Goal: Task Accomplishment & Management: Manage account settings

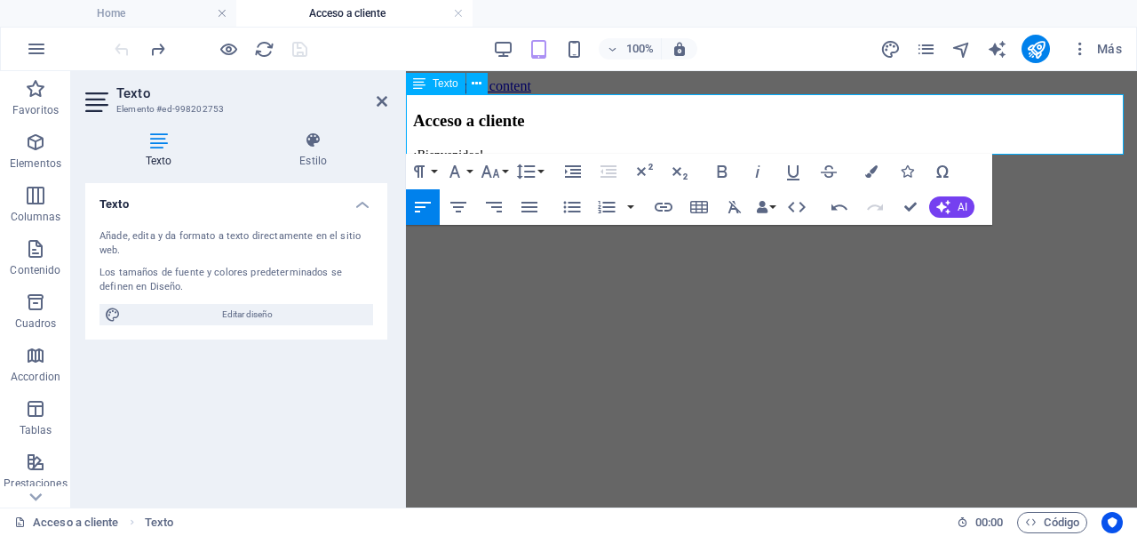
scroll to position [54, 0]
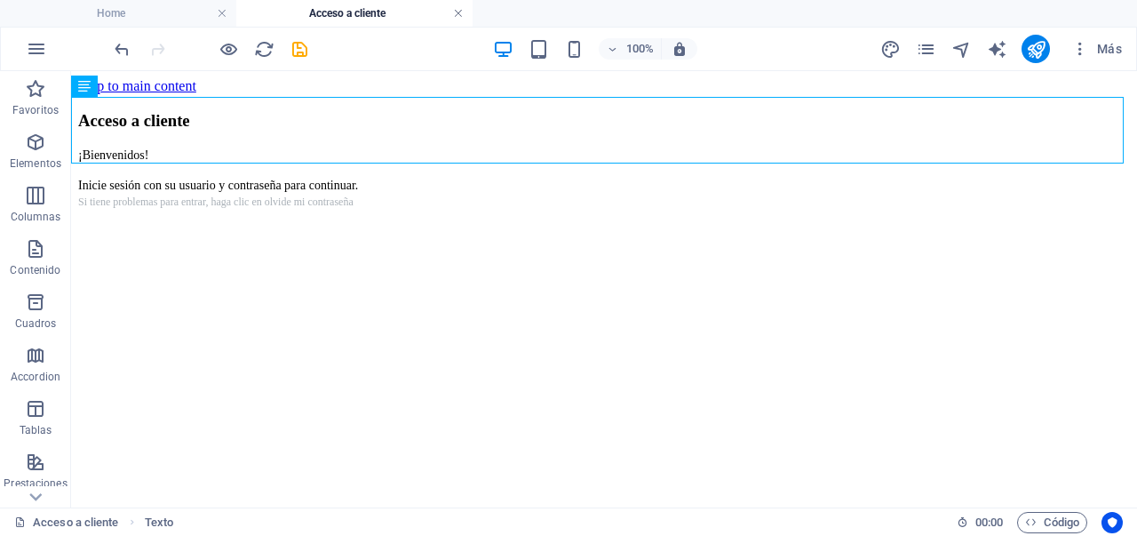
click at [456, 11] on link at bounding box center [458, 13] width 11 height 17
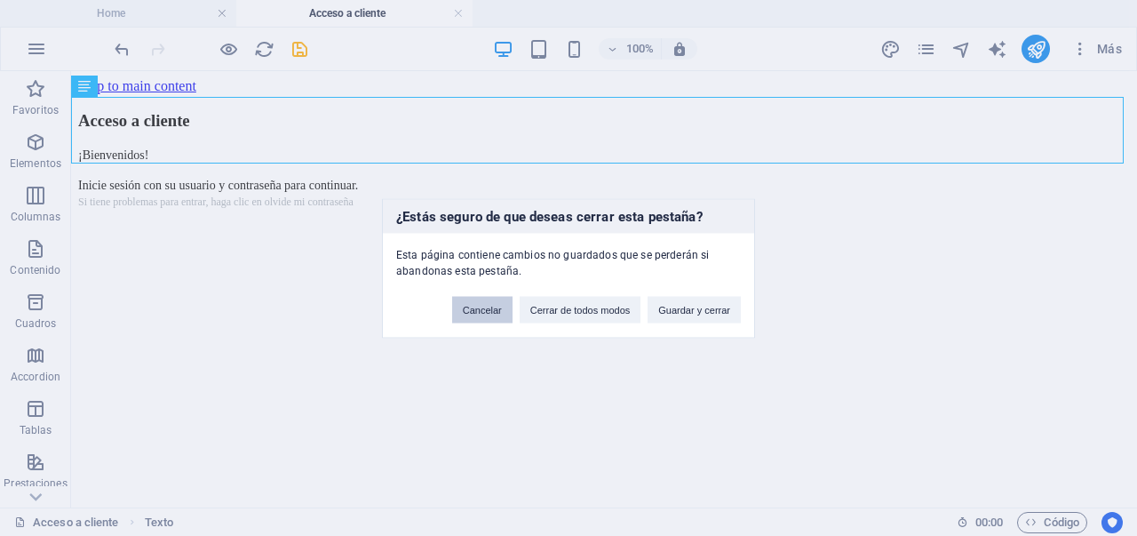
click at [495, 315] on button "Cancelar" at bounding box center [482, 309] width 60 height 27
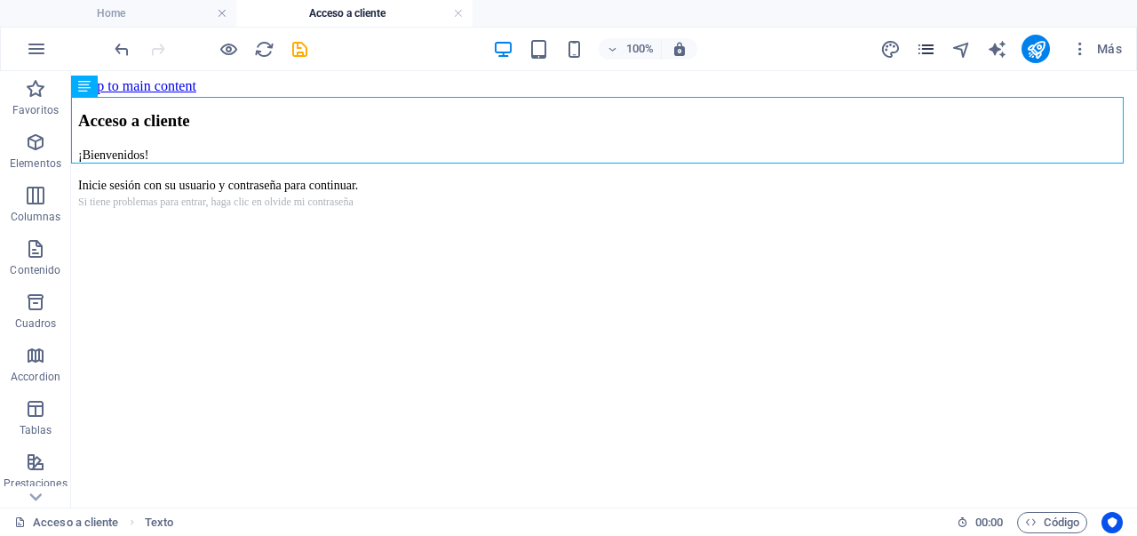
click at [926, 51] on icon "pages" at bounding box center [926, 49] width 20 height 20
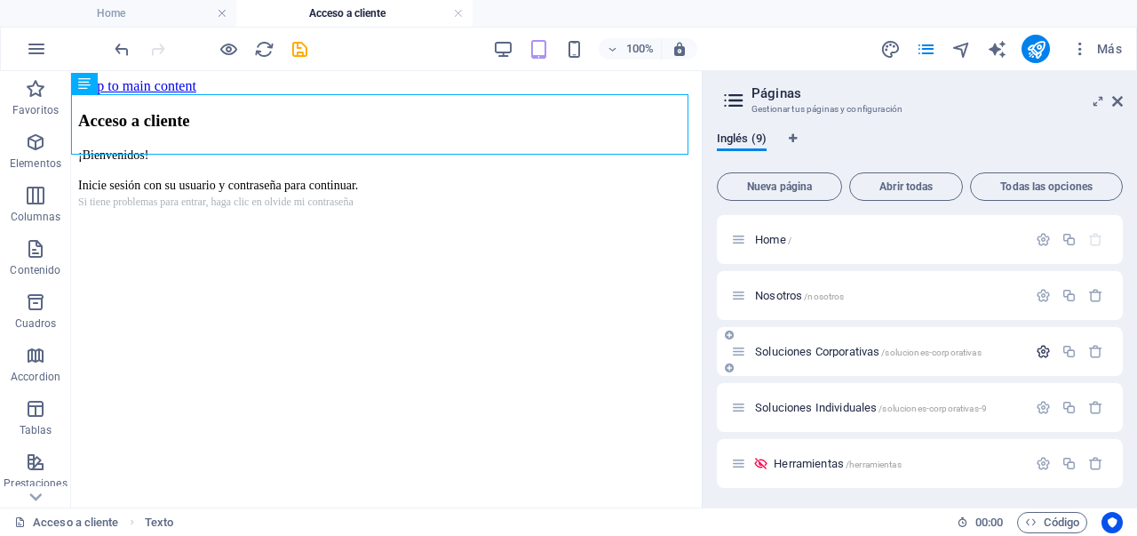
click at [1043, 352] on icon "button" at bounding box center [1043, 351] width 15 height 15
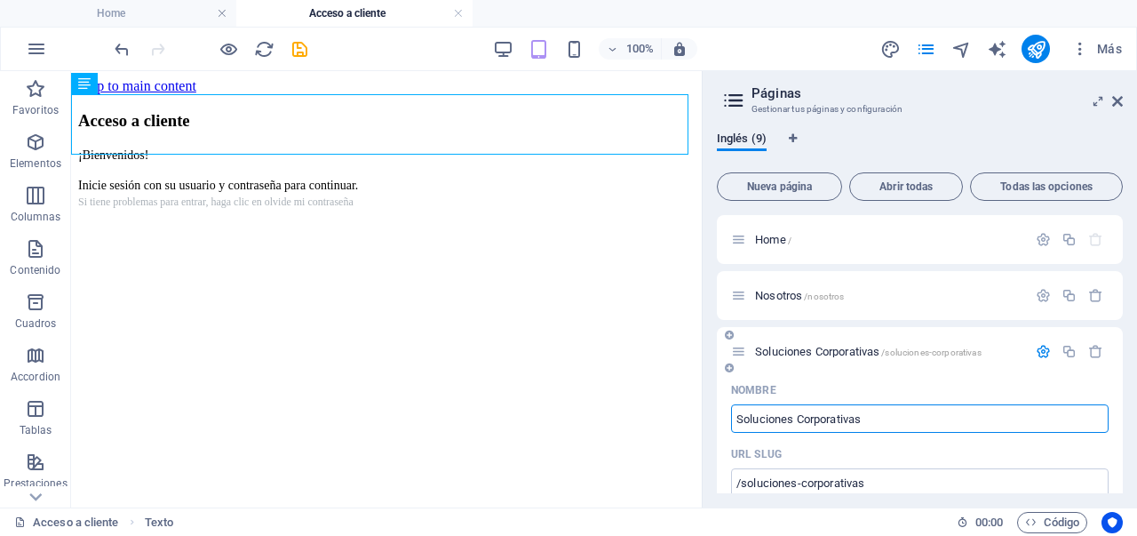
click at [818, 346] on span "Soluciones Corporativas /soluciones-corporativas" at bounding box center [868, 351] width 227 height 13
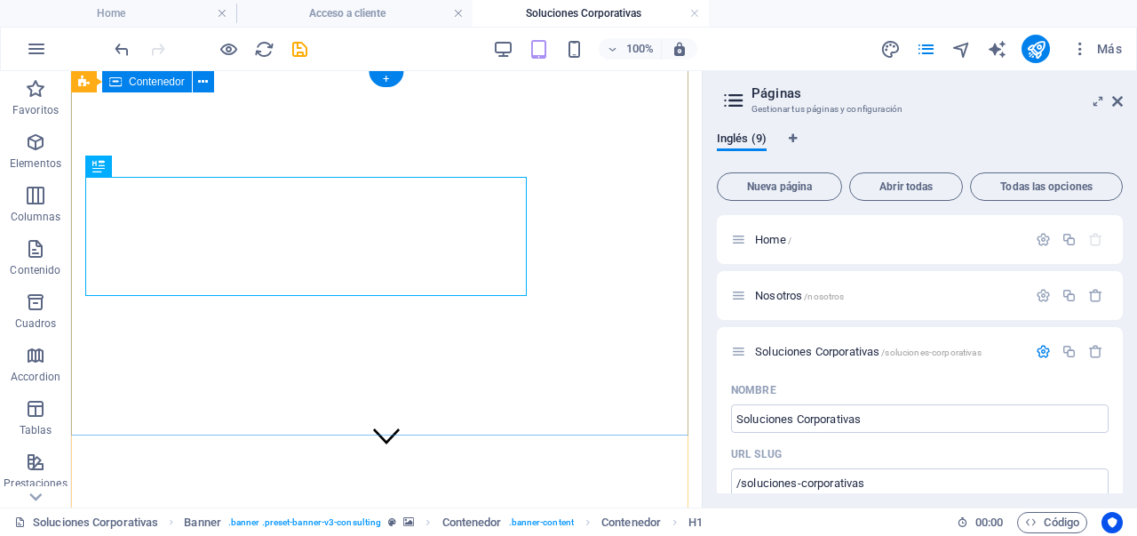
scroll to position [0, 0]
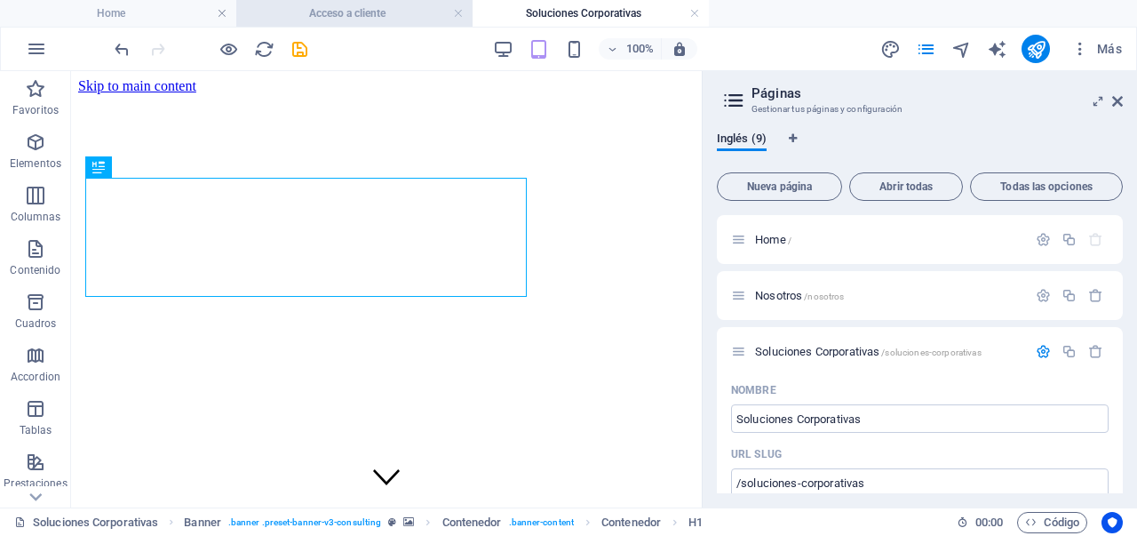
click at [316, 11] on h4 "Acceso a cliente" at bounding box center [354, 14] width 236 height 20
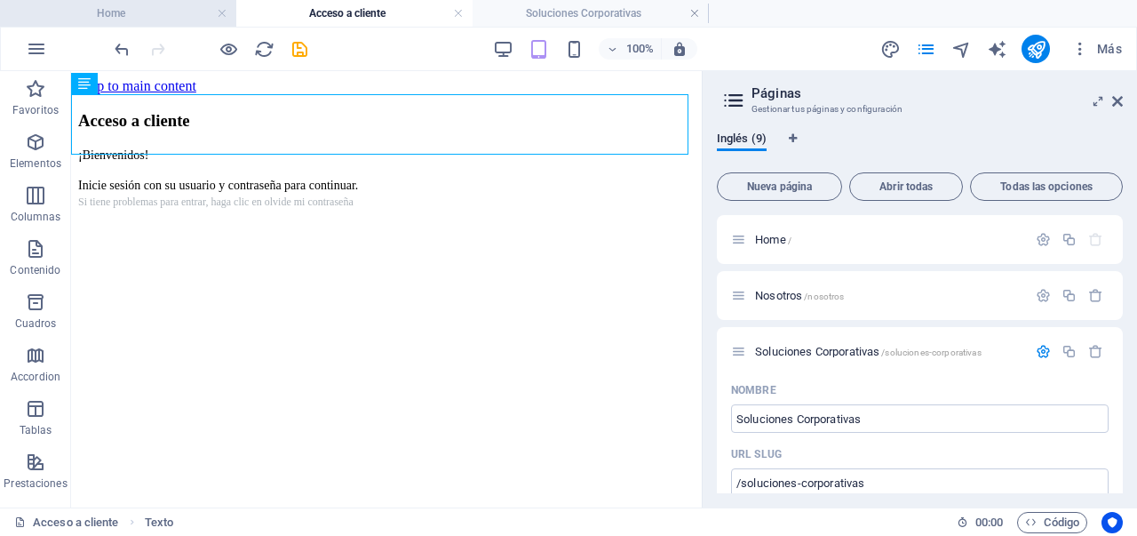
click at [155, 11] on h4 "Home" at bounding box center [118, 14] width 236 height 20
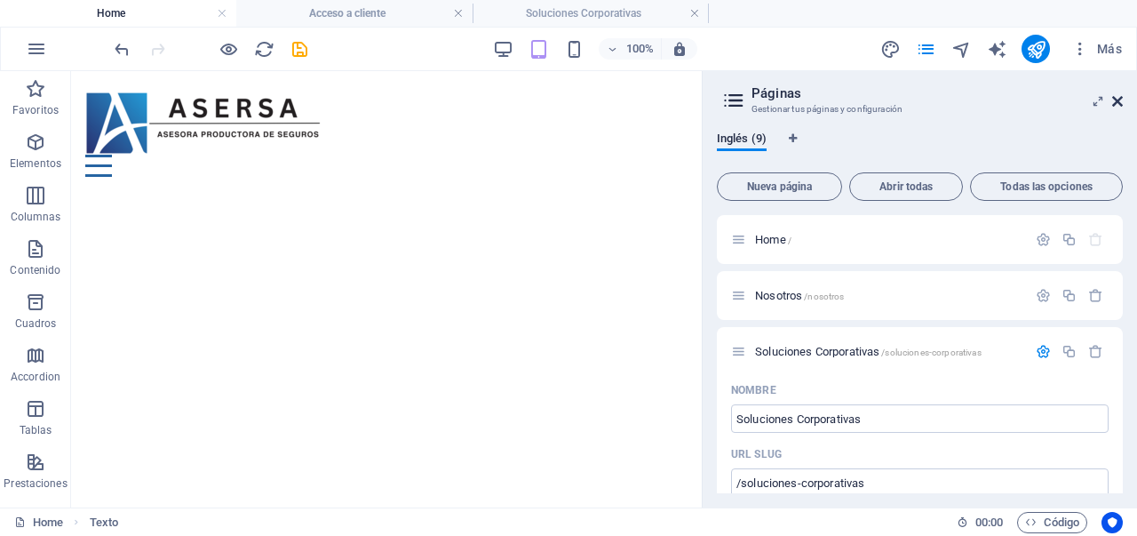
click at [1120, 98] on icon at bounding box center [1117, 101] width 11 height 14
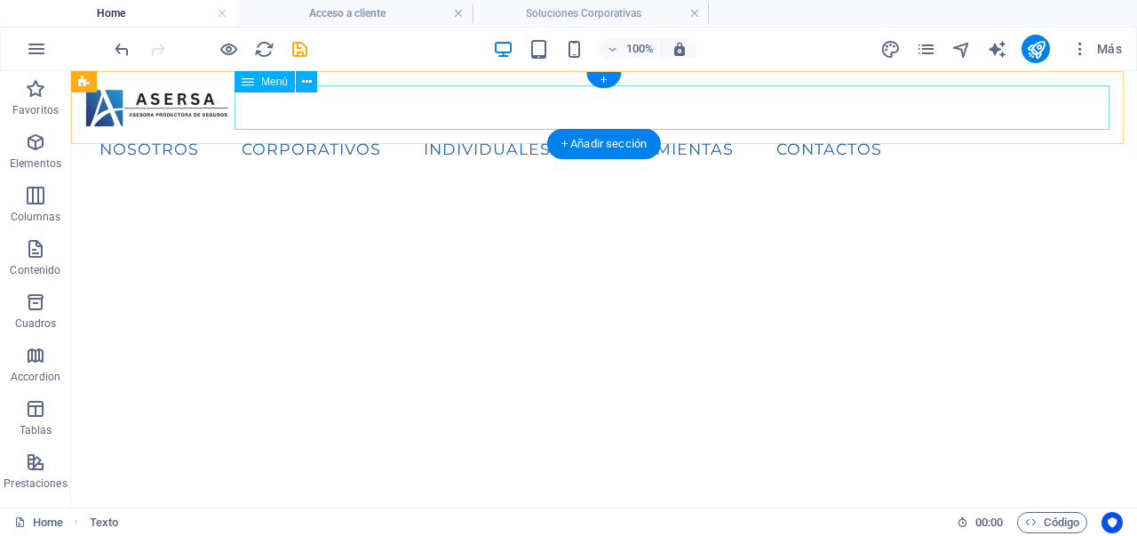
click at [510, 127] on nav "Nosotros Corporativos Individuales Herramientas Contactos" at bounding box center [604, 149] width 1038 height 44
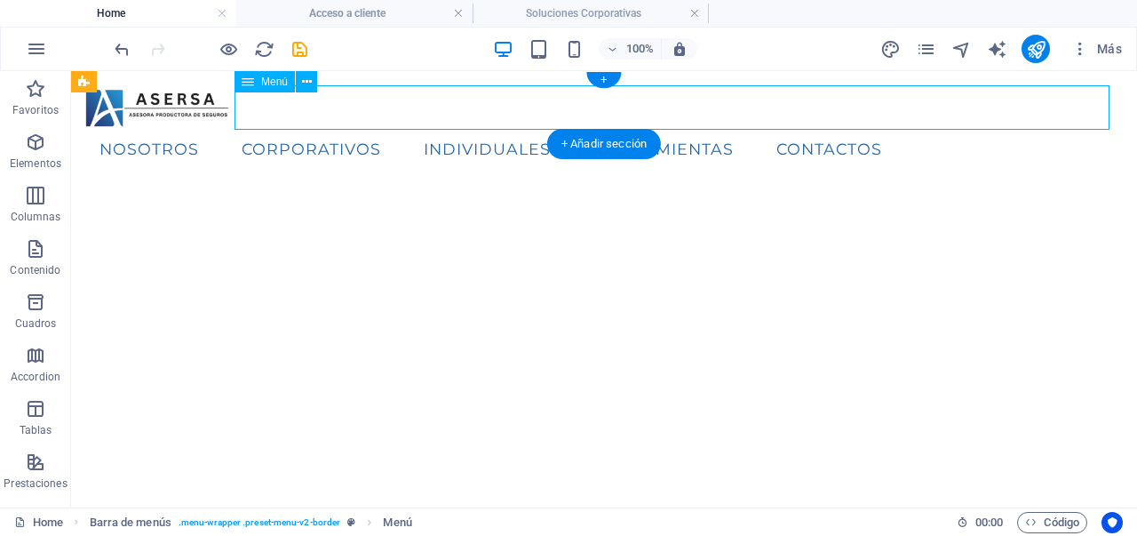
click at [510, 127] on nav "Nosotros Corporativos Individuales Herramientas Contactos" at bounding box center [604, 149] width 1038 height 44
select select "1"
select select
select select "2"
select select
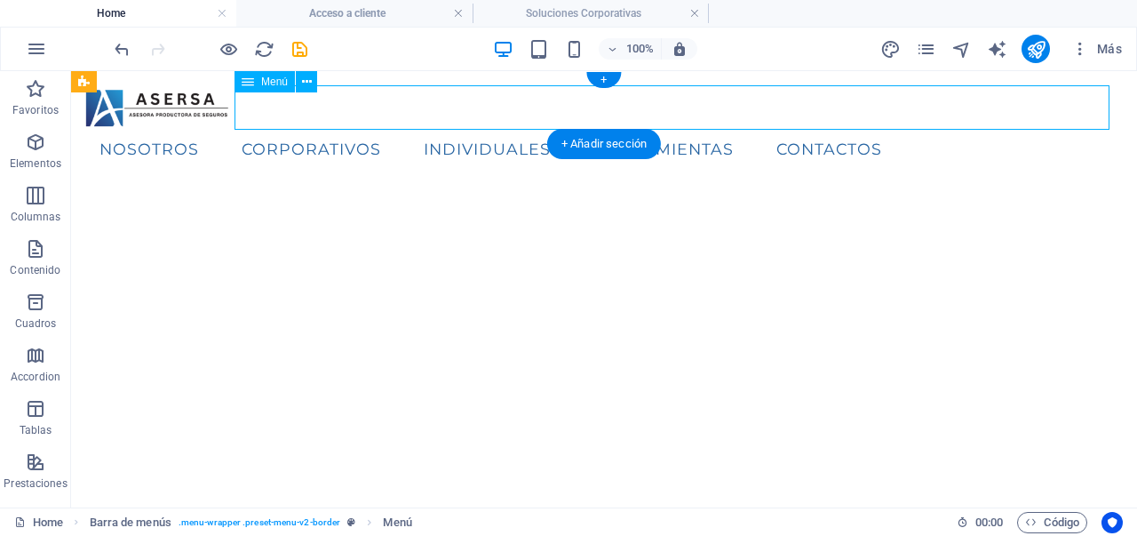
select select "3"
select select
select select "4"
select select
select select "5"
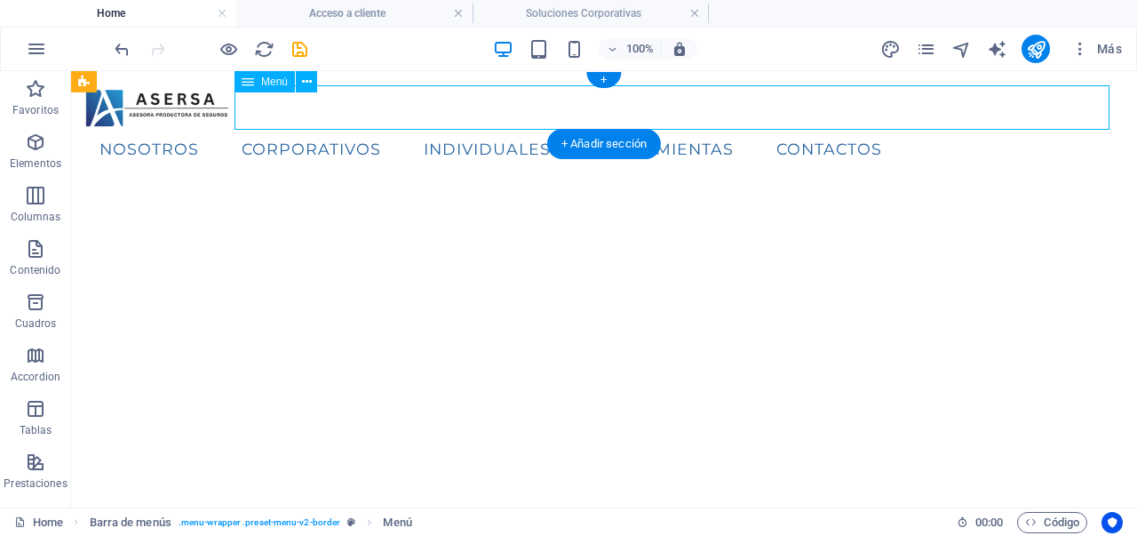
select select
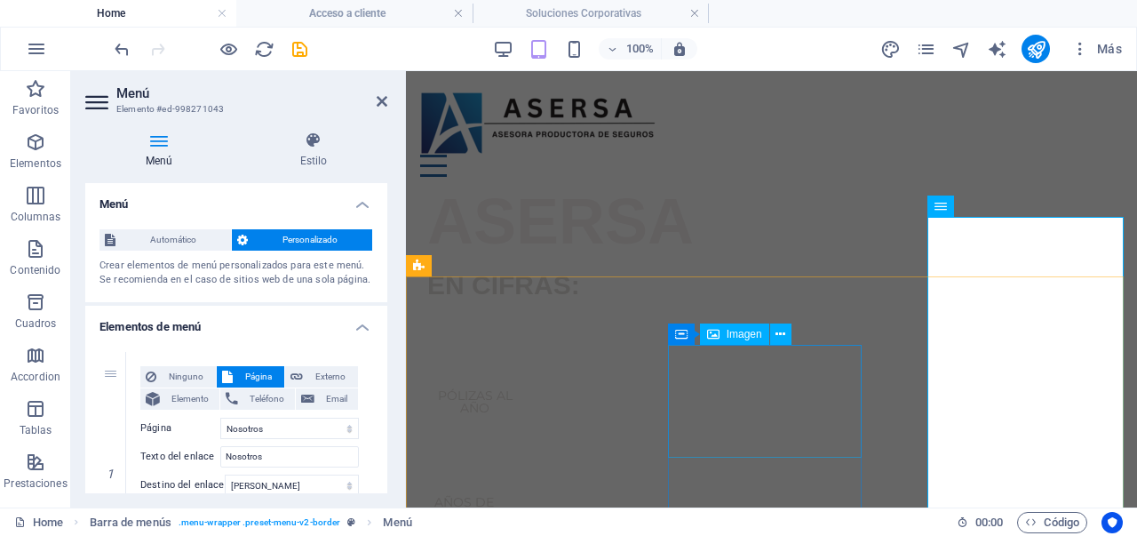
scroll to position [355, 0]
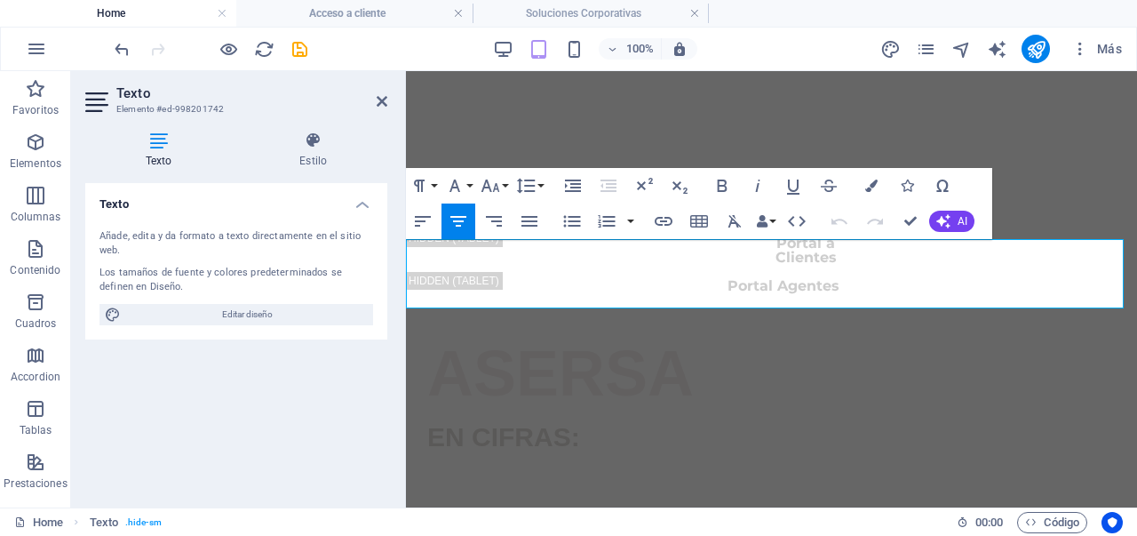
click at [891, 217] on button "Redo" at bounding box center [875, 221] width 34 height 36
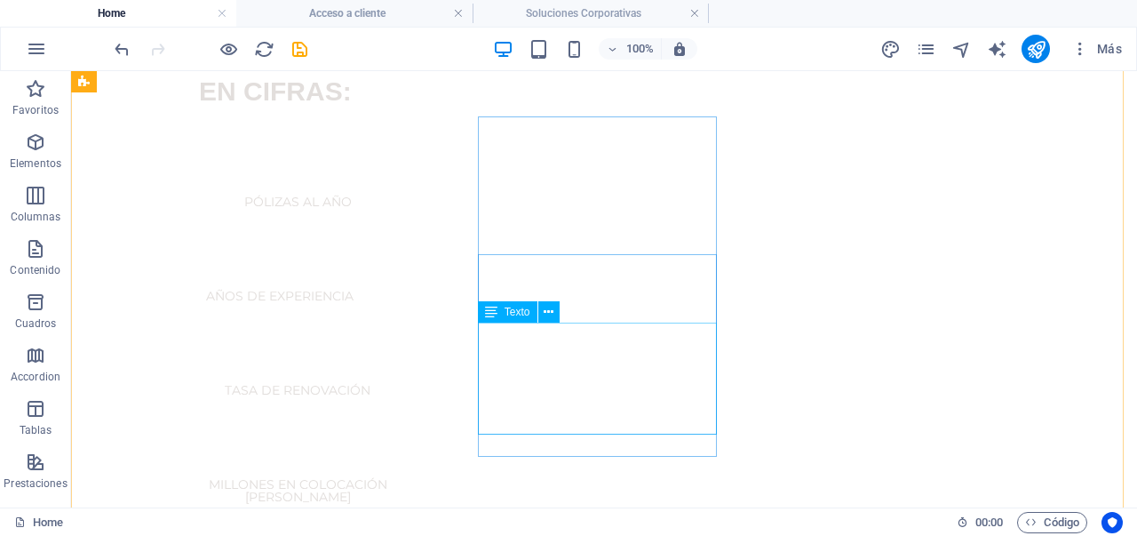
scroll to position [991, 0]
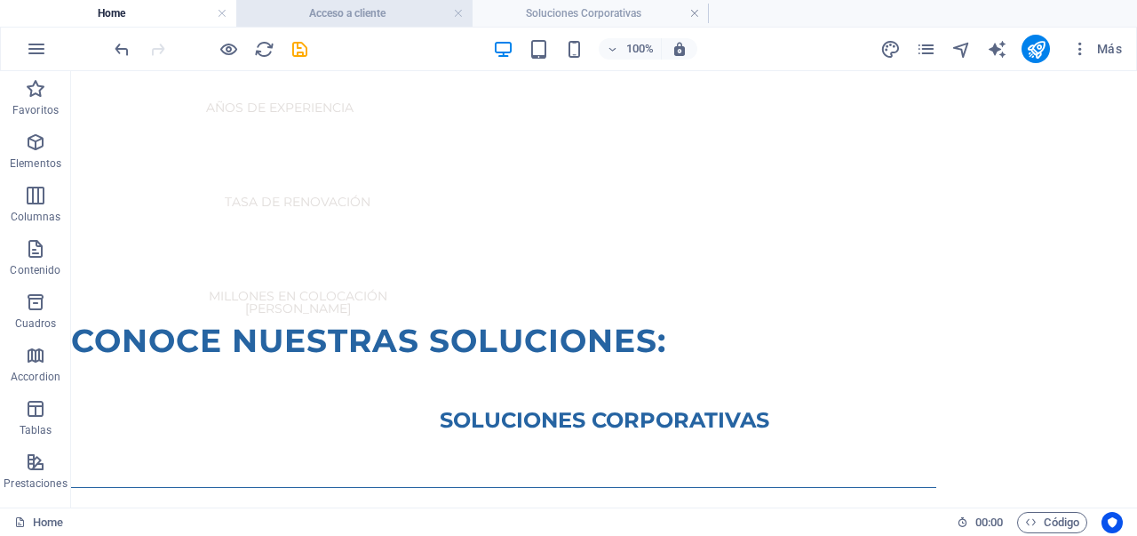
click at [358, 10] on h4 "Acceso a cliente" at bounding box center [354, 14] width 236 height 20
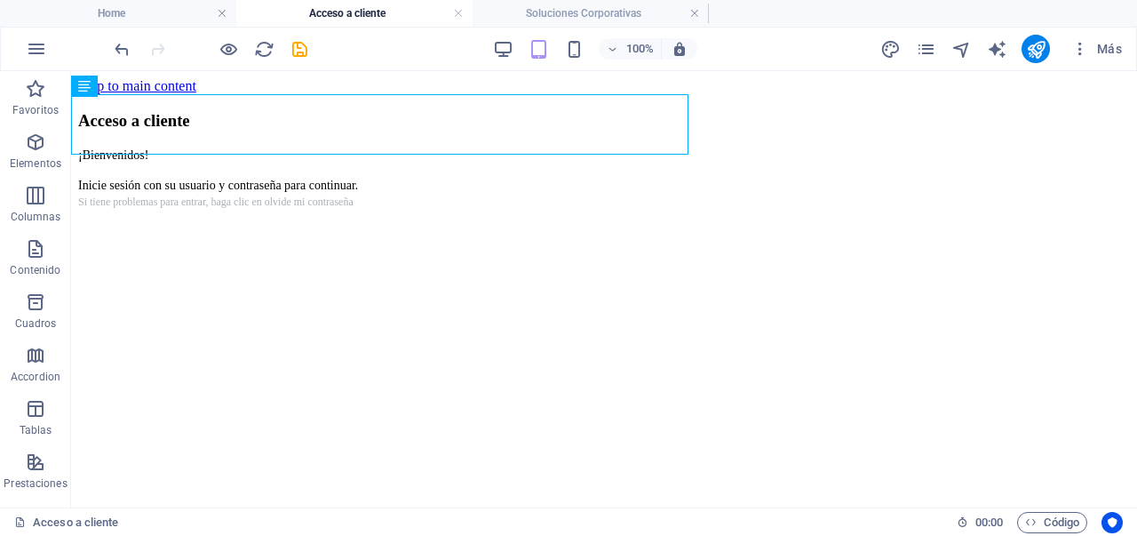
scroll to position [0, 0]
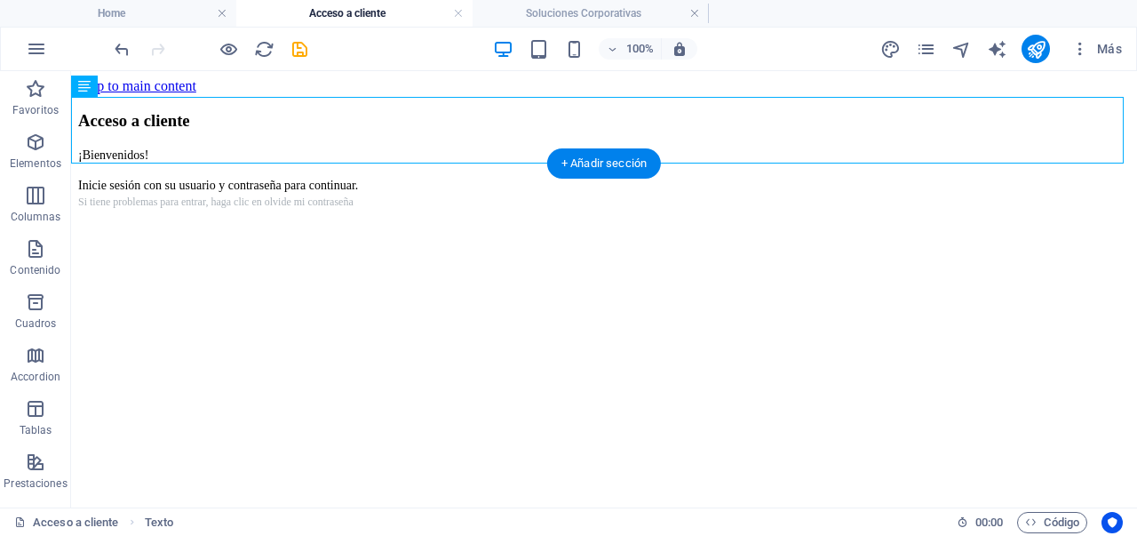
click at [302, 177] on figure at bounding box center [604, 177] width 1052 height 0
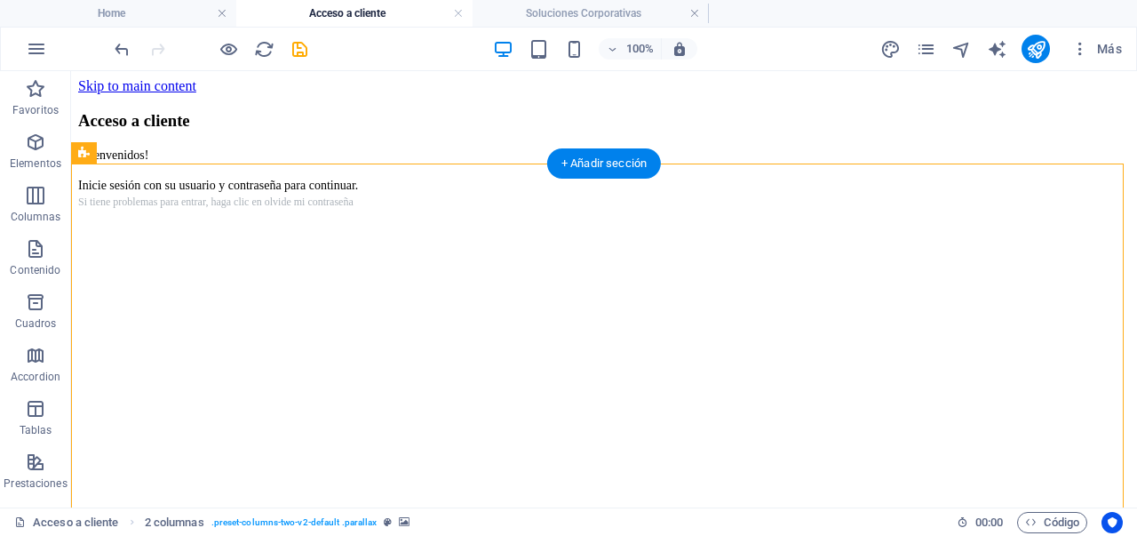
click at [670, 177] on figure at bounding box center [604, 177] width 1052 height 0
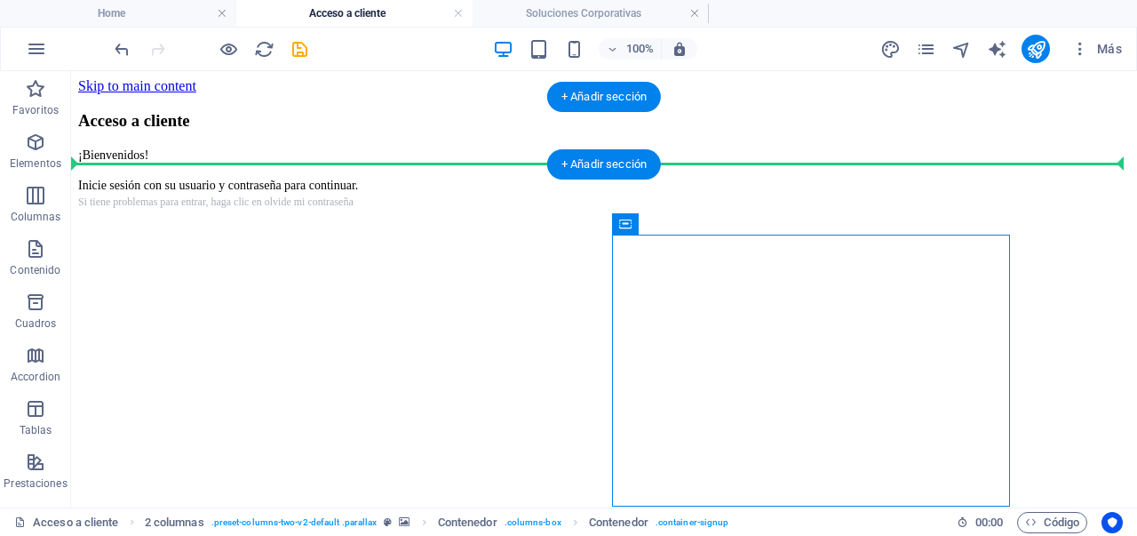
drag, startPoint x: 740, startPoint y: 297, endPoint x: 665, endPoint y: 143, distance: 170.9
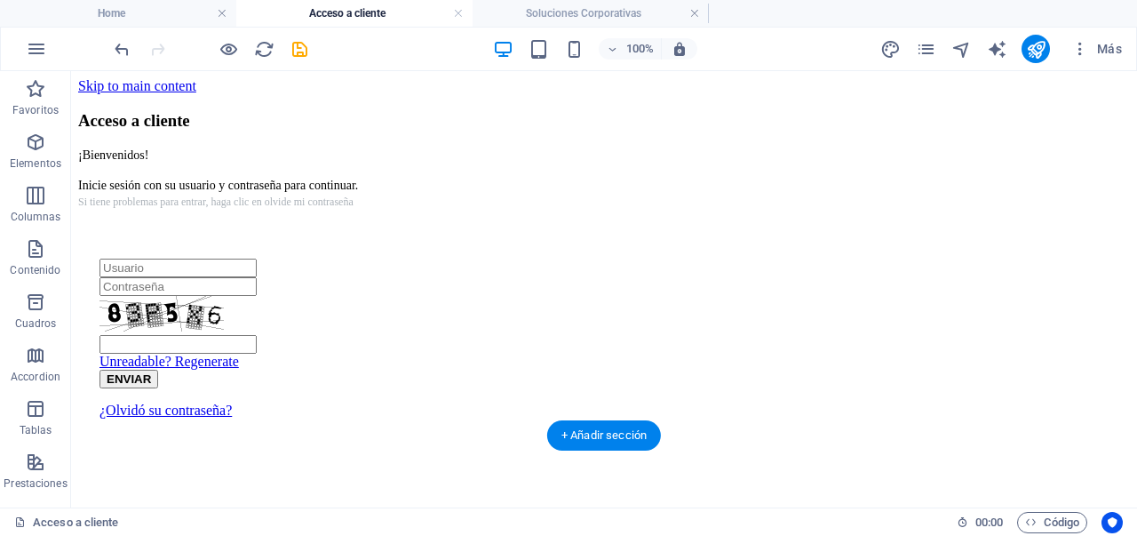
click at [205, 273] on figure at bounding box center [604, 273] width 1052 height 0
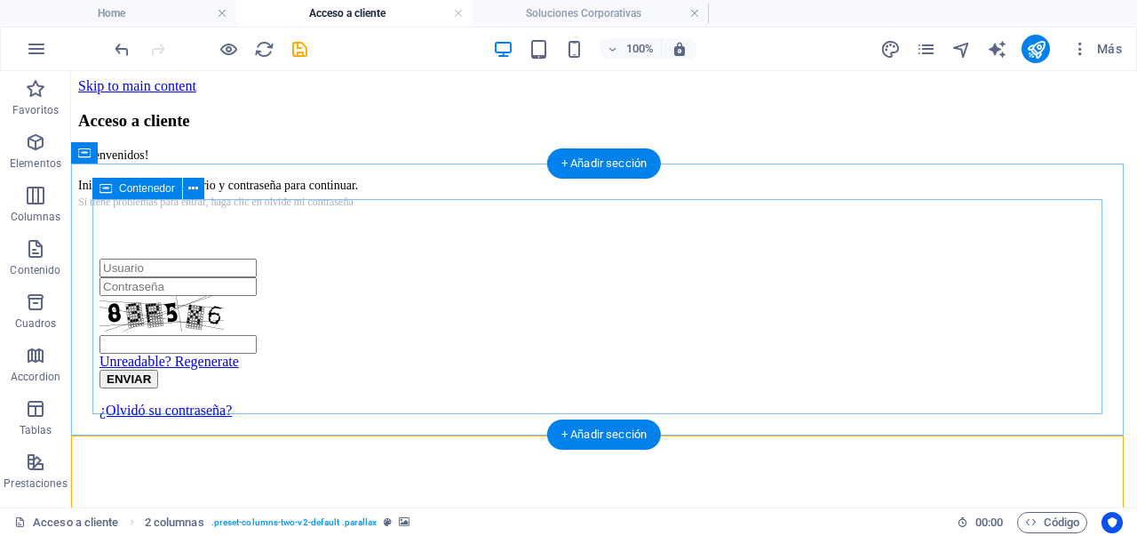
scroll to position [178, 0]
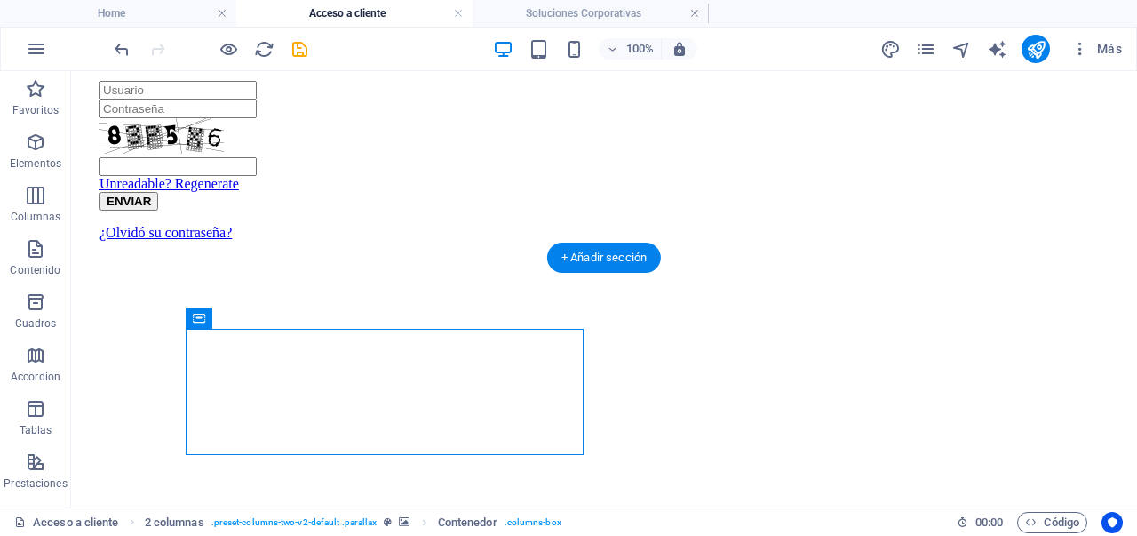
click at [84, 184] on figure at bounding box center [604, 184] width 1052 height 0
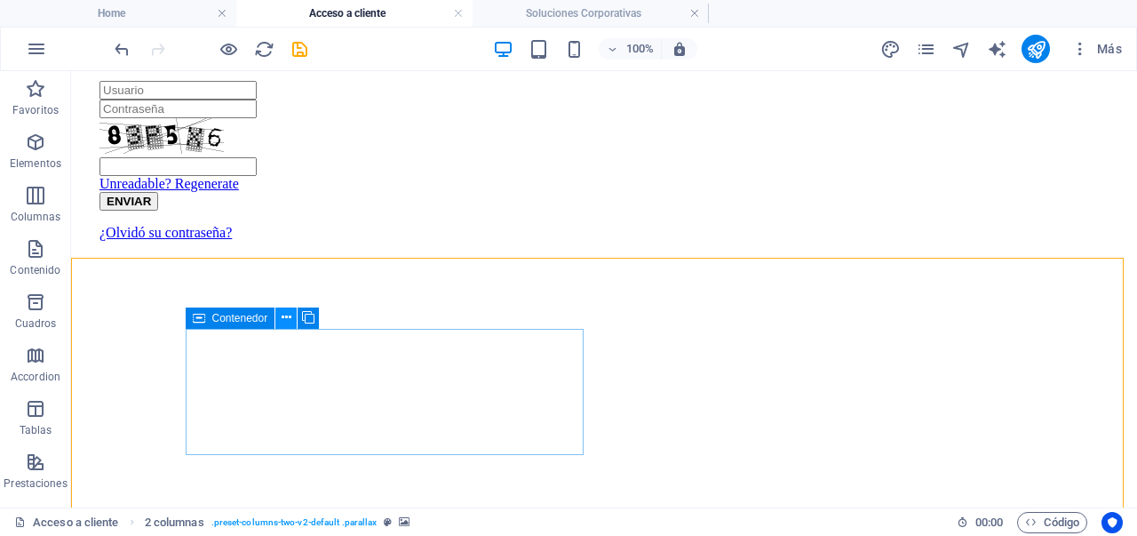
click at [283, 322] on icon at bounding box center [287, 317] width 10 height 19
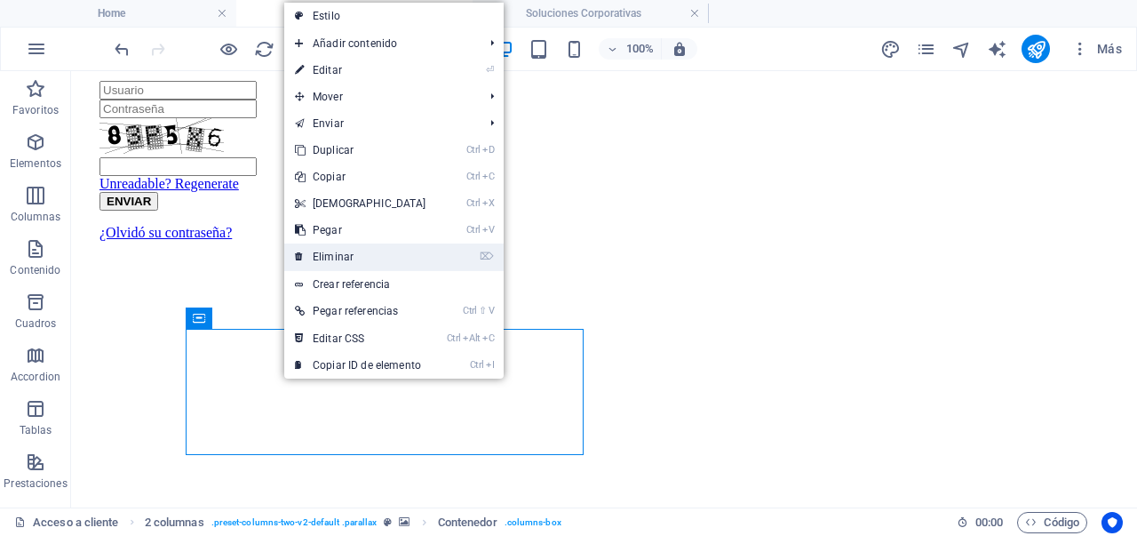
click at [376, 260] on link "⌦ Eliminar" at bounding box center [360, 256] width 153 height 27
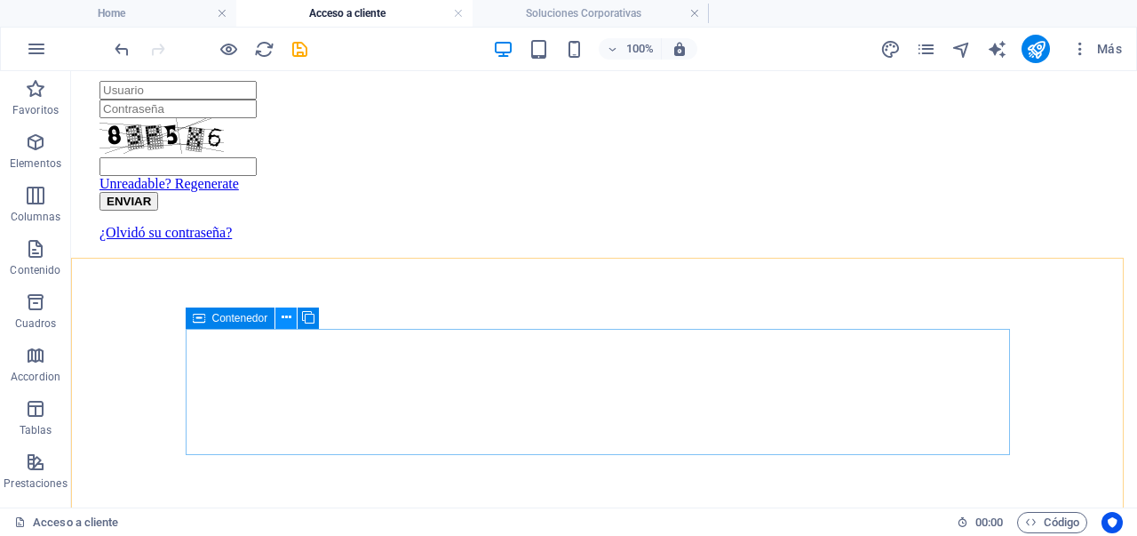
click at [288, 323] on icon at bounding box center [287, 317] width 10 height 19
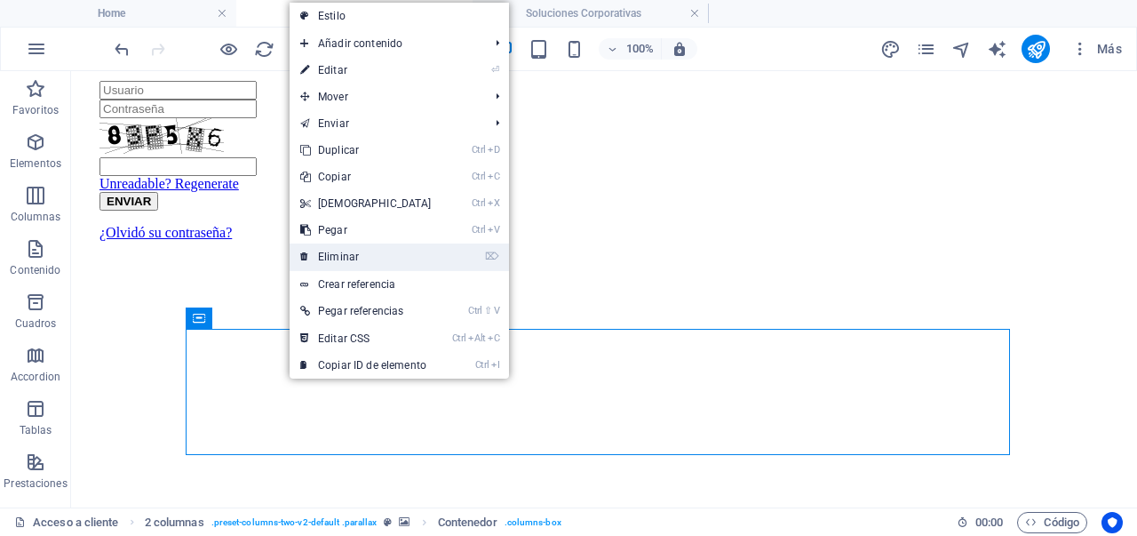
click at [354, 258] on link "⌦ Eliminar" at bounding box center [366, 256] width 153 height 27
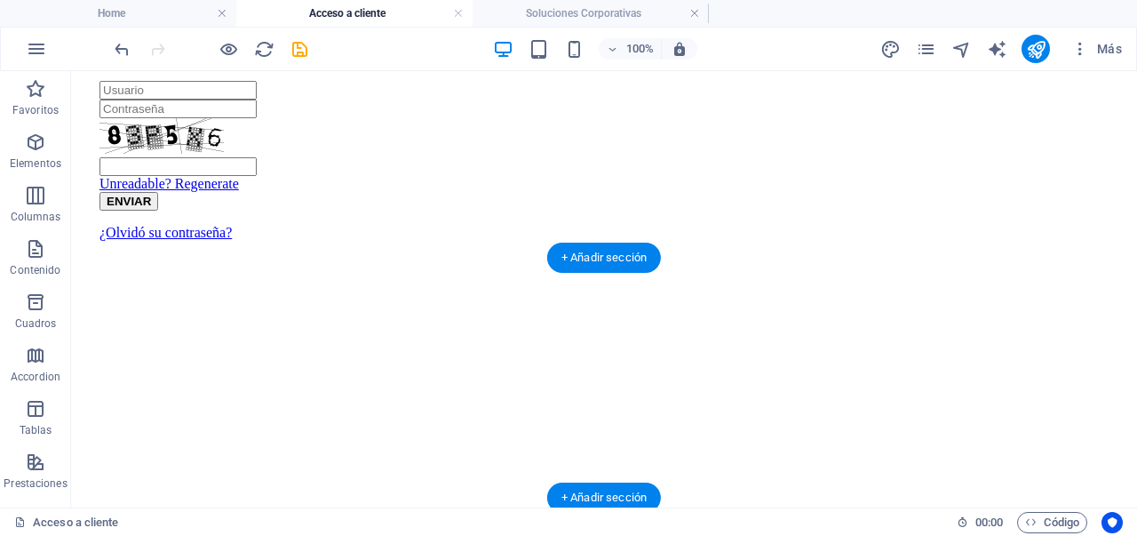
scroll to position [267, 0]
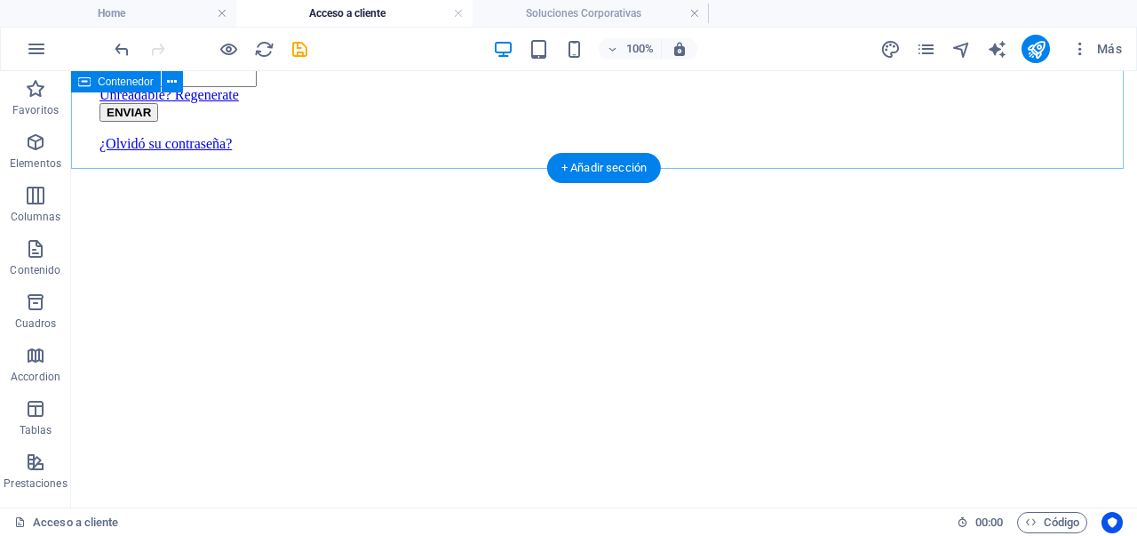
click at [171, 166] on div "Unreadable? Regenerate ENVIAR ¿Olvidó su contraseña?" at bounding box center [604, 71] width 1052 height 231
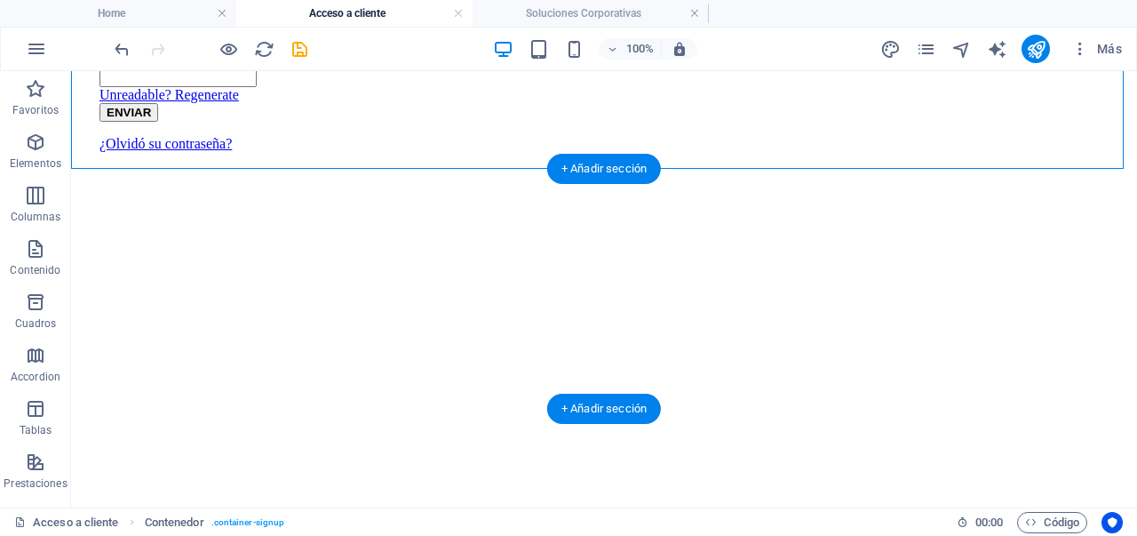
click at [148, 139] on figure at bounding box center [604, 139] width 1052 height 0
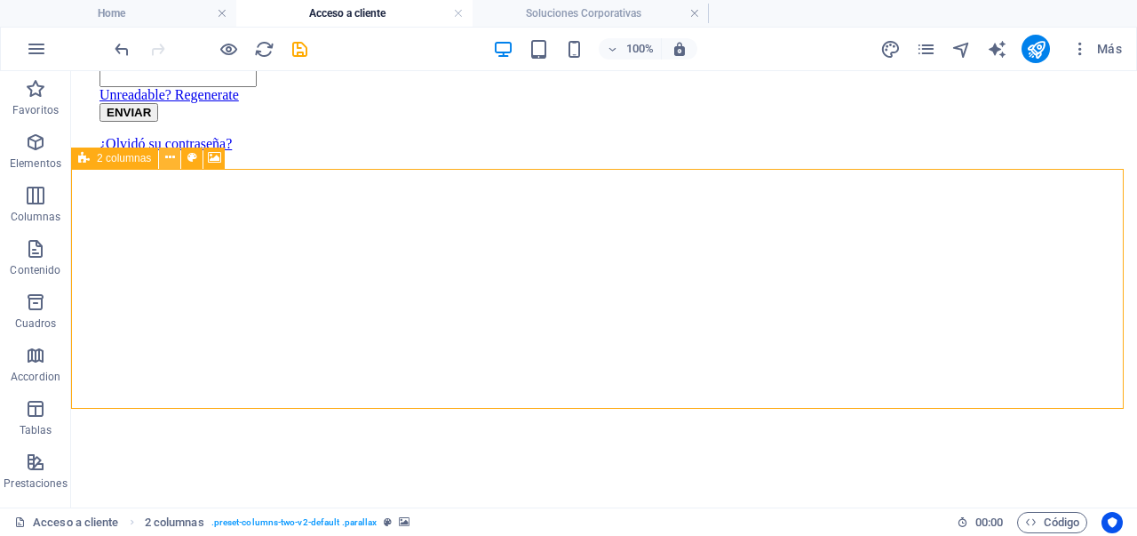
click at [169, 162] on icon at bounding box center [170, 157] width 10 height 19
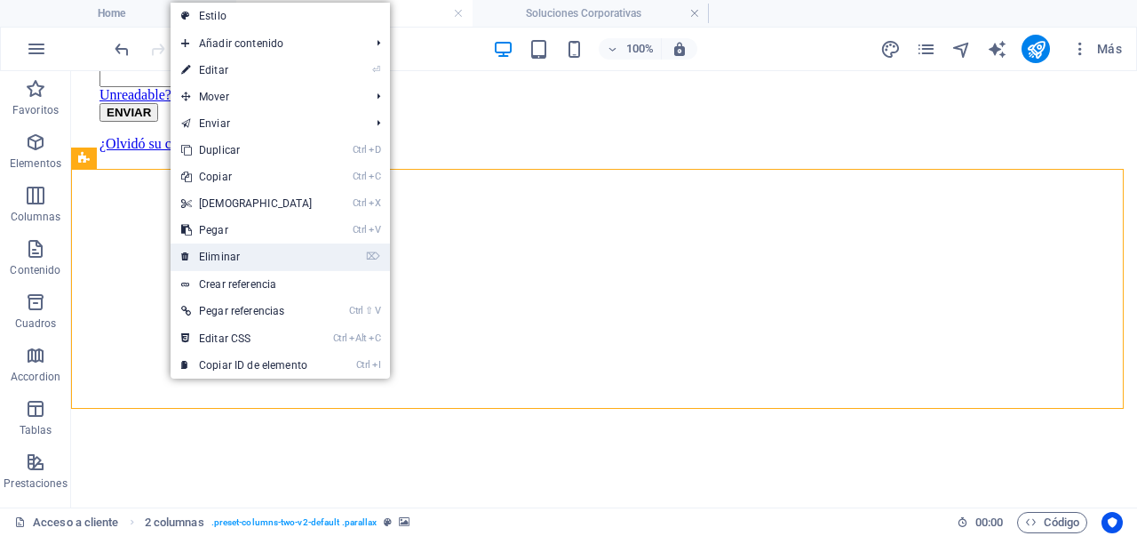
click at [236, 258] on link "⌦ Eliminar" at bounding box center [247, 256] width 153 height 27
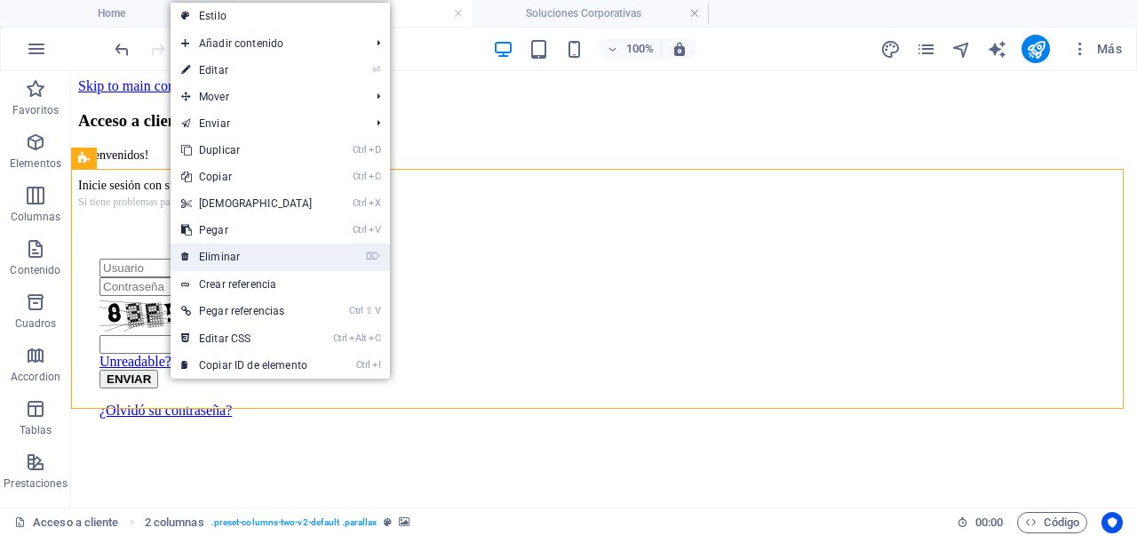
scroll to position [84, 0]
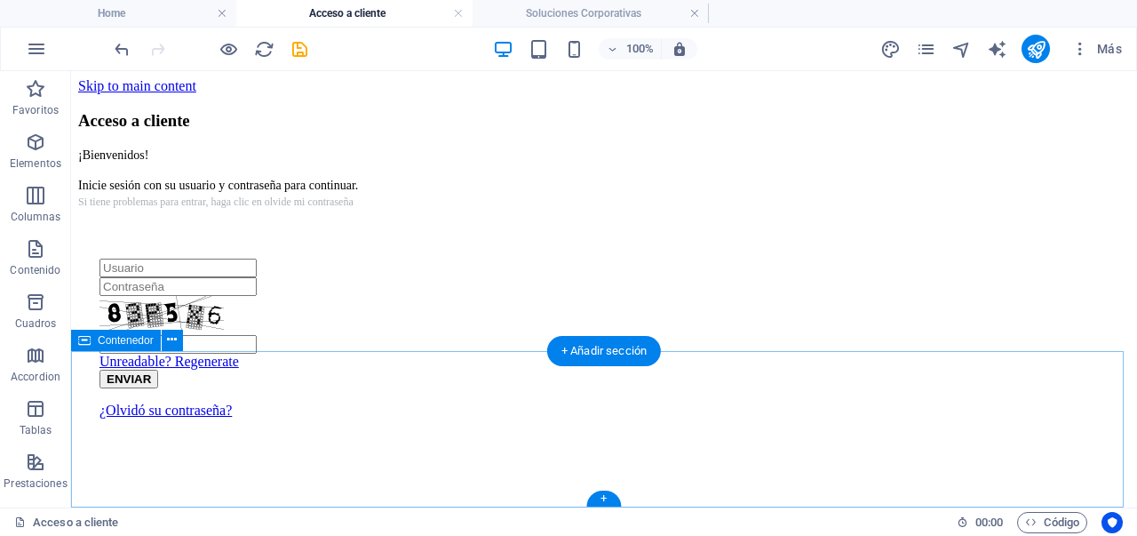
click at [298, 454] on div at bounding box center [604, 461] width 1052 height 14
click at [178, 341] on button at bounding box center [172, 340] width 21 height 21
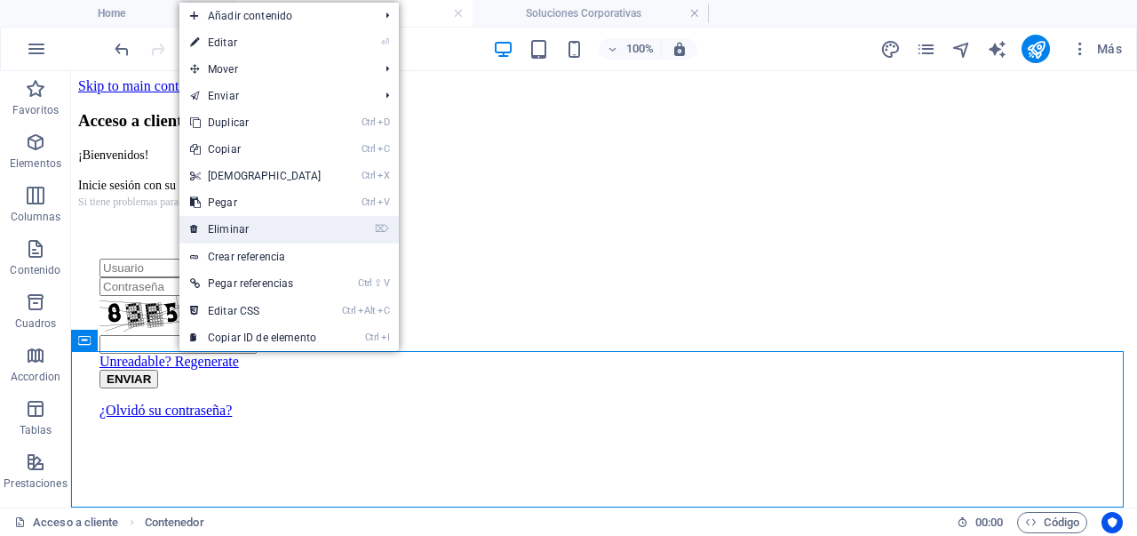
click at [264, 234] on link "⌦ Eliminar" at bounding box center [255, 229] width 153 height 27
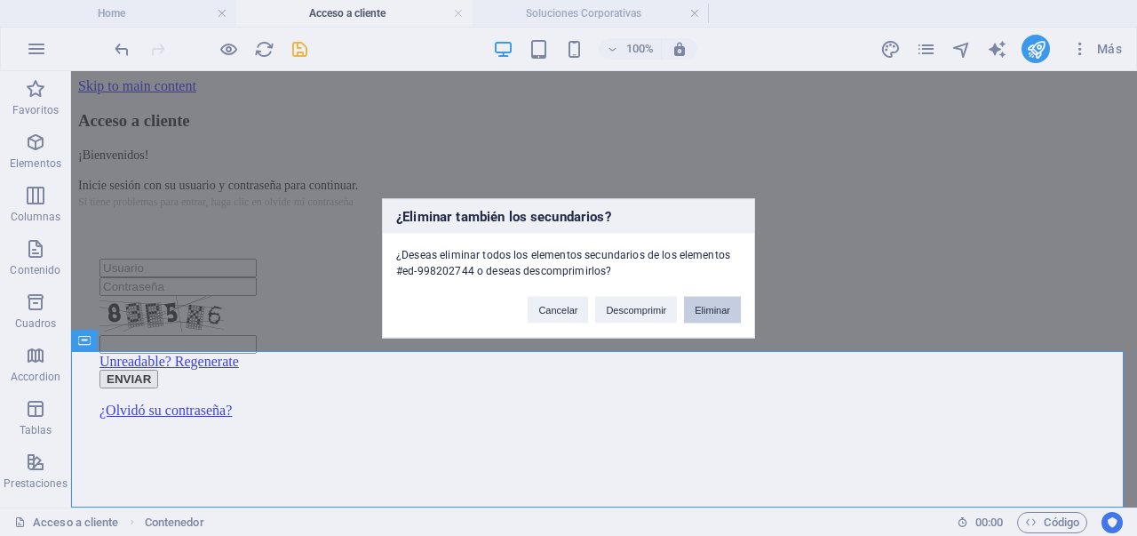
click at [695, 305] on button "Eliminar" at bounding box center [712, 309] width 57 height 27
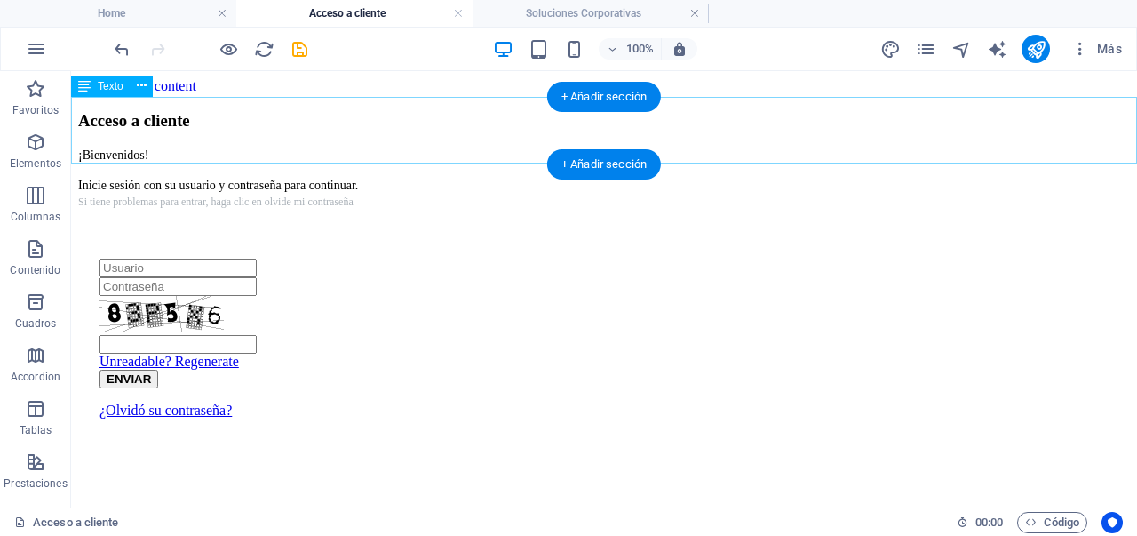
click at [490, 148] on div "¡Bienvenidos! Inicie sesión con su usuario y contraseña para continuar. Si tien…" at bounding box center [604, 178] width 1052 height 62
drag, startPoint x: 191, startPoint y: 96, endPoint x: 567, endPoint y: 163, distance: 381.8
click at [567, 163] on div "+ Añadir sección" at bounding box center [604, 164] width 114 height 30
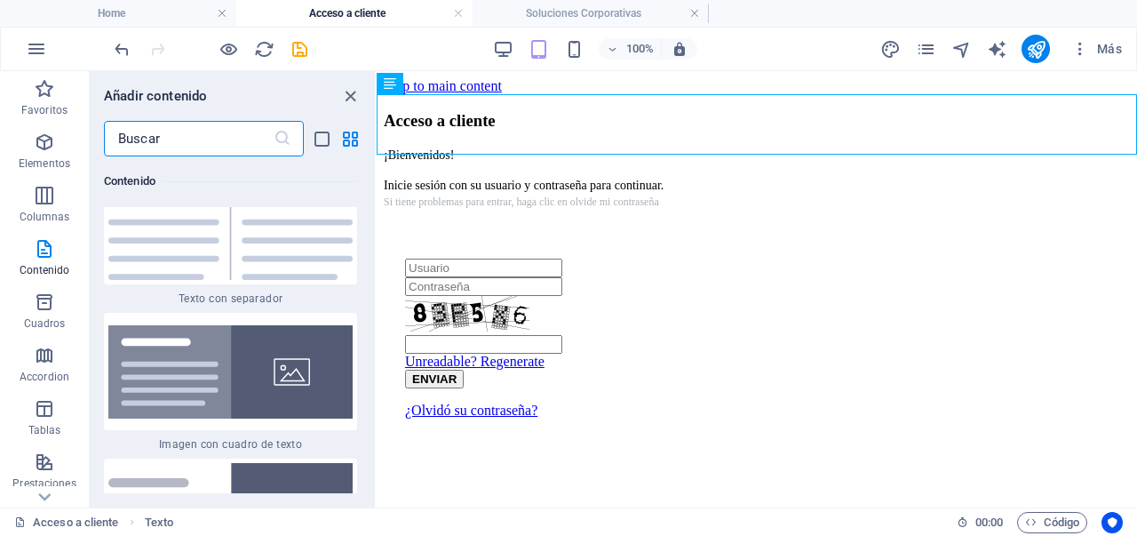
scroll to position [6426, 0]
click at [259, 324] on img at bounding box center [230, 370] width 244 height 93
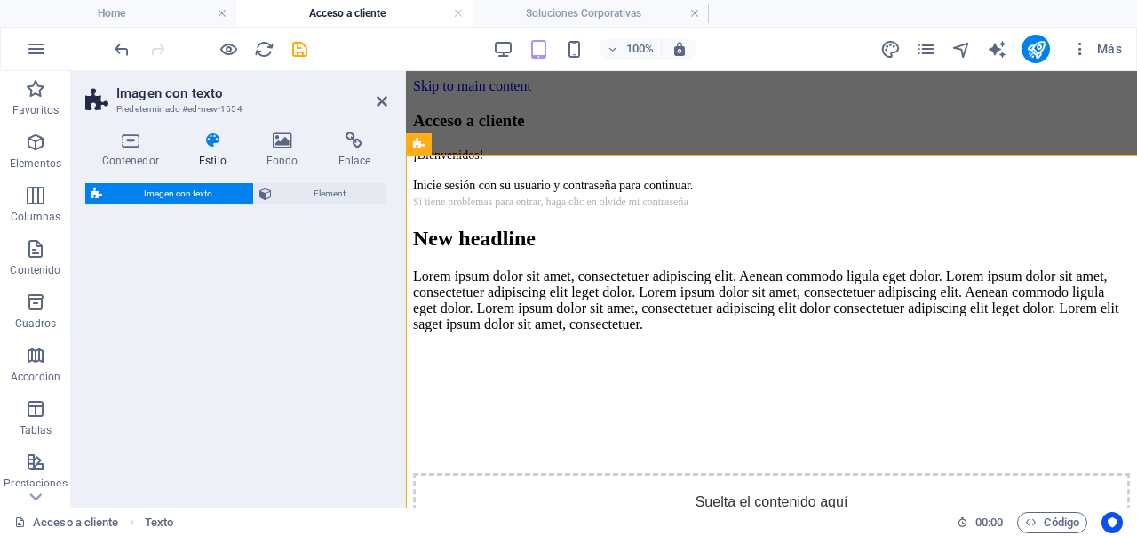
select select "rem"
select select "px"
select select "preset-text-with-image-v4-boxed"
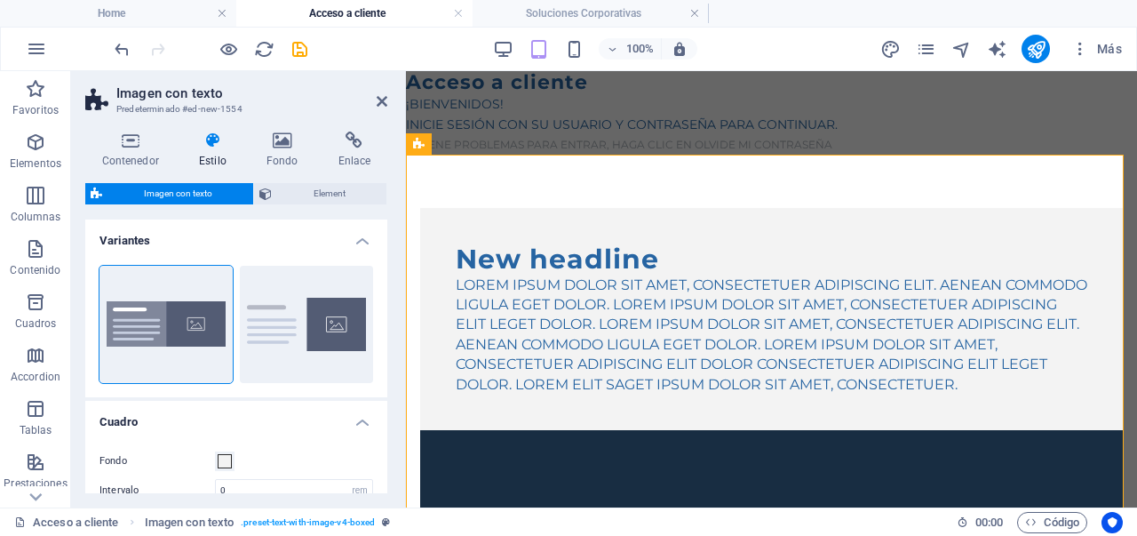
click at [387, 109] on aside "Imagen con texto Predeterminado #ed-new-1554 Contenedor Estilo Fondo Enlace Tam…" at bounding box center [238, 289] width 335 height 436
click at [386, 103] on icon at bounding box center [382, 101] width 11 height 14
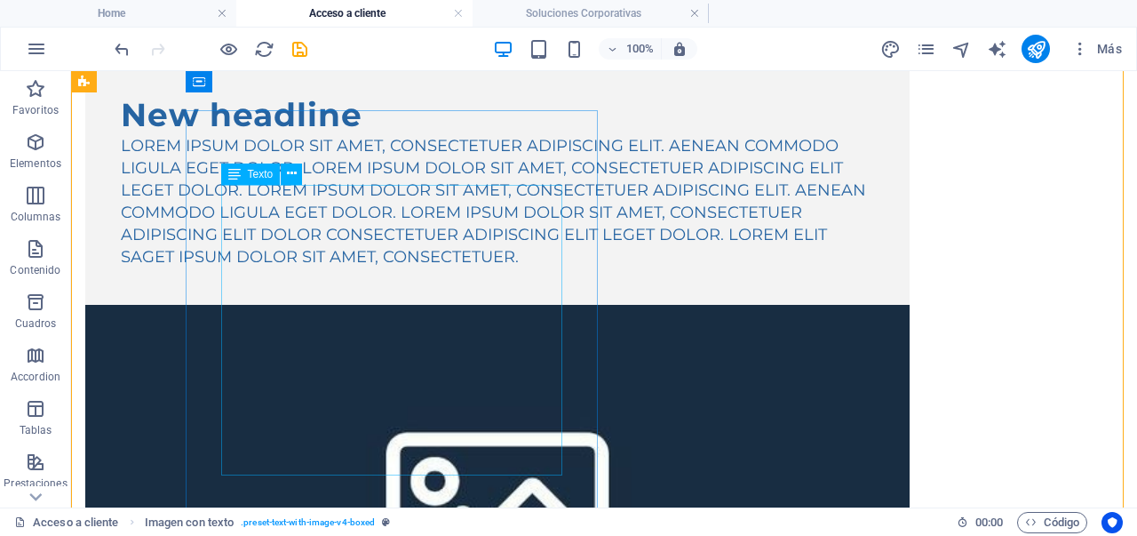
scroll to position [115, 0]
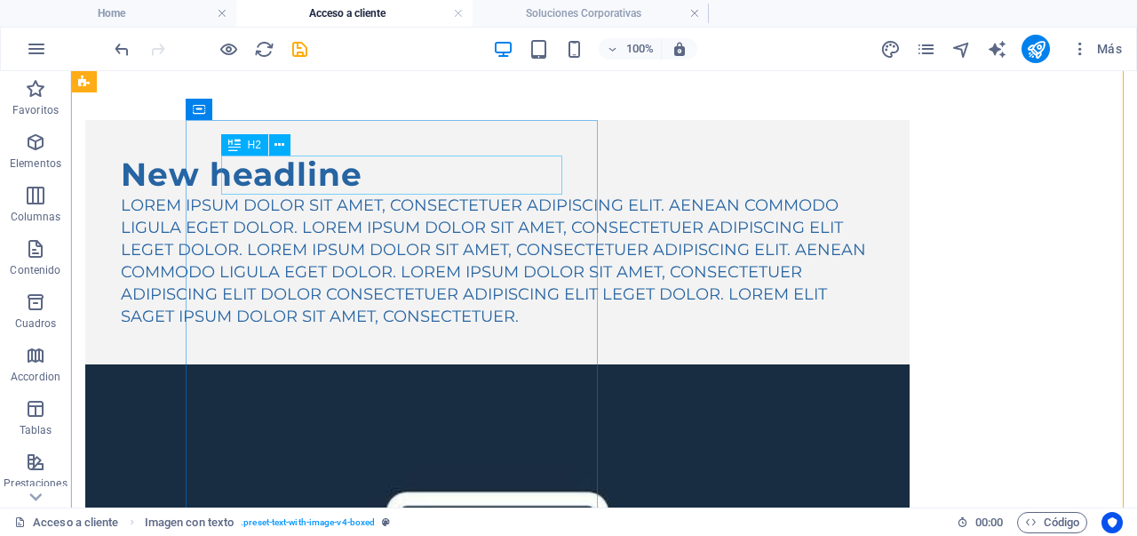
click at [258, 164] on div "New headline" at bounding box center [497, 174] width 753 height 38
click at [283, 150] on icon at bounding box center [280, 145] width 10 height 19
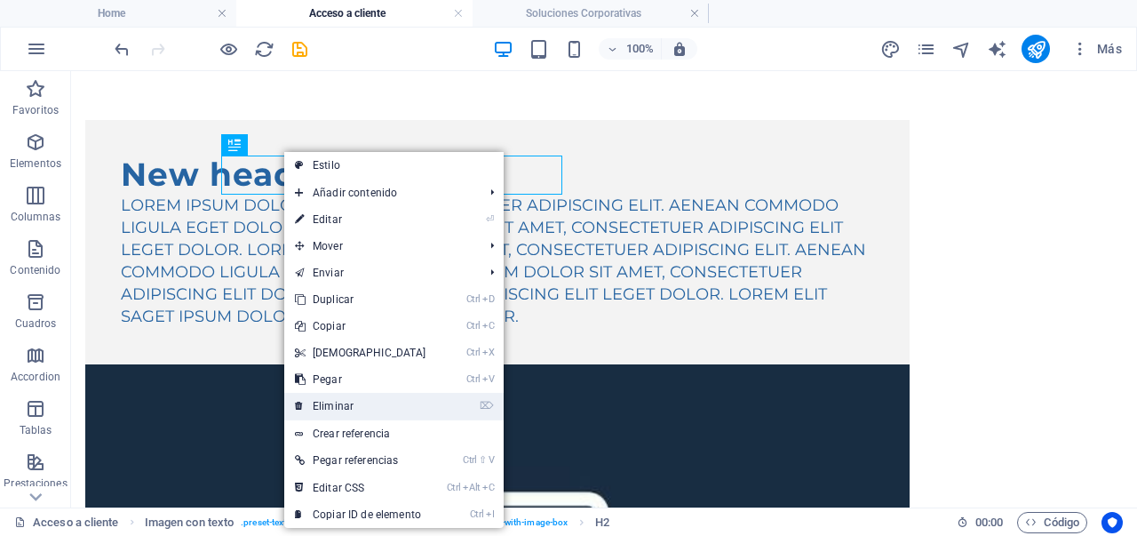
click at [363, 402] on link "⌦ Eliminar" at bounding box center [360, 406] width 153 height 27
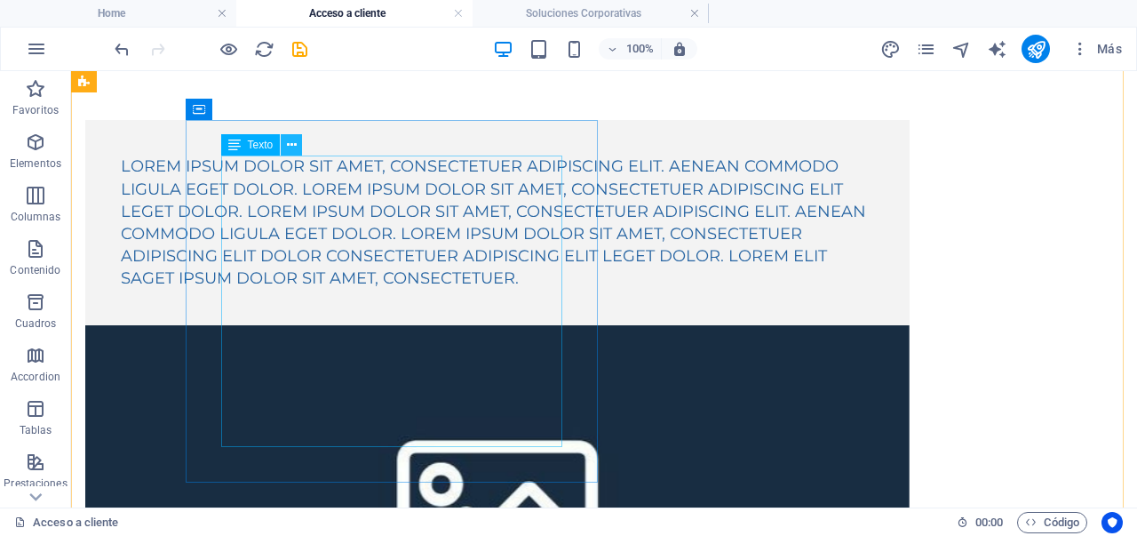
click at [291, 151] on icon at bounding box center [292, 145] width 10 height 19
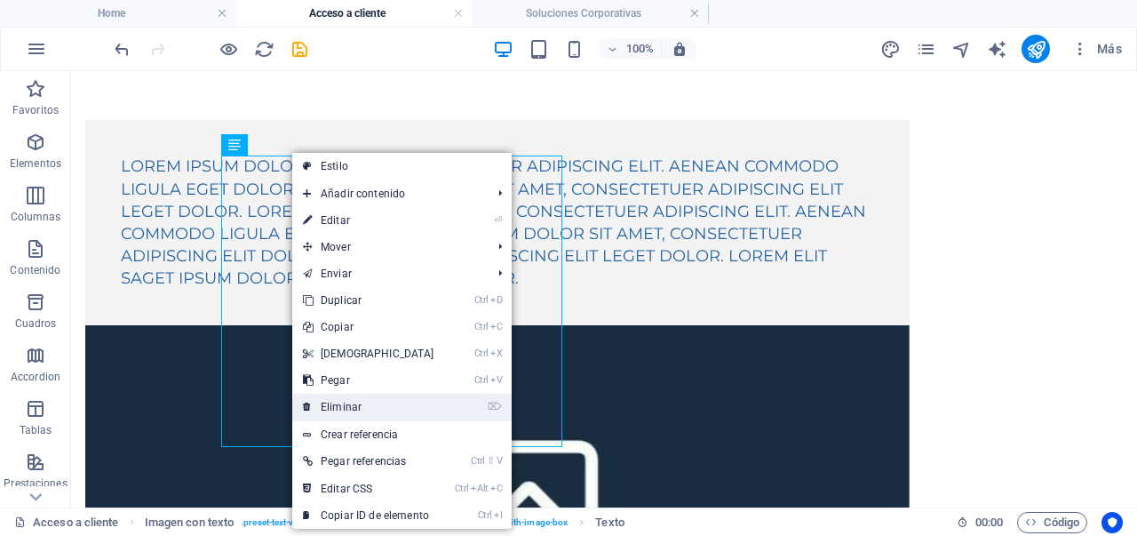
click at [363, 407] on link "⌦ Eliminar" at bounding box center [368, 407] width 153 height 27
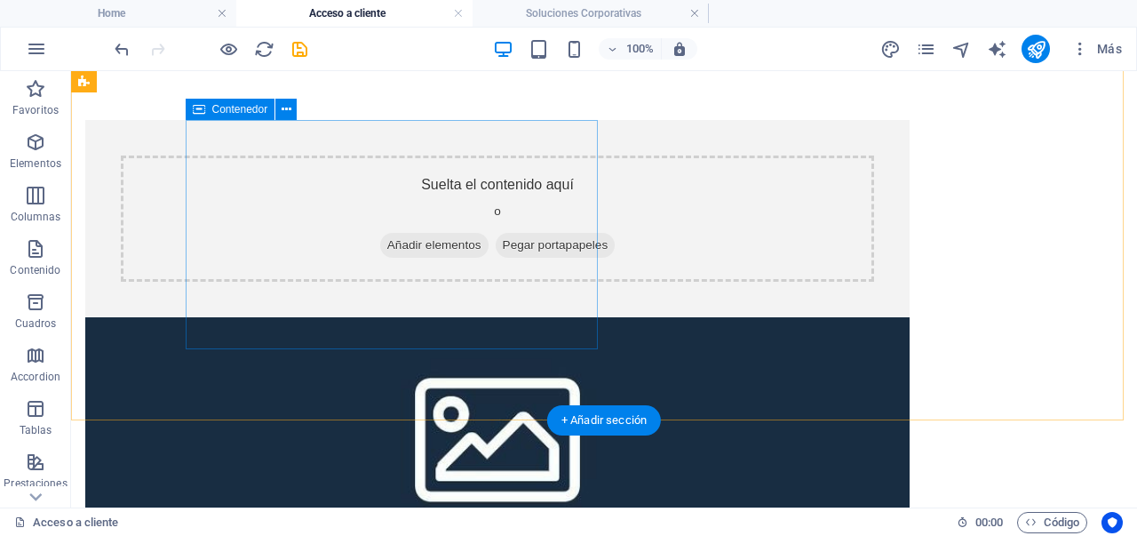
click at [396, 240] on span "Añadir elementos" at bounding box center [434, 245] width 108 height 25
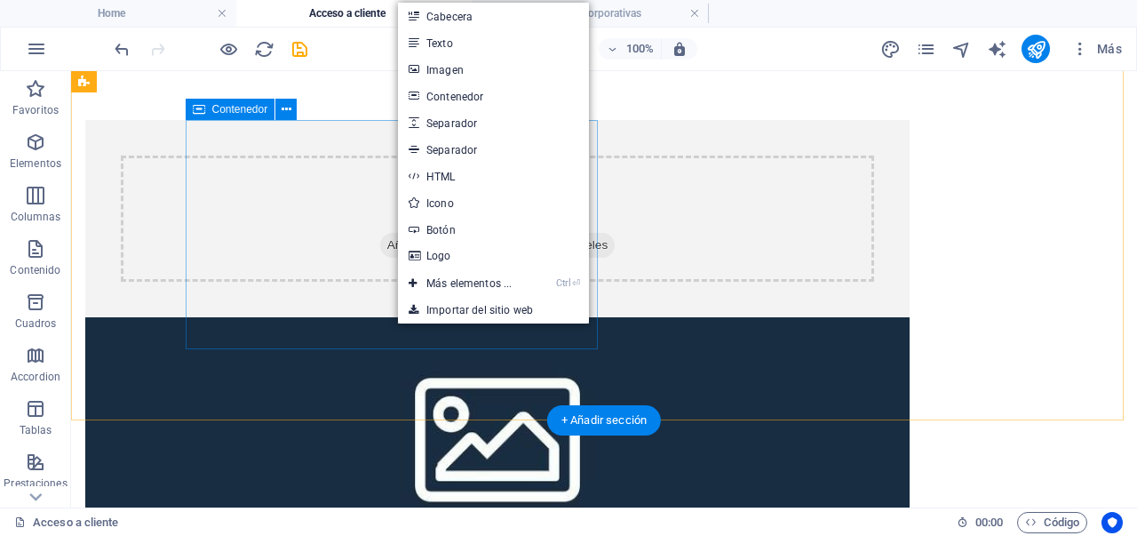
click at [390, 243] on span "Añadir elementos" at bounding box center [434, 245] width 108 height 25
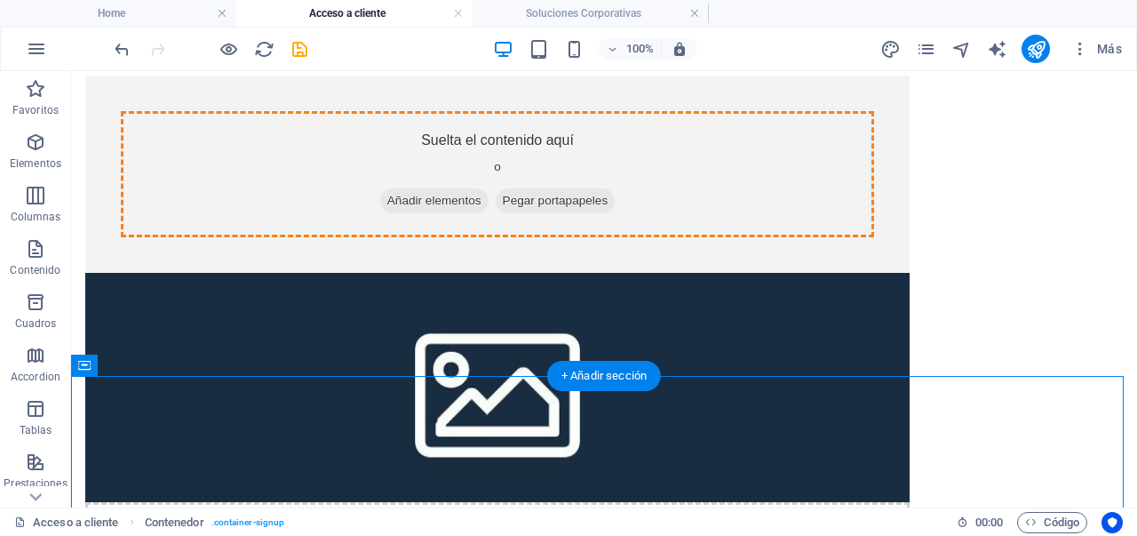
drag, startPoint x: 202, startPoint y: 479, endPoint x: 292, endPoint y: 161, distance: 330.7
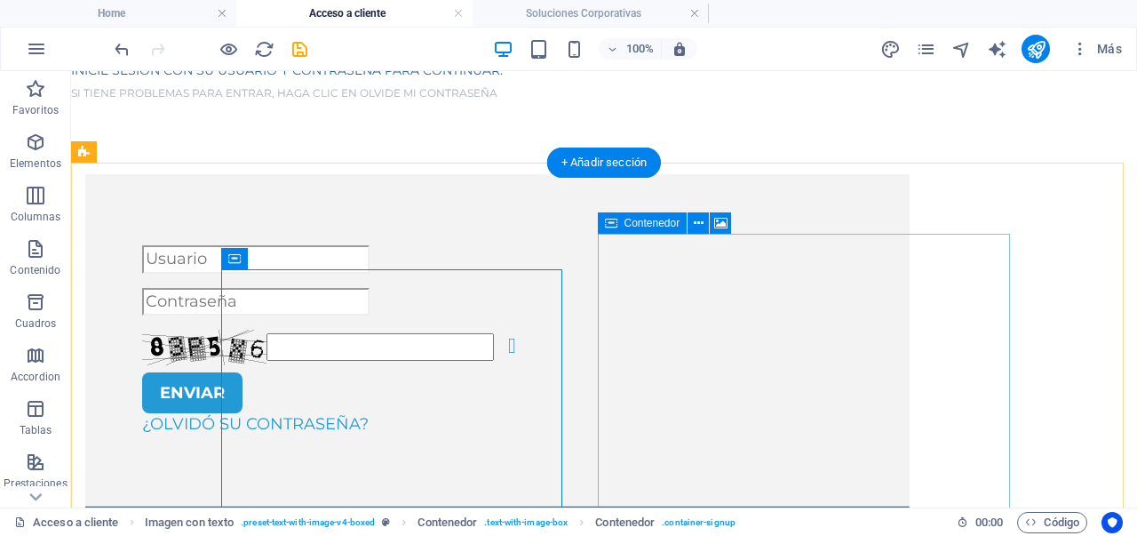
scroll to position [89, 0]
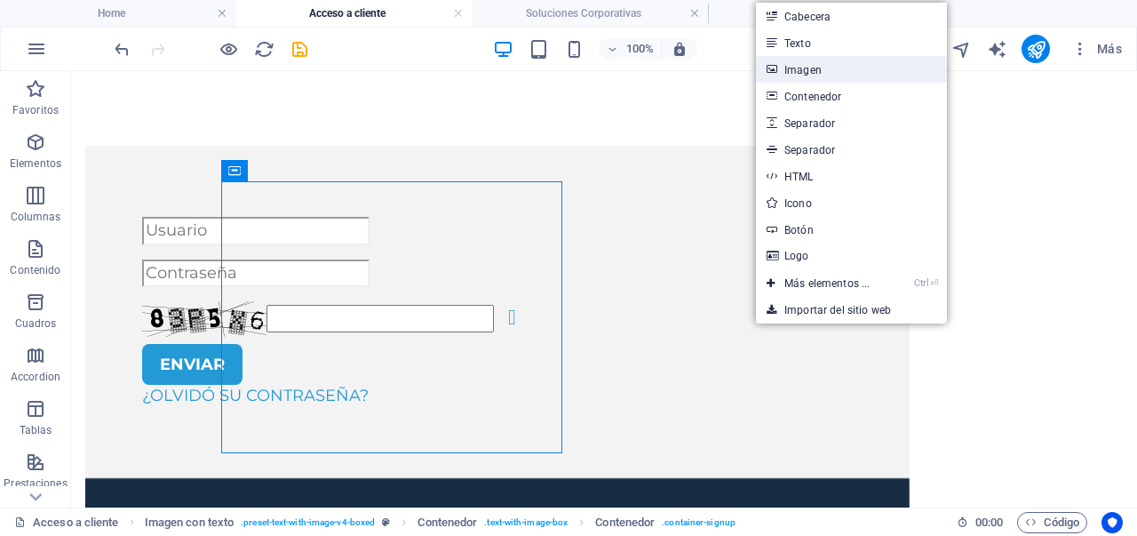
drag, startPoint x: 835, startPoint y: 66, endPoint x: 374, endPoint y: 58, distance: 461.2
click at [835, 66] on link "Imagen" at bounding box center [851, 69] width 191 height 27
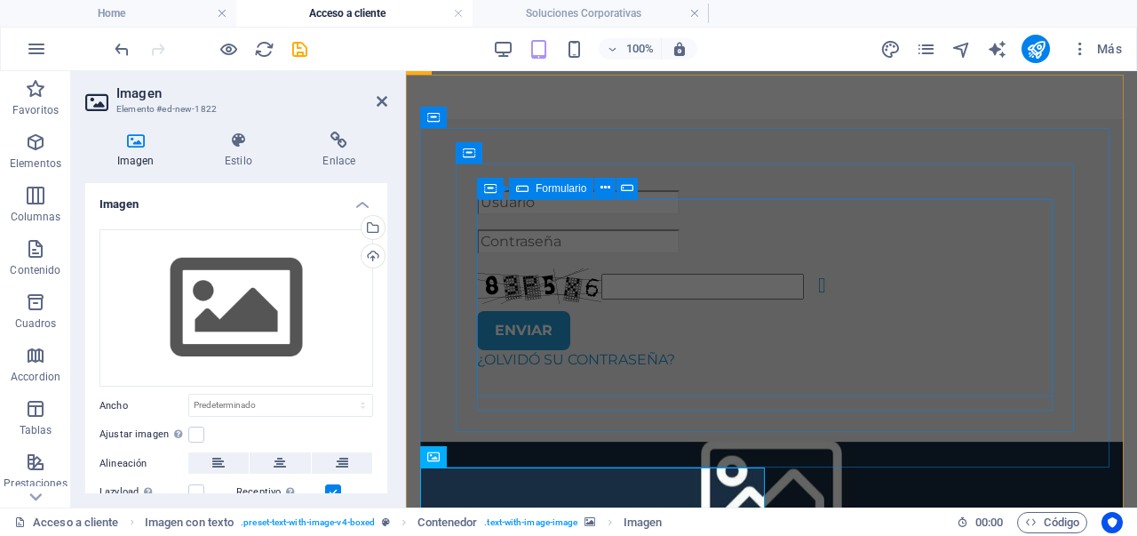
scroll to position [80, 0]
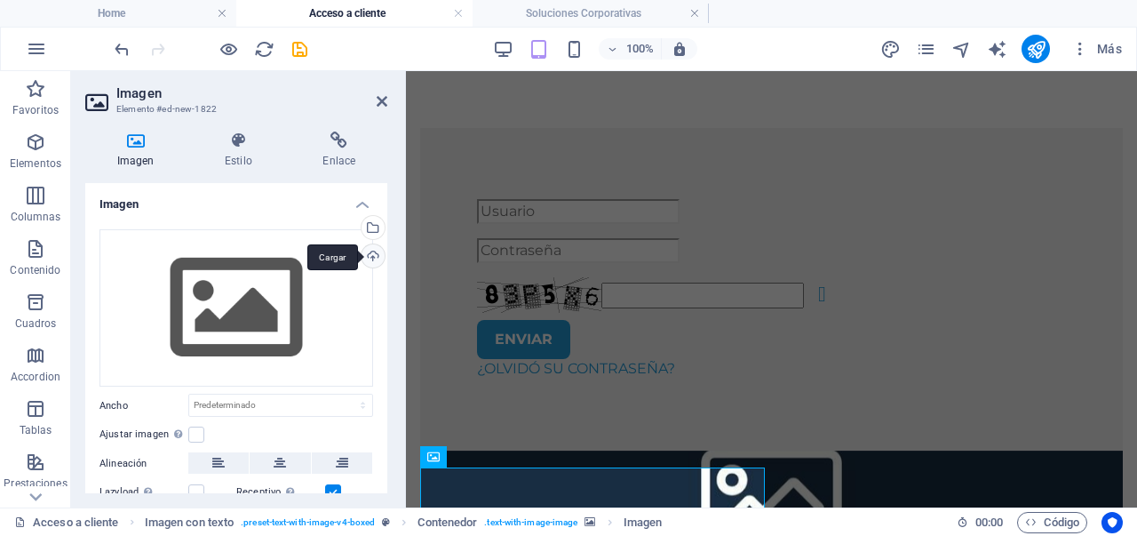
click at [376, 251] on div "Cargar" at bounding box center [371, 257] width 27 height 27
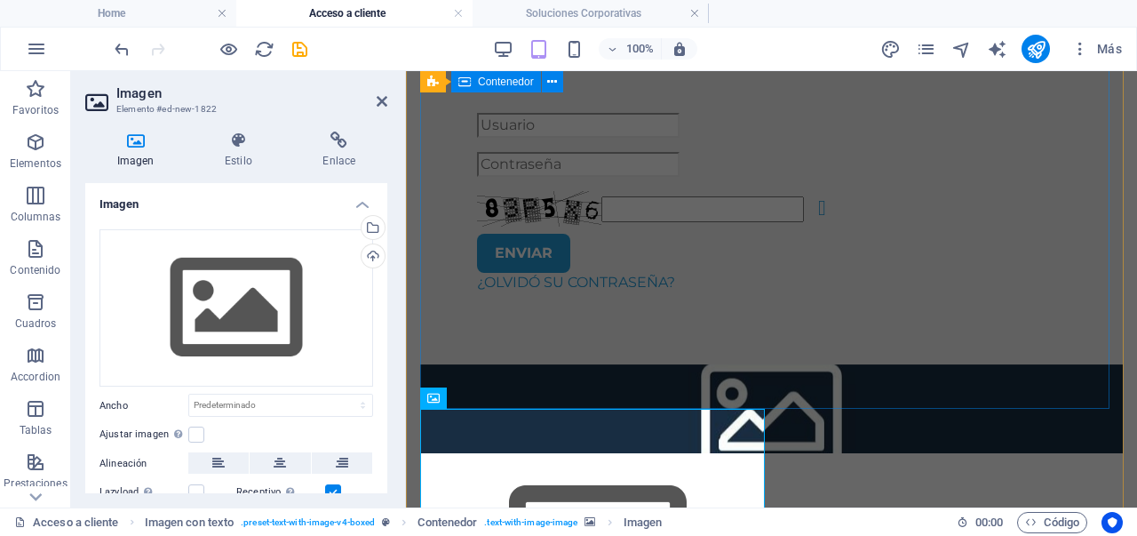
scroll to position [287, 0]
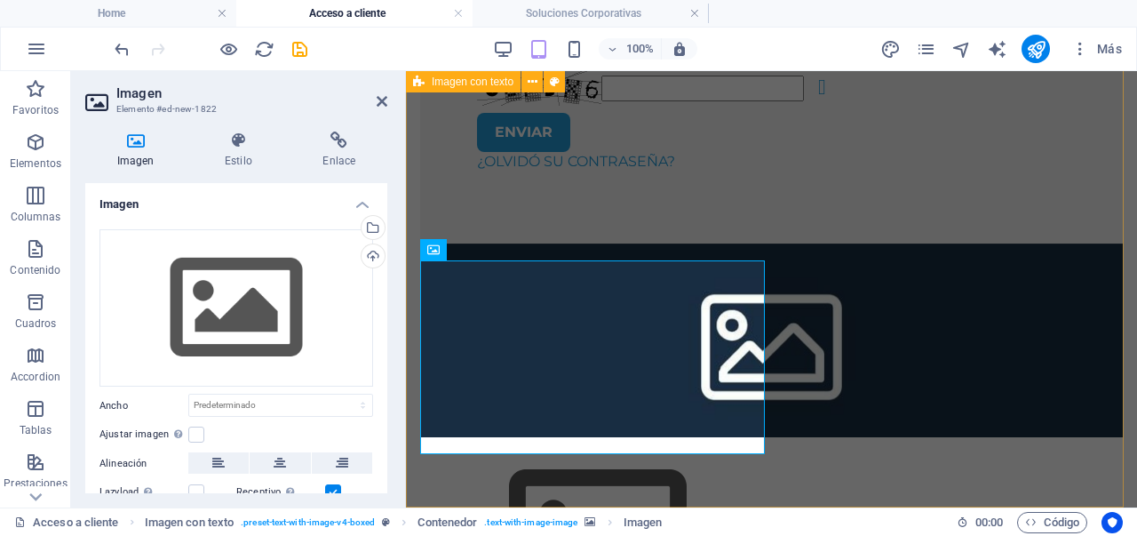
click at [970, 378] on div "Unreadable? Regenerate ENVIAR ¿Olvidó su contraseña?" at bounding box center [771, 279] width 731 height 823
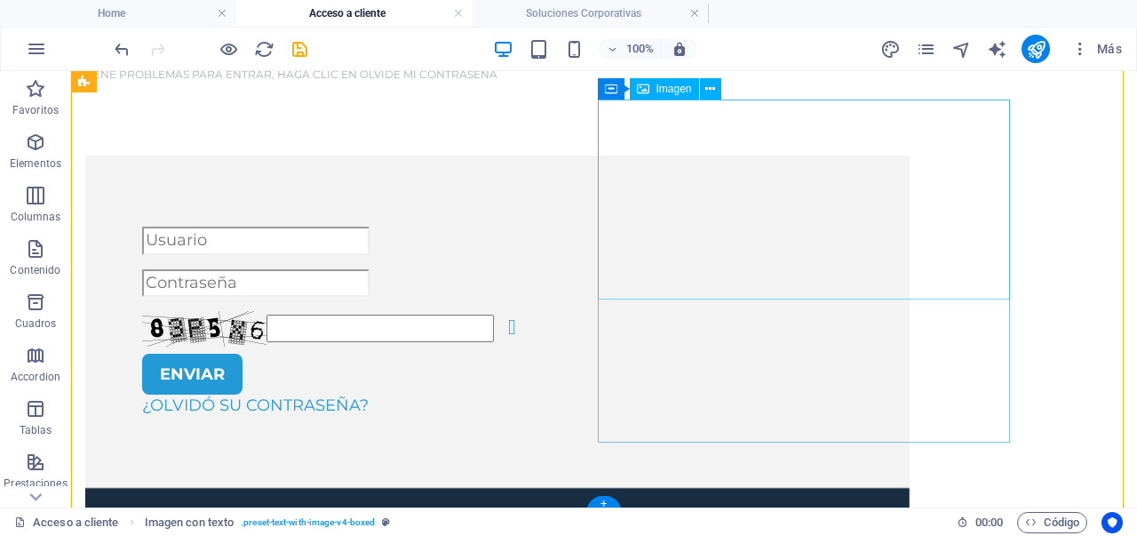
scroll to position [0, 0]
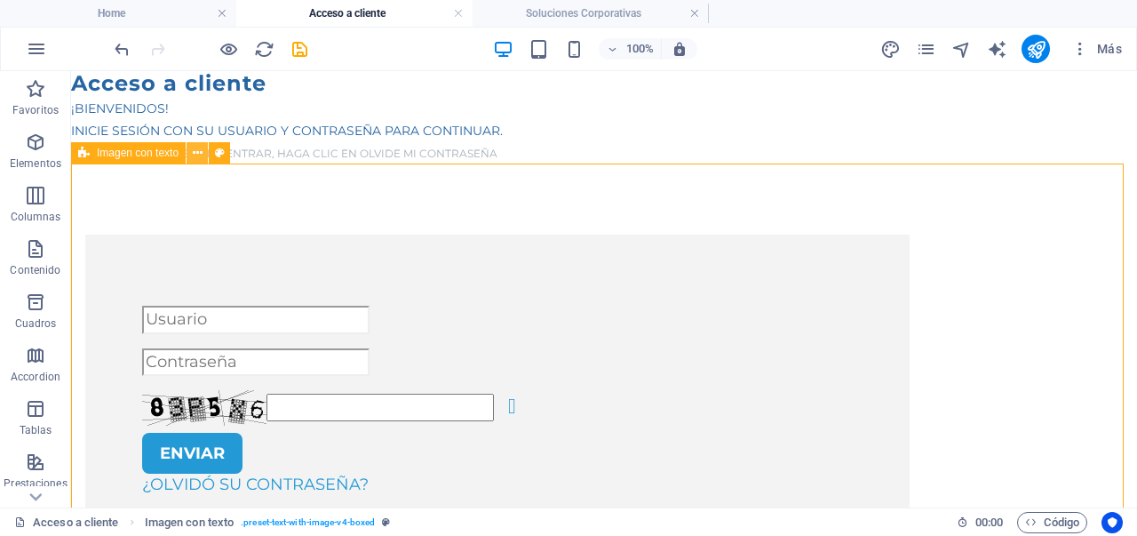
click at [194, 152] on icon at bounding box center [198, 153] width 10 height 19
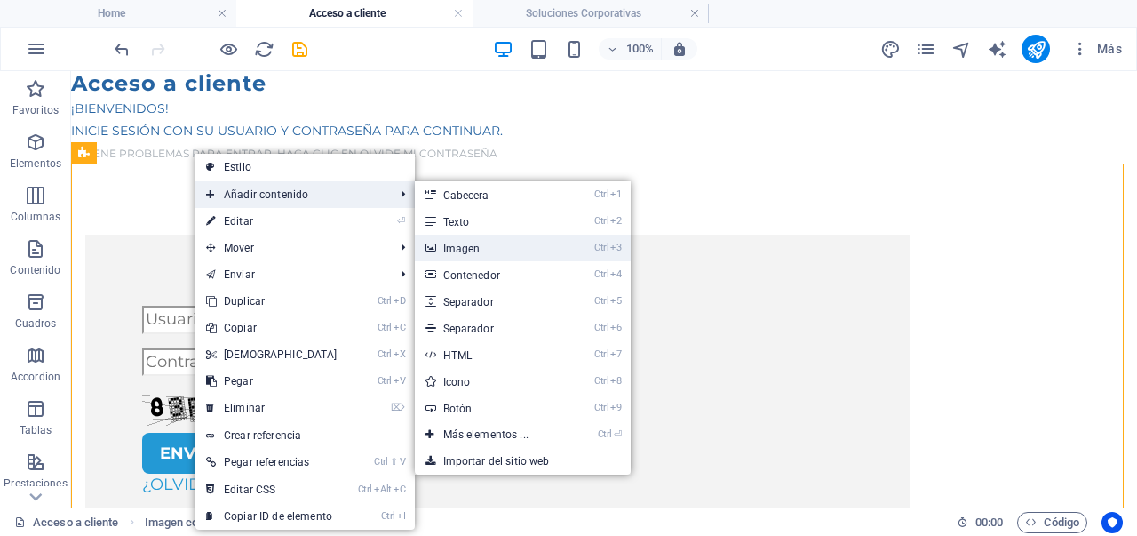
click at [487, 241] on link "Ctrl 3 Imagen" at bounding box center [489, 248] width 149 height 27
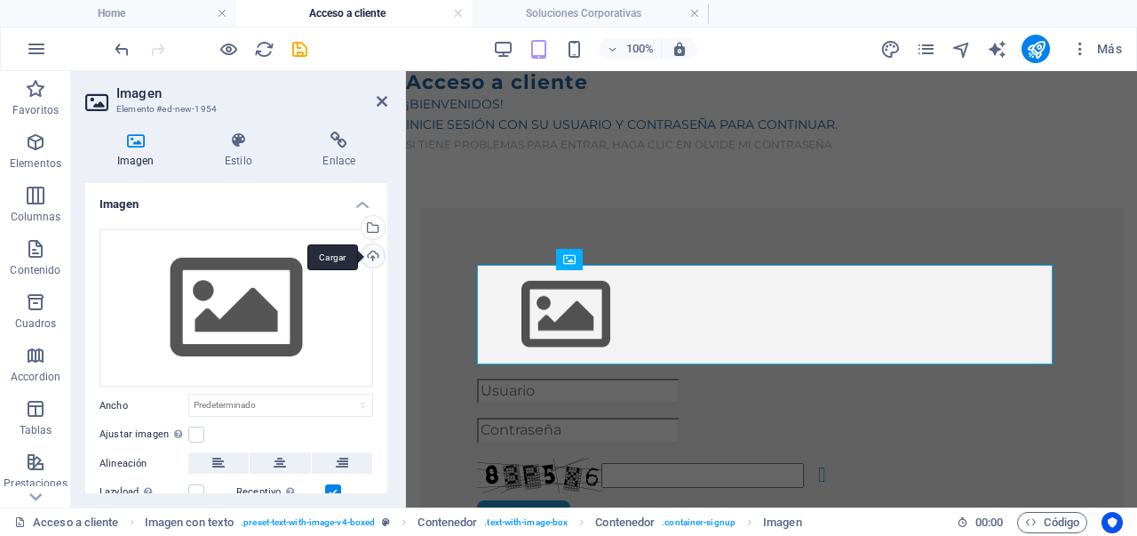
click at [376, 253] on div "Cargar" at bounding box center [371, 257] width 27 height 27
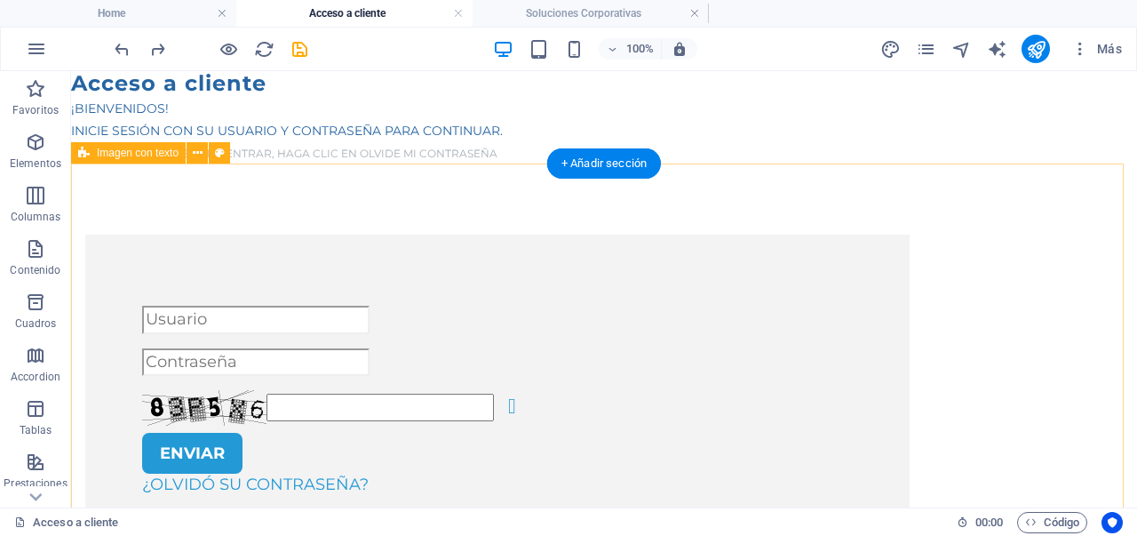
select select "rem"
select select "px"
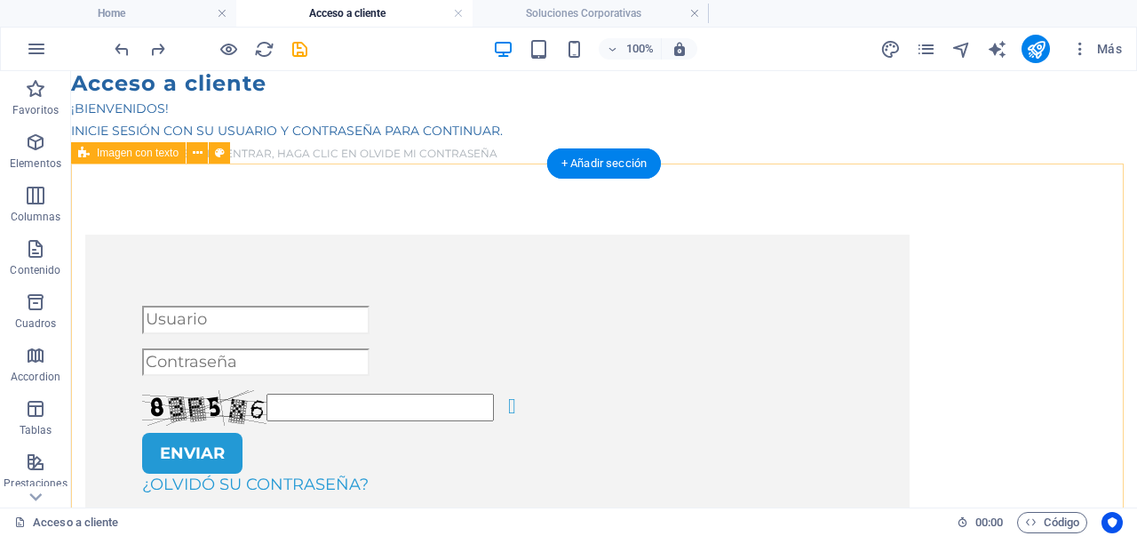
select select "preset-text-with-image-v4-boxed"
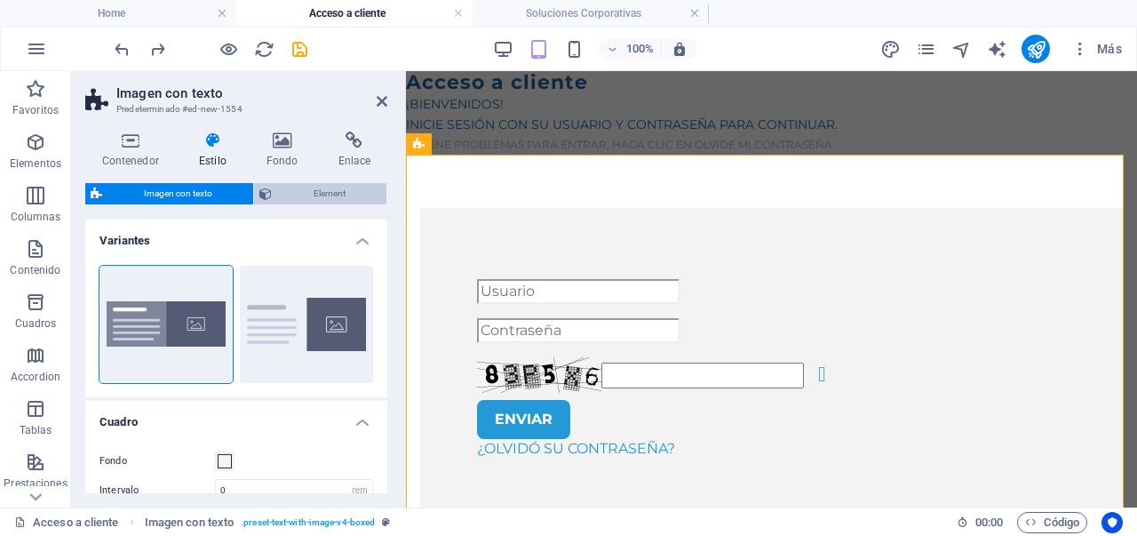
click at [306, 185] on span "Element" at bounding box center [329, 193] width 104 height 21
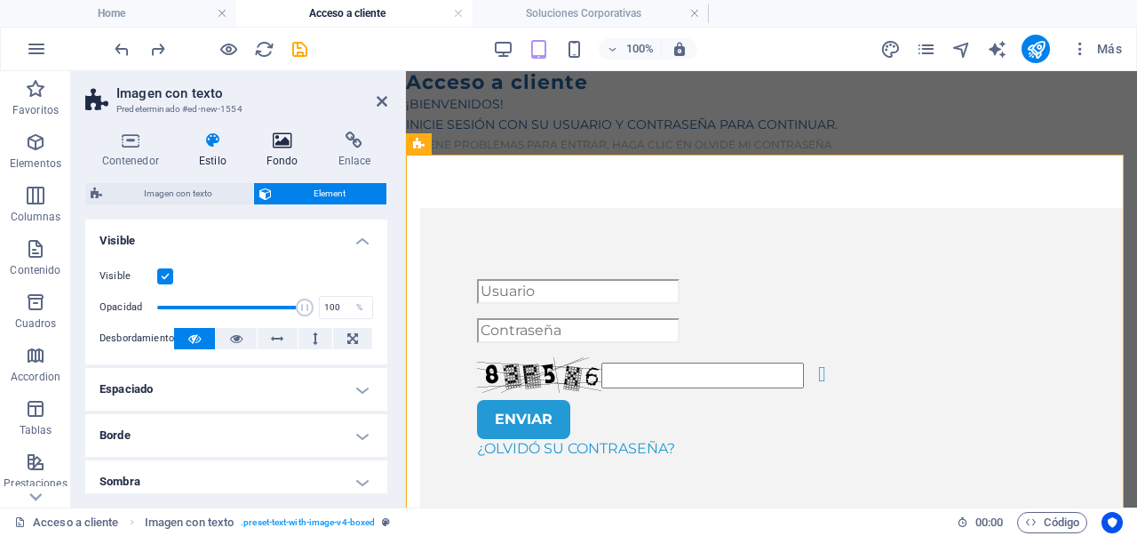
click at [276, 143] on icon at bounding box center [282, 140] width 65 height 18
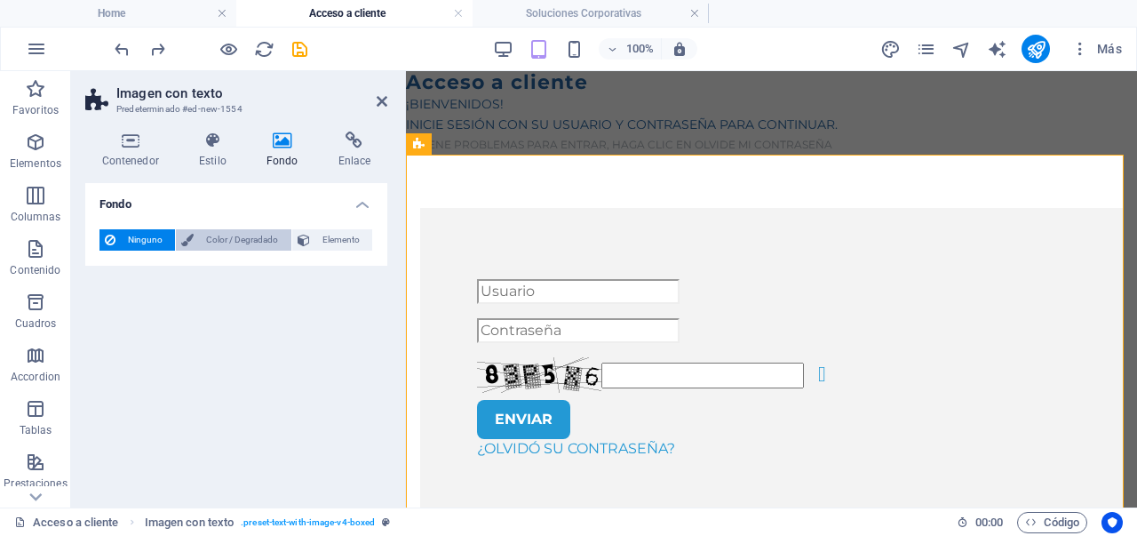
click at [211, 237] on span "Color / Degradado" at bounding box center [242, 239] width 86 height 21
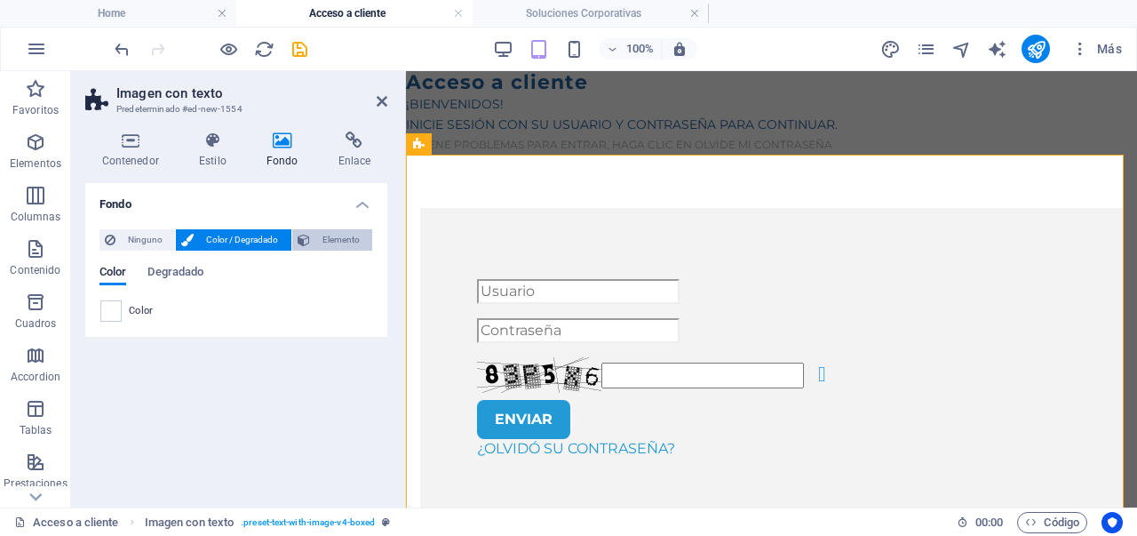
click at [327, 234] on span "Elemento" at bounding box center [341, 239] width 52 height 21
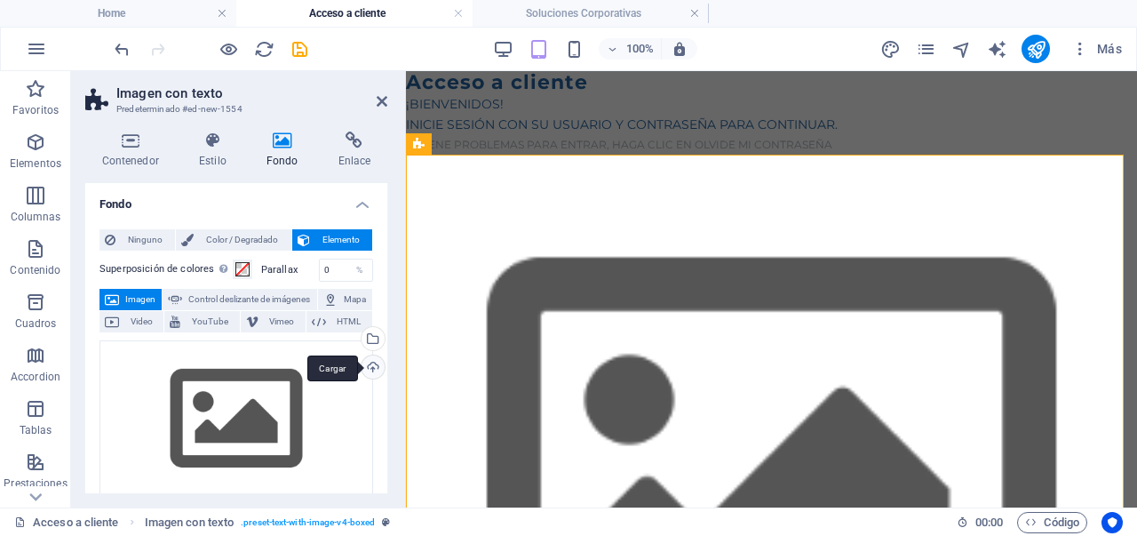
click at [370, 361] on div "Cargar" at bounding box center [371, 368] width 27 height 27
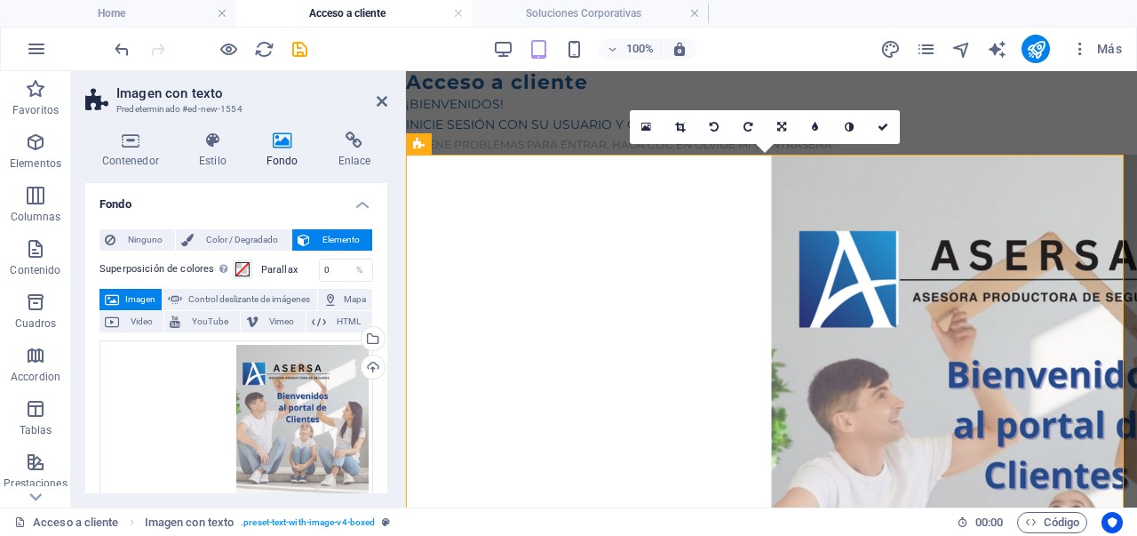
click at [374, 97] on h2 "Imagen con texto" at bounding box center [251, 93] width 271 height 16
click at [380, 92] on h2 "Imagen con texto" at bounding box center [251, 93] width 271 height 16
click at [377, 102] on icon at bounding box center [382, 101] width 11 height 14
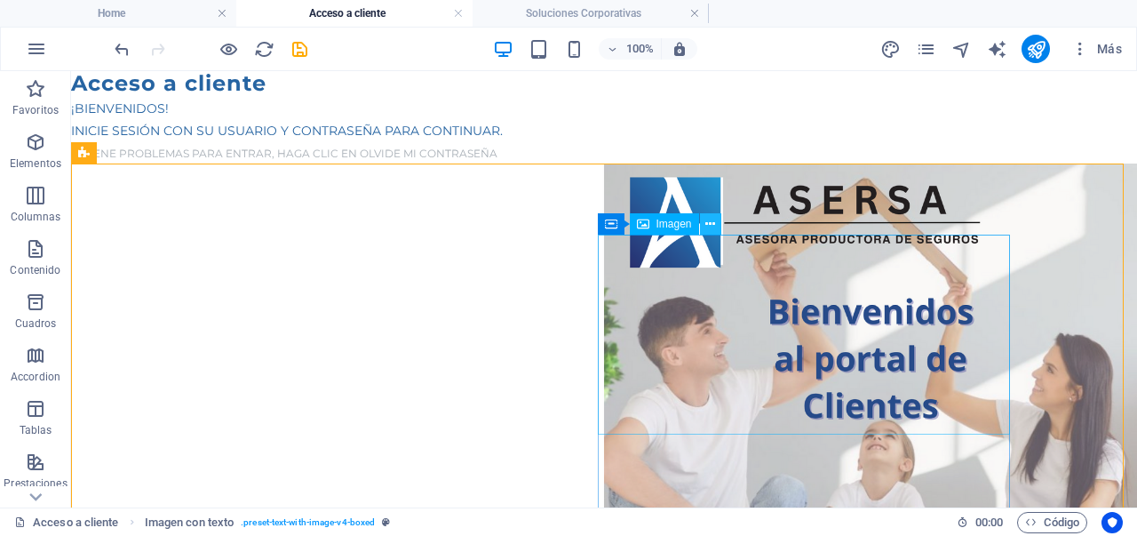
click at [707, 222] on icon at bounding box center [710, 224] width 10 height 19
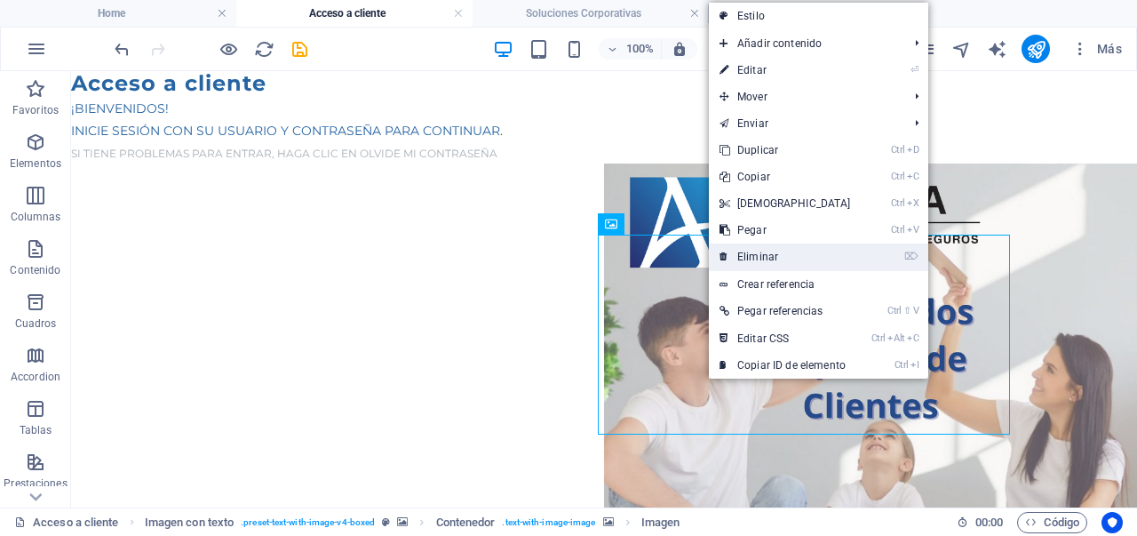
click at [776, 253] on link "⌦ Eliminar" at bounding box center [785, 256] width 153 height 27
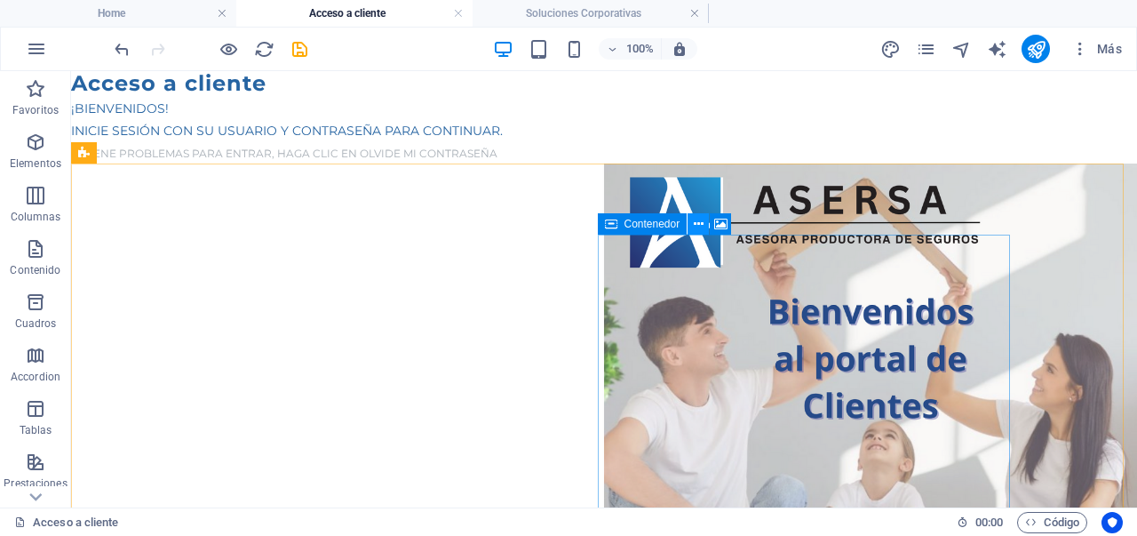
click at [703, 227] on icon at bounding box center [699, 224] width 10 height 19
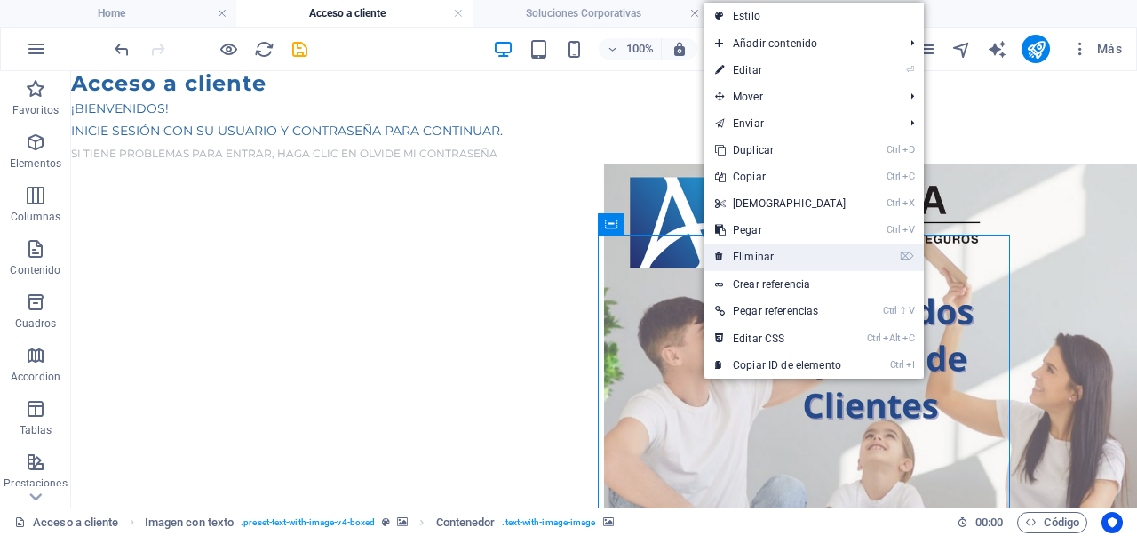
drag, startPoint x: 690, startPoint y: 188, endPoint x: 757, endPoint y: 261, distance: 98.7
click at [757, 261] on link "⌦ Eliminar" at bounding box center [781, 256] width 153 height 27
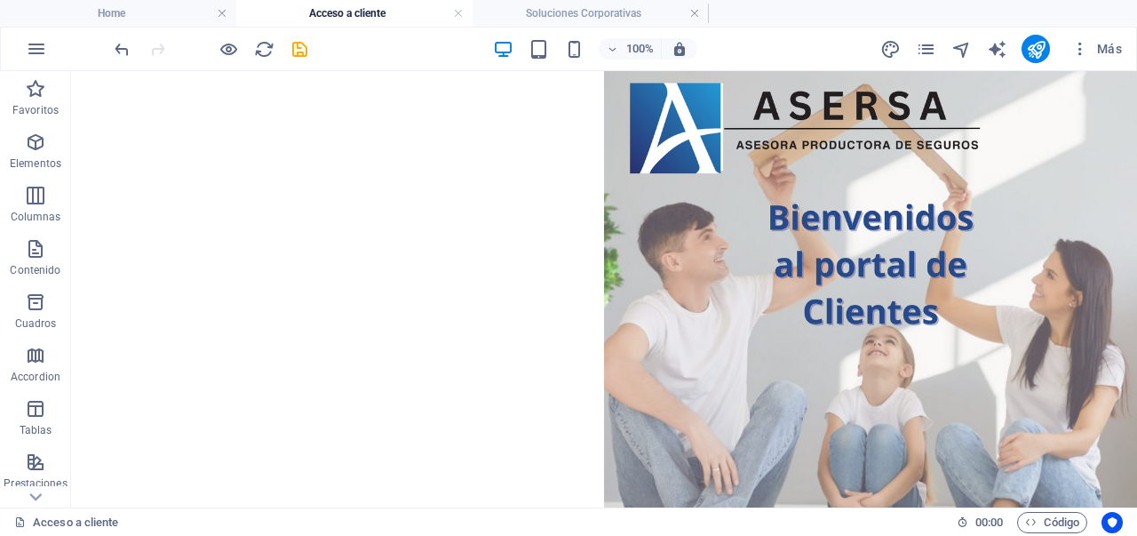
scroll to position [141, 0]
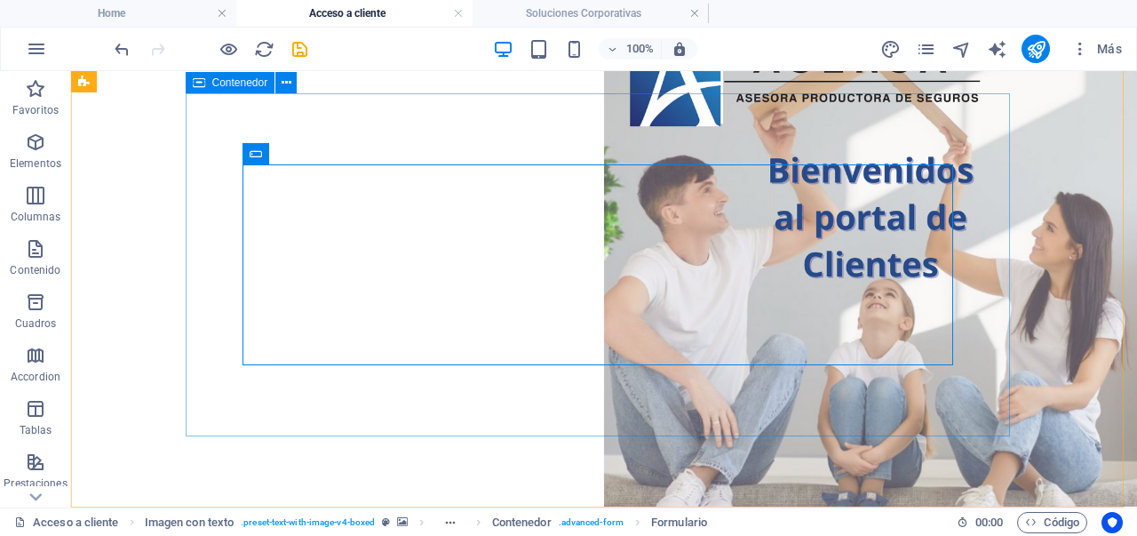
click at [249, 84] on span "Contenedor" at bounding box center [240, 82] width 56 height 11
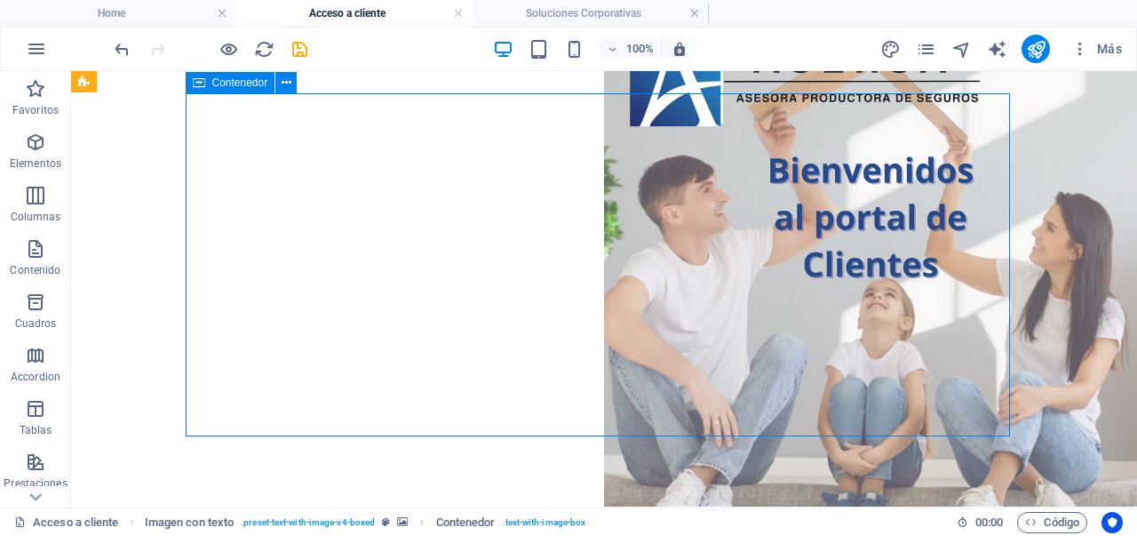
click at [249, 84] on span "Contenedor" at bounding box center [240, 82] width 56 height 11
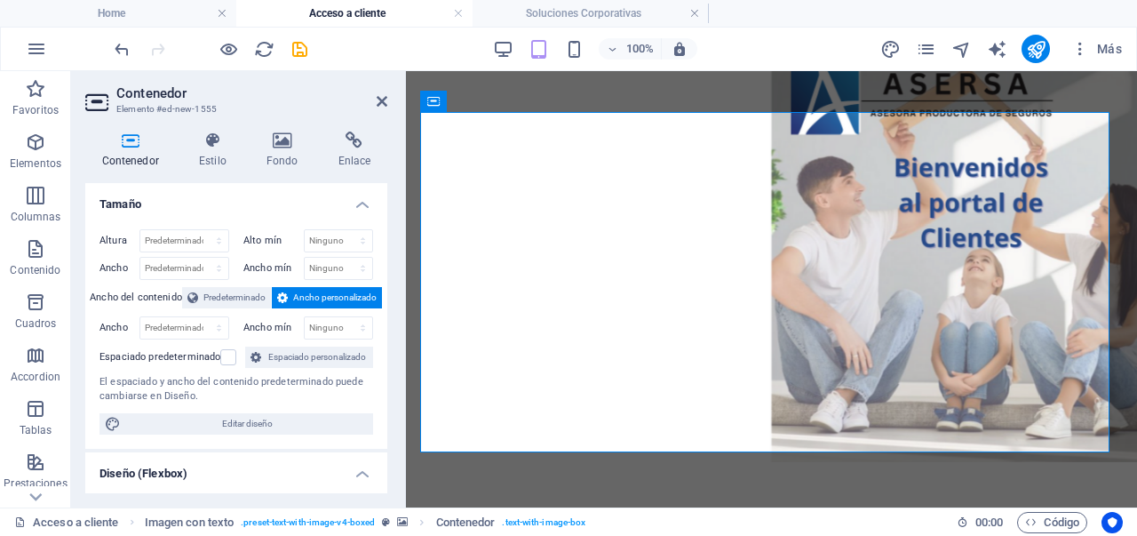
scroll to position [93, 0]
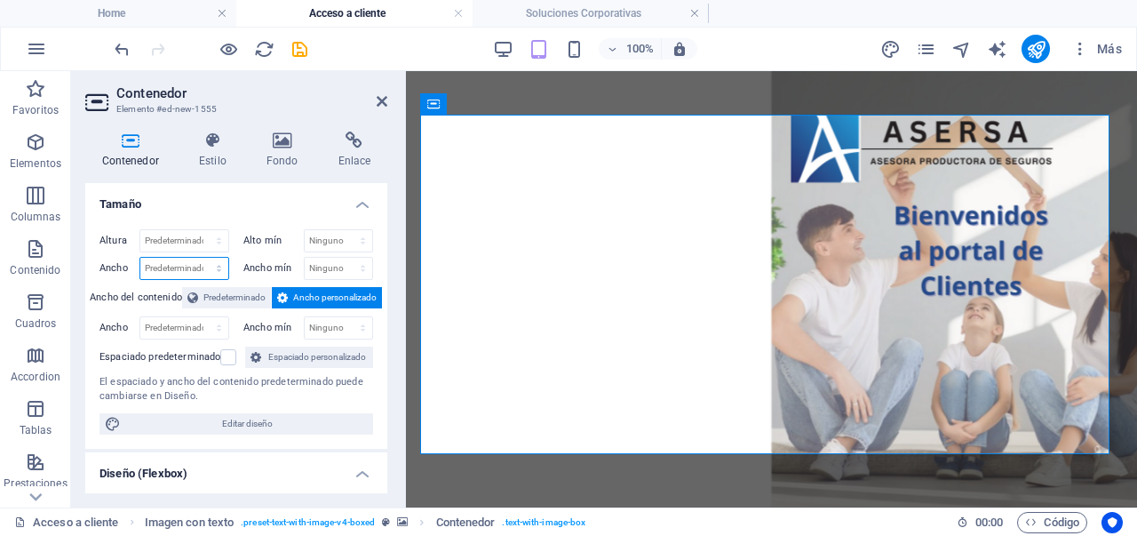
click at [191, 258] on select "Predeterminado px rem % em vh vw" at bounding box center [184, 268] width 88 height 21
select select "%"
click at [202, 258] on select "Predeterminado px rem % em vh vw" at bounding box center [184, 268] width 88 height 21
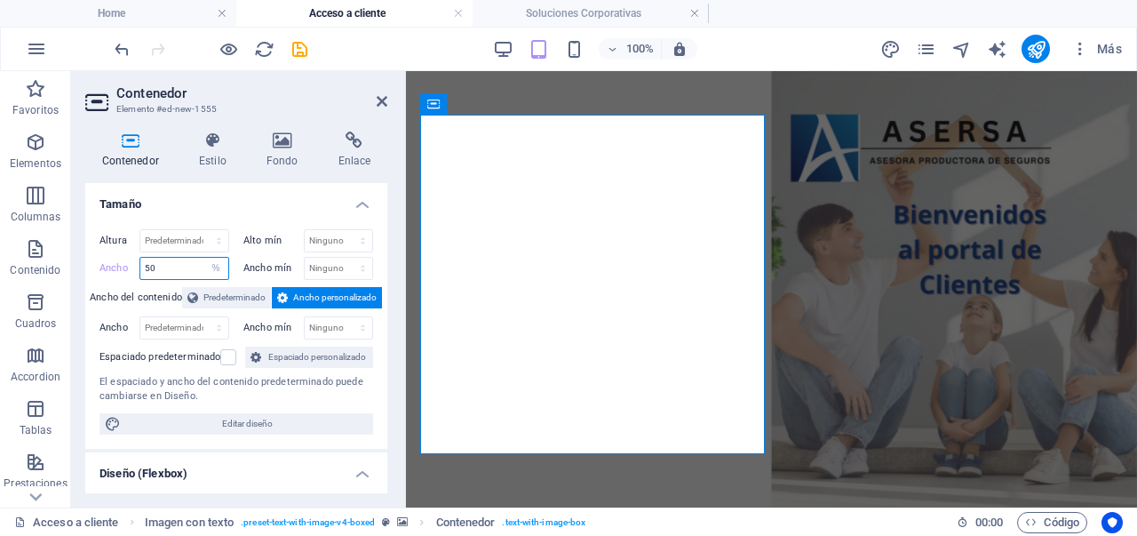
type input "50"
click at [898, 251] on figure at bounding box center [771, 284] width 731 height 446
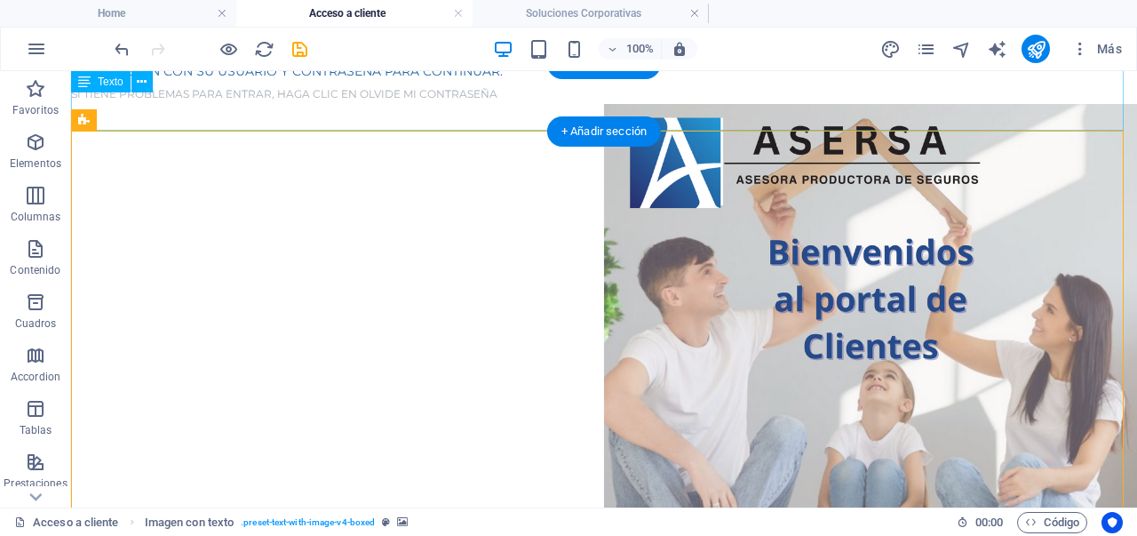
scroll to position [4, 0]
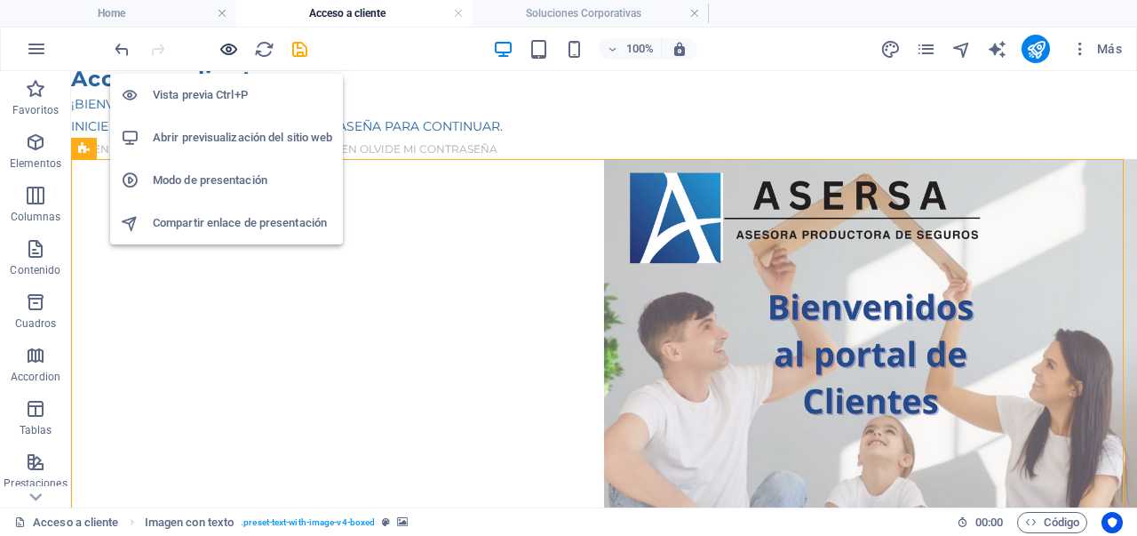
click at [227, 50] on icon "button" at bounding box center [229, 49] width 20 height 20
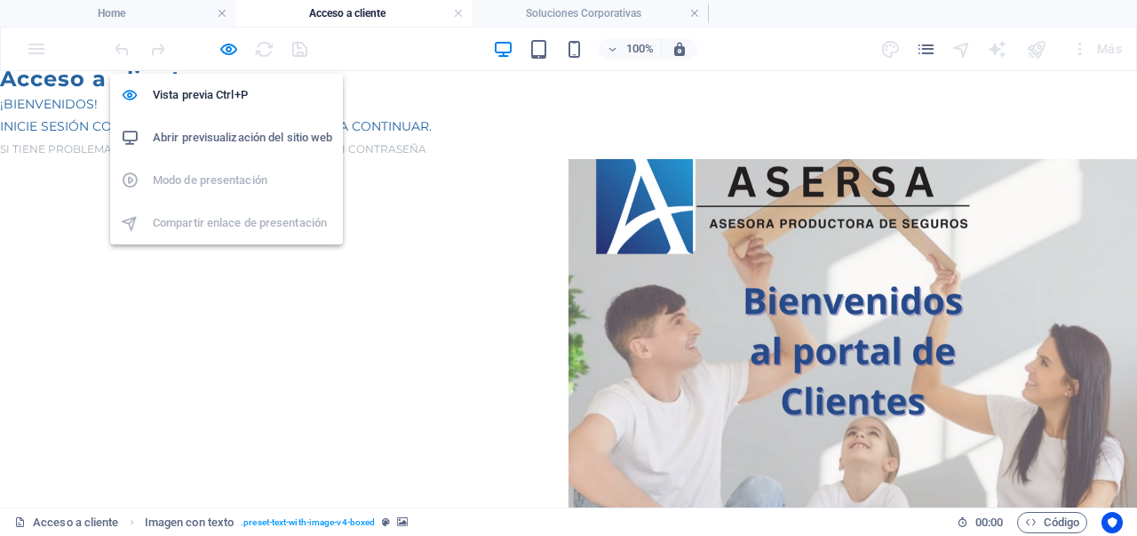
click at [214, 59] on div at bounding box center [210, 49] width 199 height 28
click at [239, 52] on div at bounding box center [210, 49] width 199 height 28
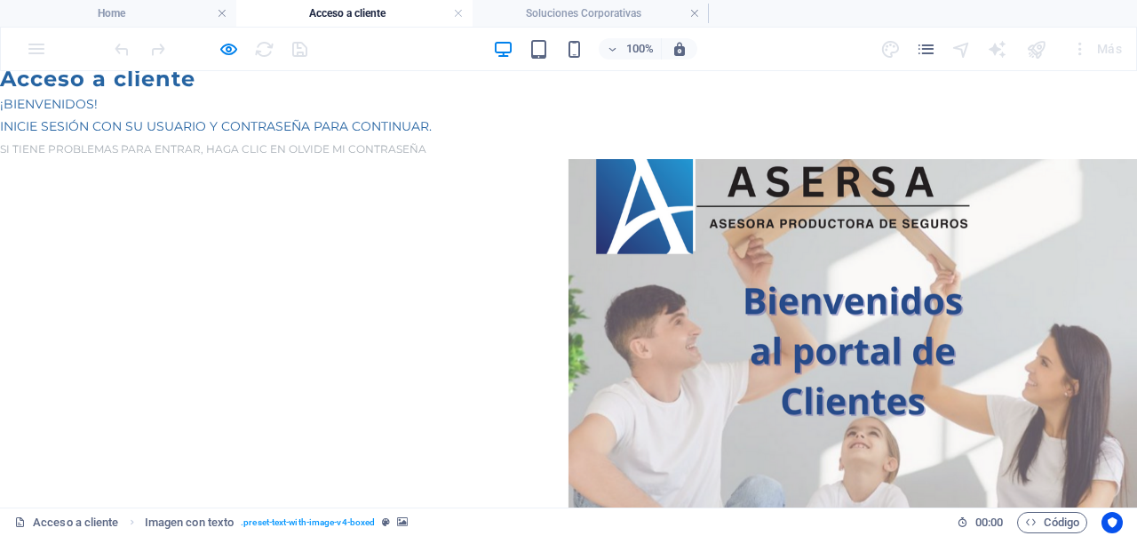
click at [286, 54] on div at bounding box center [210, 49] width 199 height 28
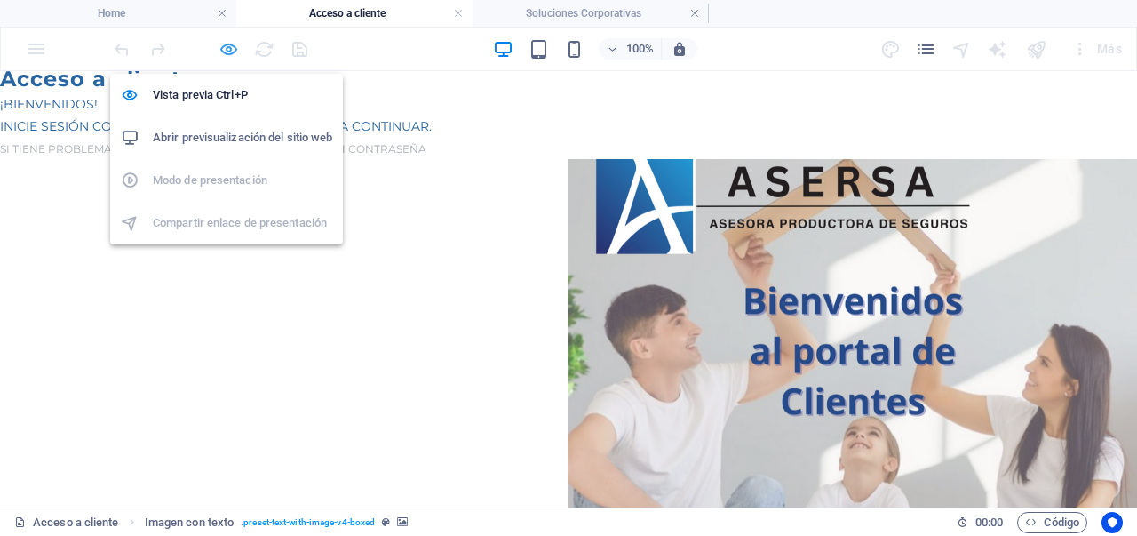
drag, startPoint x: 223, startPoint y: 53, endPoint x: 241, endPoint y: 47, distance: 18.8
click at [223, 54] on icon "button" at bounding box center [229, 49] width 20 height 20
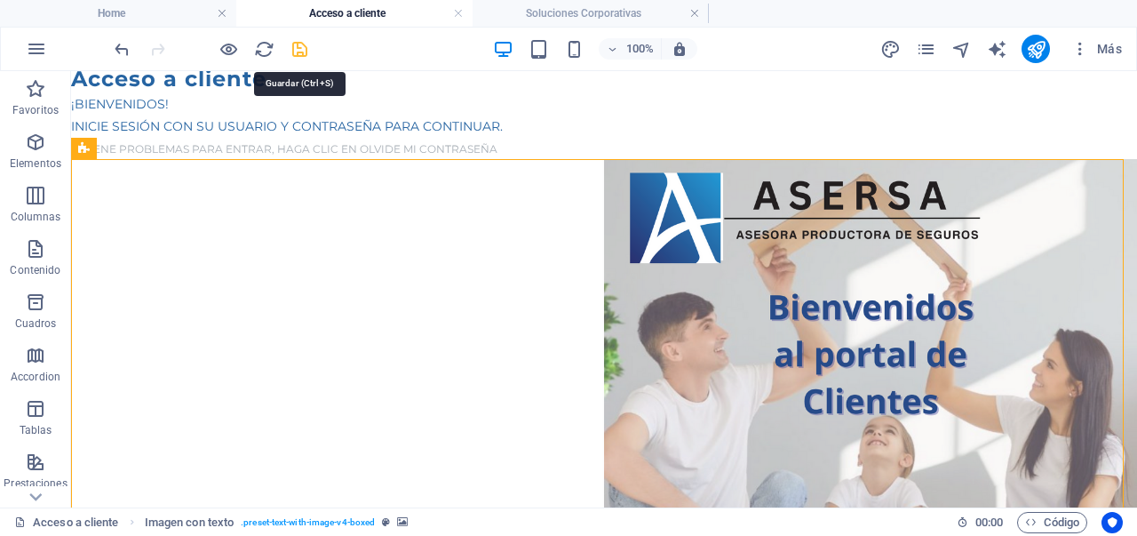
click at [302, 58] on icon "save" at bounding box center [300, 49] width 20 height 20
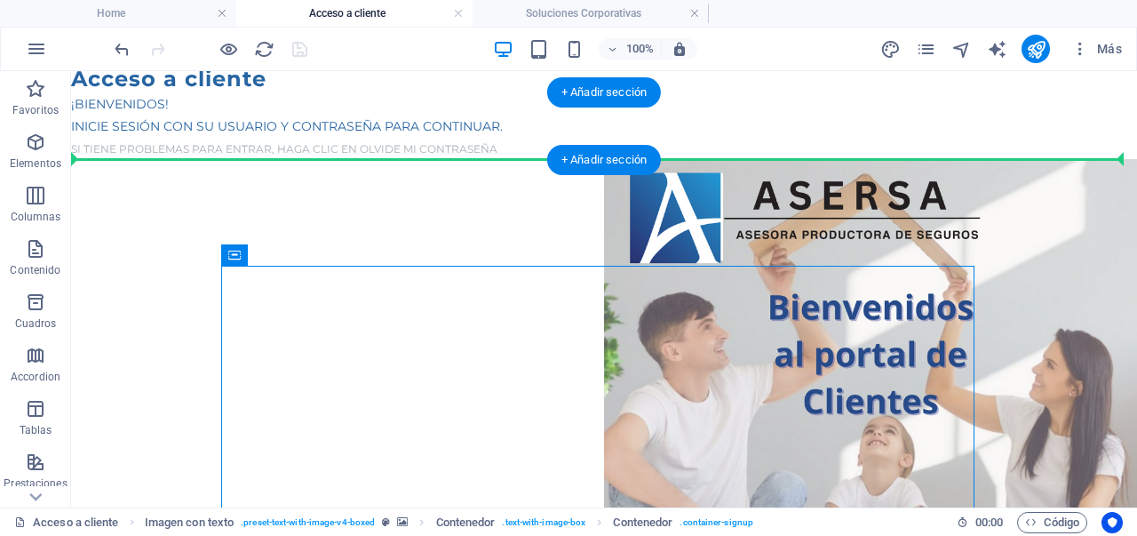
scroll to position [0, 0]
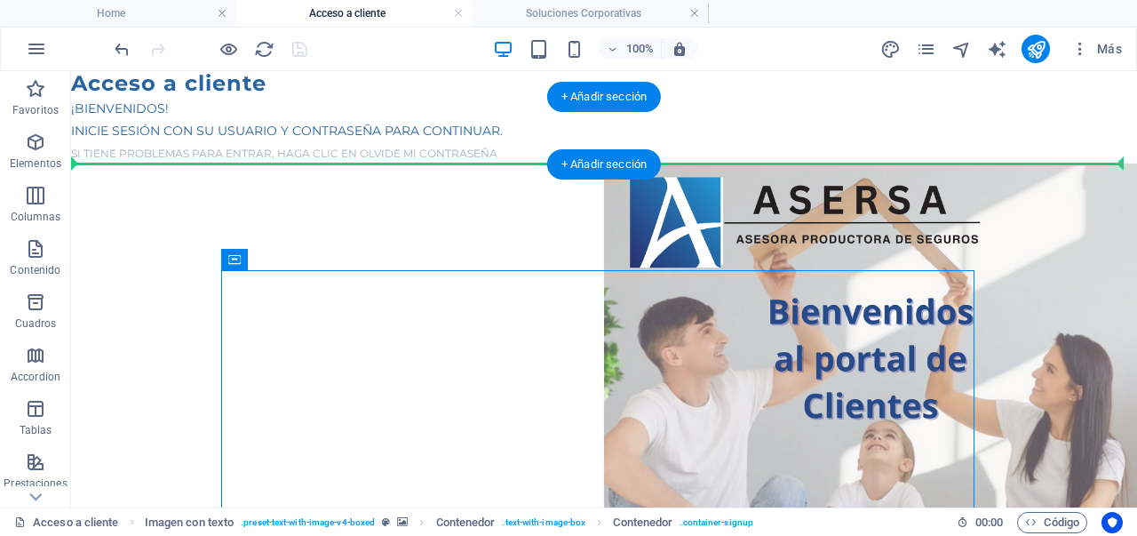
drag, startPoint x: 339, startPoint y: 324, endPoint x: 761, endPoint y: 150, distance: 456.5
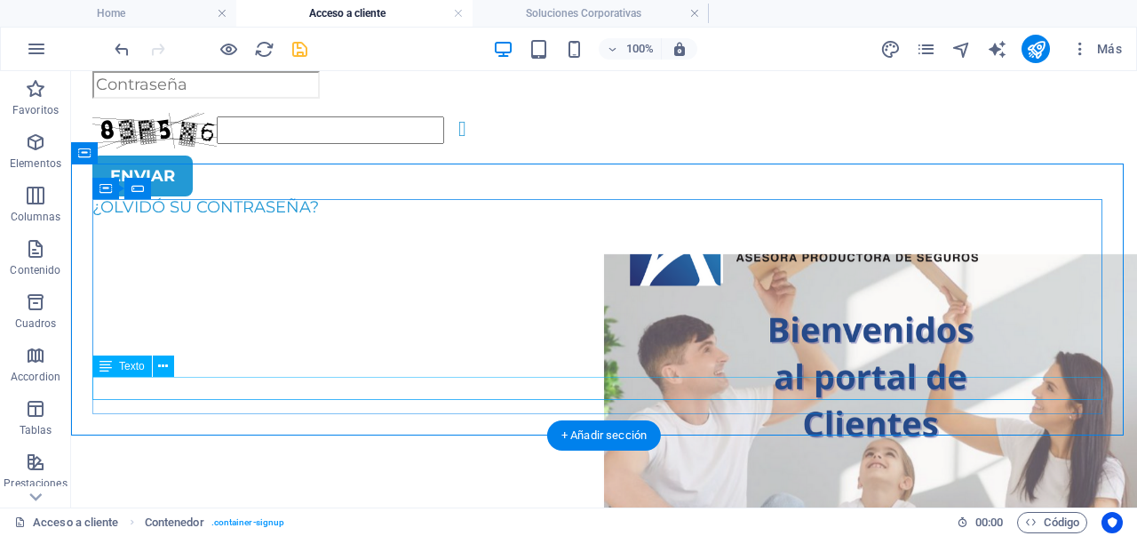
scroll to position [178, 0]
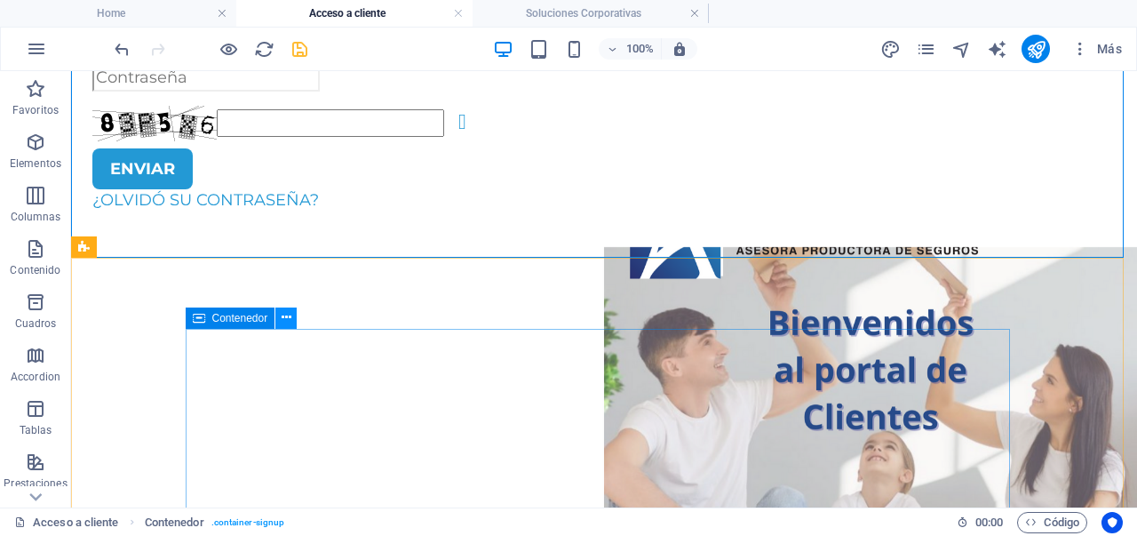
click at [286, 323] on icon at bounding box center [287, 317] width 10 height 19
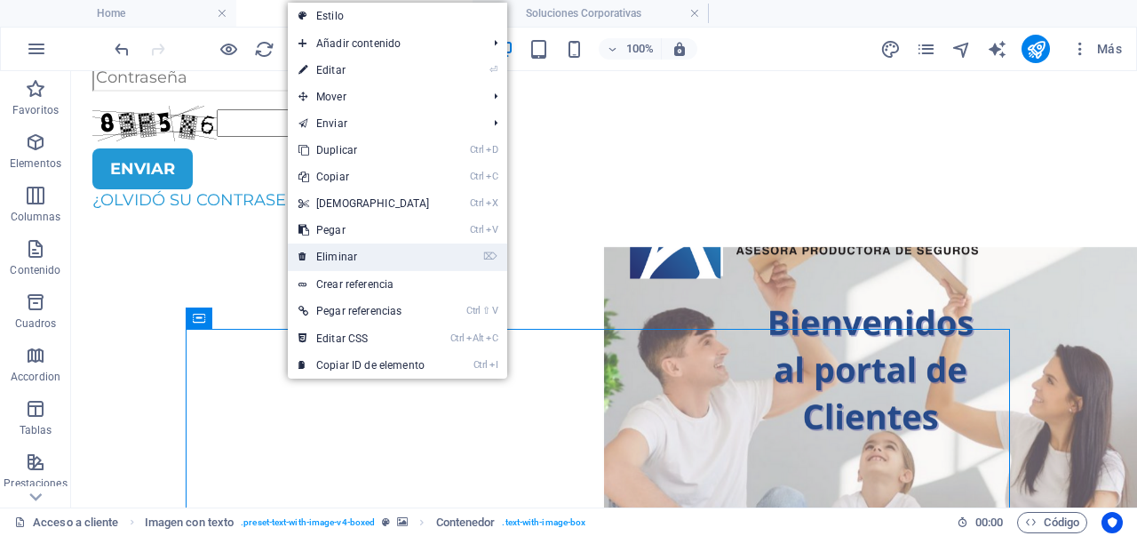
click at [365, 259] on link "⌦ Eliminar" at bounding box center [364, 256] width 153 height 27
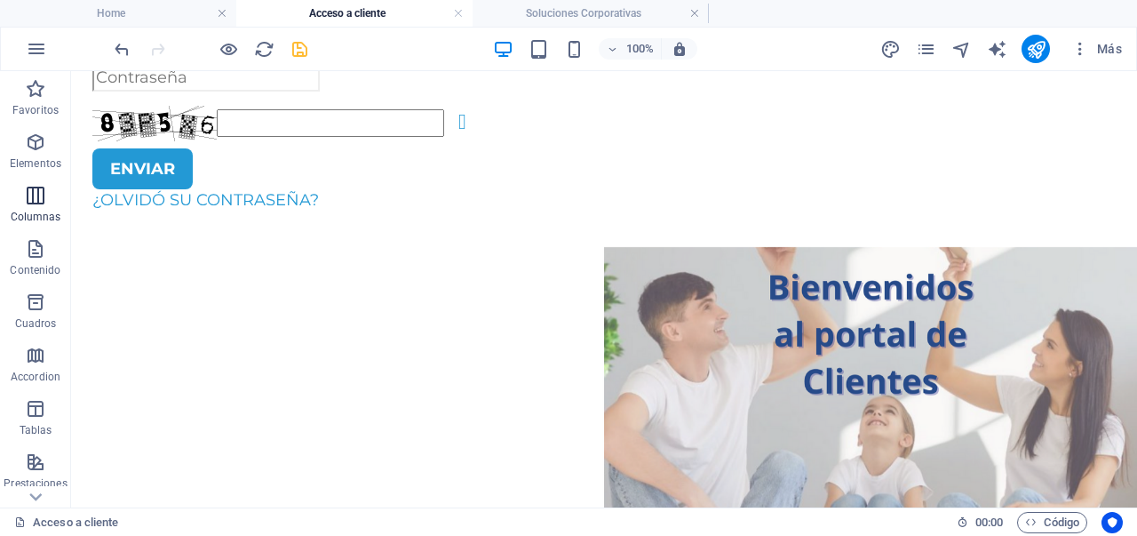
click at [31, 202] on icon "button" at bounding box center [35, 195] width 21 height 21
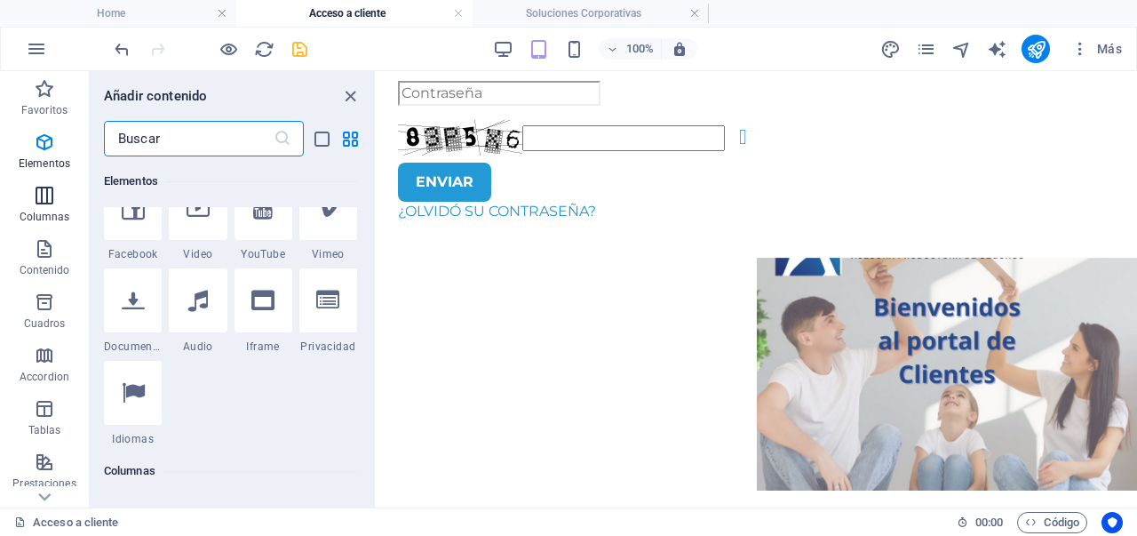
scroll to position [1025, 0]
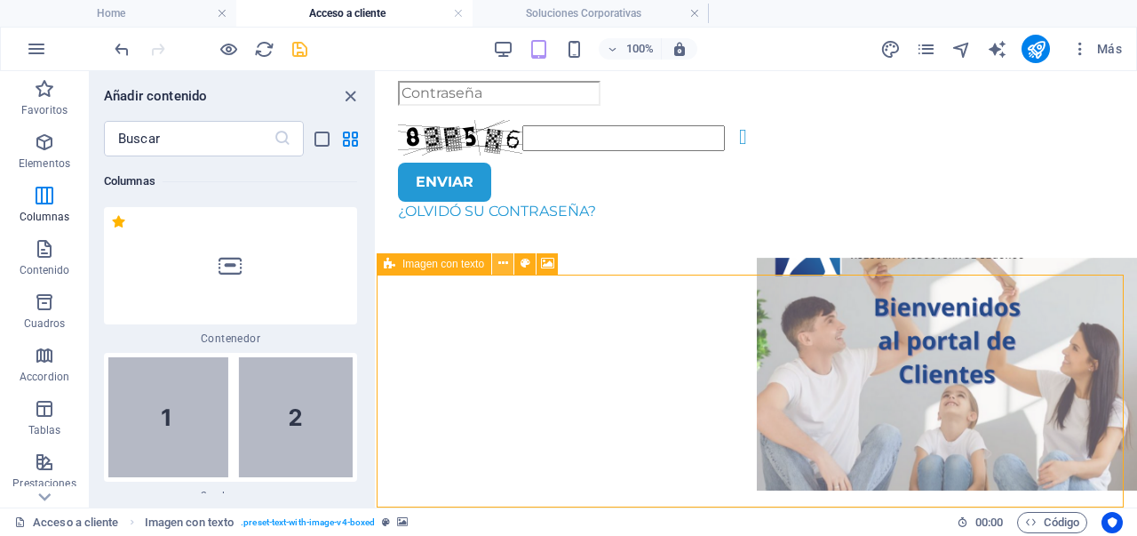
click at [494, 269] on button at bounding box center [502, 263] width 21 height 21
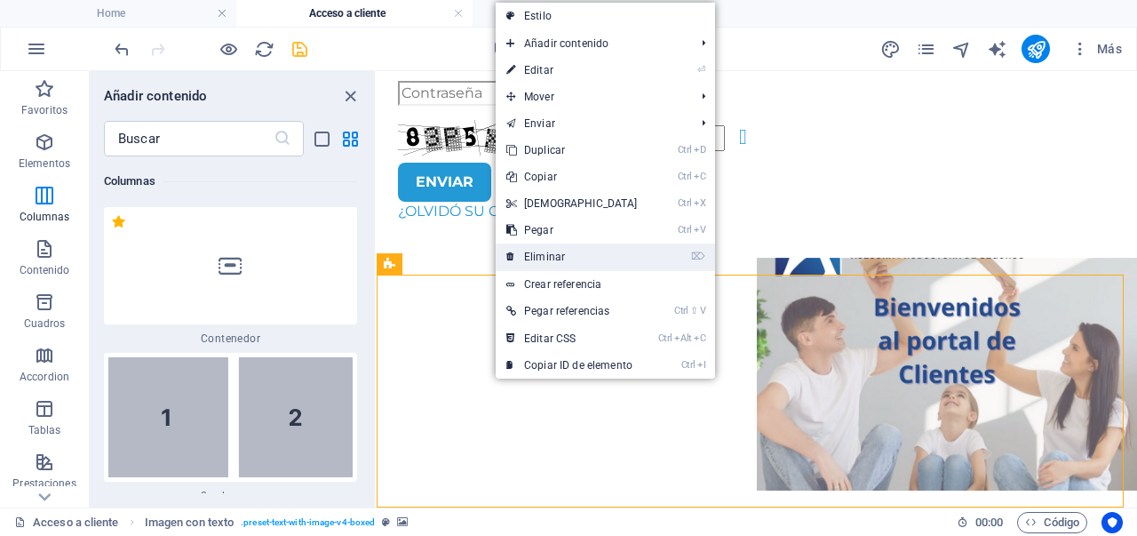
click at [559, 262] on link "⌦ Eliminar" at bounding box center [572, 256] width 153 height 27
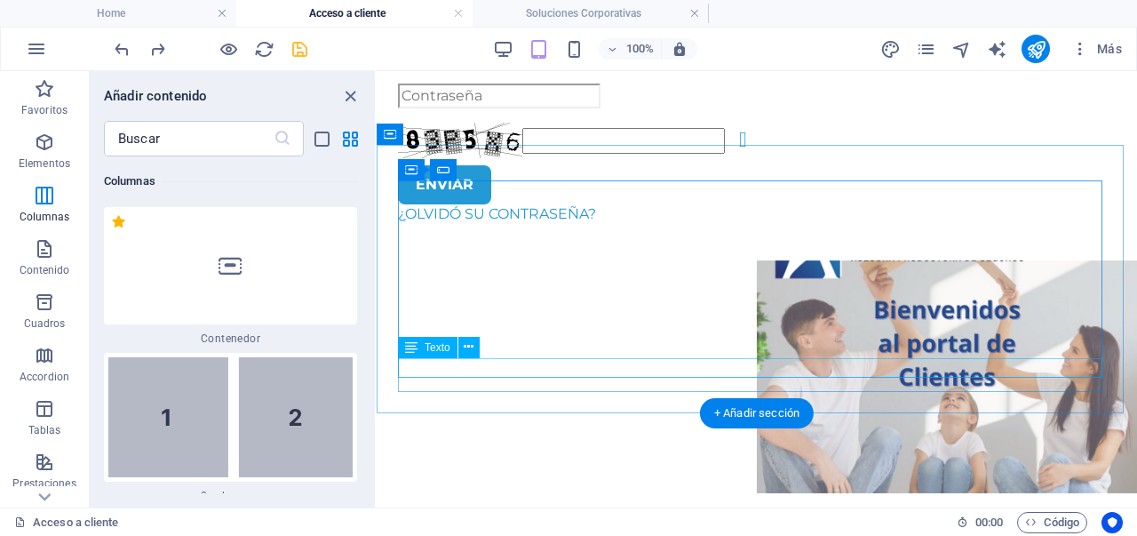
scroll to position [148, 0]
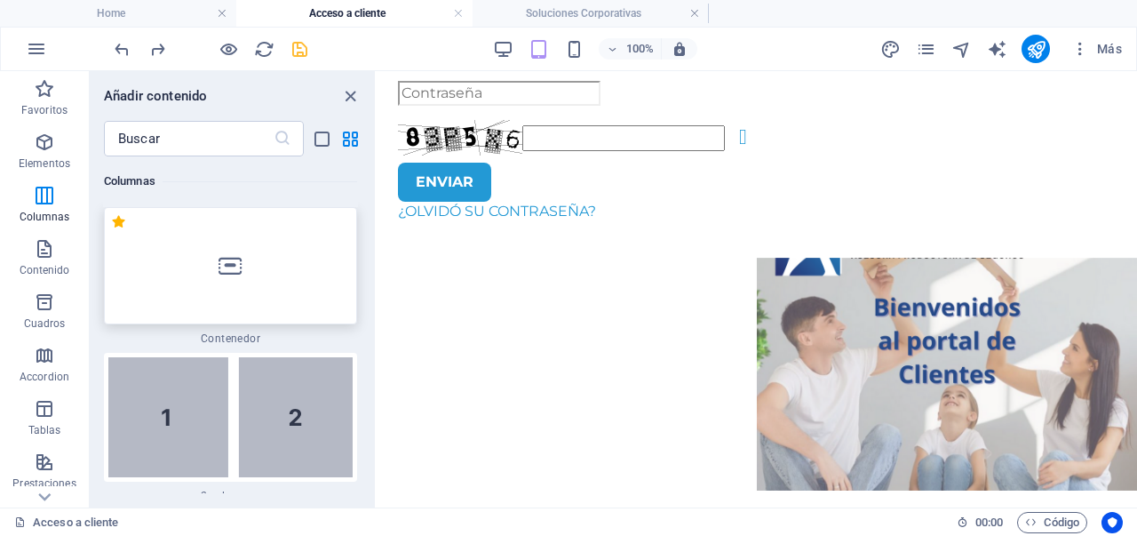
click at [231, 294] on div at bounding box center [230, 265] width 253 height 117
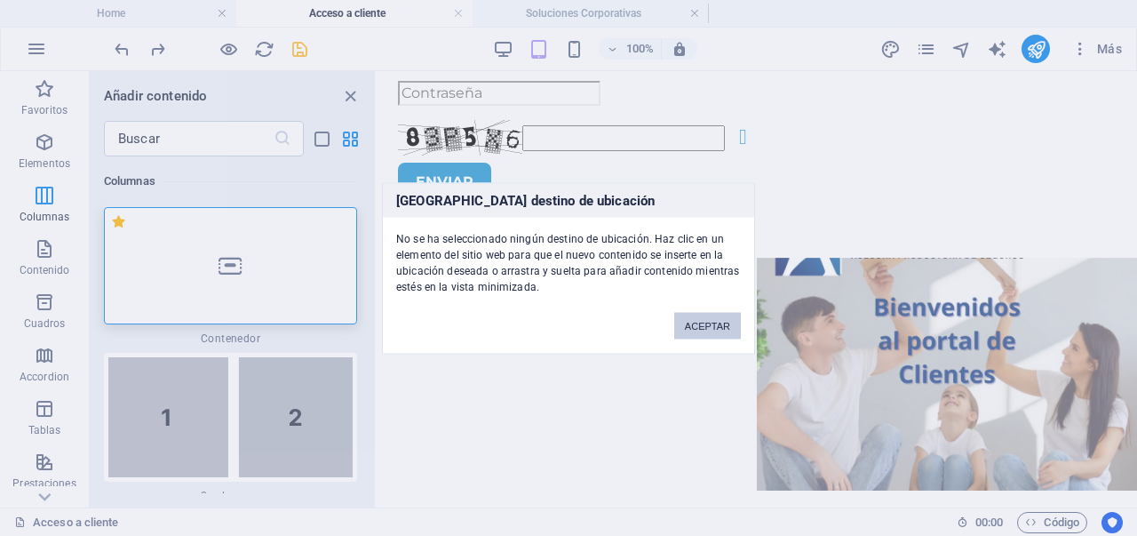
drag, startPoint x: 694, startPoint y: 318, endPoint x: 150, endPoint y: 268, distance: 546.0
click at [694, 318] on button "ACEPTAR" at bounding box center [707, 325] width 67 height 27
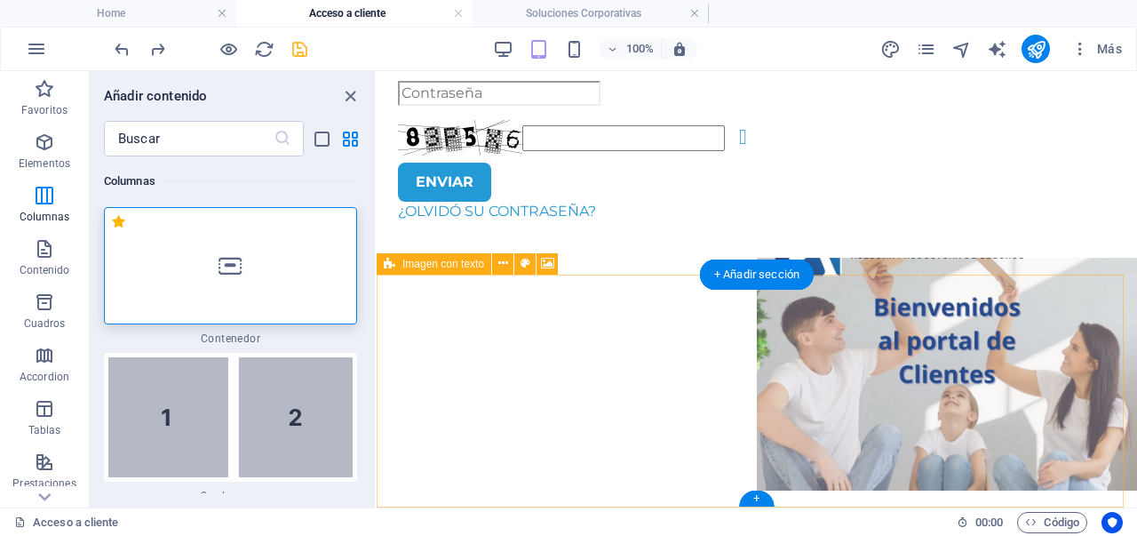
drag, startPoint x: 437, startPoint y: 293, endPoint x: 509, endPoint y: 447, distance: 169.7
click at [509, 447] on div "Suelta el contenido aquí o Añadir elementos Pegar portapapeles" at bounding box center [757, 491] width 761 height 466
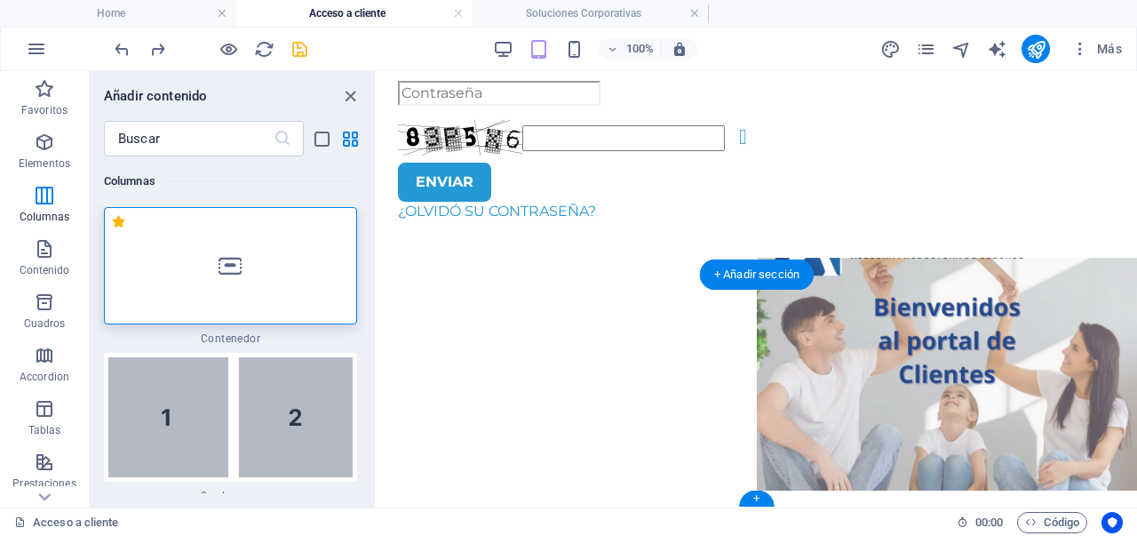
click at [532, 466] on figure at bounding box center [757, 374] width 761 height 233
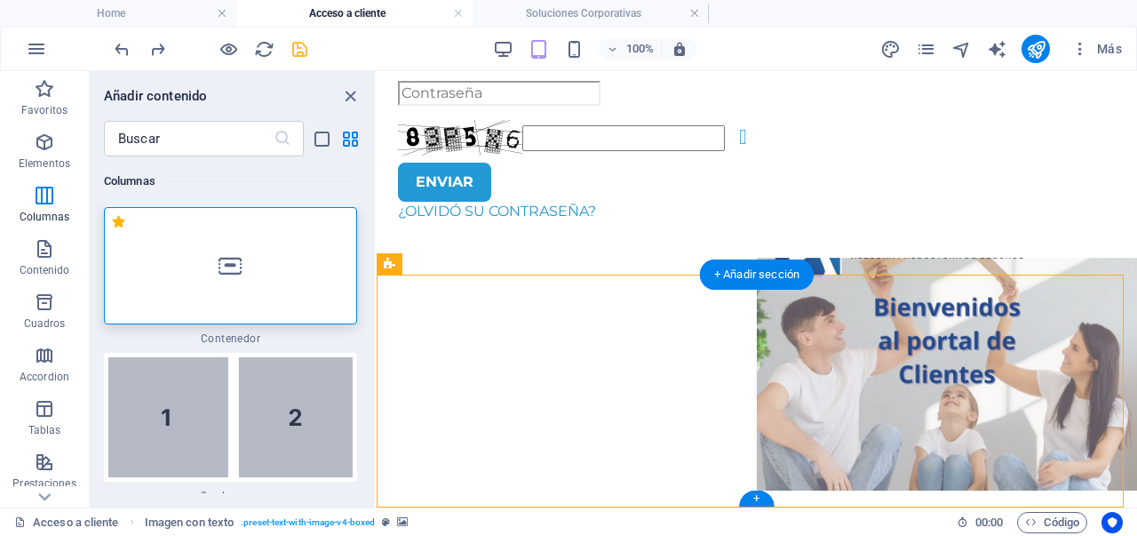
click at [532, 466] on figure at bounding box center [757, 374] width 761 height 233
click at [503, 466] on figure at bounding box center [757, 374] width 761 height 233
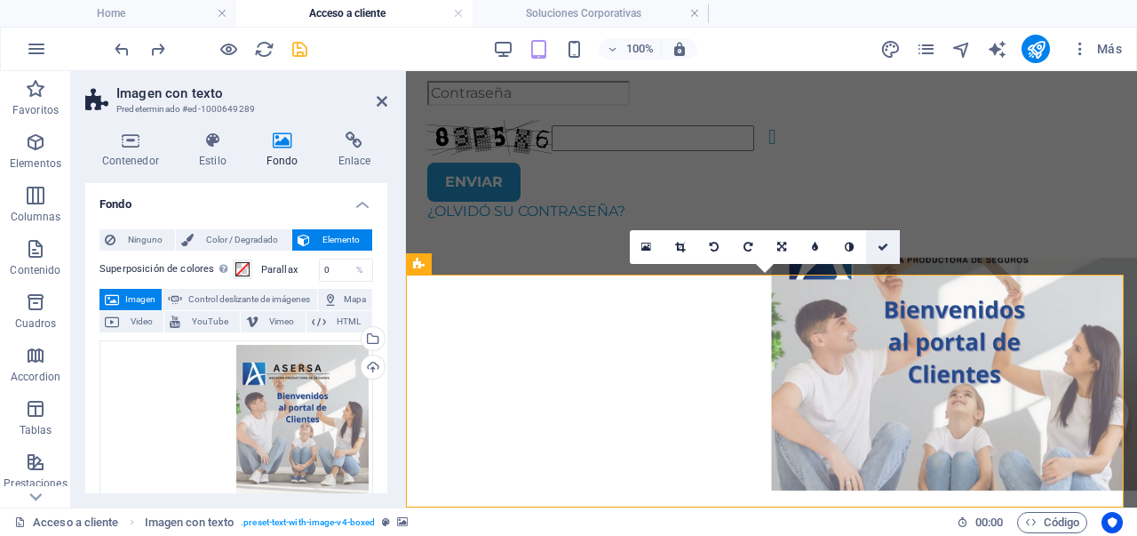
click at [890, 248] on link at bounding box center [883, 247] width 34 height 34
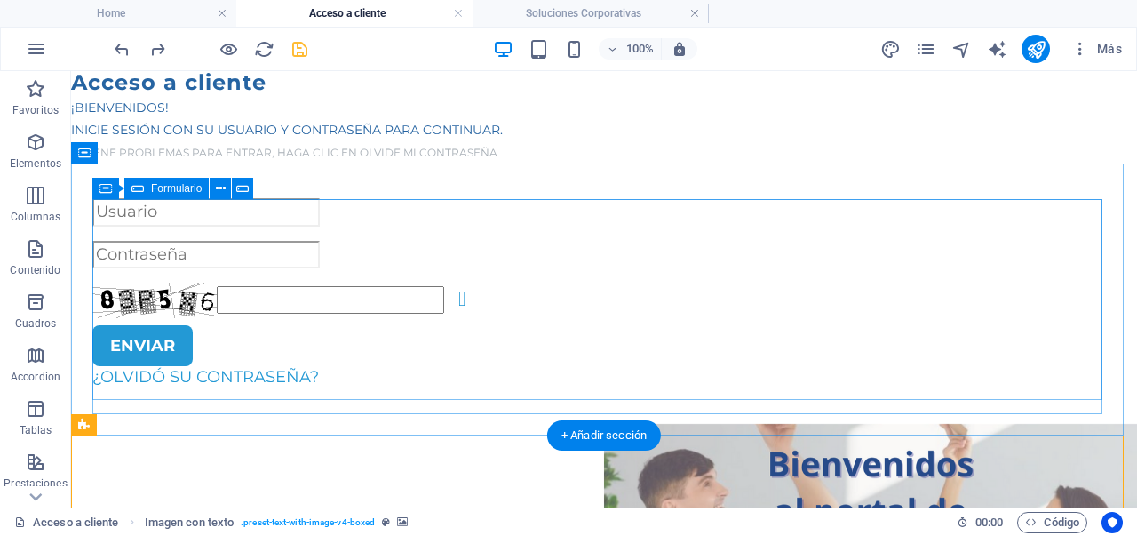
scroll to position [196, 0]
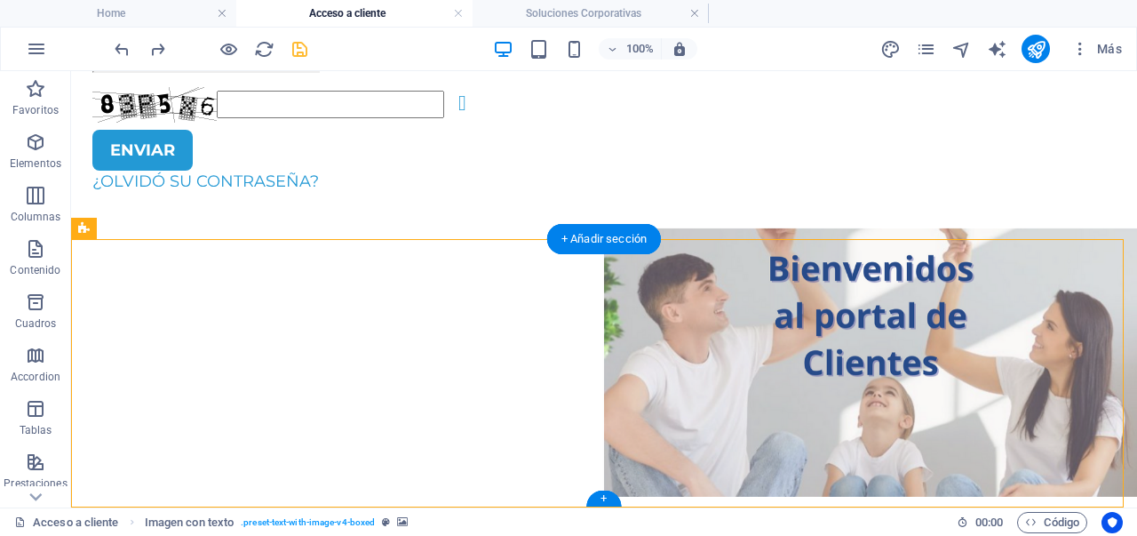
click at [904, 275] on figure at bounding box center [604, 362] width 1066 height 268
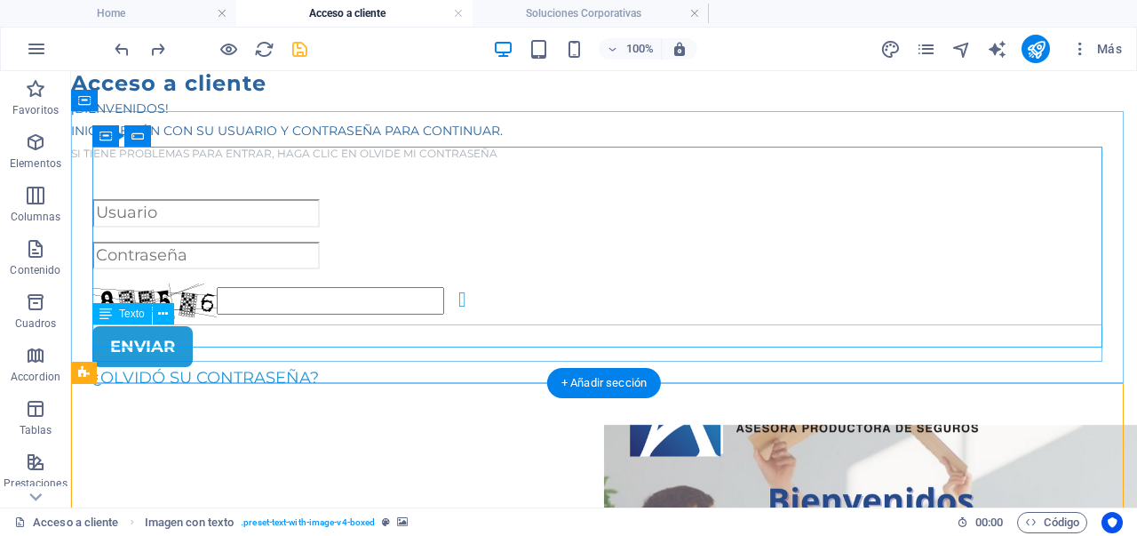
scroll to position [267, 0]
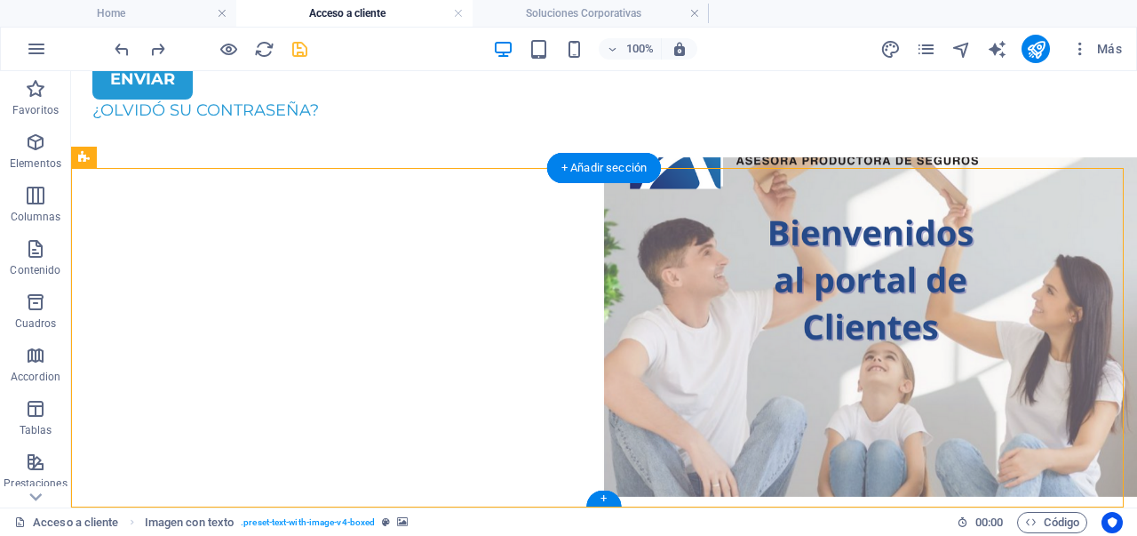
click at [784, 185] on figure at bounding box center [604, 326] width 1066 height 339
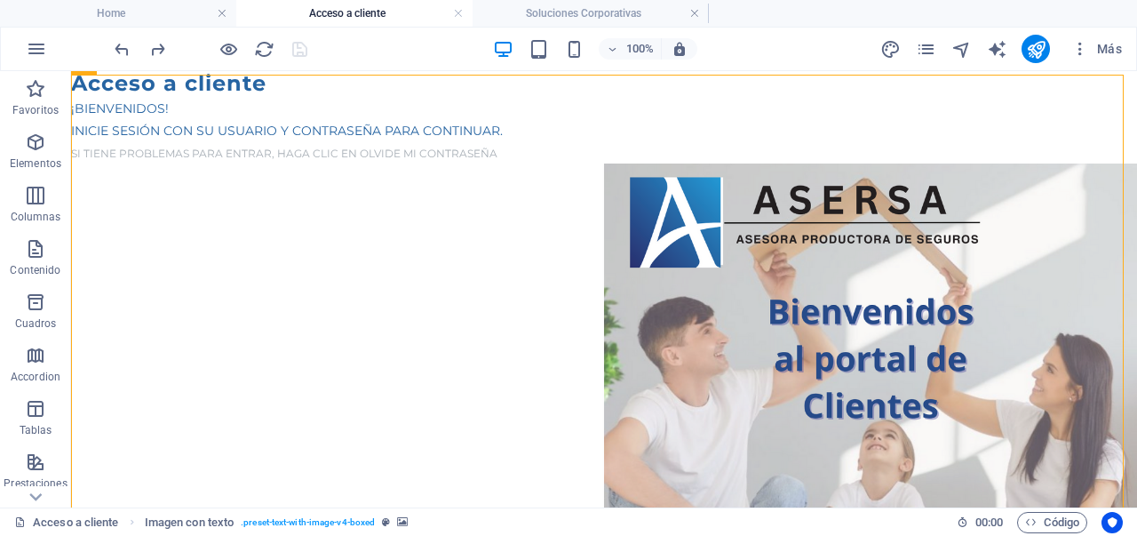
scroll to position [89, 0]
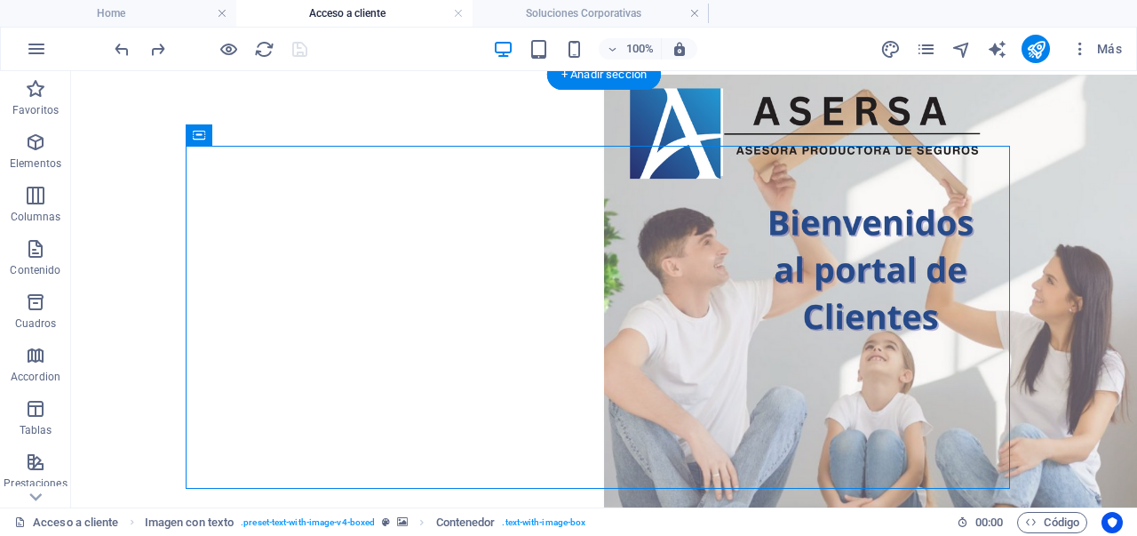
scroll to position [0, 0]
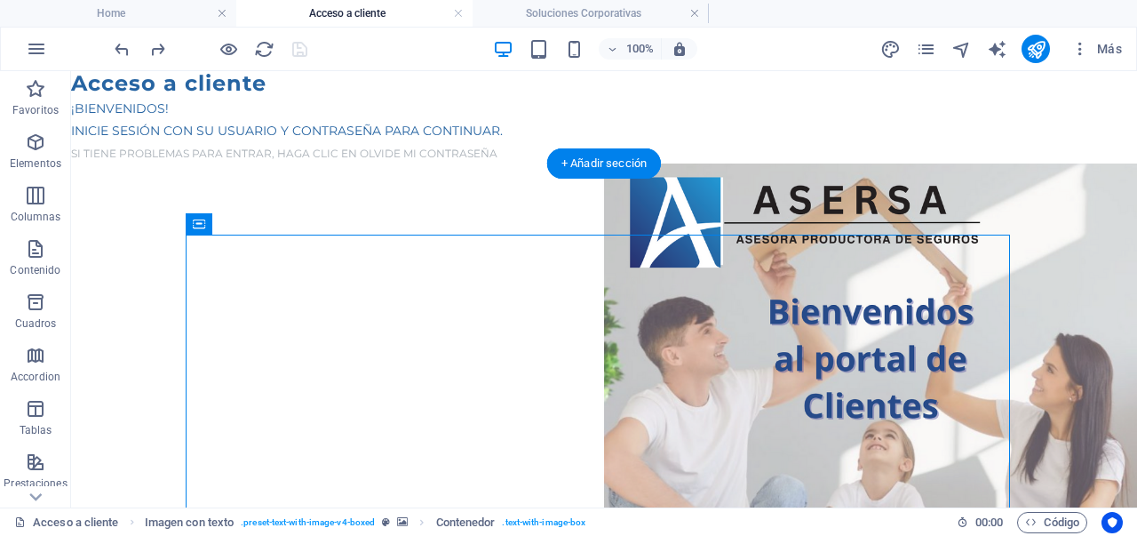
drag, startPoint x: 302, startPoint y: 207, endPoint x: 123, endPoint y: 180, distance: 180.6
drag, startPoint x: 269, startPoint y: 301, endPoint x: 203, endPoint y: 212, distance: 111.1
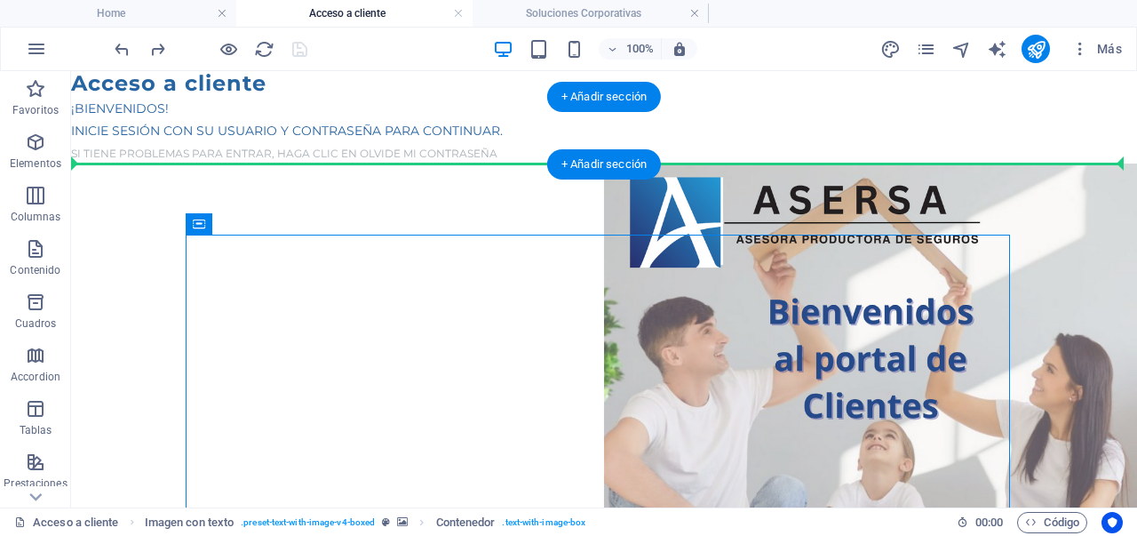
drag, startPoint x: 299, startPoint y: 298, endPoint x: 224, endPoint y: 156, distance: 160.2
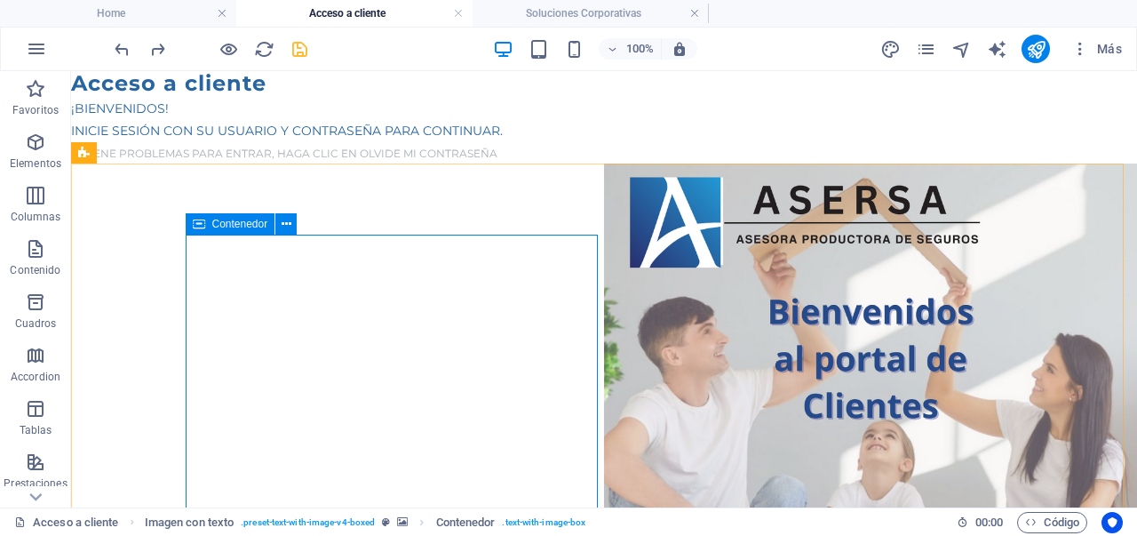
click at [193, 227] on icon at bounding box center [199, 223] width 12 height 21
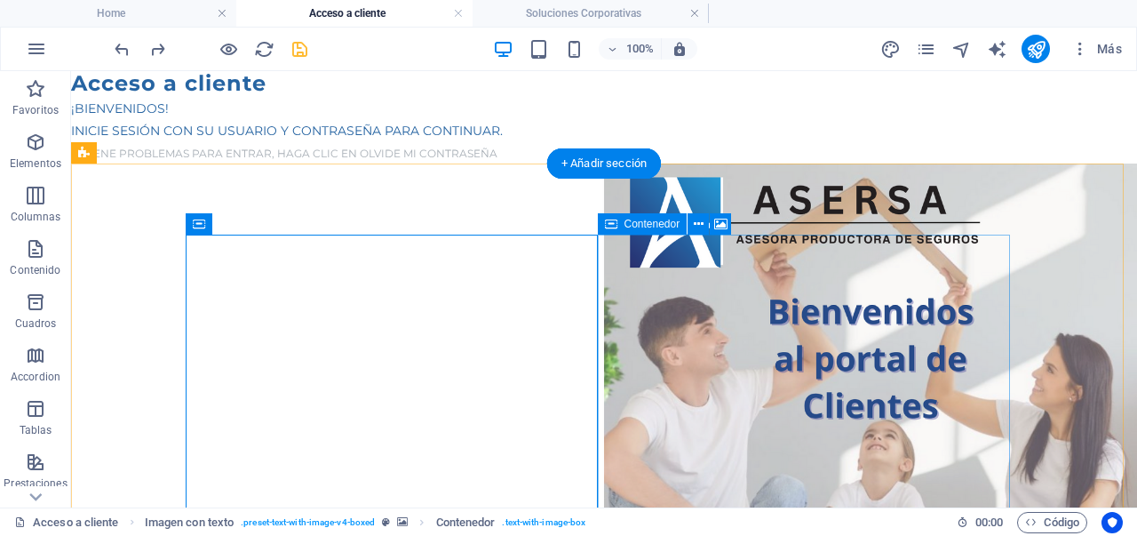
scroll to position [141, 0]
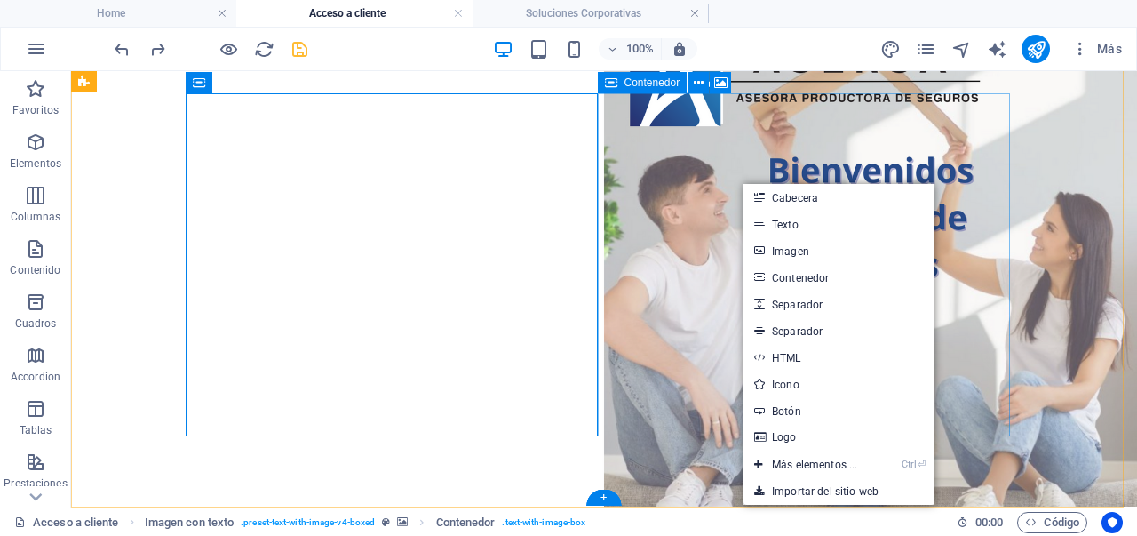
drag, startPoint x: 816, startPoint y: 155, endPoint x: 545, endPoint y: 184, distance: 273.4
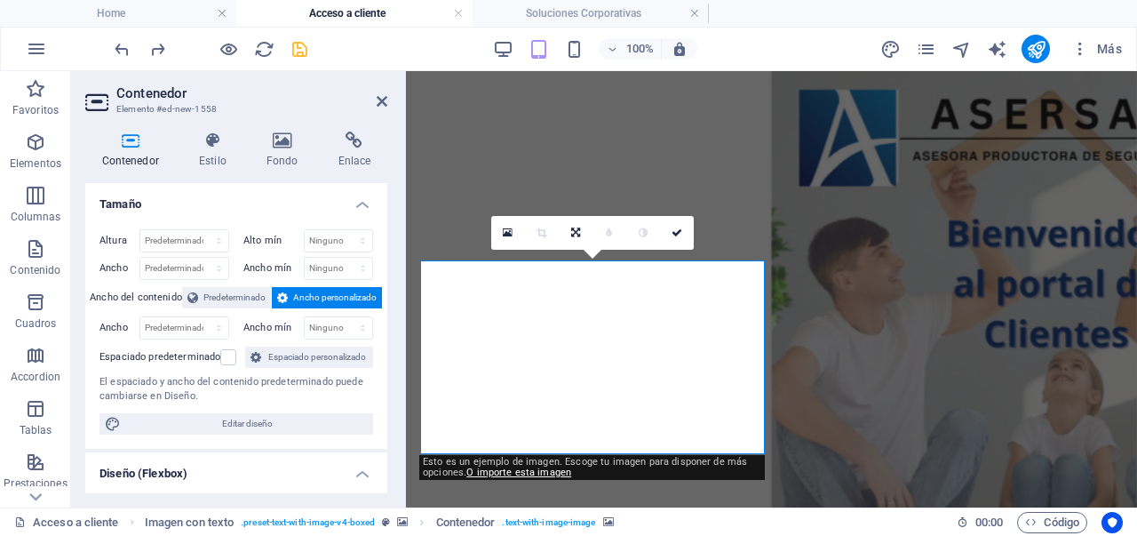
scroll to position [287, 0]
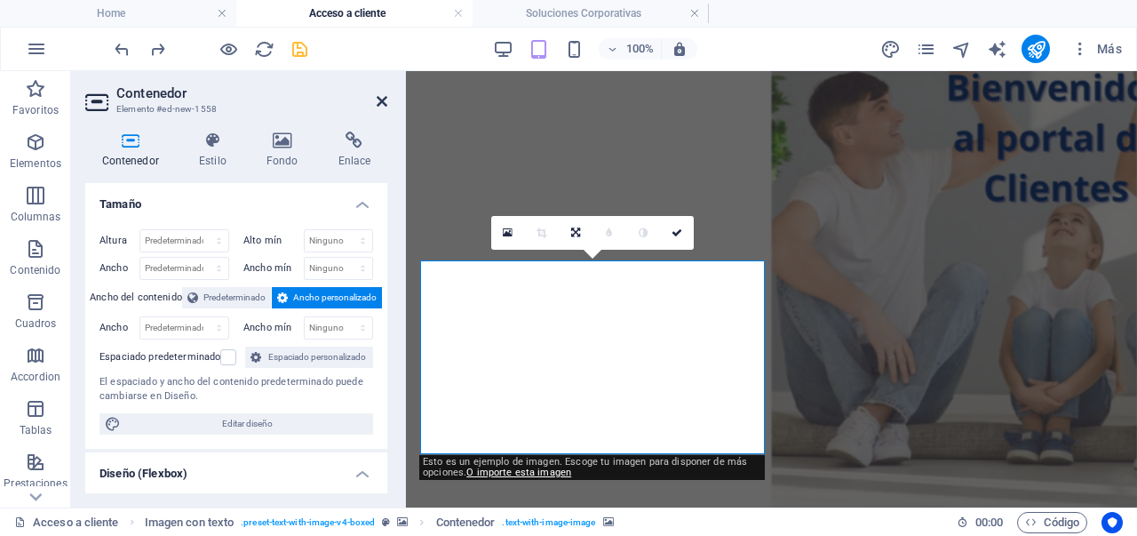
click at [387, 104] on aside "Contenedor Elemento #ed-new-1558 Contenedor Estilo Fondo Enlace Tamaño Altura P…" at bounding box center [238, 289] width 335 height 436
click at [380, 101] on icon at bounding box center [382, 101] width 11 height 14
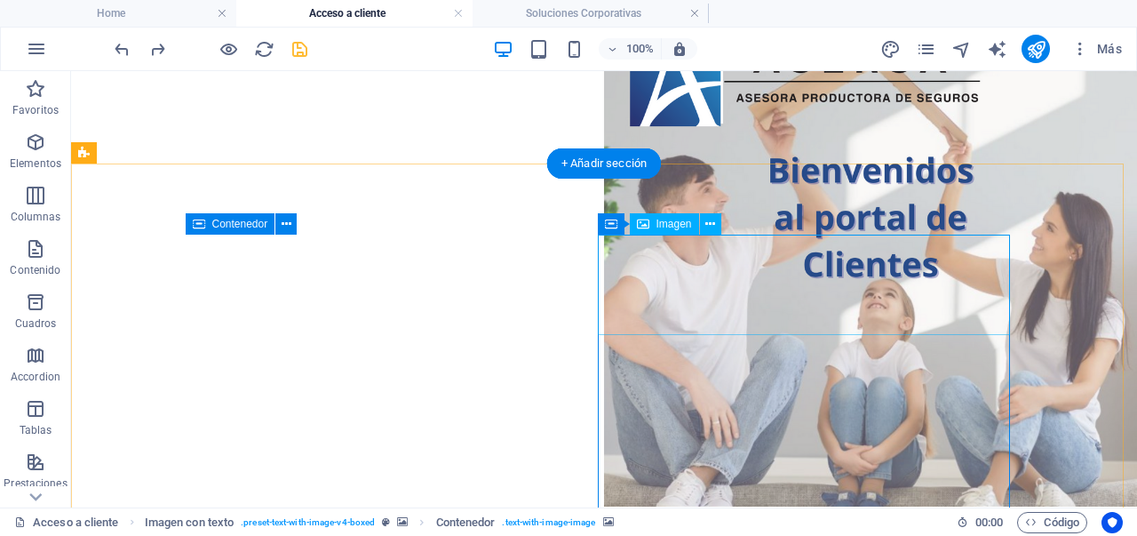
scroll to position [0, 0]
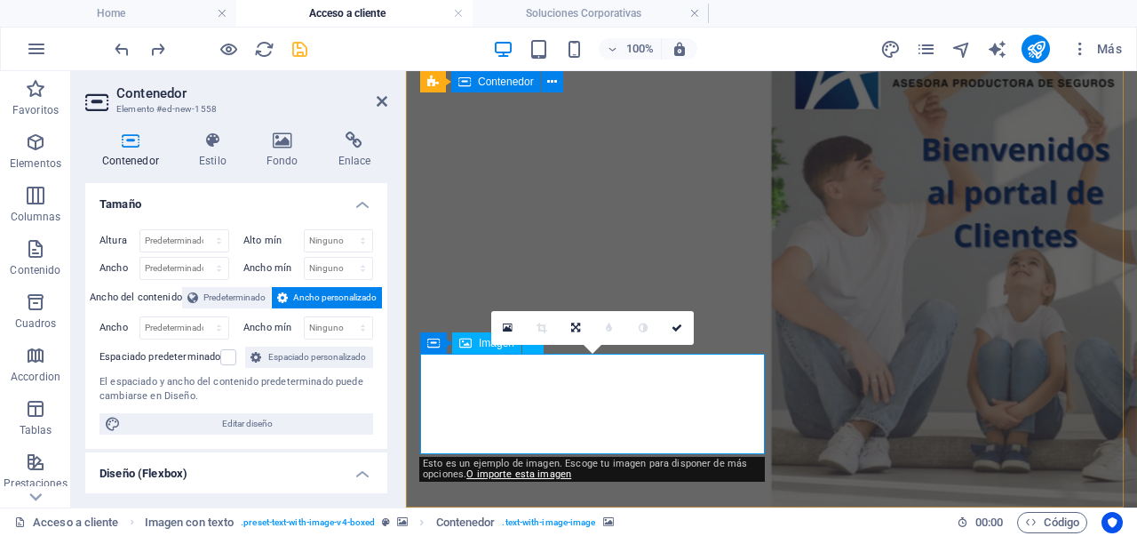
scroll to position [193, 0]
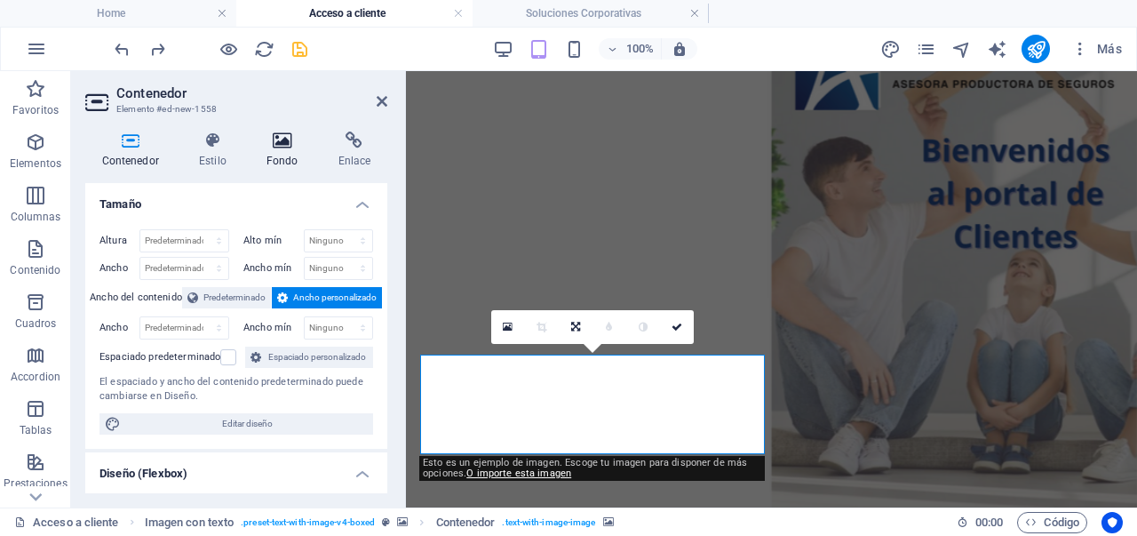
click at [277, 131] on icon at bounding box center [282, 140] width 65 height 18
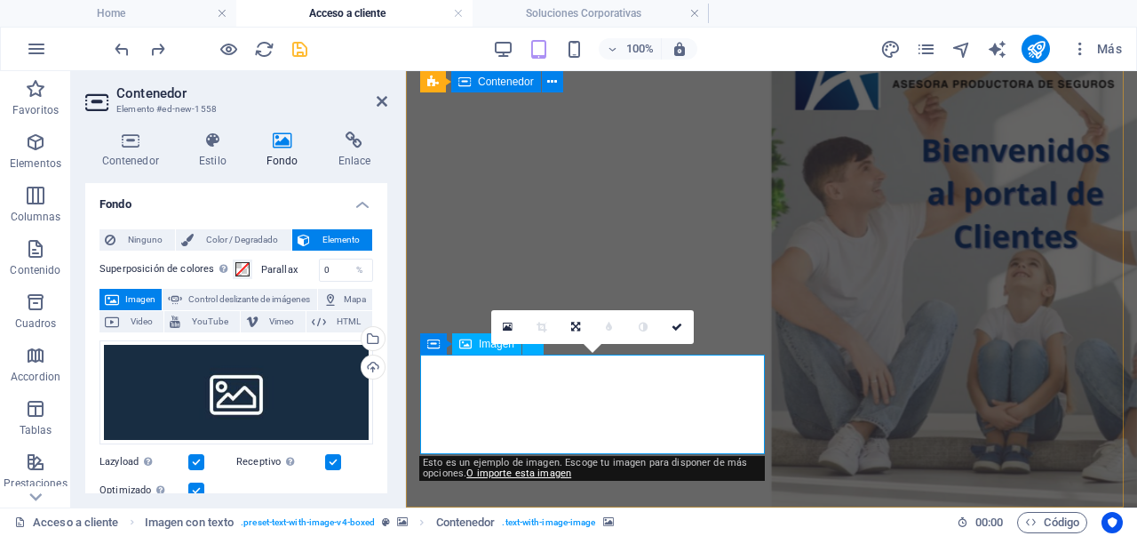
click at [375, 376] on div "Cargar" at bounding box center [371, 368] width 27 height 27
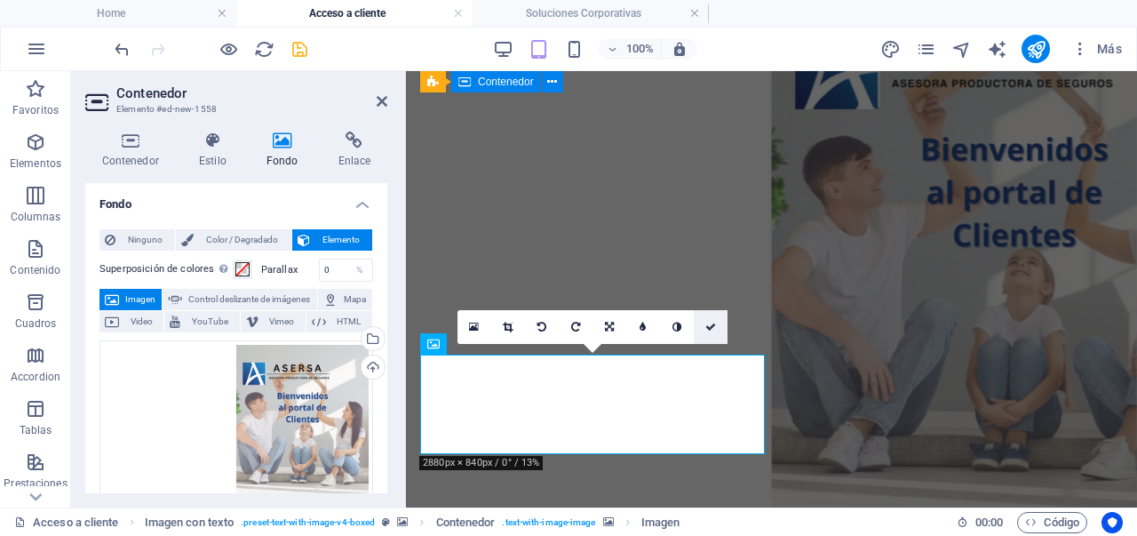
click at [705, 327] on icon at bounding box center [710, 327] width 11 height 11
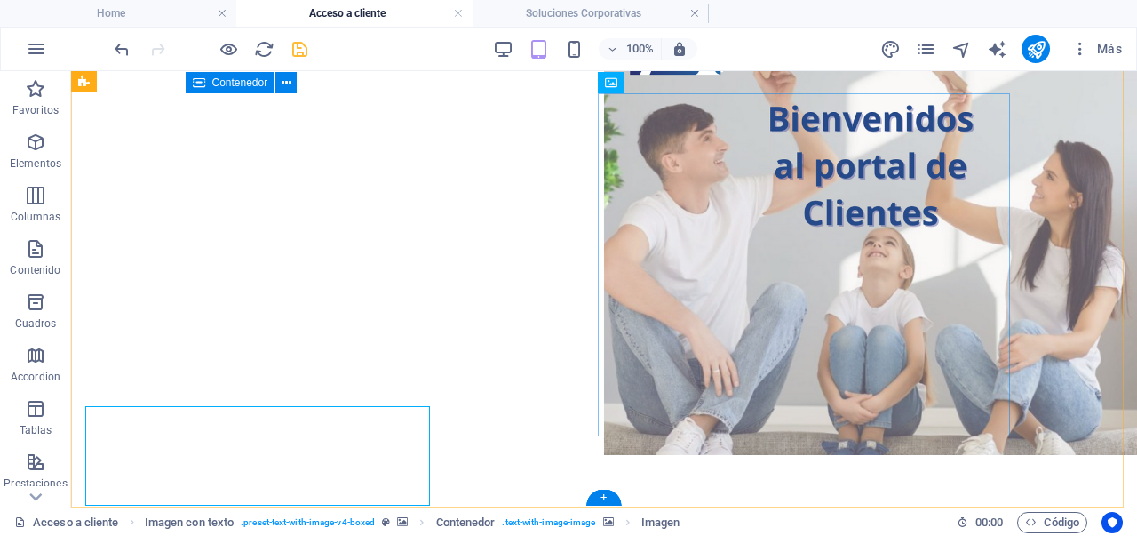
scroll to position [141, 0]
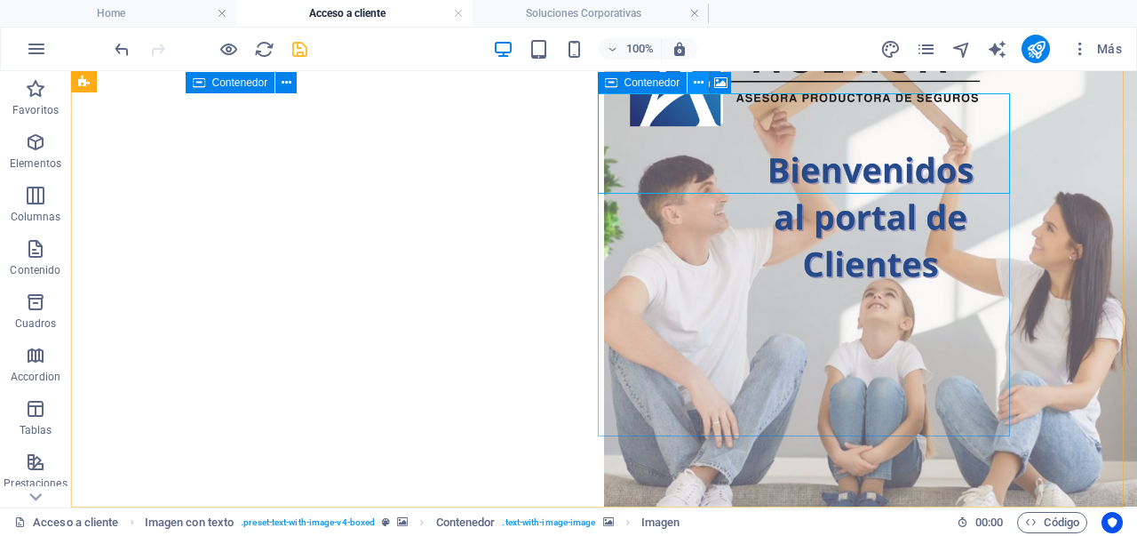
click at [698, 89] on icon at bounding box center [699, 83] width 10 height 19
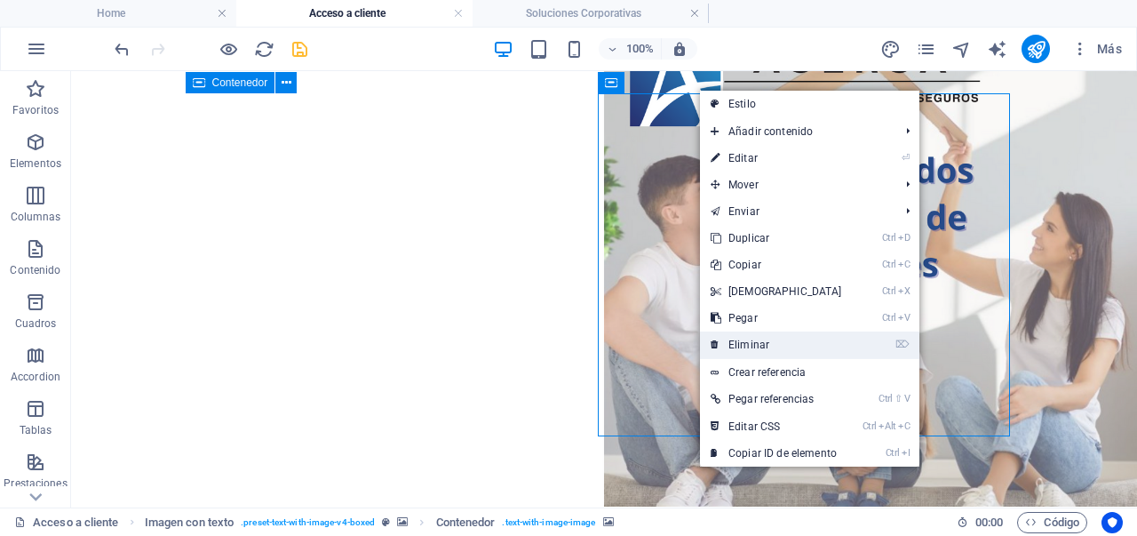
click at [777, 354] on link "⌦ Eliminar" at bounding box center [776, 344] width 153 height 27
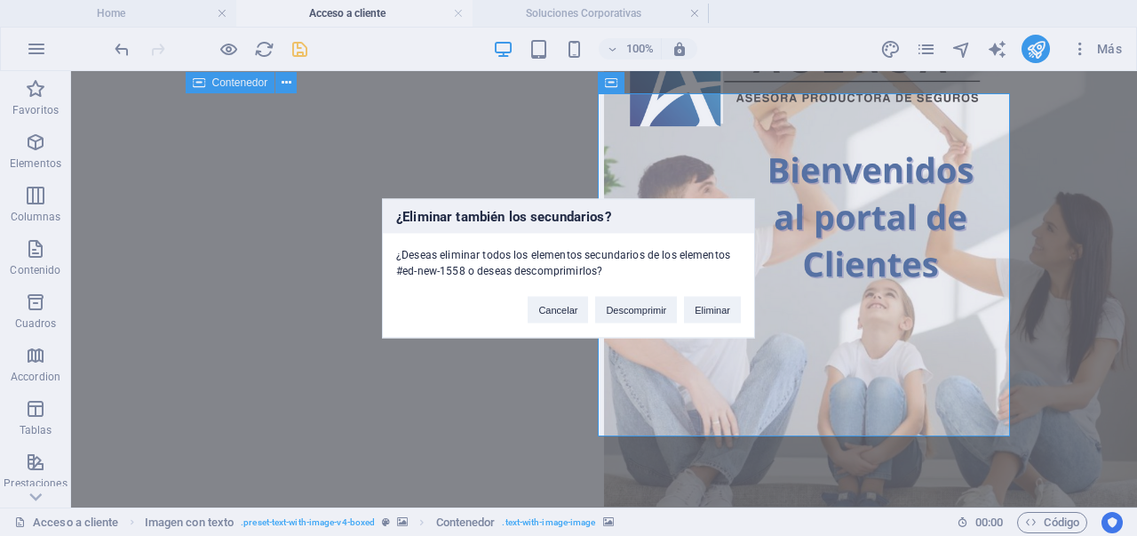
click at [720, 324] on div "¿Eliminar también los secundarios? ¿Deseas eliminar todos los elementos secunda…" at bounding box center [568, 267] width 373 height 139
click at [719, 314] on button "Eliminar" at bounding box center [712, 309] width 57 height 27
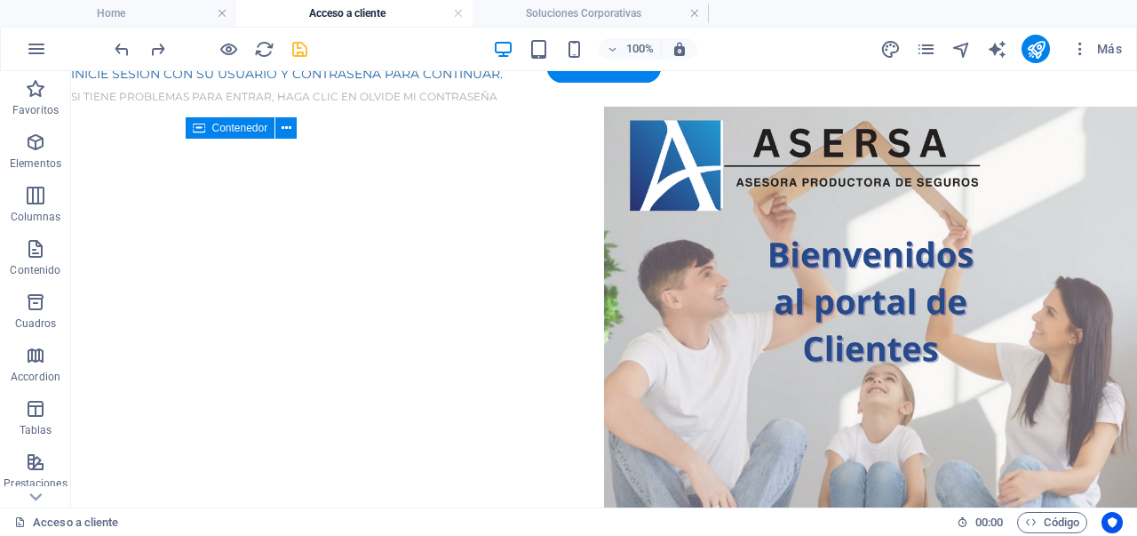
scroll to position [0, 0]
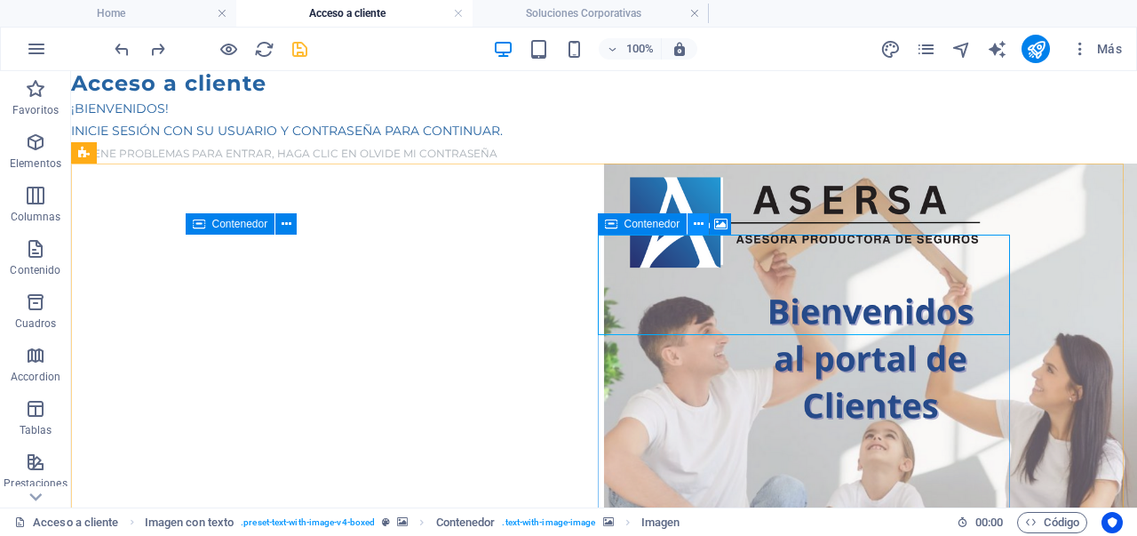
click at [696, 222] on icon at bounding box center [699, 224] width 10 height 19
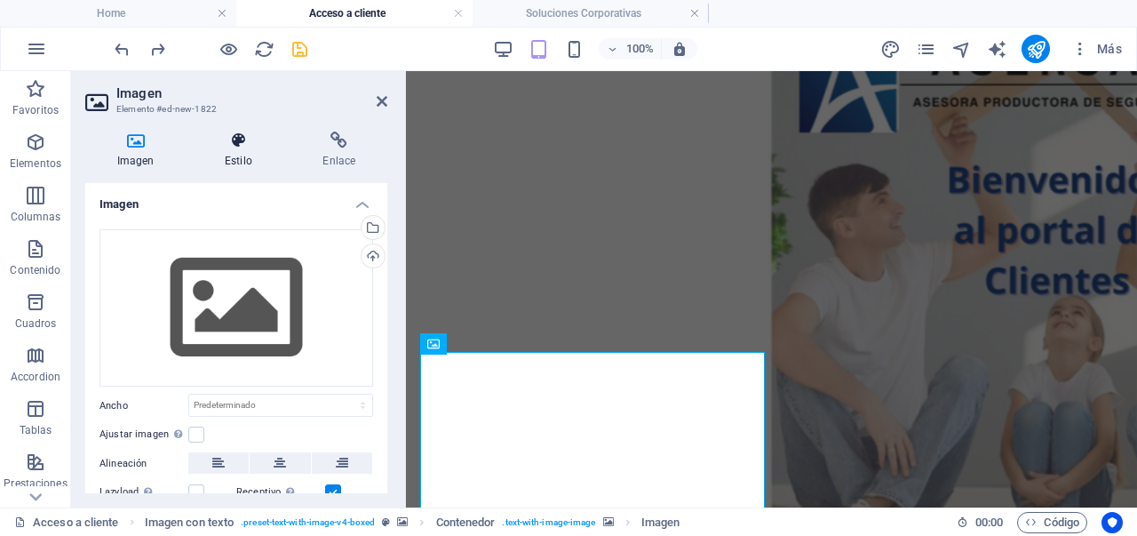
click at [259, 149] on h4 "Estilo" at bounding box center [242, 149] width 98 height 37
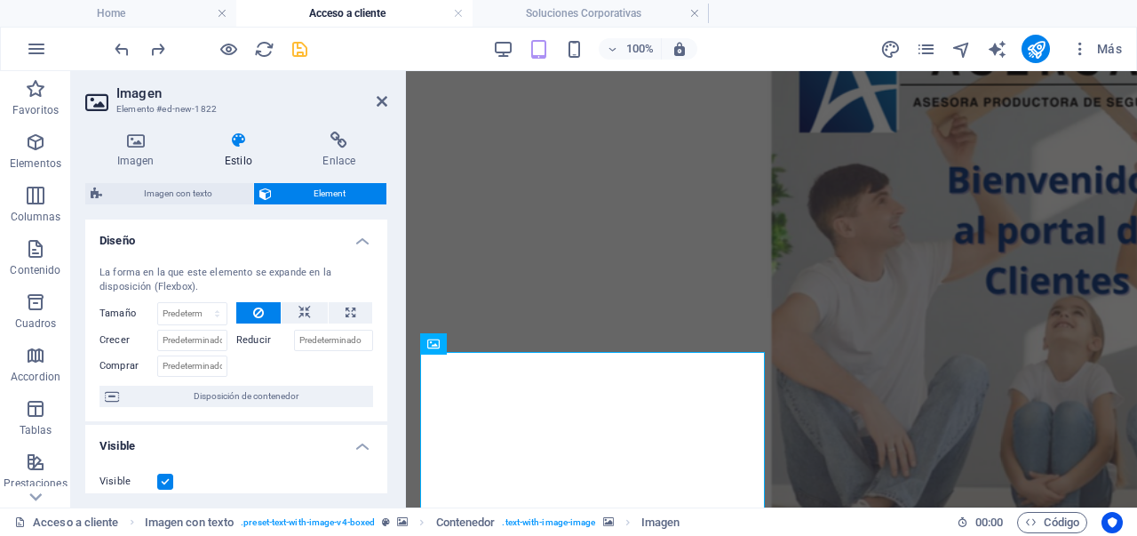
click at [171, 478] on label at bounding box center [165, 482] width 16 height 16
click at [0, 0] on input "Visible" at bounding box center [0, 0] width 0 height 0
drag, startPoint x: 377, startPoint y: 100, endPoint x: 299, endPoint y: 58, distance: 89.1
click at [377, 100] on icon at bounding box center [382, 101] width 11 height 14
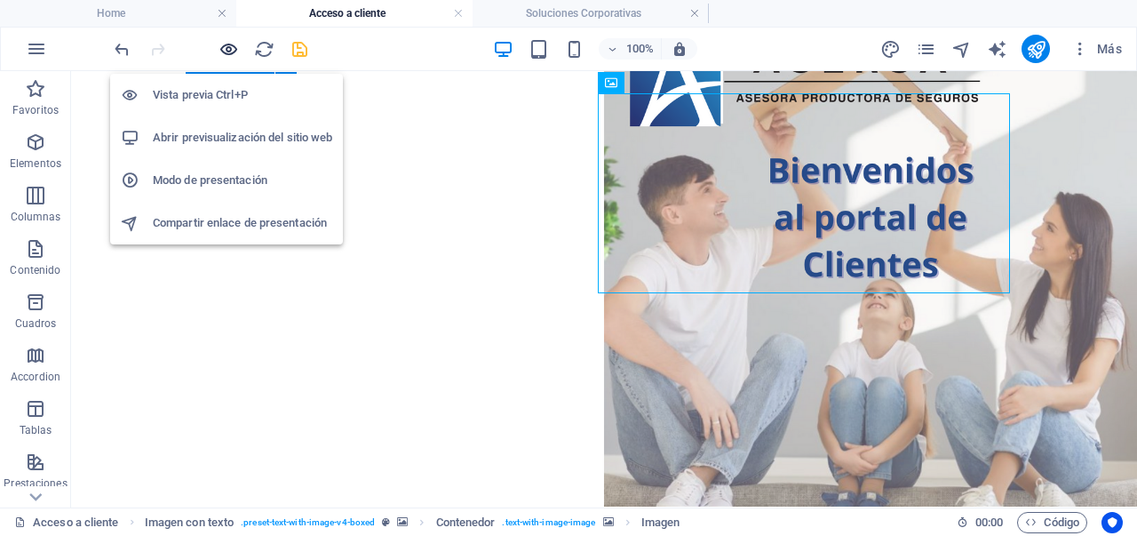
click at [228, 52] on icon "button" at bounding box center [229, 49] width 20 height 20
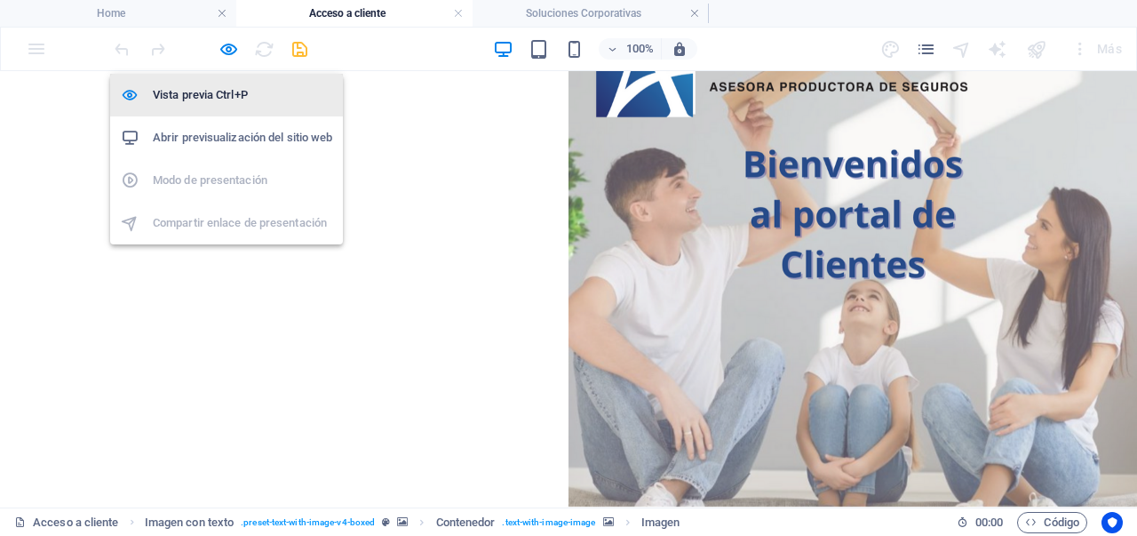
click at [225, 110] on li "Vista previa Ctrl+P" at bounding box center [226, 95] width 233 height 43
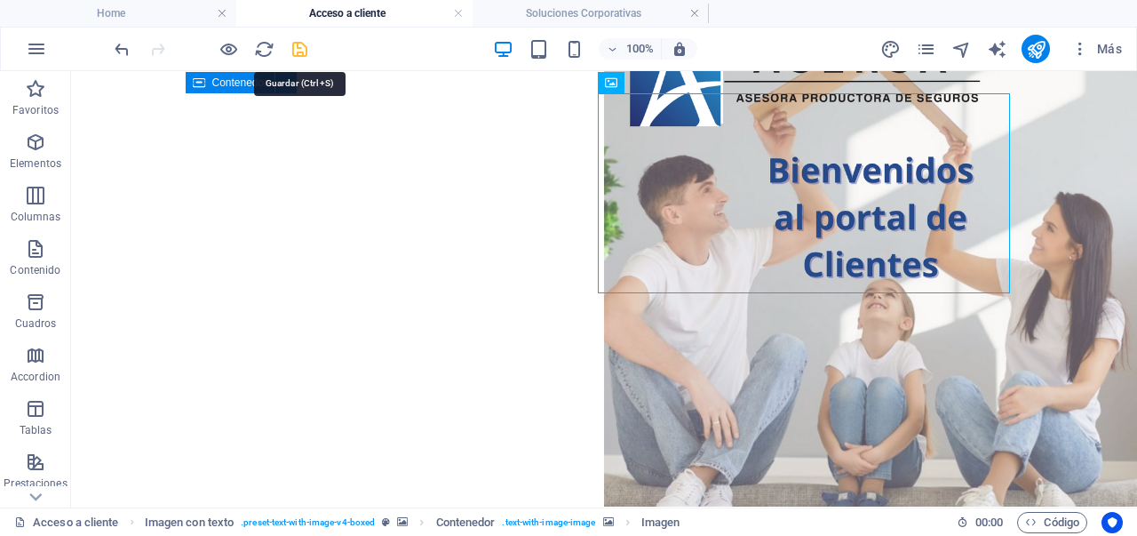
click at [302, 47] on icon "save" at bounding box center [300, 49] width 20 height 20
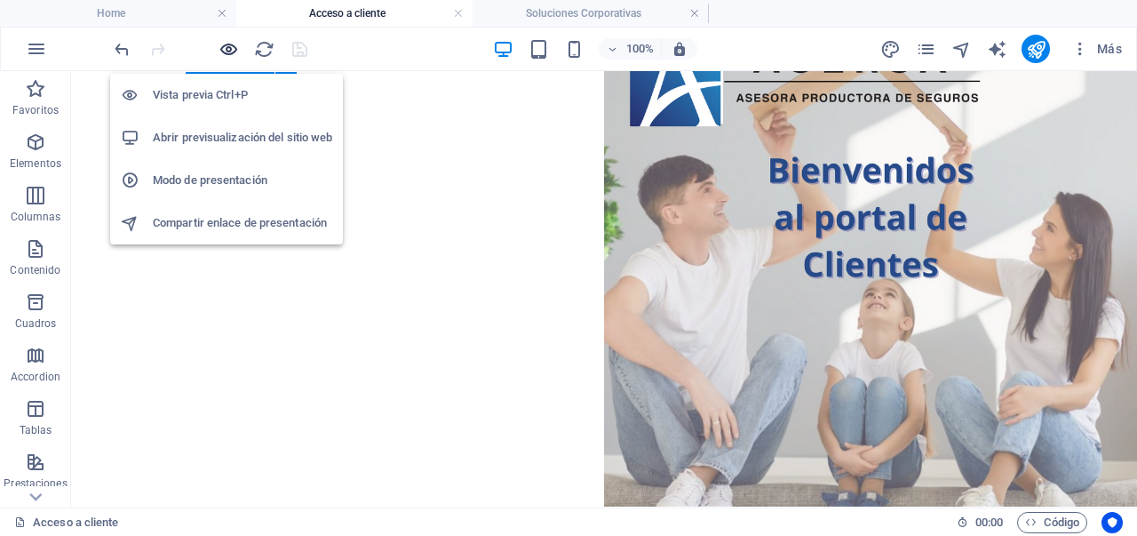
click at [231, 45] on icon "button" at bounding box center [229, 49] width 20 height 20
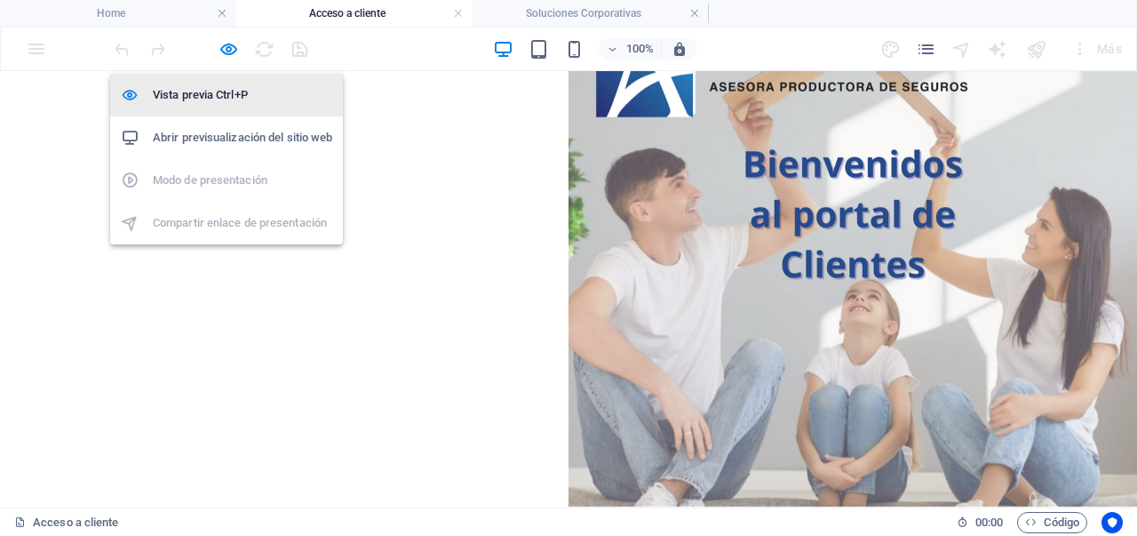
click at [225, 93] on h6 "Vista previa Ctrl+P" at bounding box center [242, 94] width 179 height 21
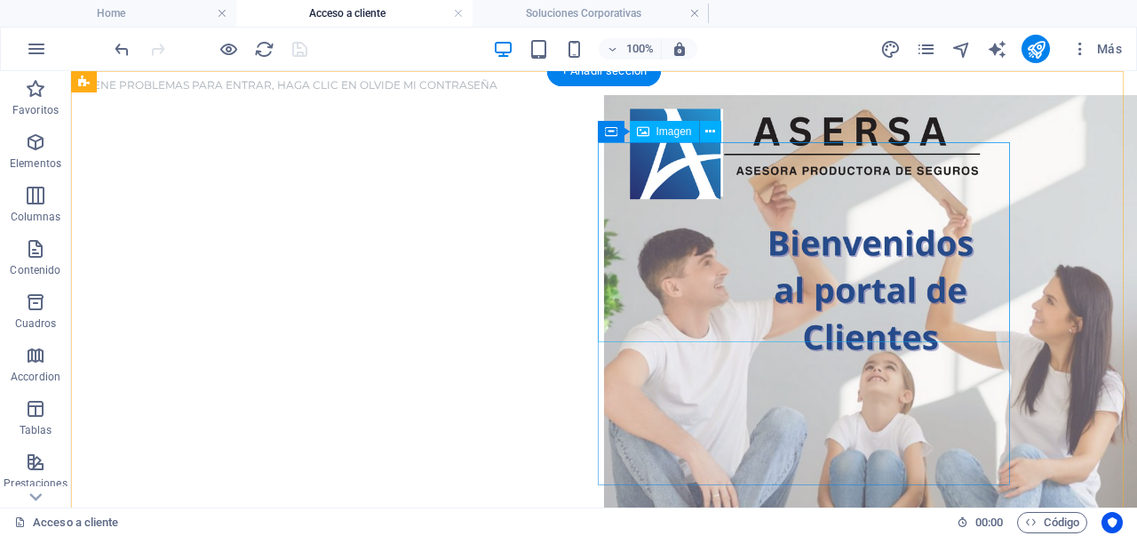
scroll to position [52, 0]
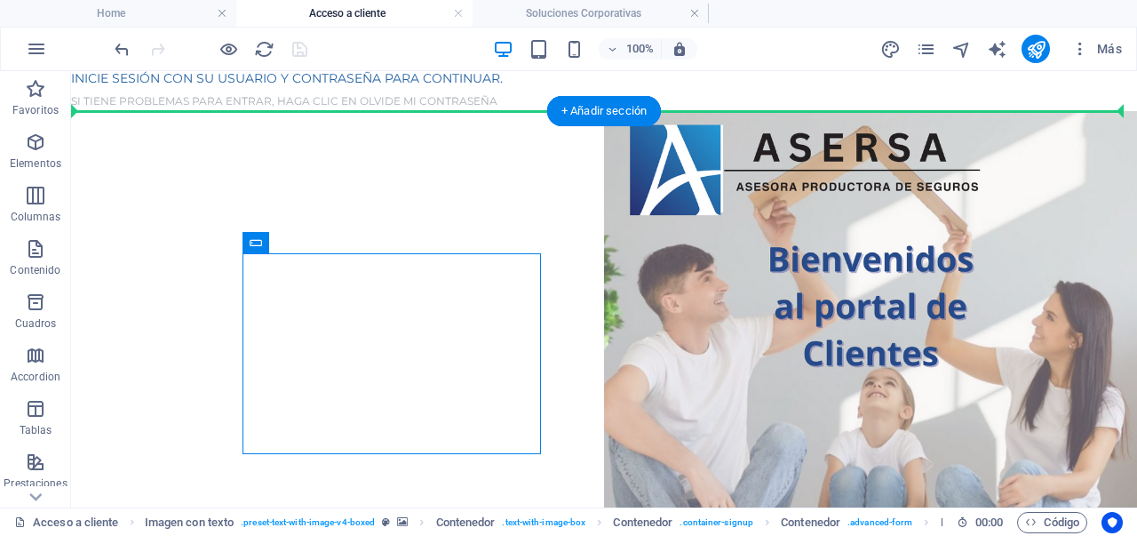
drag, startPoint x: 590, startPoint y: 293, endPoint x: 212, endPoint y: 152, distance: 403.2
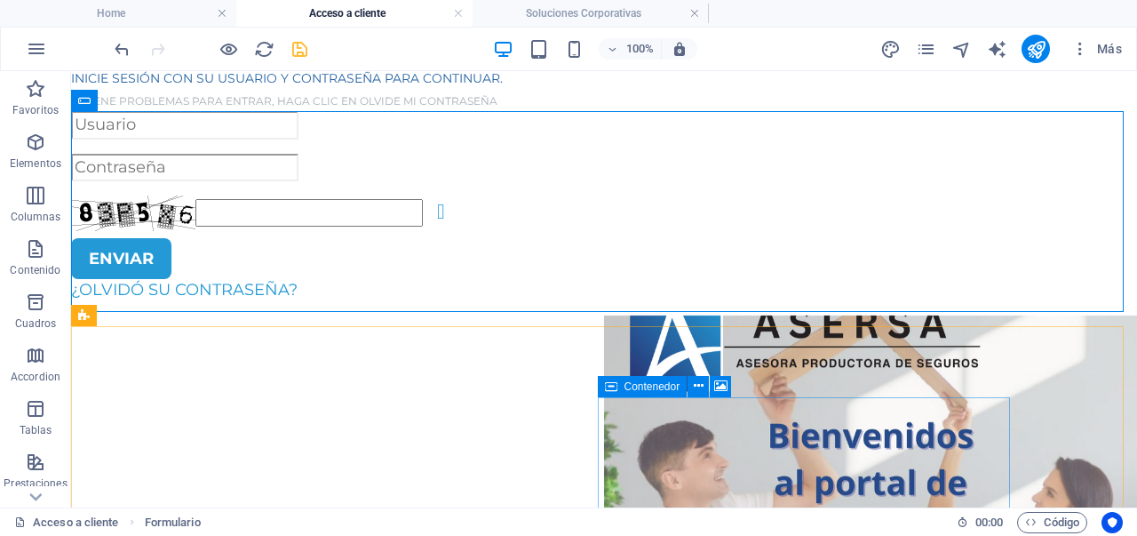
click at [632, 391] on span "Contenedor" at bounding box center [653, 386] width 56 height 11
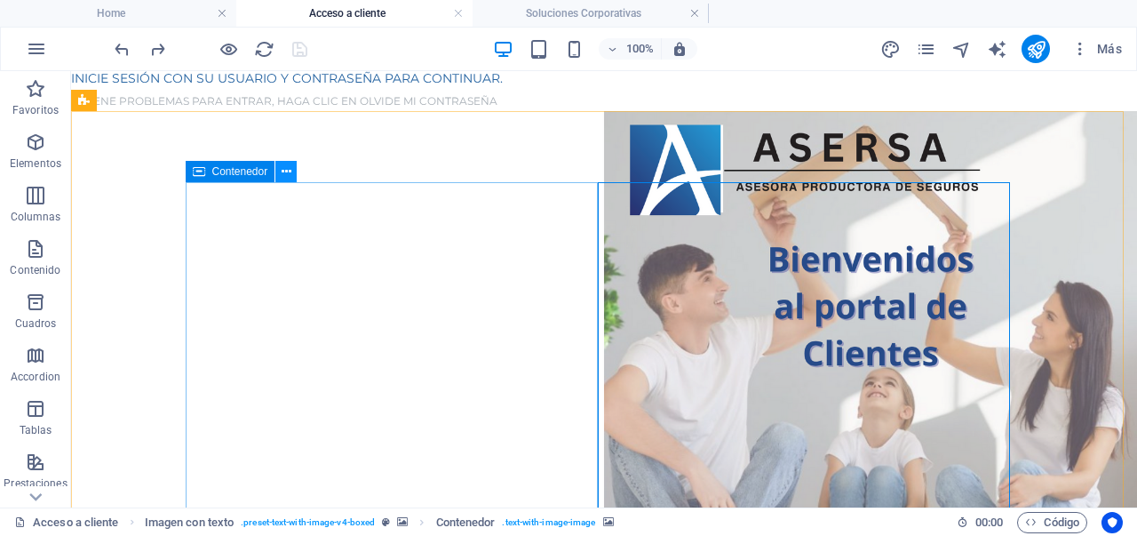
click at [288, 176] on icon at bounding box center [287, 172] width 10 height 19
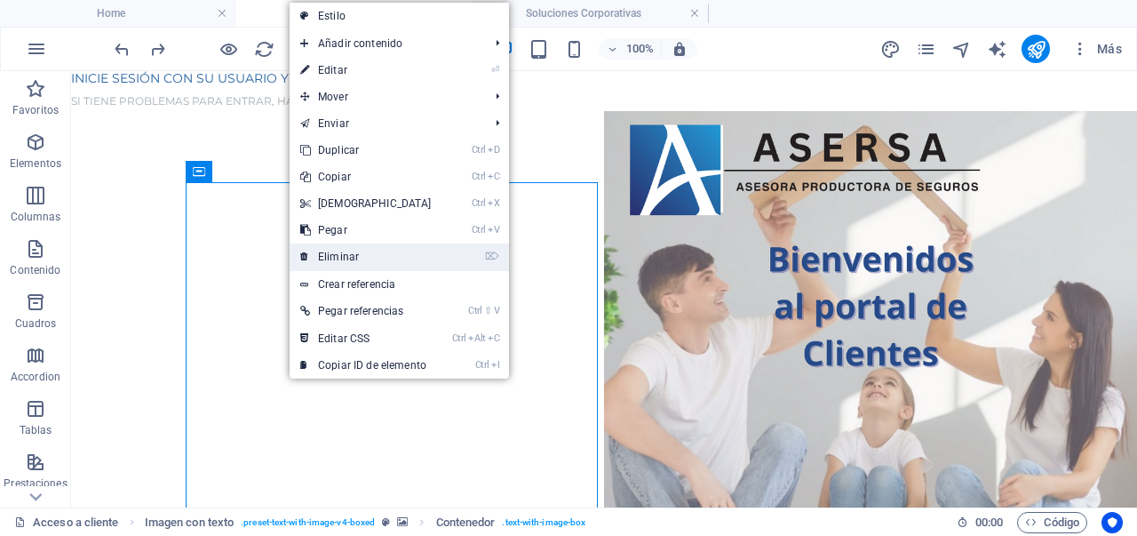
click at [339, 258] on link "⌦ Eliminar" at bounding box center [366, 256] width 153 height 27
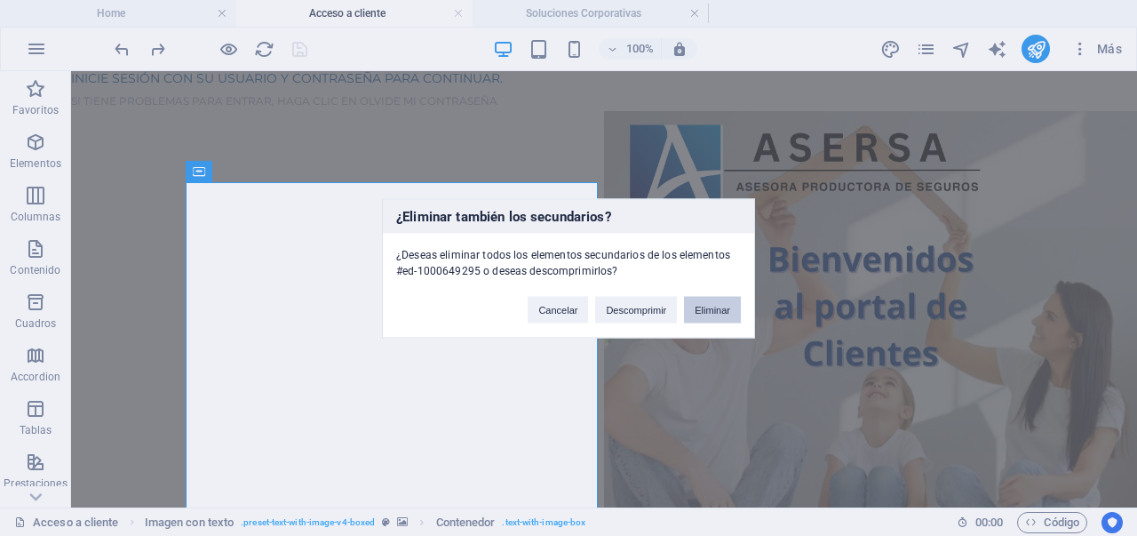
click at [711, 320] on button "Eliminar" at bounding box center [712, 309] width 57 height 27
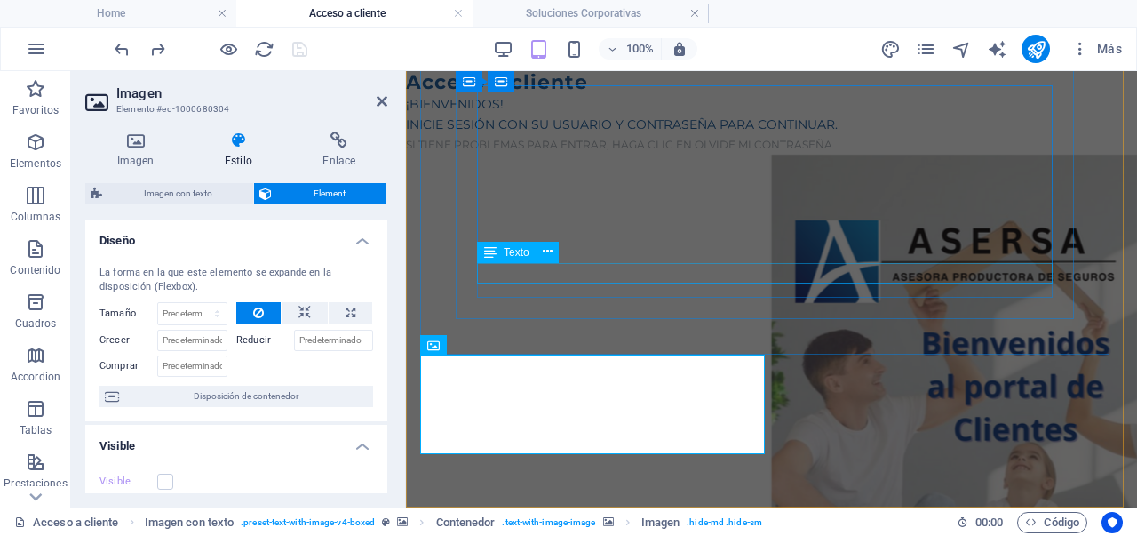
scroll to position [193, 0]
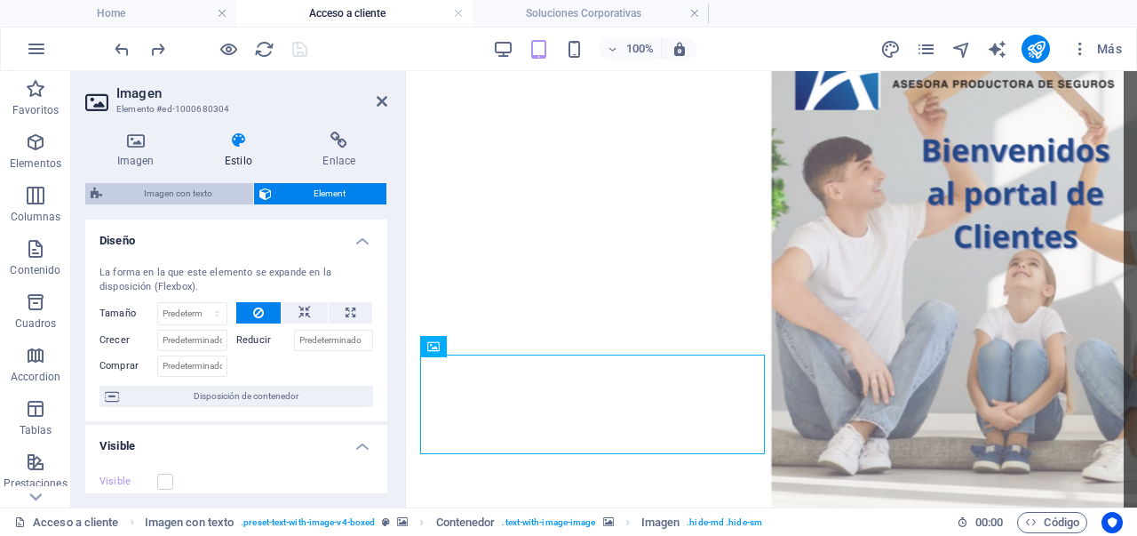
click at [191, 197] on span "Imagen con texto" at bounding box center [178, 193] width 140 height 21
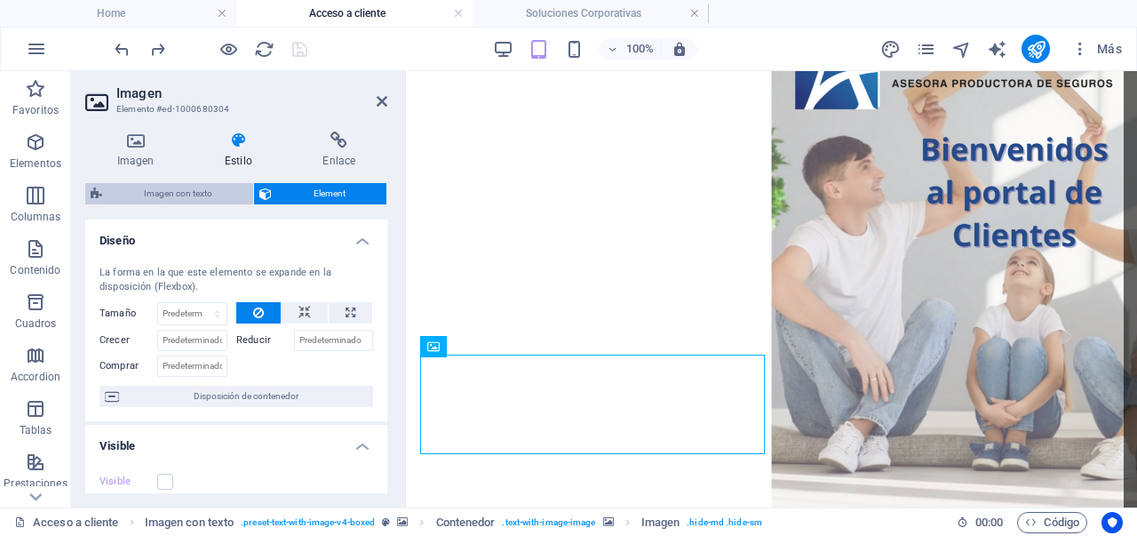
scroll to position [132, 0]
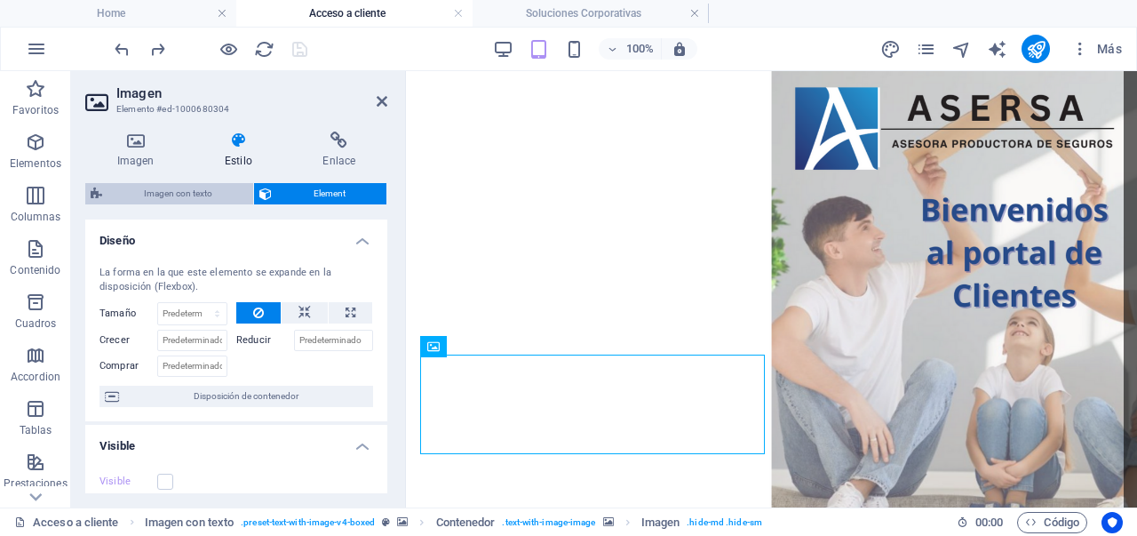
select select "rem"
select select "px"
select select "preset-text-with-image-v4-boxed"
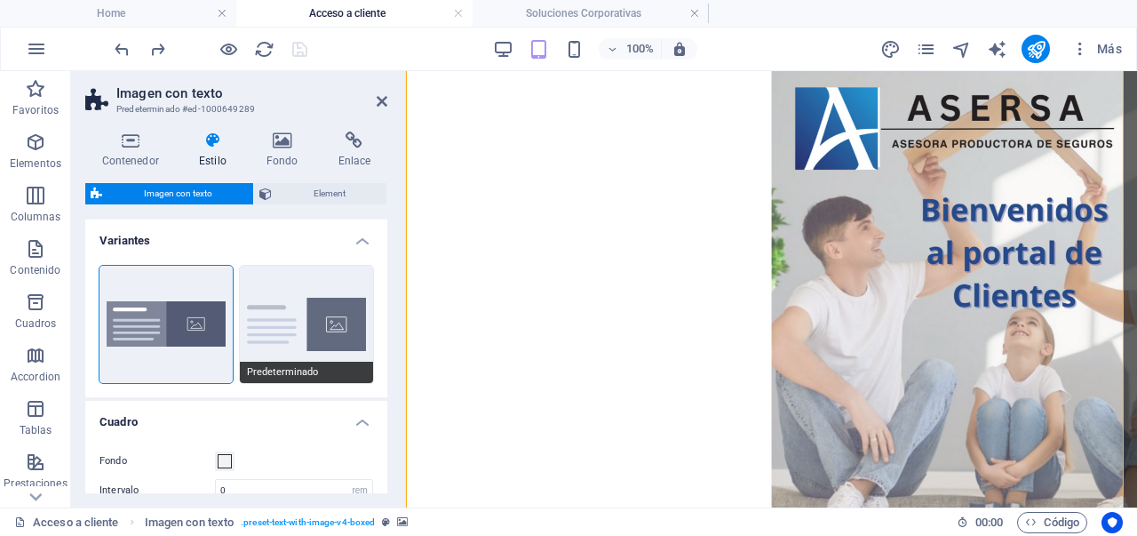
click at [301, 335] on button "Predeterminado" at bounding box center [306, 324] width 133 height 117
type input "2"
type input "0"
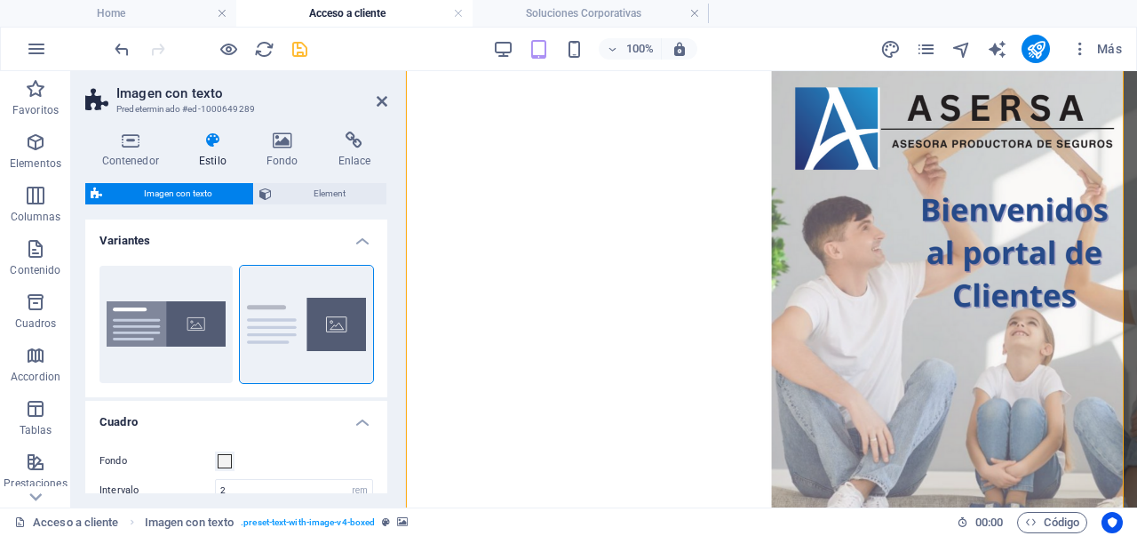
scroll to position [178, 0]
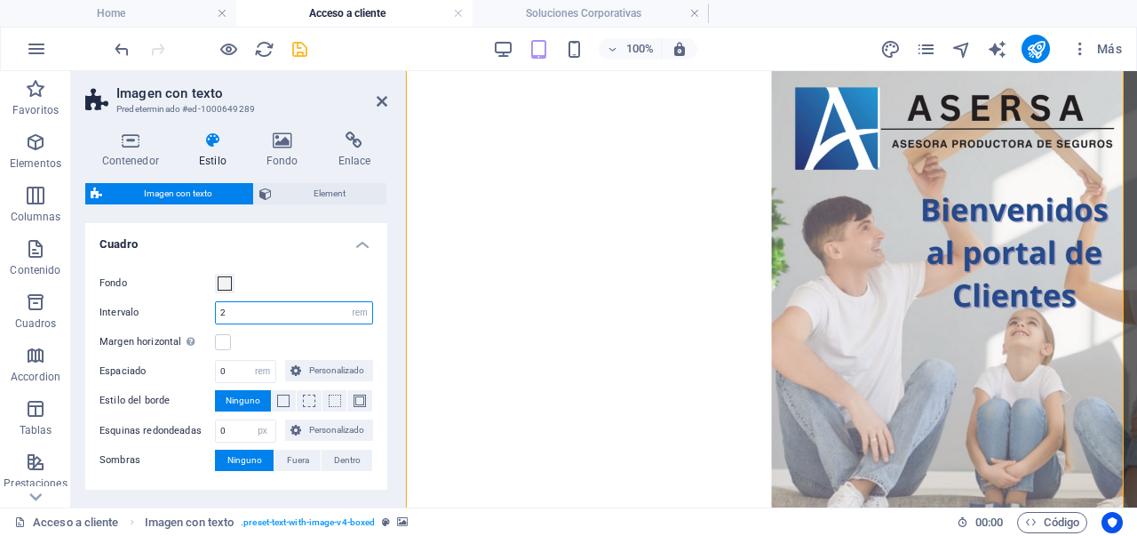
click at [267, 314] on input "2" at bounding box center [294, 312] width 156 height 21
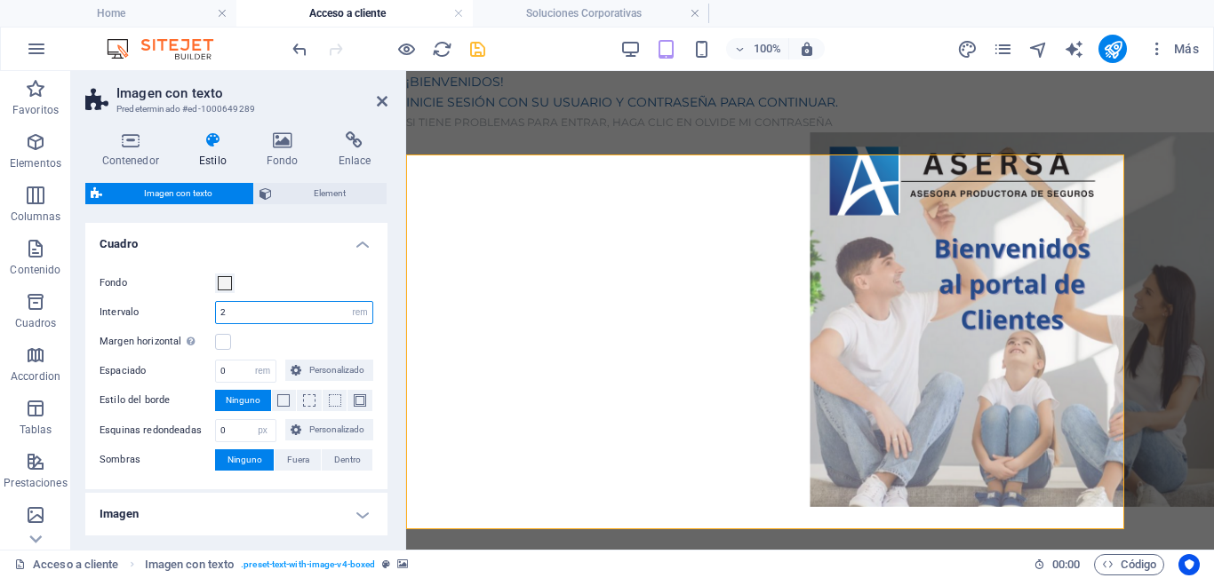
scroll to position [0, 0]
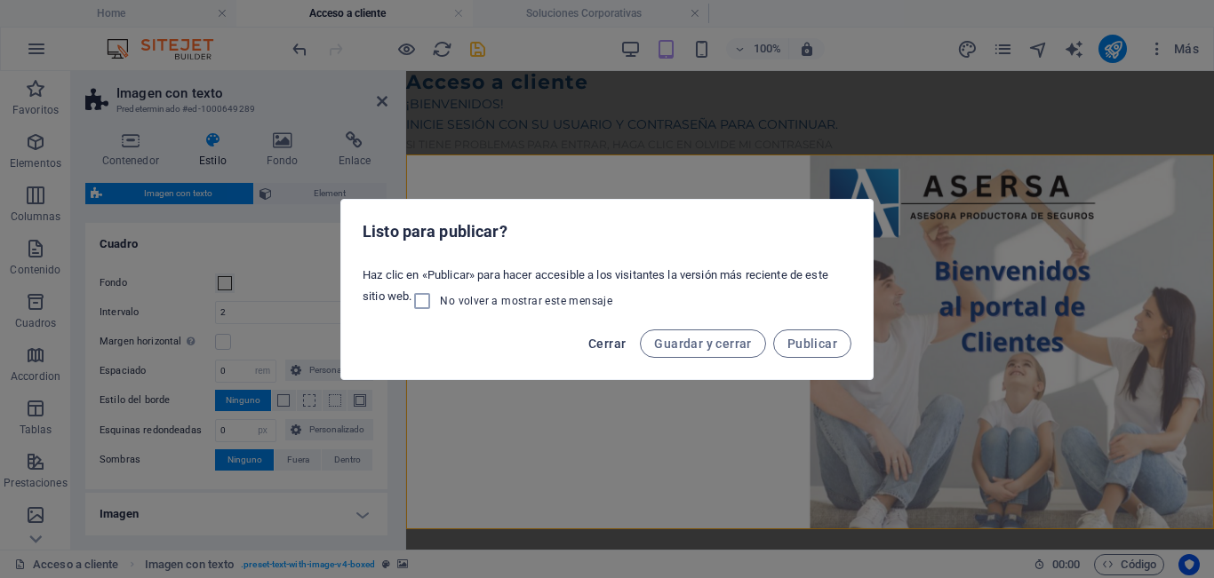
click at [614, 337] on span "Cerrar" at bounding box center [606, 344] width 37 height 14
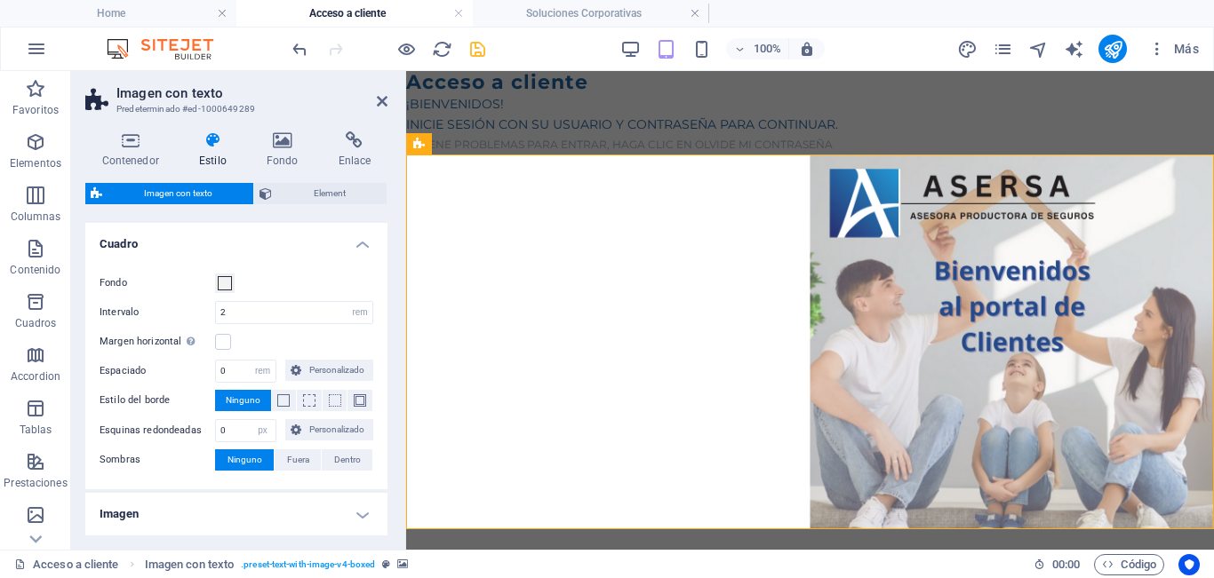
click at [1136, 162] on figure at bounding box center [810, 342] width 808 height 375
click at [936, 198] on icon at bounding box center [937, 196] width 10 height 19
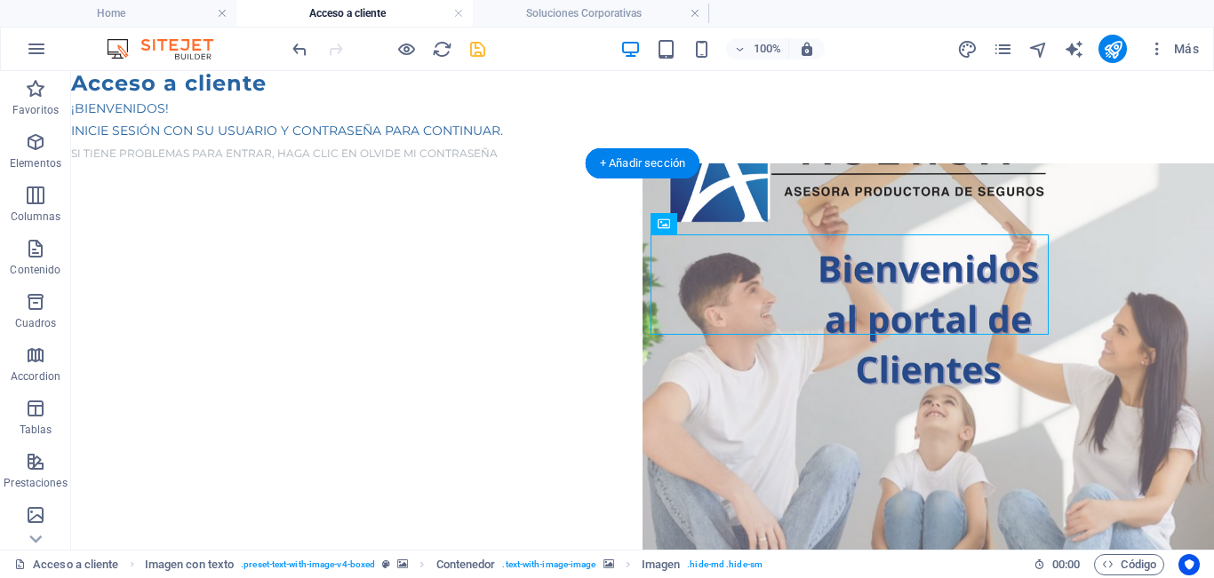
scroll to position [2, 0]
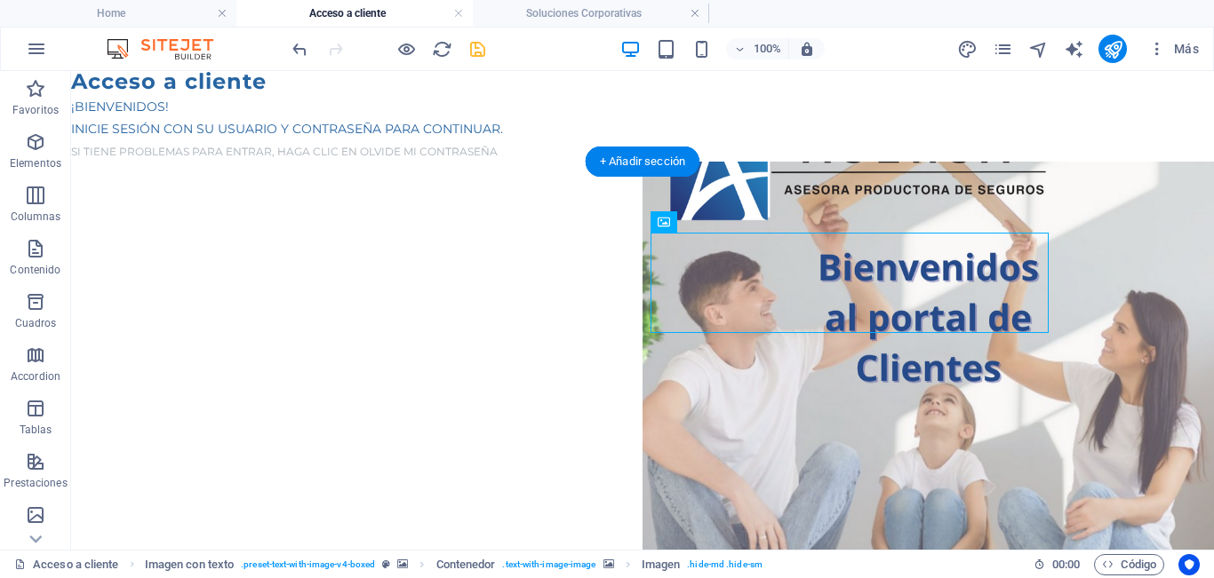
drag, startPoint x: 575, startPoint y: 300, endPoint x: 896, endPoint y: 472, distance: 363.7
drag, startPoint x: 902, startPoint y: 179, endPoint x: 867, endPoint y: 235, distance: 65.1
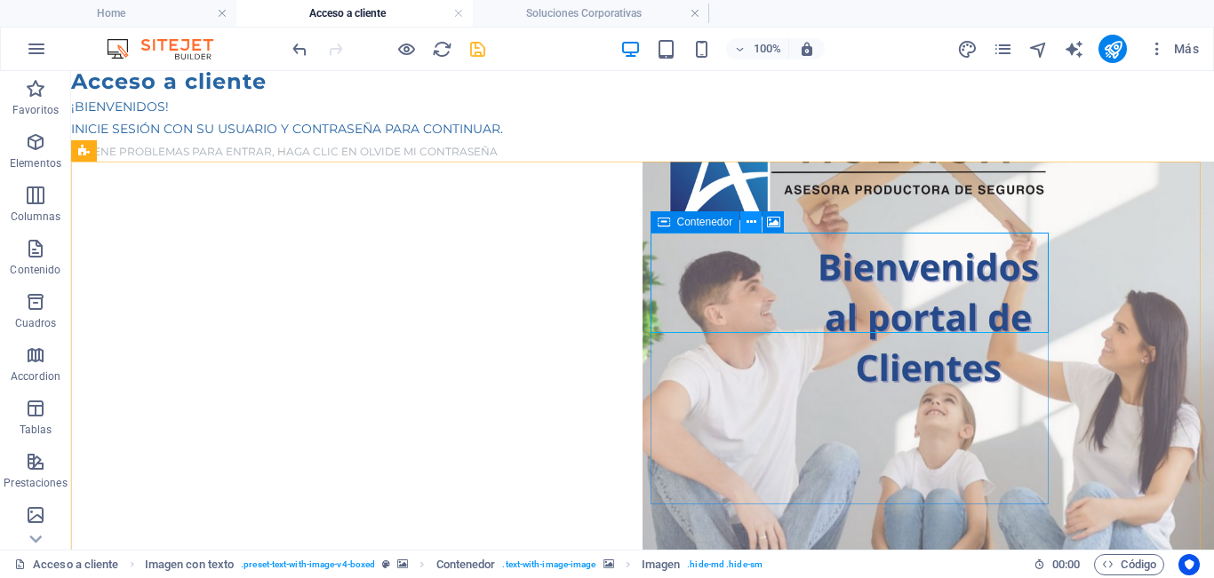
click at [741, 222] on button at bounding box center [750, 221] width 21 height 21
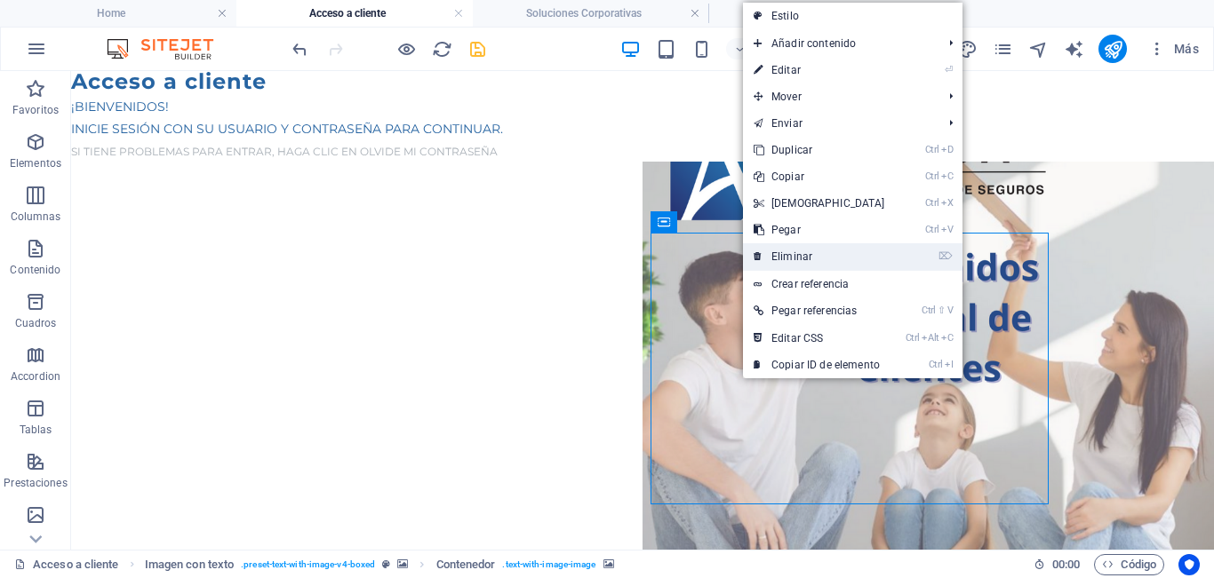
click at [821, 252] on link "⌦ Eliminar" at bounding box center [819, 256] width 153 height 27
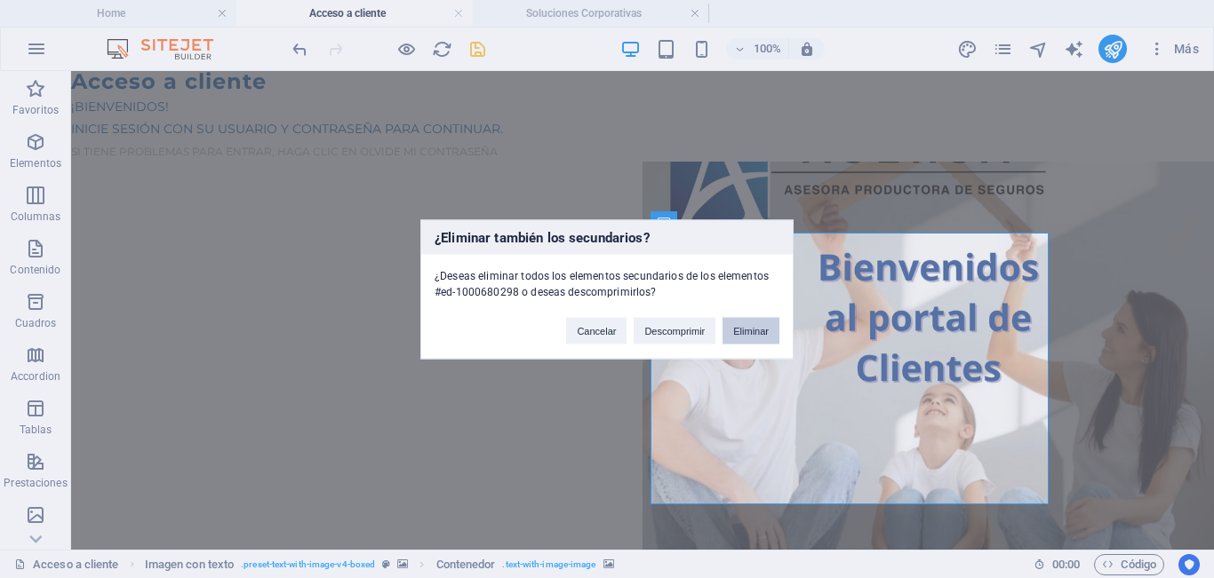
drag, startPoint x: 742, startPoint y: 325, endPoint x: 545, endPoint y: 245, distance: 212.8
click at [742, 325] on button "Eliminar" at bounding box center [750, 330] width 57 height 27
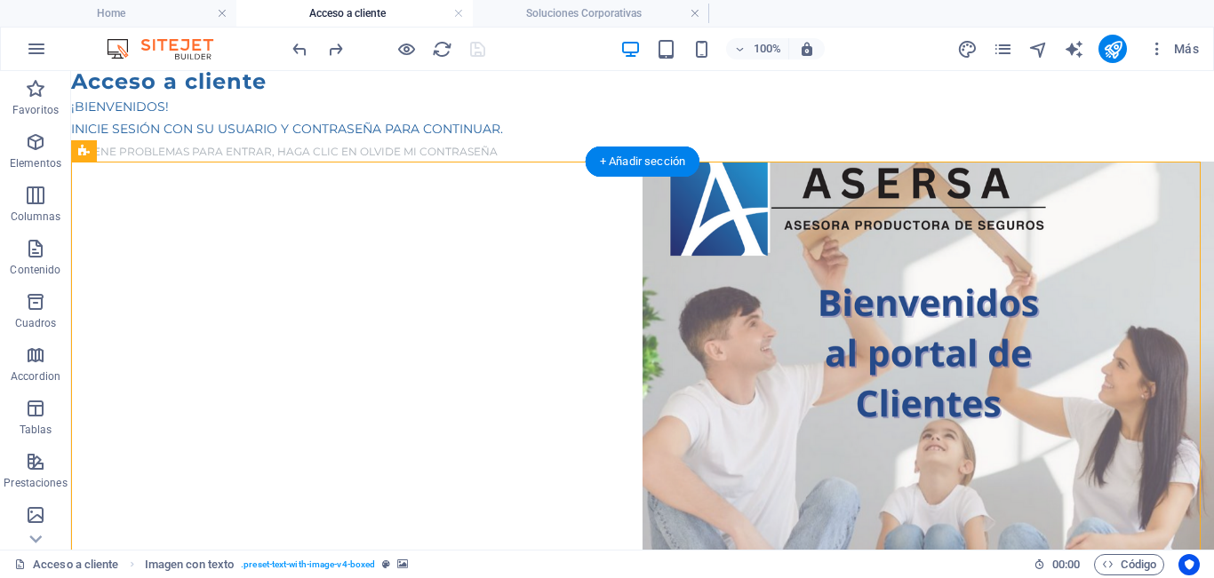
drag, startPoint x: 155, startPoint y: 201, endPoint x: 136, endPoint y: 208, distance: 20.8
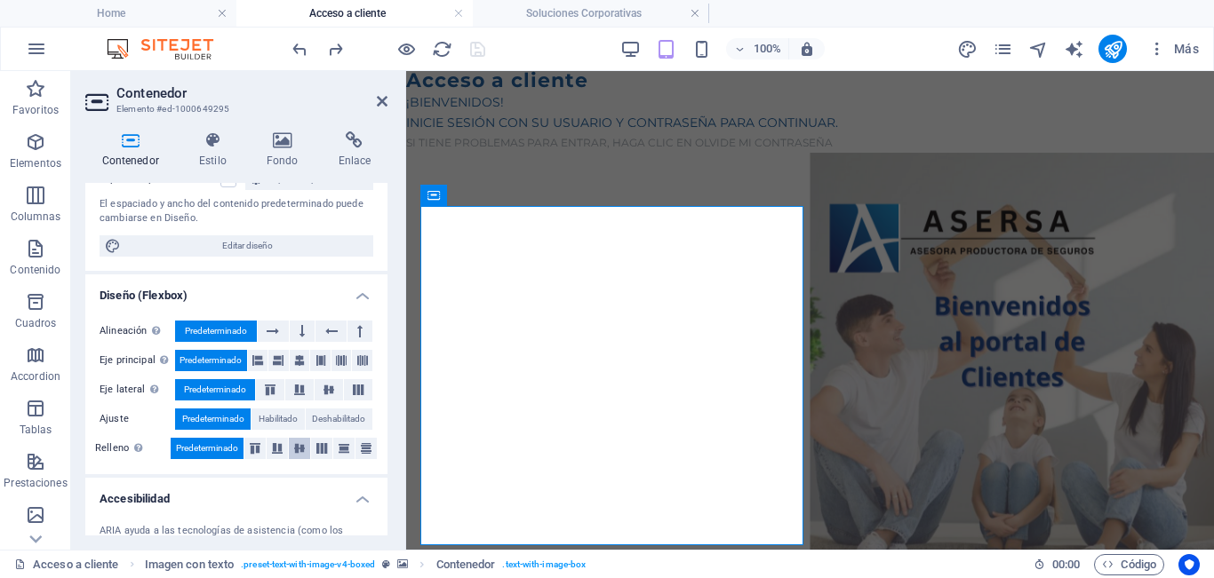
scroll to position [89, 0]
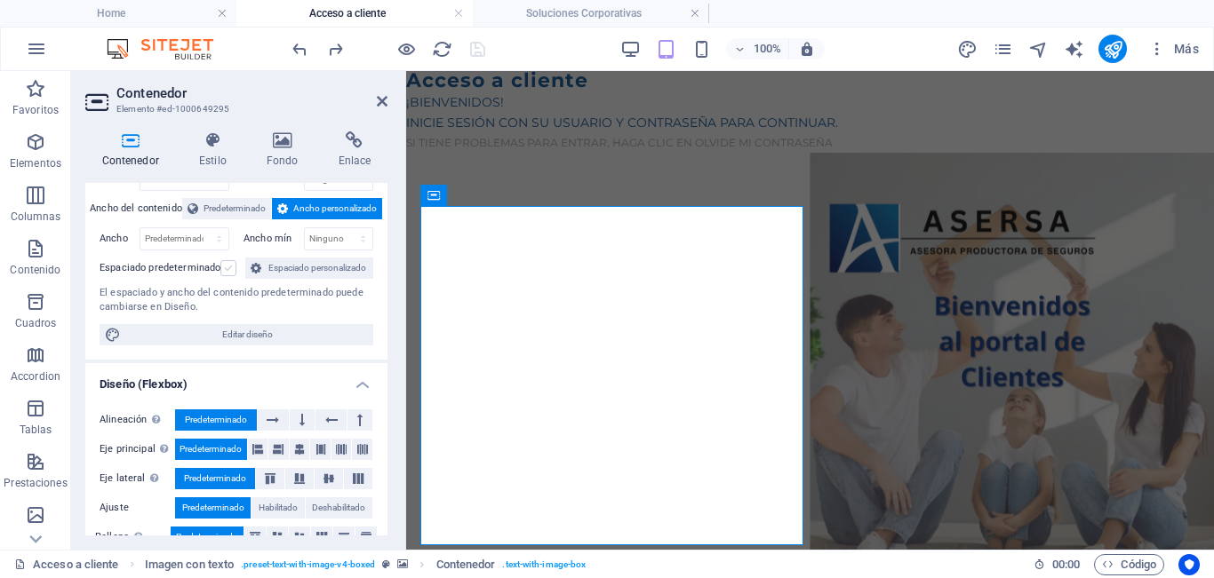
click at [228, 274] on label at bounding box center [228, 268] width 16 height 16
click at [0, 0] on input "Espaciado predeterminado" at bounding box center [0, 0] width 0 height 0
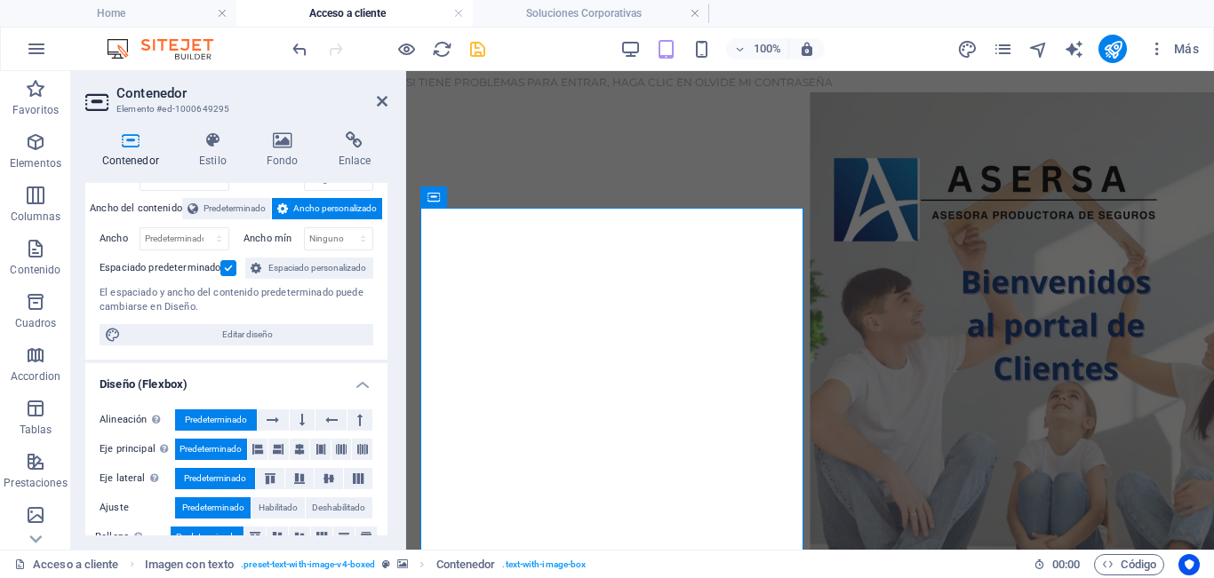
scroll to position [0, 0]
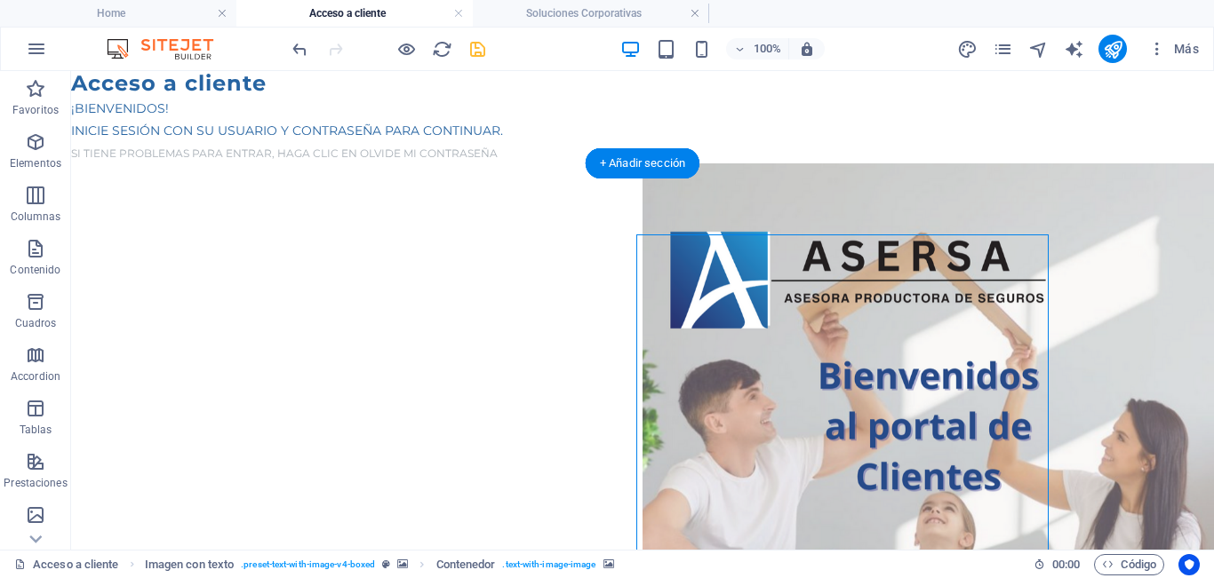
click at [865, 181] on figure at bounding box center [642, 476] width 1143 height 626
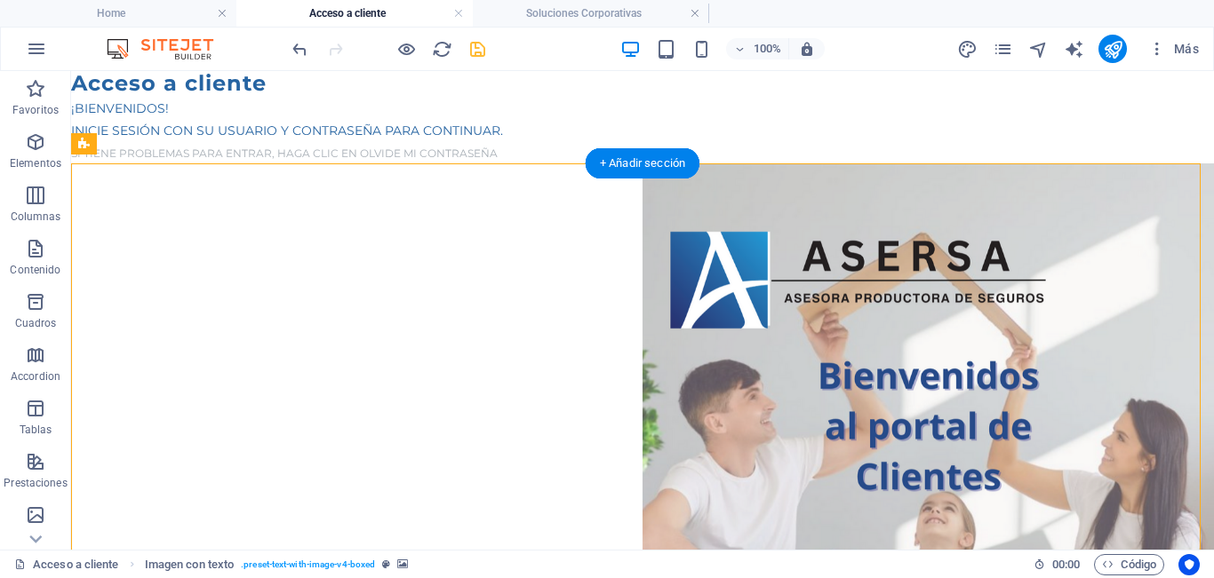
click at [377, 195] on figure at bounding box center [642, 476] width 1143 height 626
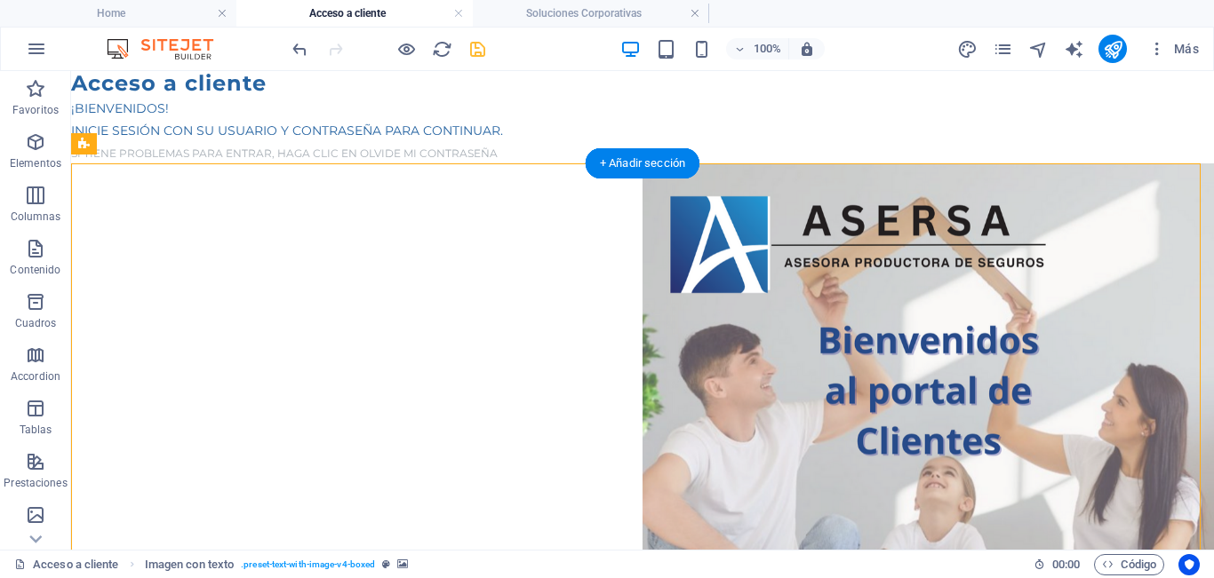
select select "rem"
select select "px"
select select "preset-text-with-image-v4-boxed"
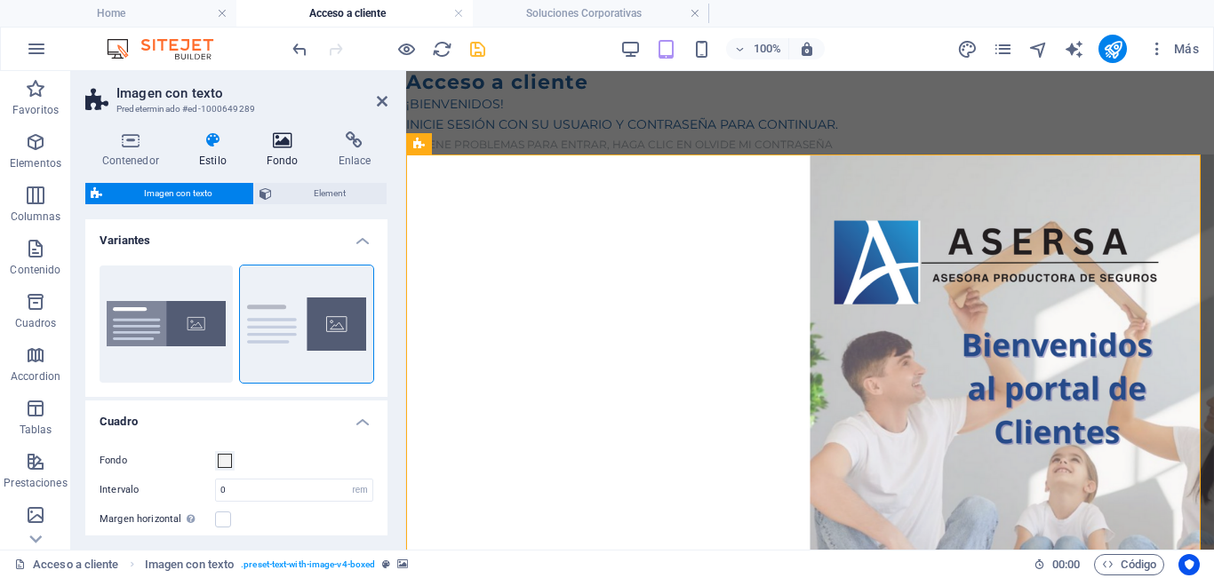
click at [297, 148] on icon at bounding box center [282, 140] width 65 height 18
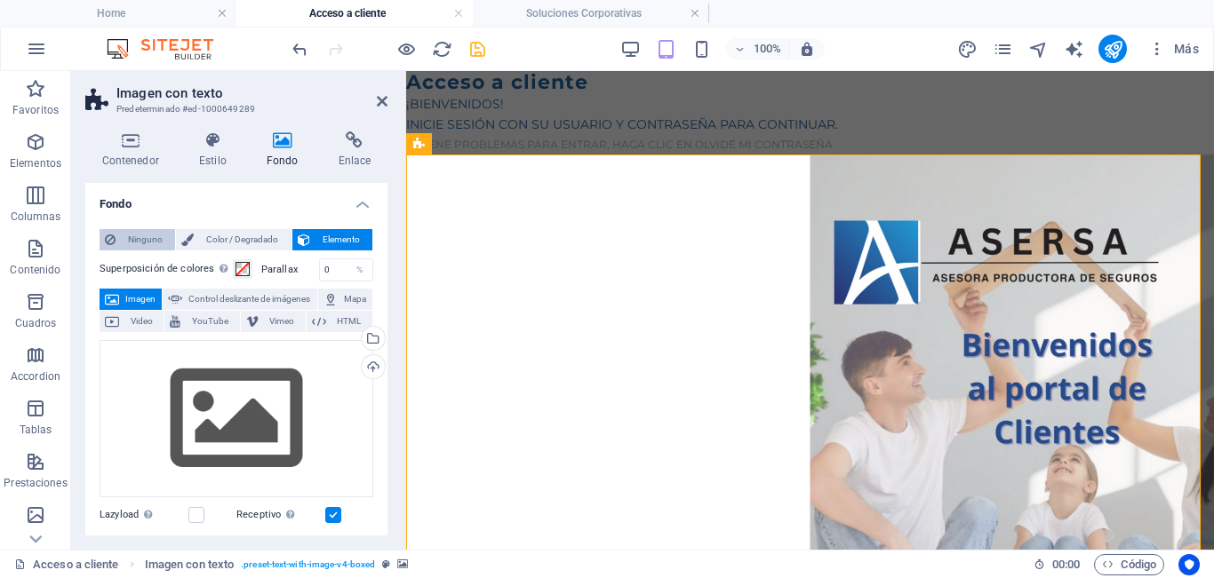
click at [132, 242] on span "Ninguno" at bounding box center [145, 239] width 49 height 21
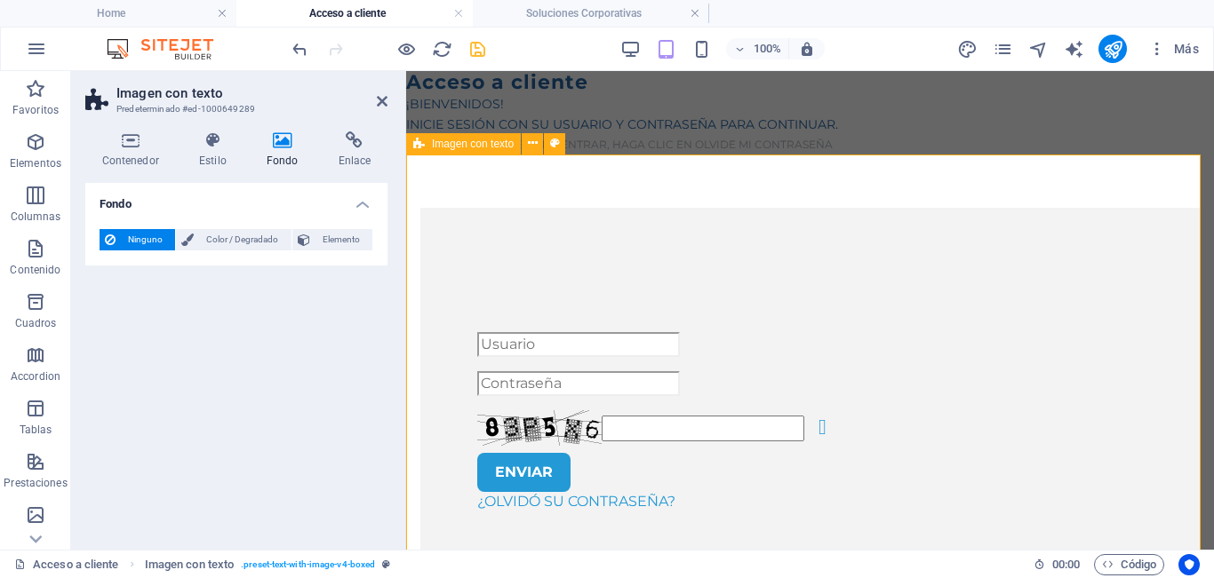
drag, startPoint x: 747, startPoint y: 156, endPoint x: 732, endPoint y: 149, distance: 16.7
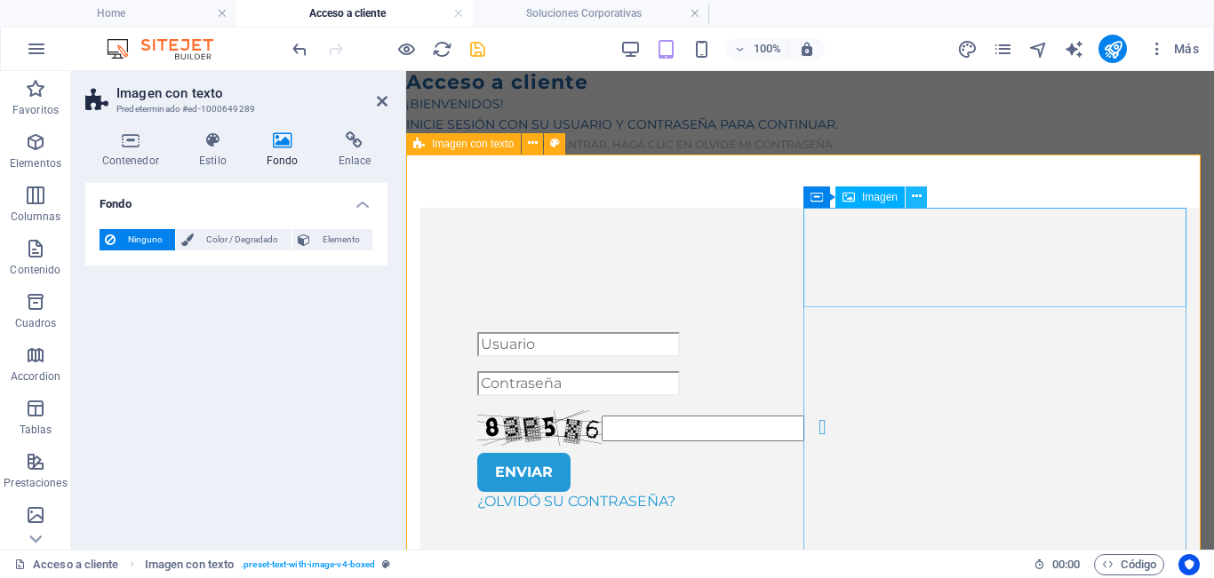
click at [916, 195] on icon at bounding box center [917, 196] width 10 height 19
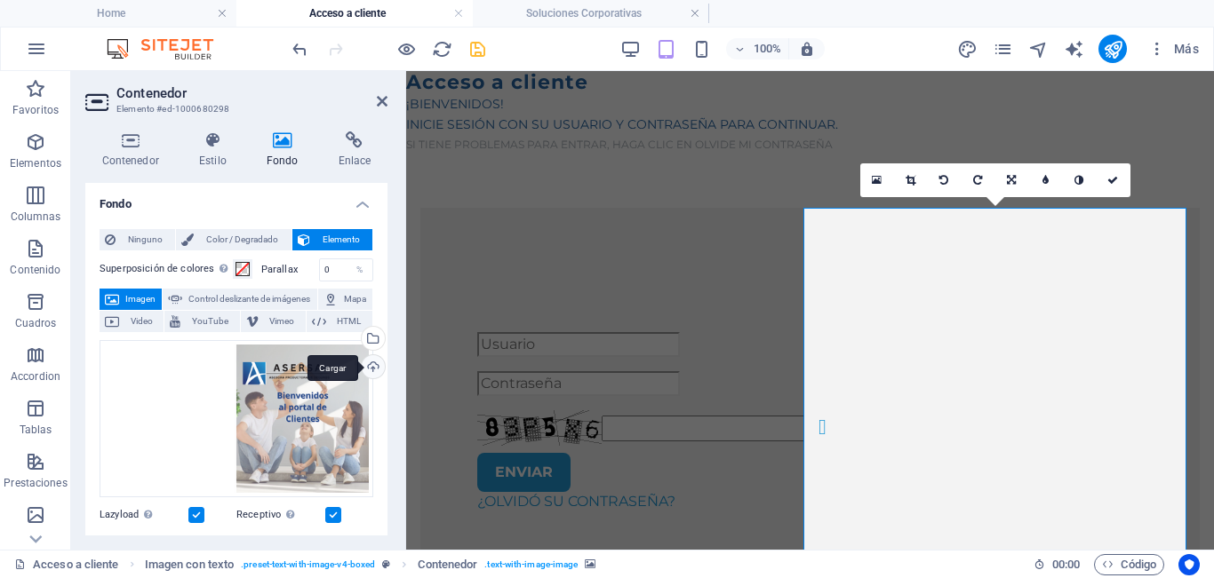
click at [367, 359] on div "Cargar" at bounding box center [371, 368] width 27 height 27
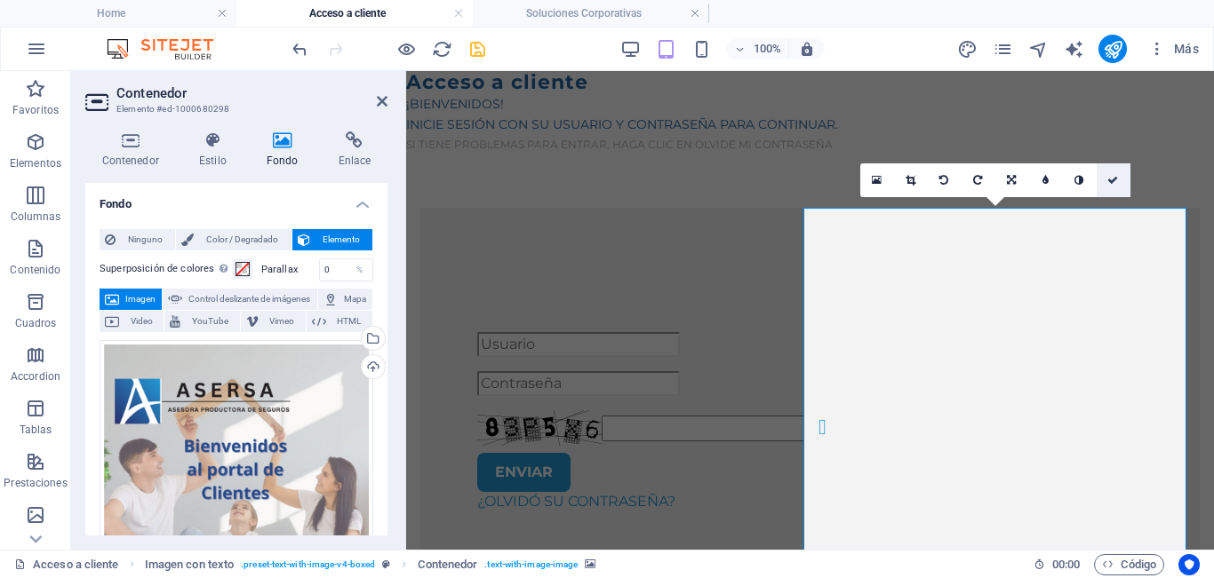
click at [1121, 179] on link at bounding box center [1113, 180] width 34 height 34
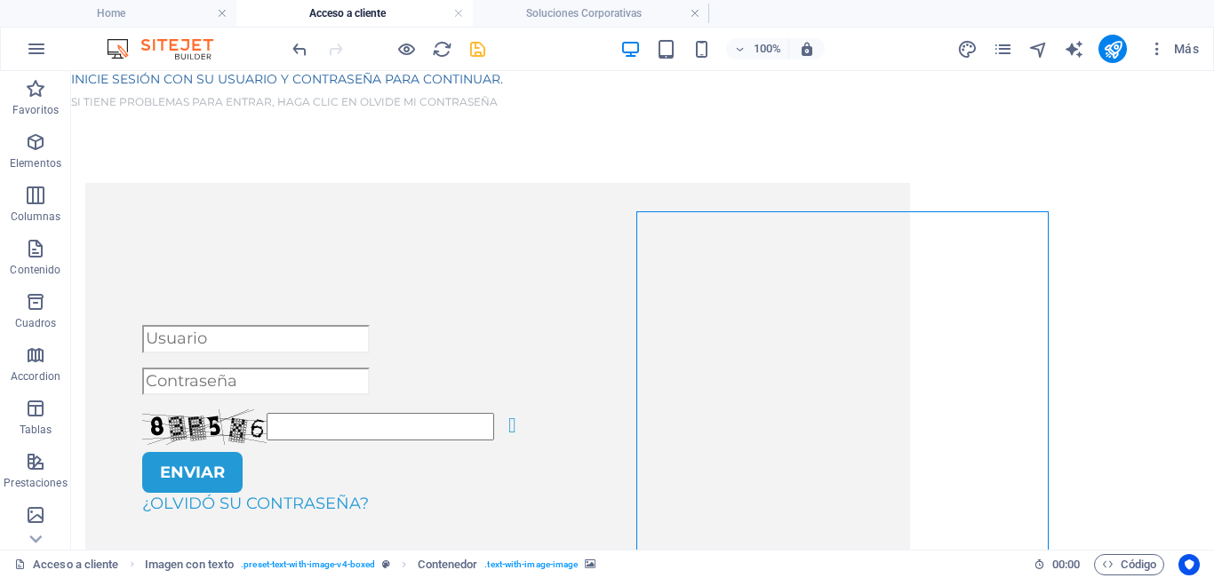
scroll to position [65, 0]
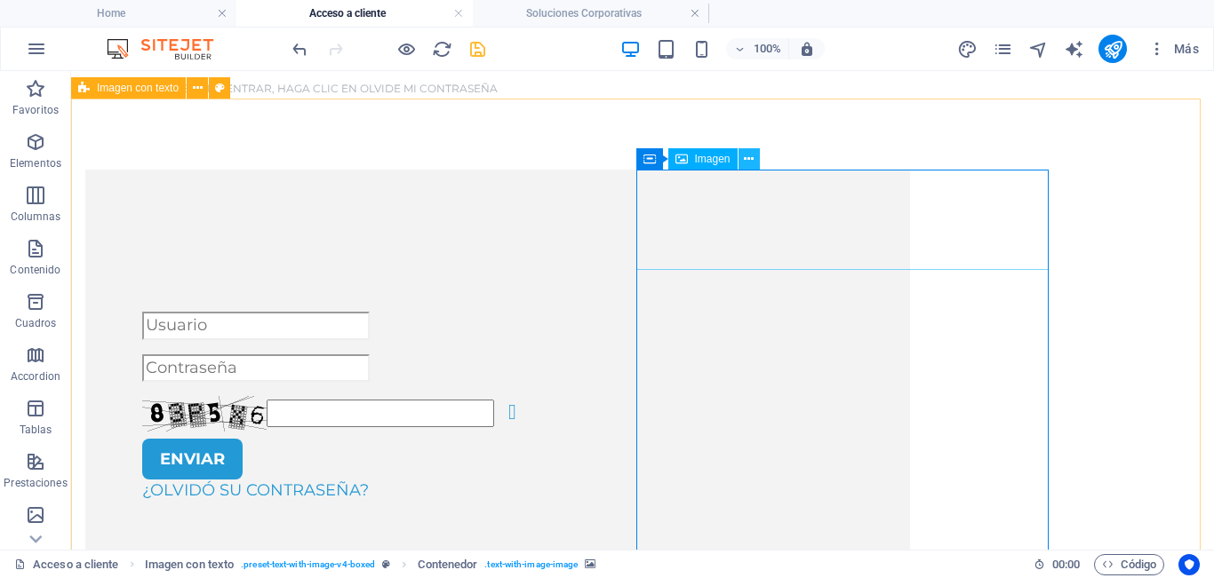
click at [749, 163] on icon at bounding box center [749, 159] width 10 height 19
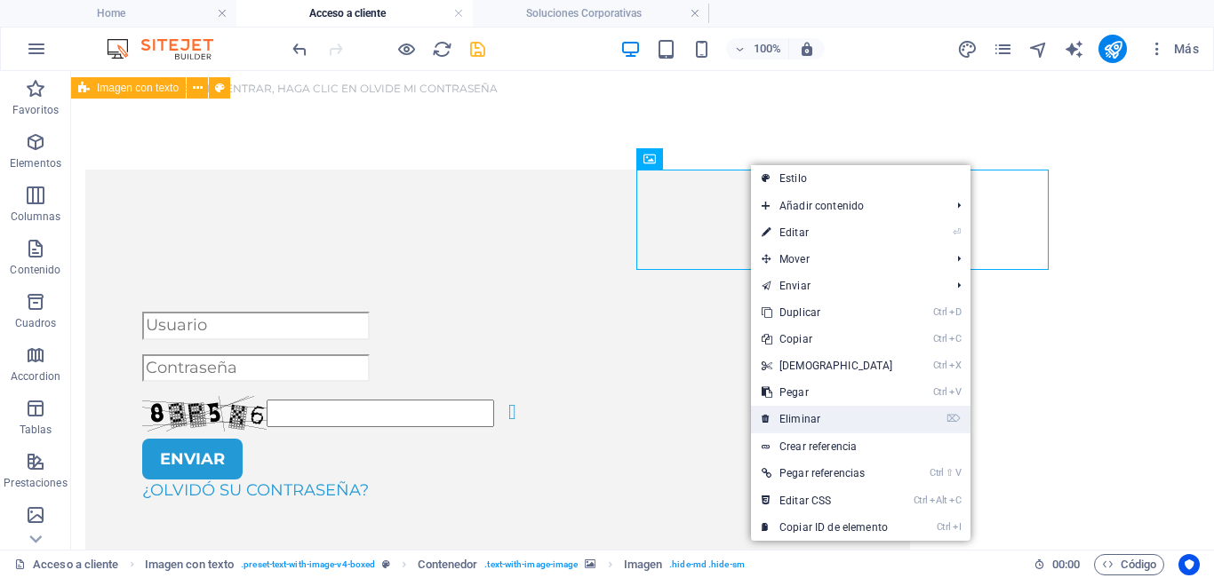
click at [809, 416] on link "⌦ Eliminar" at bounding box center [827, 419] width 153 height 27
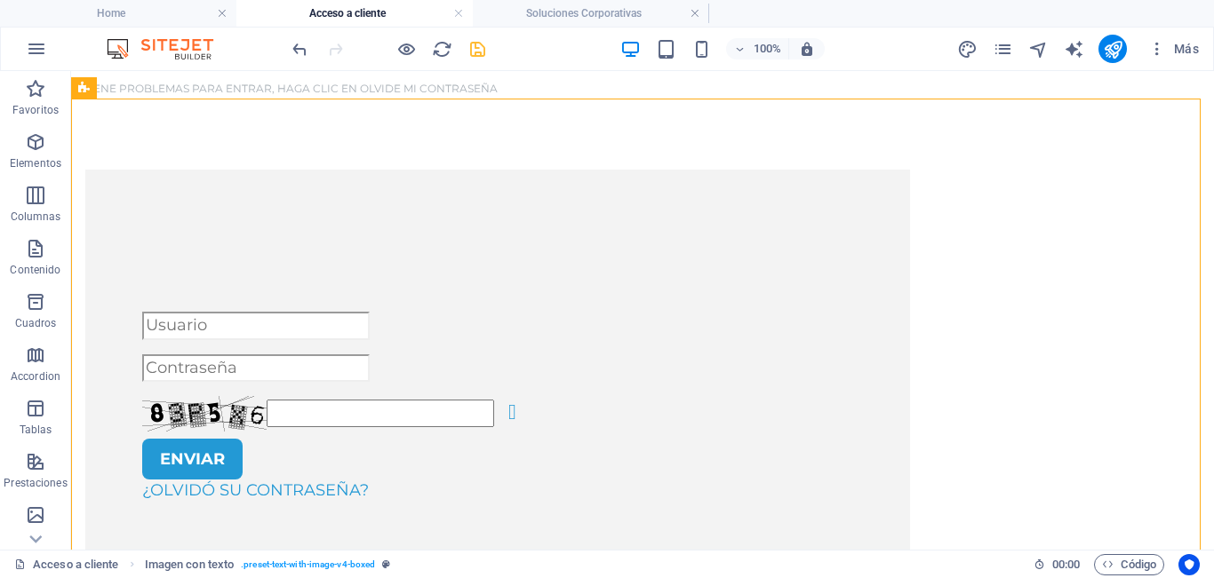
click at [475, 51] on icon "save" at bounding box center [477, 49] width 20 height 20
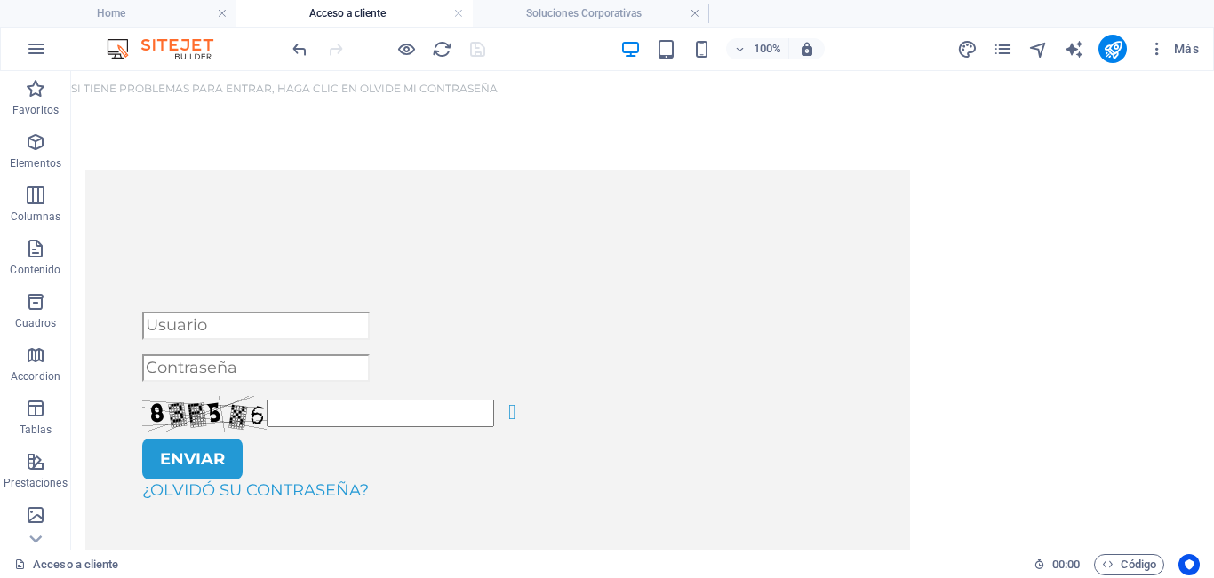
click at [421, 56] on div at bounding box center [388, 49] width 199 height 28
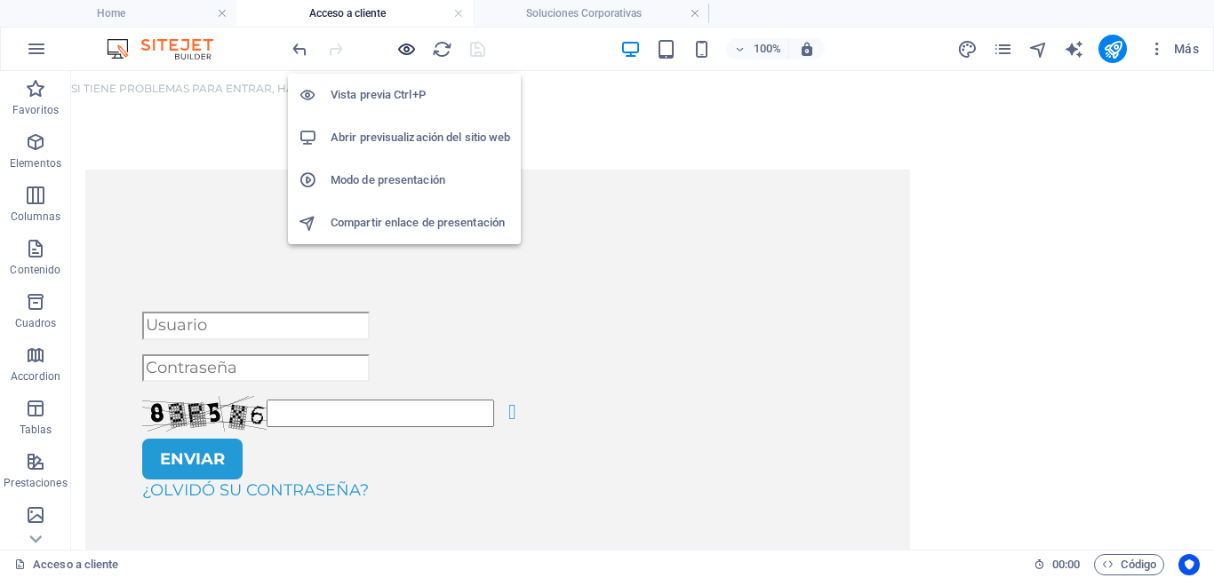
click at [409, 57] on icon "button" at bounding box center [406, 49] width 20 height 20
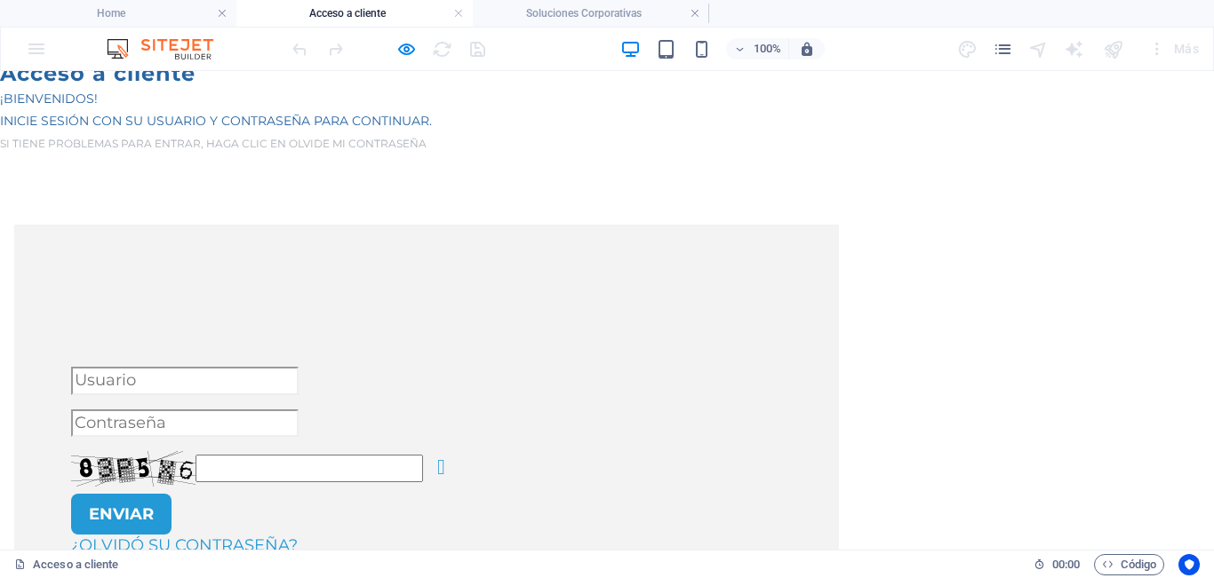
scroll to position [0, 0]
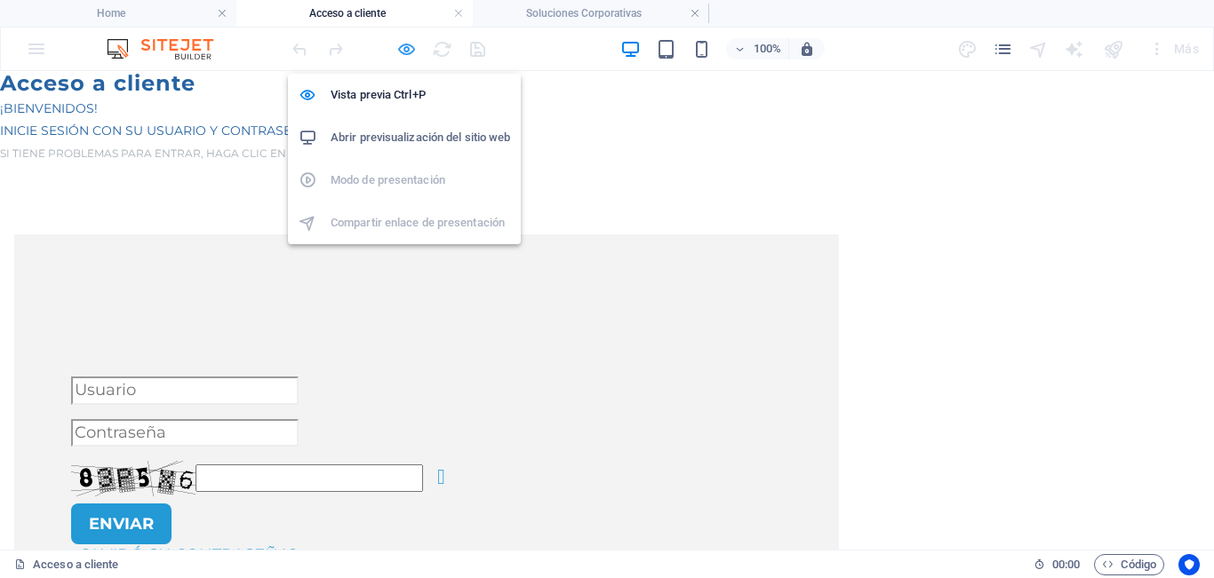
click at [409, 52] on icon "button" at bounding box center [406, 49] width 20 height 20
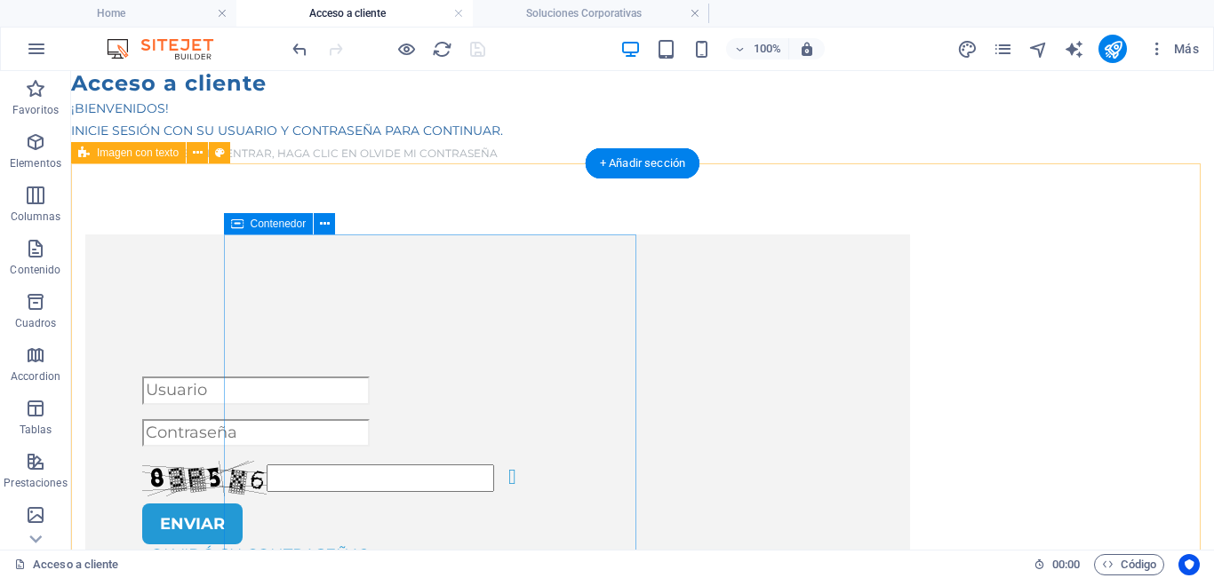
click at [453, 262] on div "Unreadable? Regenerate ENVIAR ¿Olvidó su contraseña?" at bounding box center [497, 472] width 824 height 474
drag, startPoint x: 453, startPoint y: 262, endPoint x: 119, endPoint y: 266, distance: 334.1
click at [454, 265] on div "Unreadable? Regenerate ENVIAR ¿Olvidó su contraseña?" at bounding box center [497, 472] width 824 height 474
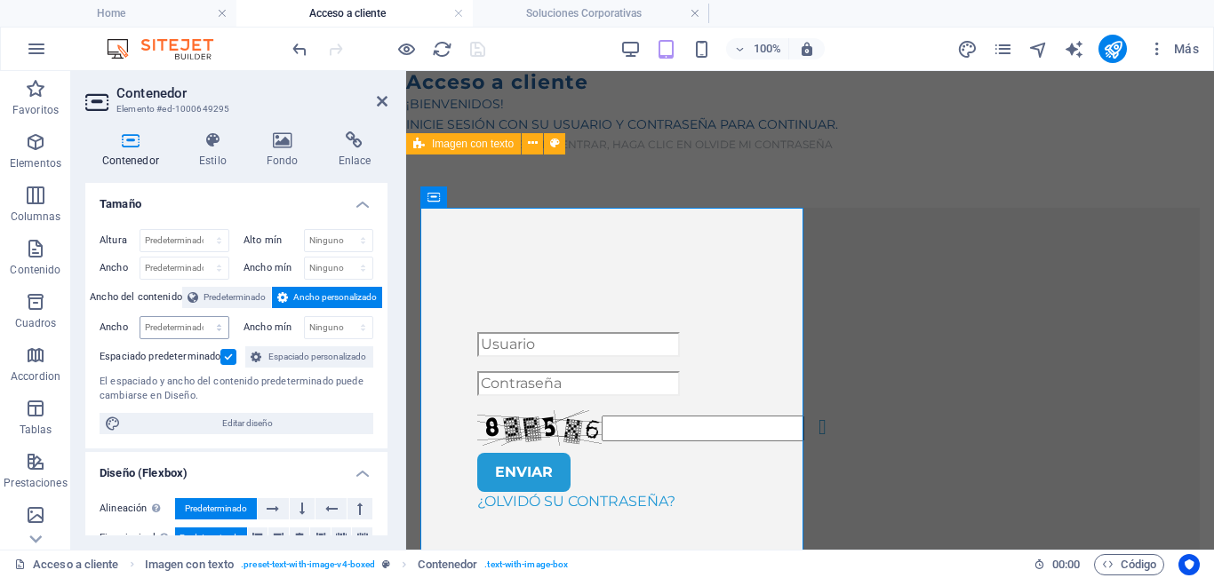
click at [203, 316] on div "Predeterminado px rem % em vh vw" at bounding box center [184, 327] width 90 height 23
click at [205, 324] on select "Predeterminado px rem % em vh vw" at bounding box center [184, 327] width 88 height 21
select select "%"
click at [202, 317] on select "Predeterminado px rem % em vh vw" at bounding box center [184, 327] width 88 height 21
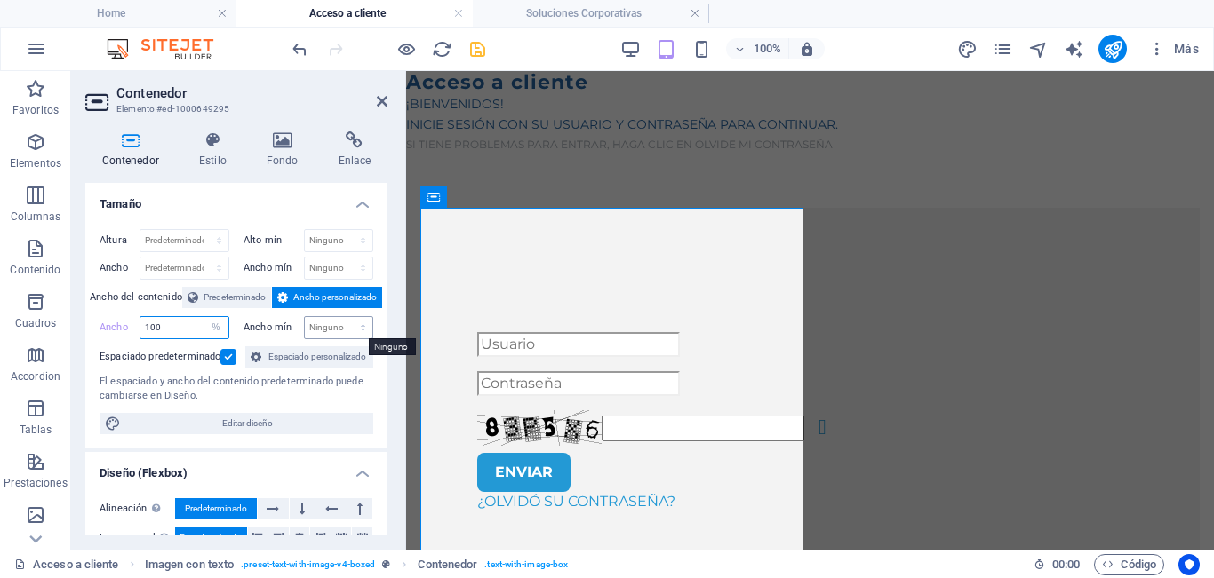
type input "100"
click at [316, 323] on select "Ninguno px rem % vh vw" at bounding box center [339, 327] width 68 height 21
select select "%"
click at [344, 317] on select "Ninguno px rem % vh vw" at bounding box center [339, 327] width 68 height 21
type input "100"
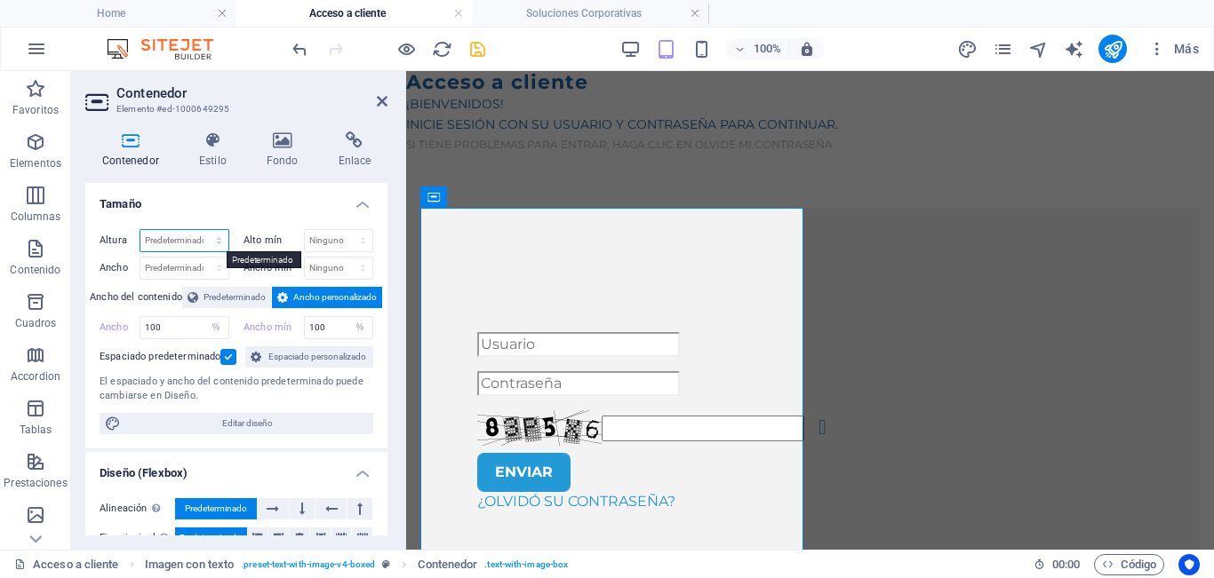
click at [180, 234] on select "Predeterminado px rem % vh vw" at bounding box center [184, 240] width 88 height 21
select select "%"
click at [202, 230] on select "Predeterminado px rem % vh vw" at bounding box center [184, 240] width 88 height 21
type input "5"
type input "70"
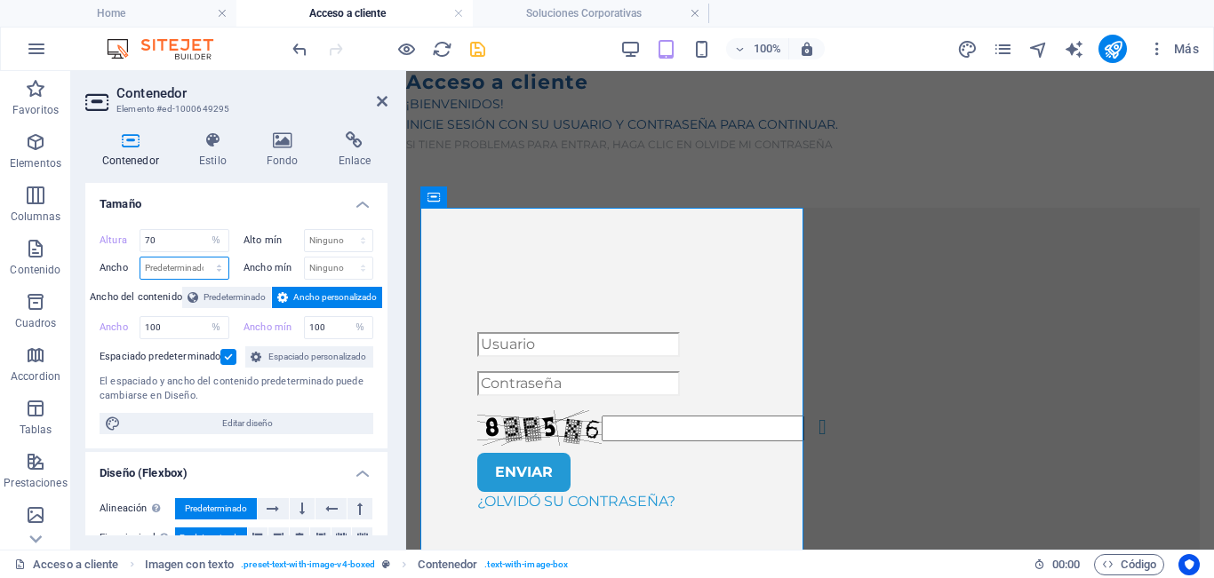
click at [203, 266] on select "Predeterminado px rem % em vh vw" at bounding box center [184, 268] width 88 height 21
select select "%"
click at [202, 258] on select "Predeterminado px rem % em vh vw" at bounding box center [184, 268] width 88 height 21
type input "48.21"
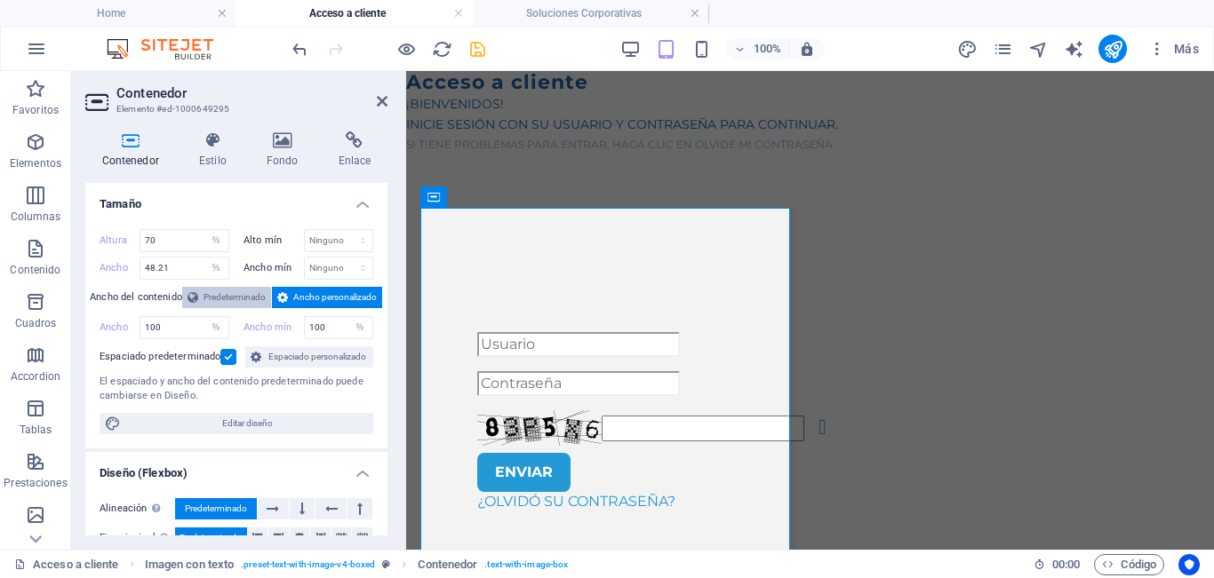
click at [216, 304] on span "Predeterminado" at bounding box center [234, 297] width 62 height 21
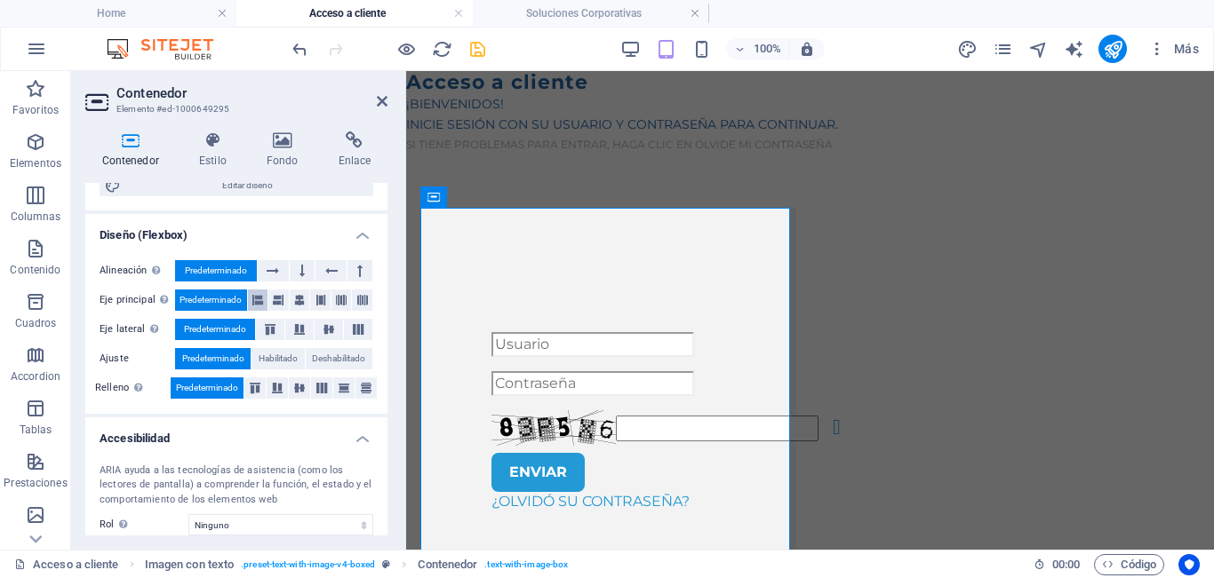
scroll to position [178, 0]
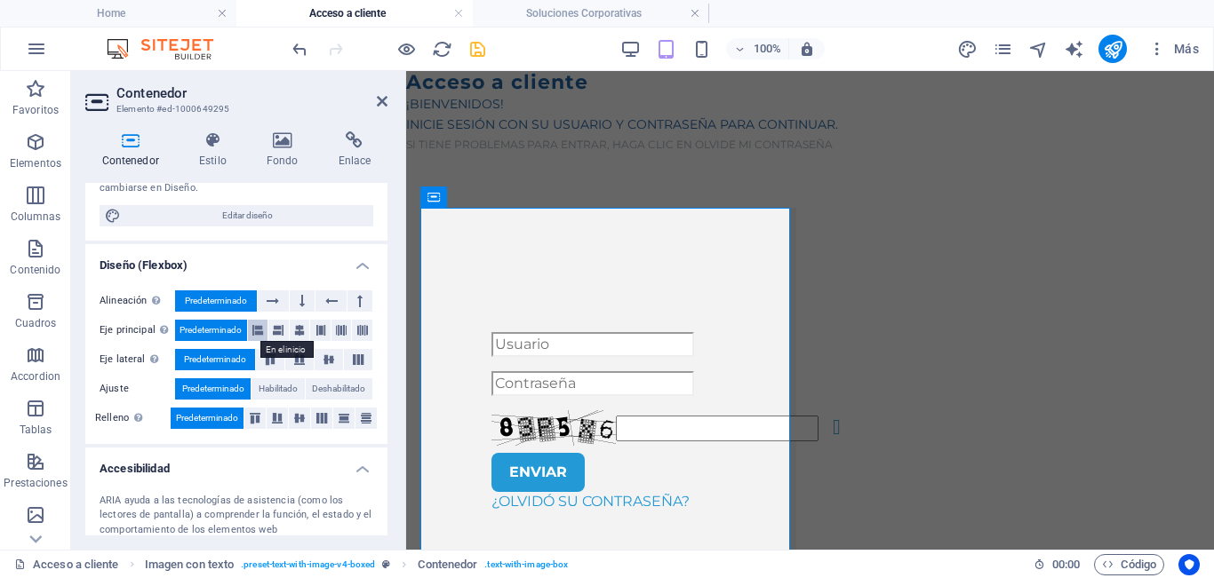
click at [263, 328] on icon at bounding box center [257, 330] width 11 height 21
click at [253, 421] on icon at bounding box center [254, 418] width 21 height 11
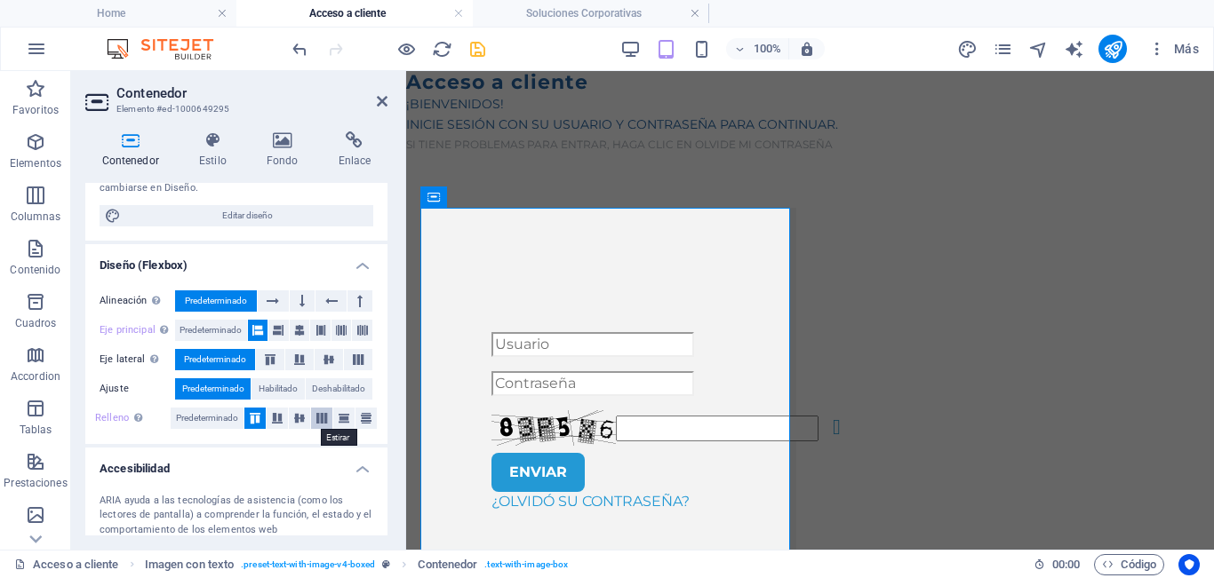
click at [325, 412] on button at bounding box center [321, 418] width 21 height 21
click at [625, 107] on div "¡Bienvenidos! Inicie sesión con su usuario y contraseña para continuar. Si tien…" at bounding box center [810, 124] width 808 height 60
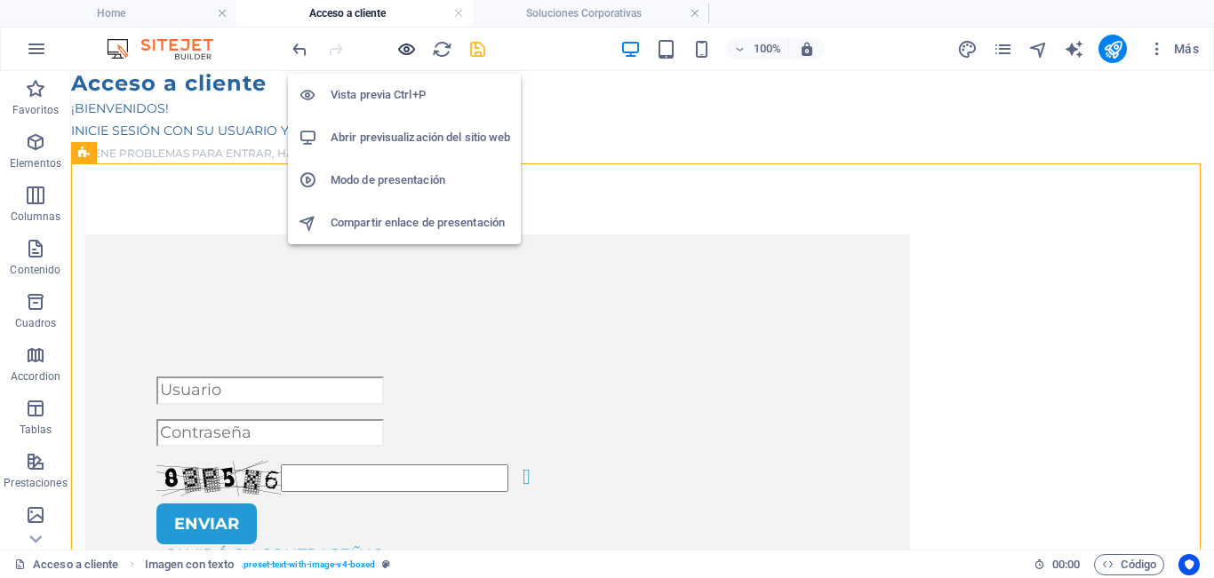
click at [406, 53] on icon "button" at bounding box center [406, 49] width 20 height 20
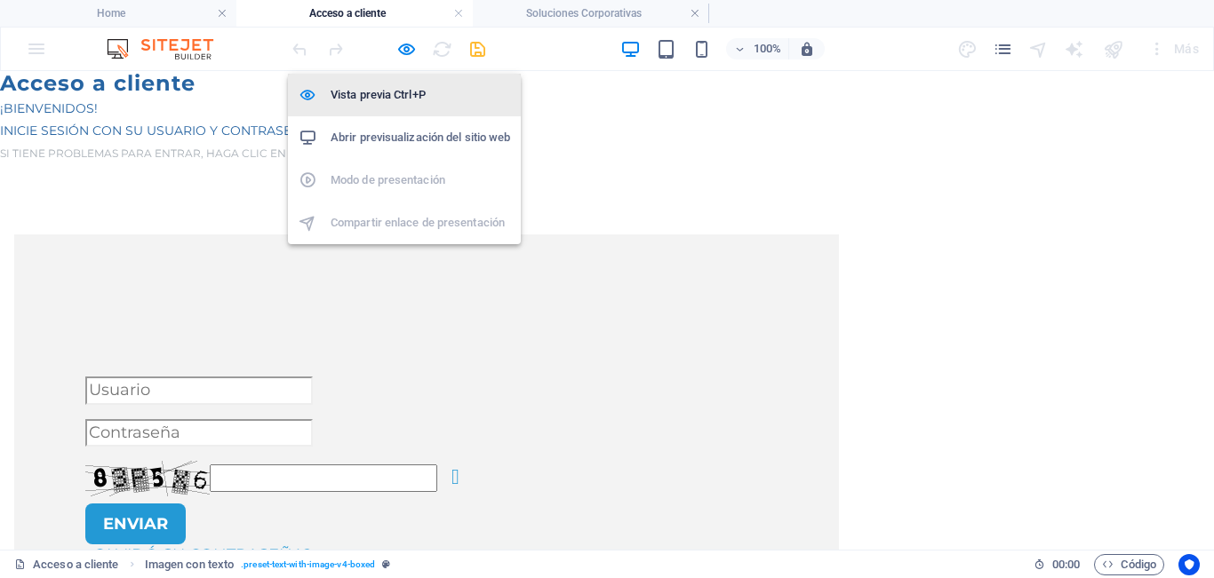
click at [418, 100] on h6 "Vista previa Ctrl+P" at bounding box center [420, 94] width 179 height 21
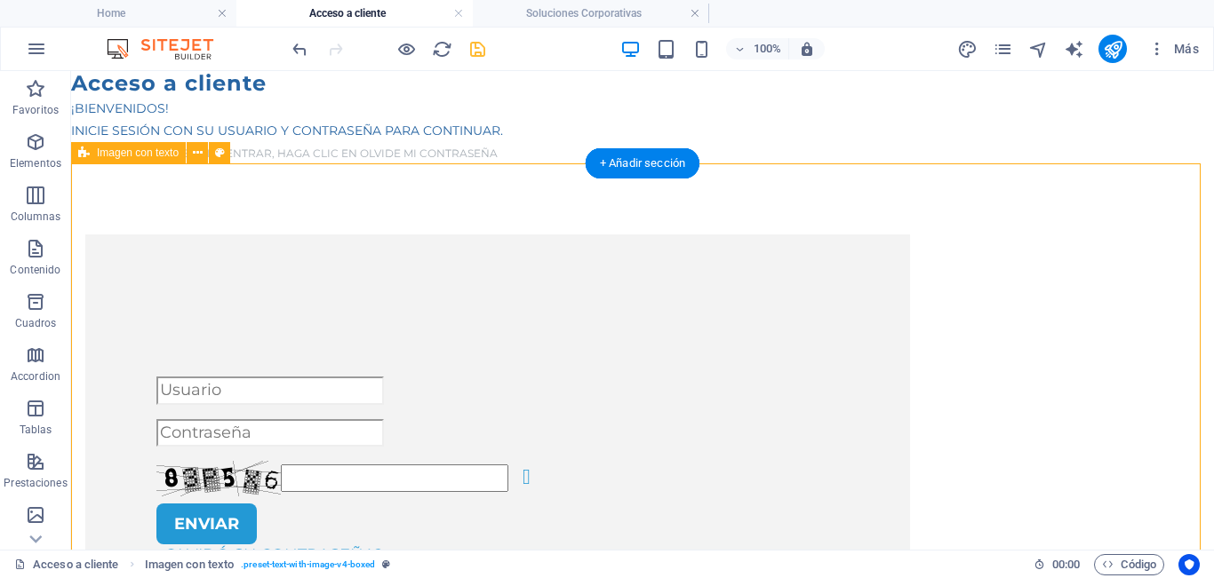
click at [950, 163] on div "¡Bienvenidos! Inicie sesión con su usuario y contraseña para continuar. Si tien…" at bounding box center [642, 131] width 1143 height 68
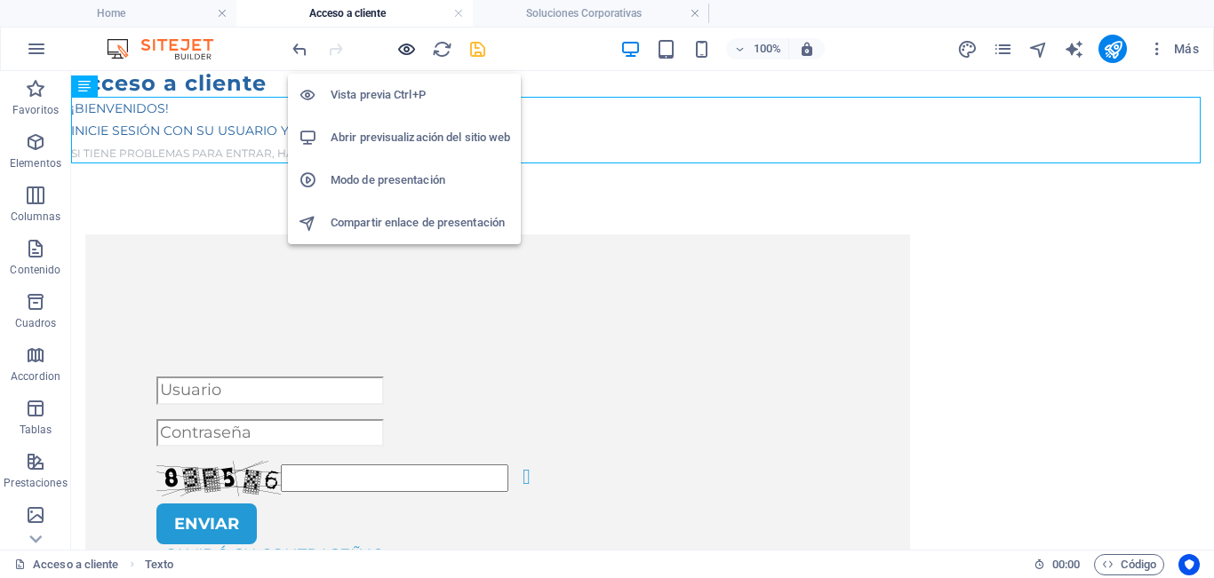
click at [410, 52] on icon "button" at bounding box center [406, 49] width 20 height 20
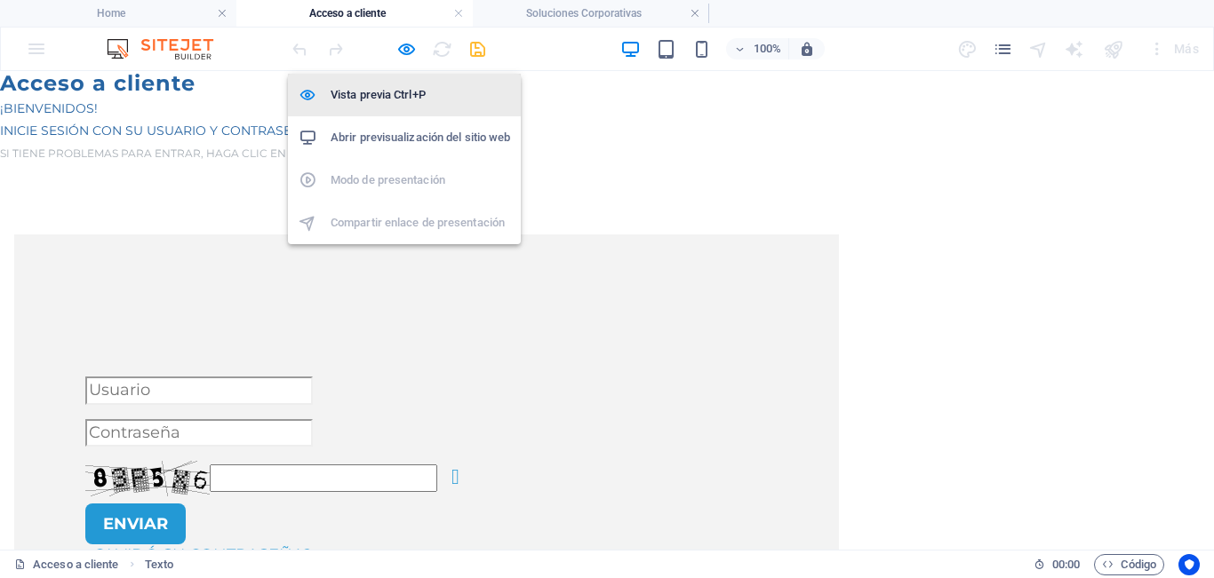
click at [397, 106] on li "Vista previa Ctrl+P" at bounding box center [404, 95] width 233 height 43
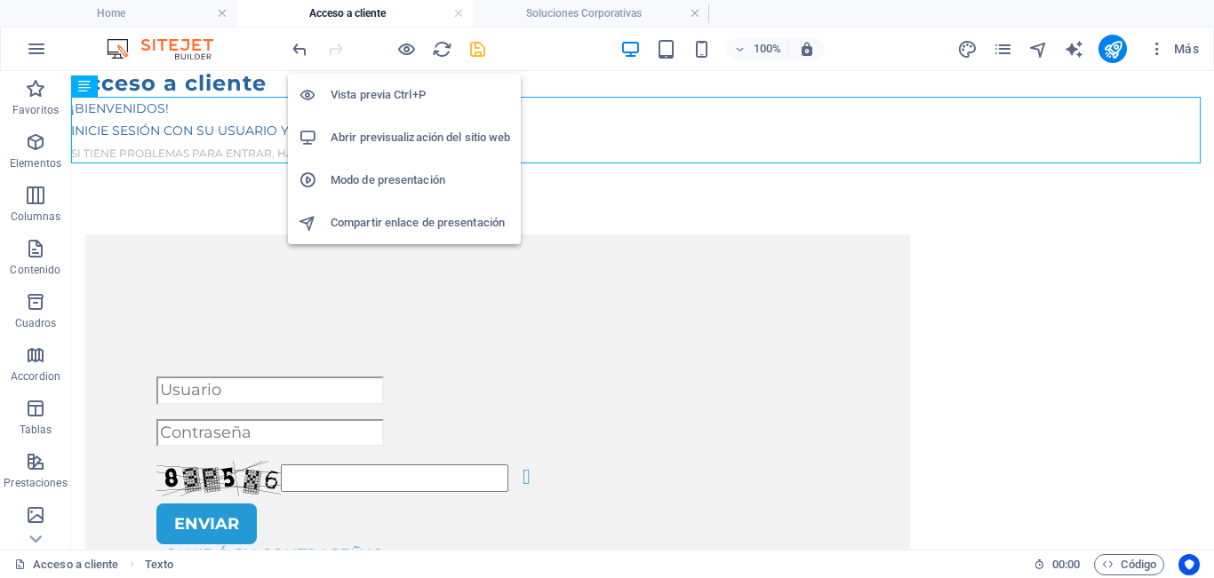
click at [398, 103] on h6 "Vista previa Ctrl+P" at bounding box center [420, 94] width 179 height 21
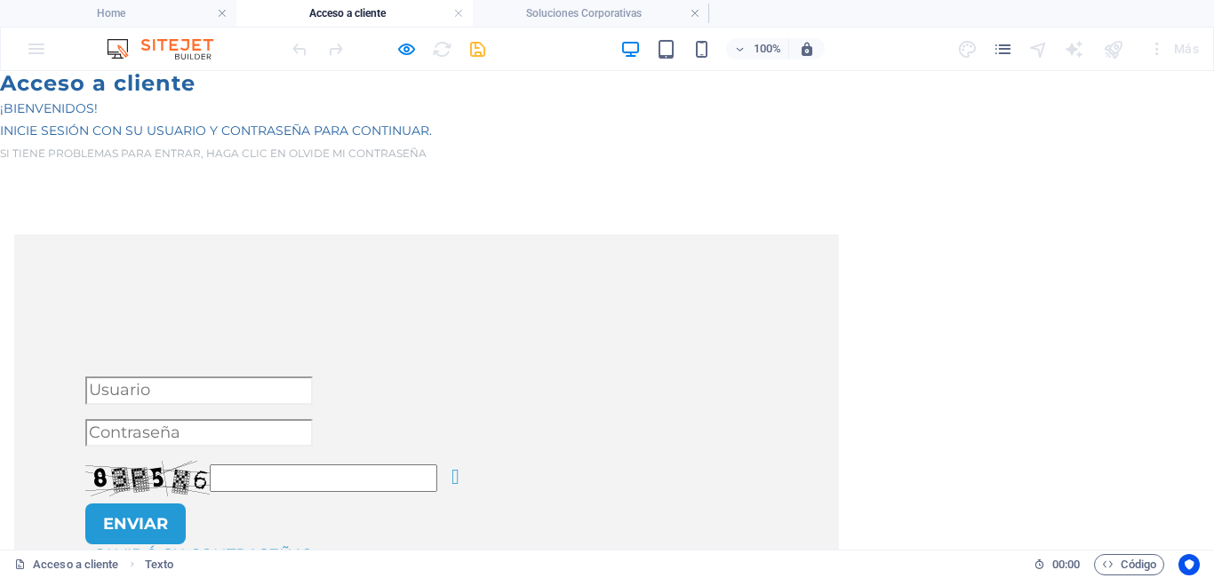
click at [313, 394] on input "text" at bounding box center [198, 391] width 227 height 28
click at [89, 100] on span "¡Bienvenidos!" at bounding box center [49, 108] width 98 height 16
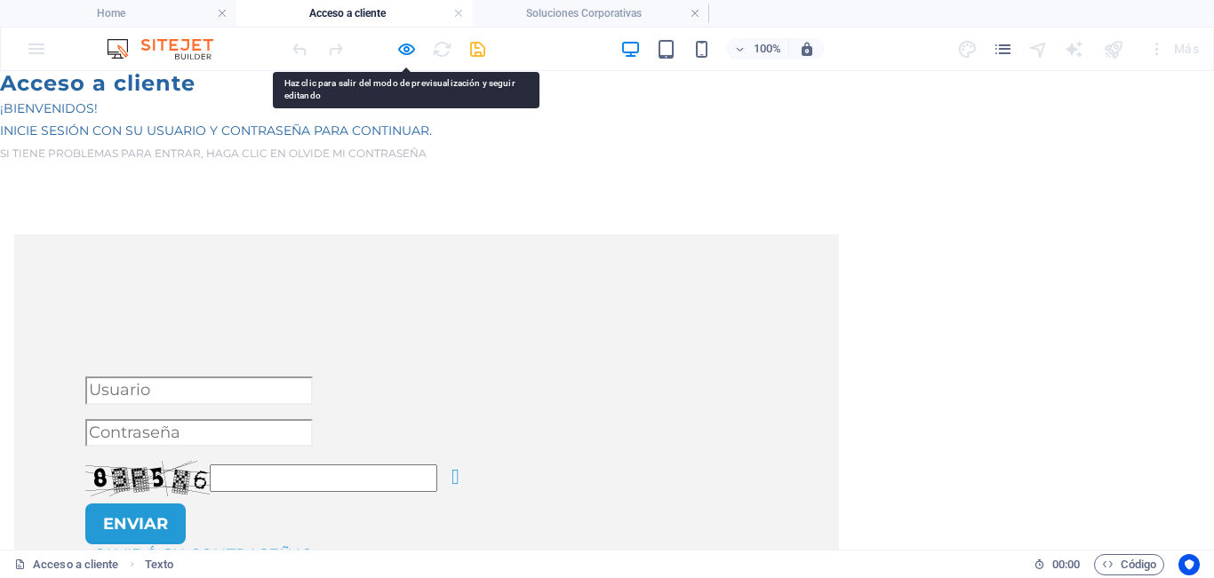
click at [391, 155] on span "Si tiene problemas para entrar, haga clic en olvide mi contraseña" at bounding box center [213, 153] width 426 height 13
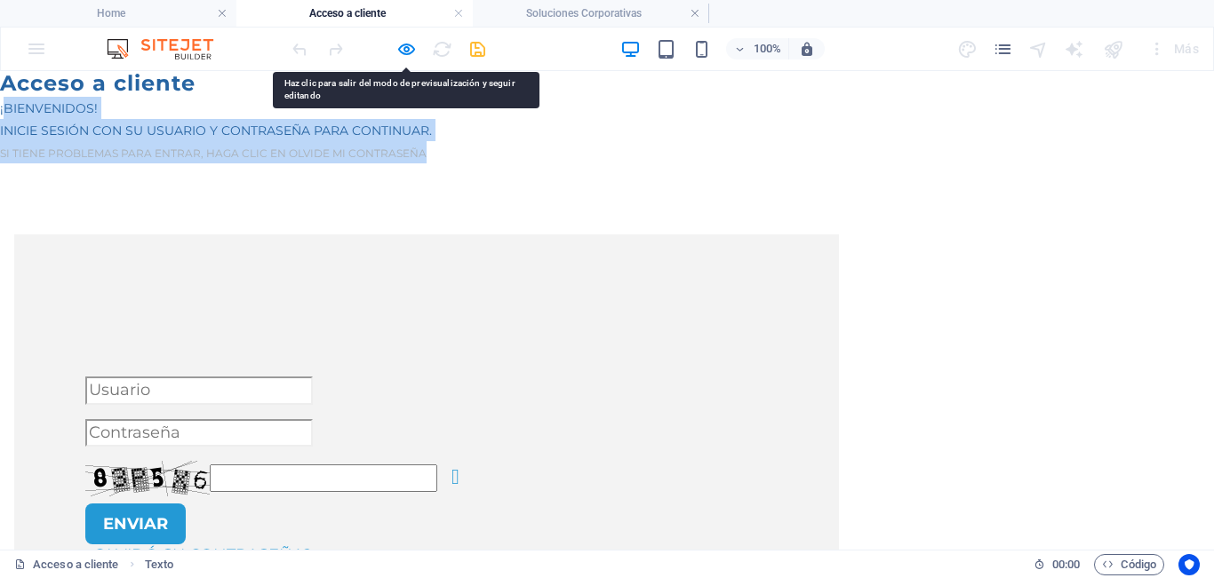
drag, startPoint x: 452, startPoint y: 156, endPoint x: 3, endPoint y: 107, distance: 452.3
click at [3, 107] on div "¡Bienvenidos! Inicie sesión con su usuario y contraseña para continuar. Si tien…" at bounding box center [607, 131] width 1214 height 68
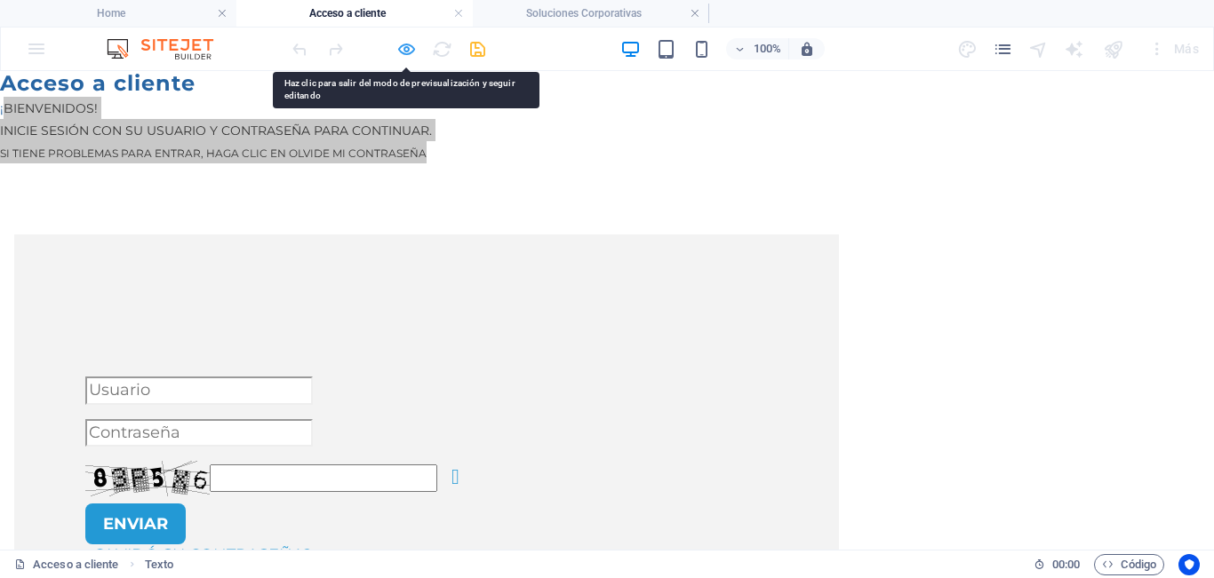
click at [412, 52] on div at bounding box center [388, 49] width 199 height 28
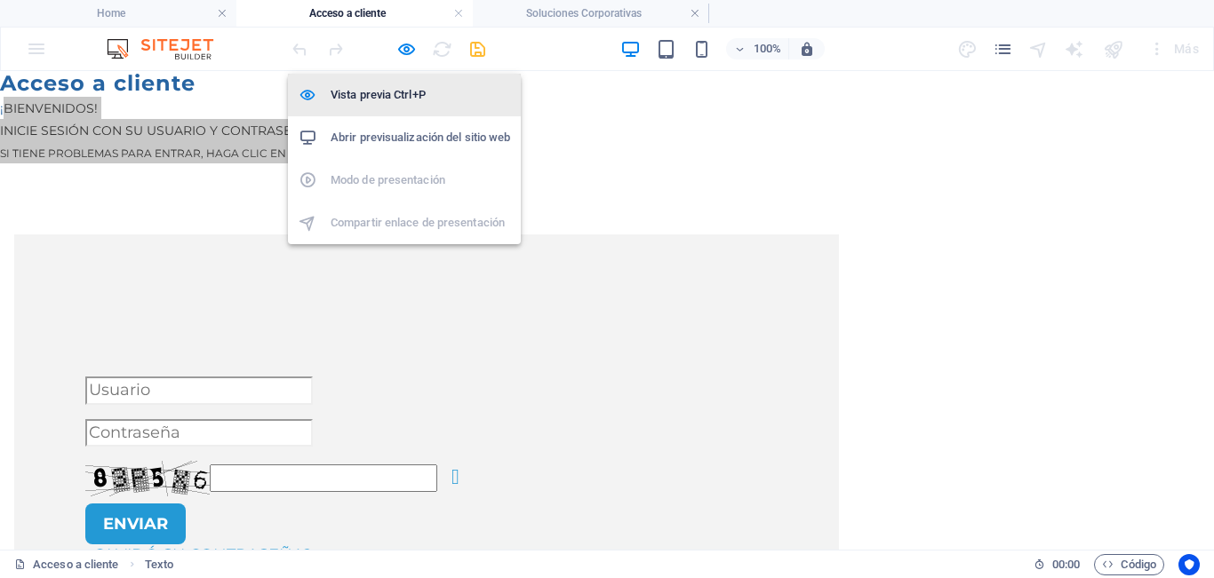
click at [410, 100] on h6 "Vista previa Ctrl+P" at bounding box center [420, 94] width 179 height 21
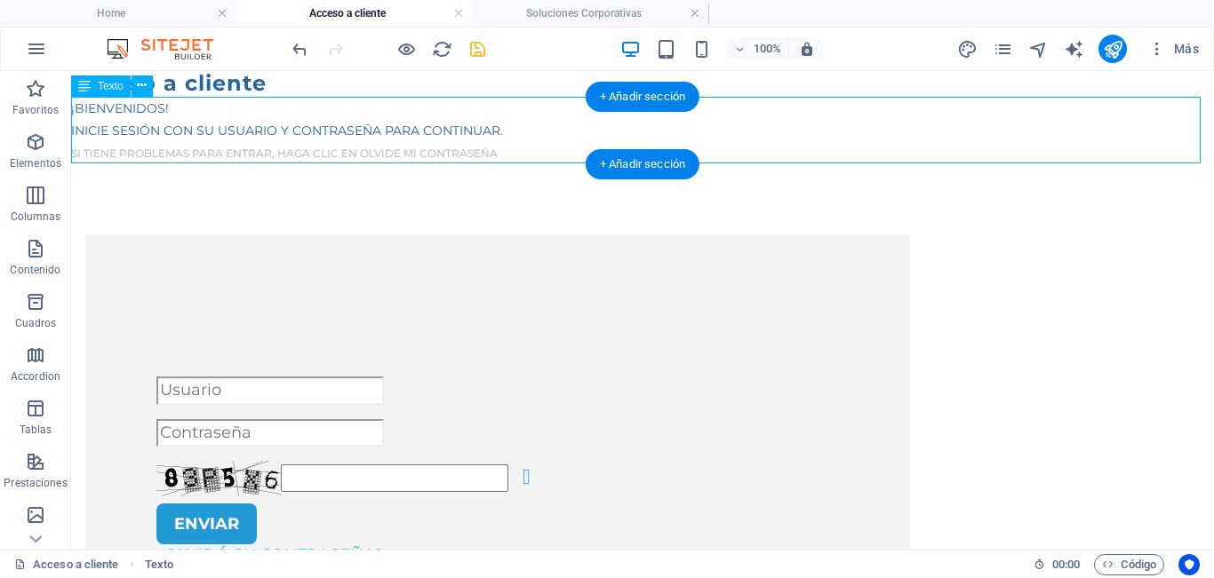
click at [132, 131] on div "¡Bienvenidos! Inicie sesión con su usuario y contraseña para continuar. Si tien…" at bounding box center [642, 131] width 1143 height 68
click at [171, 134] on div "¡Bienvenidos! Inicie sesión con su usuario y contraseña para continuar. Si tien…" at bounding box center [642, 131] width 1143 height 68
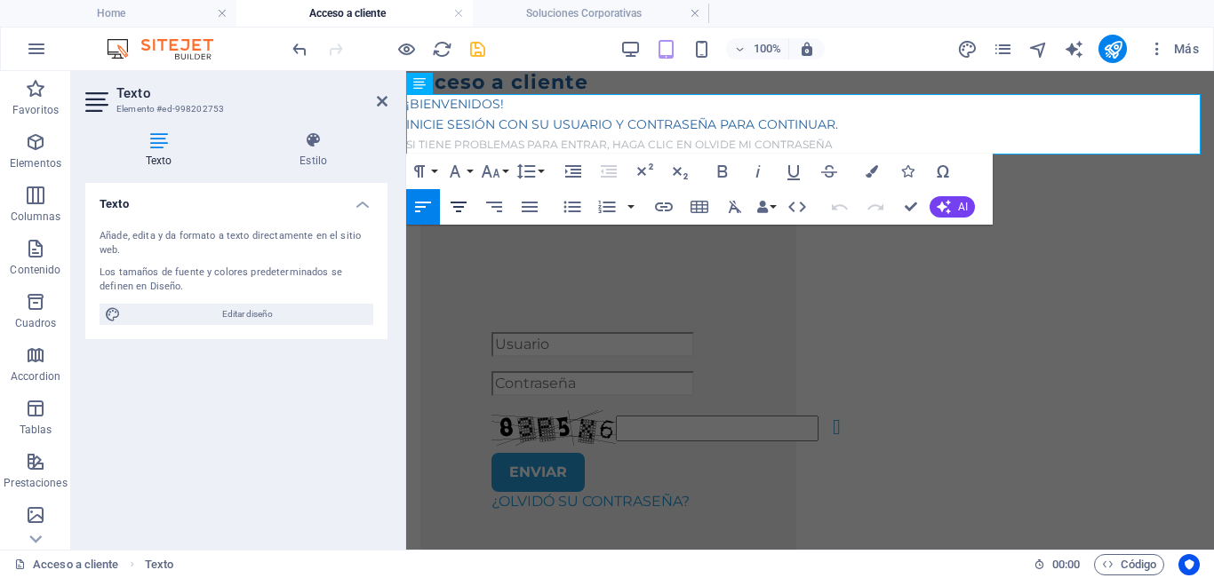
click at [459, 203] on icon "button" at bounding box center [458, 207] width 16 height 11
drag, startPoint x: 846, startPoint y: 137, endPoint x: 431, endPoint y: 114, distance: 415.6
click at [420, 123] on p "Inicie sesión con su usuario y contraseña para continuar. Si tiene problemas pa…" at bounding box center [810, 135] width 808 height 40
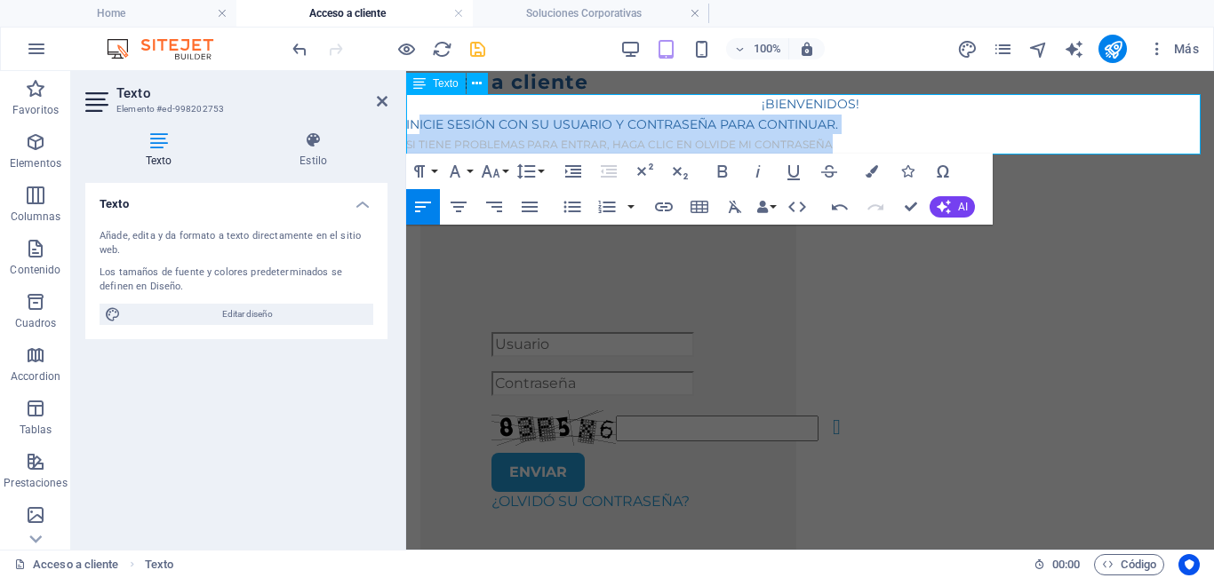
click at [864, 116] on p "Inicie sesión con su usuario y contraseña para continuar. Si tiene problemas pa…" at bounding box center [810, 135] width 808 height 40
drag, startPoint x: 848, startPoint y: 143, endPoint x: 389, endPoint y: 116, distance: 460.2
click at [450, 206] on icon "button" at bounding box center [458, 206] width 21 height 21
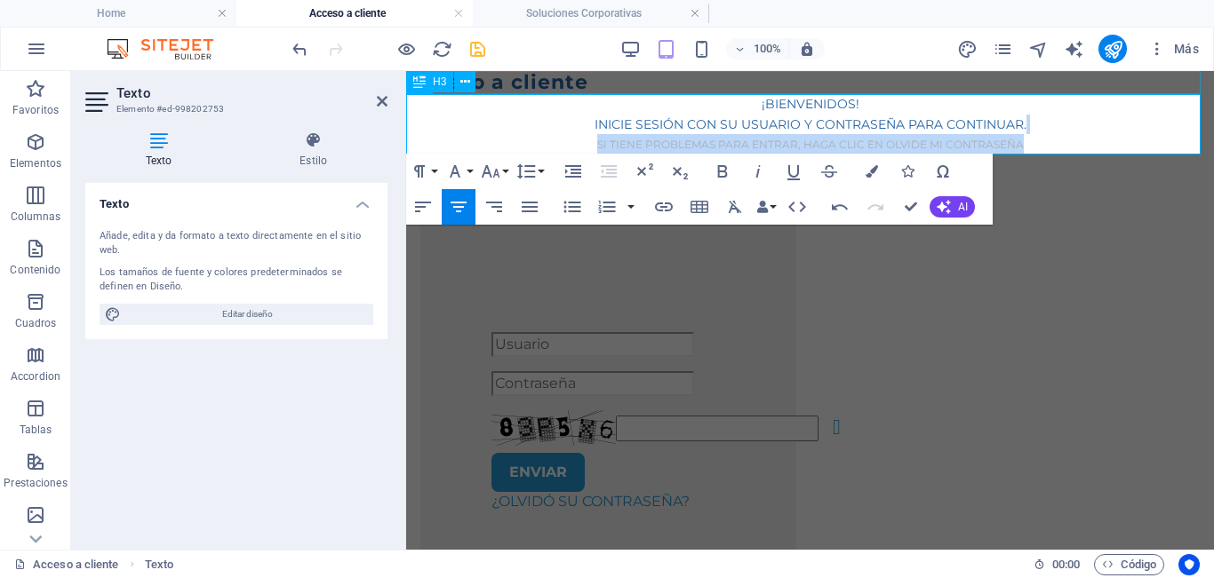
click at [573, 82] on div "Acceso a cliente" at bounding box center [810, 82] width 808 height 23
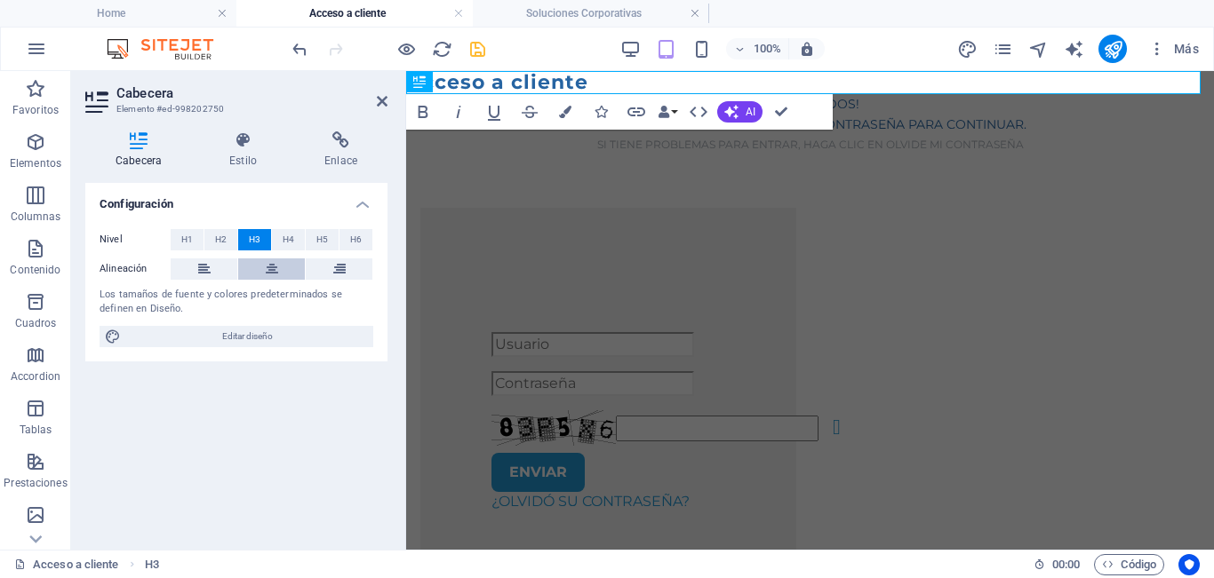
click at [276, 270] on icon at bounding box center [272, 269] width 12 height 21
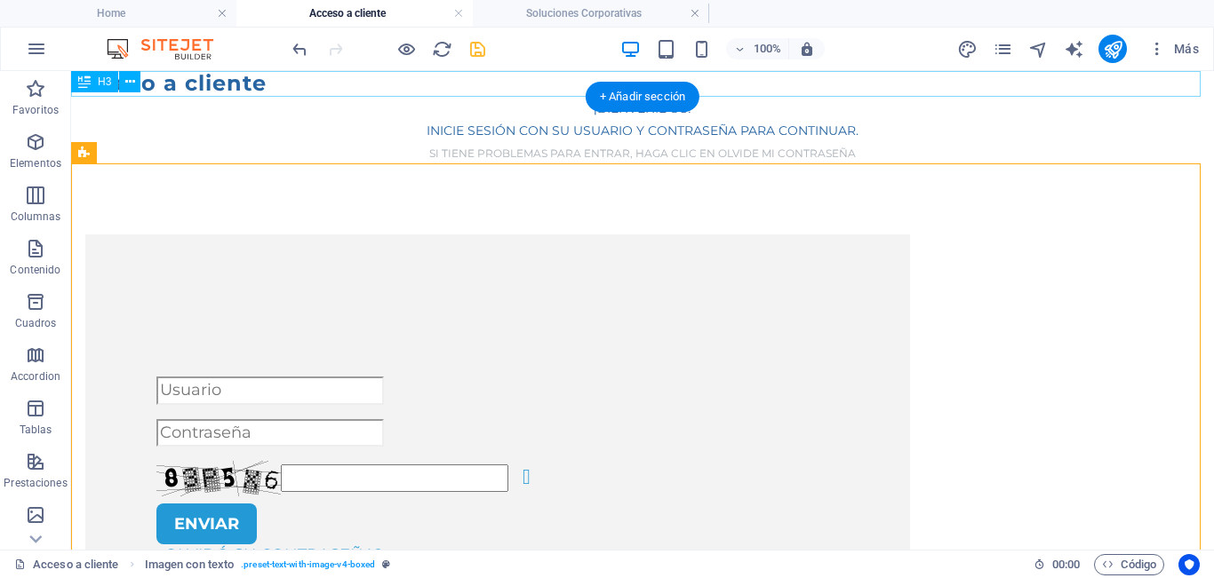
click at [264, 93] on div "Acceso a cliente" at bounding box center [642, 84] width 1143 height 26
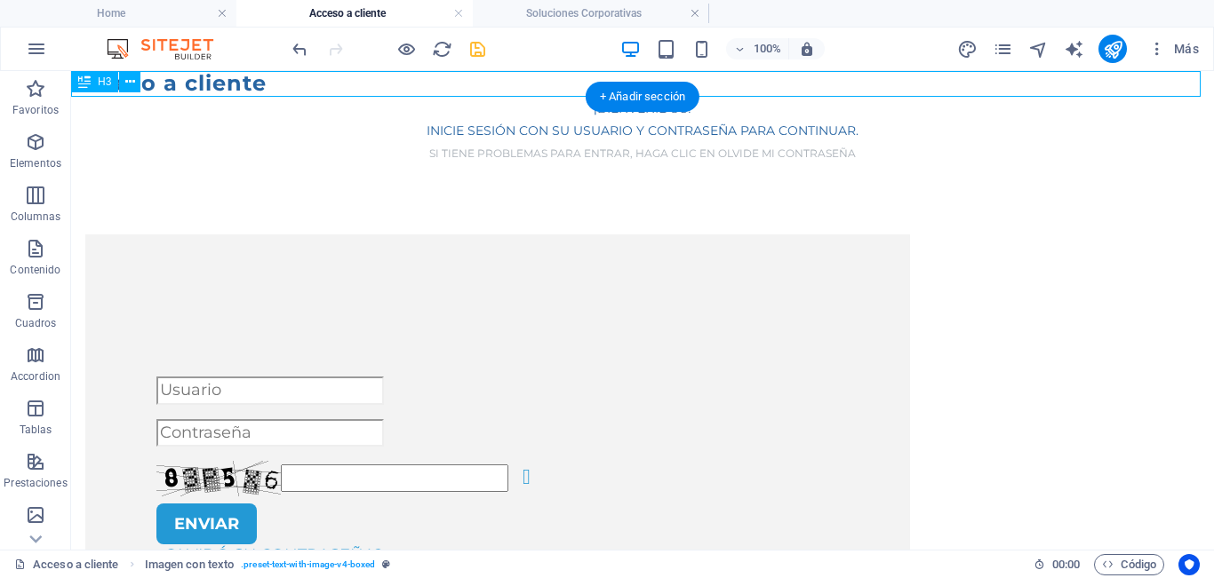
click at [264, 93] on div "Acceso a cliente" at bounding box center [642, 84] width 1143 height 26
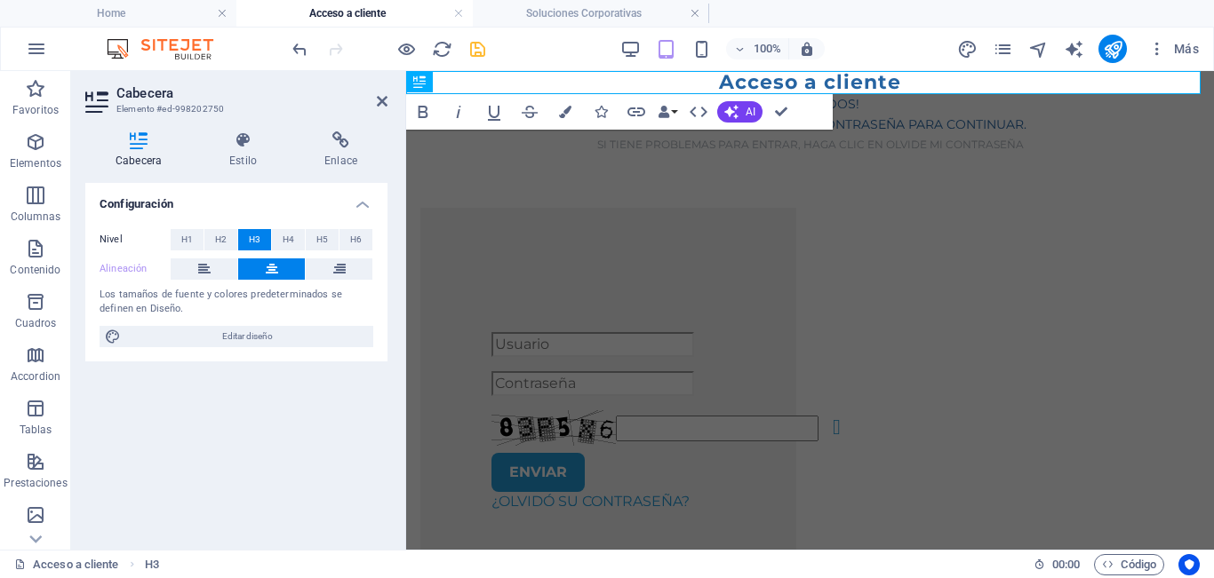
click at [273, 267] on icon at bounding box center [272, 269] width 12 height 21
click at [286, 243] on span "H4" at bounding box center [289, 239] width 12 height 21
click at [226, 236] on span "H2" at bounding box center [221, 239] width 12 height 21
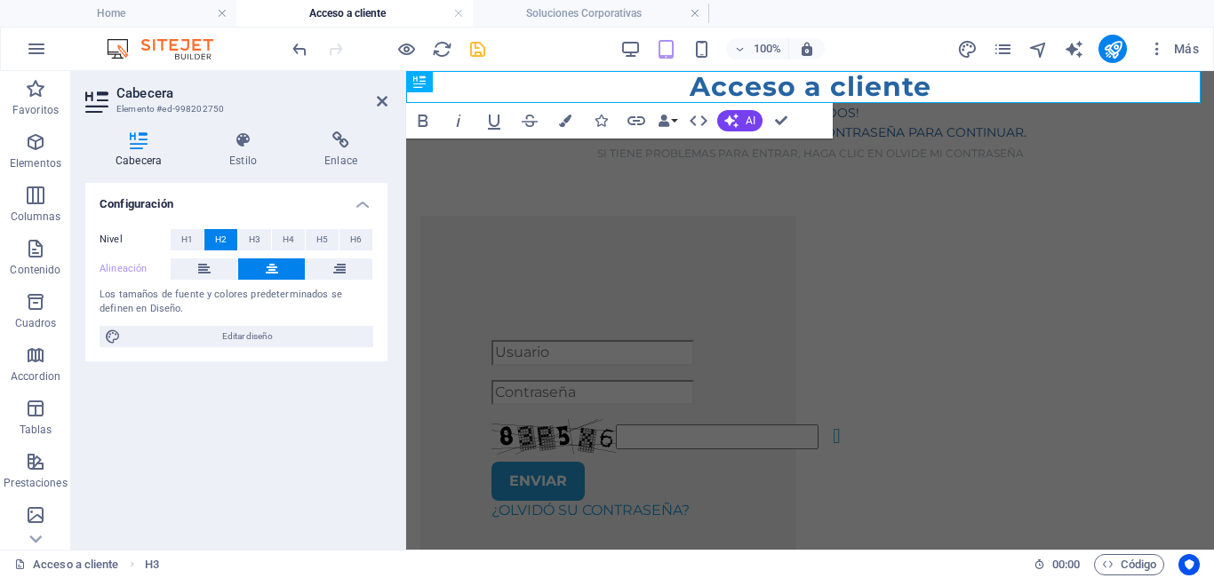
click at [280, 273] on button at bounding box center [271, 269] width 67 height 21
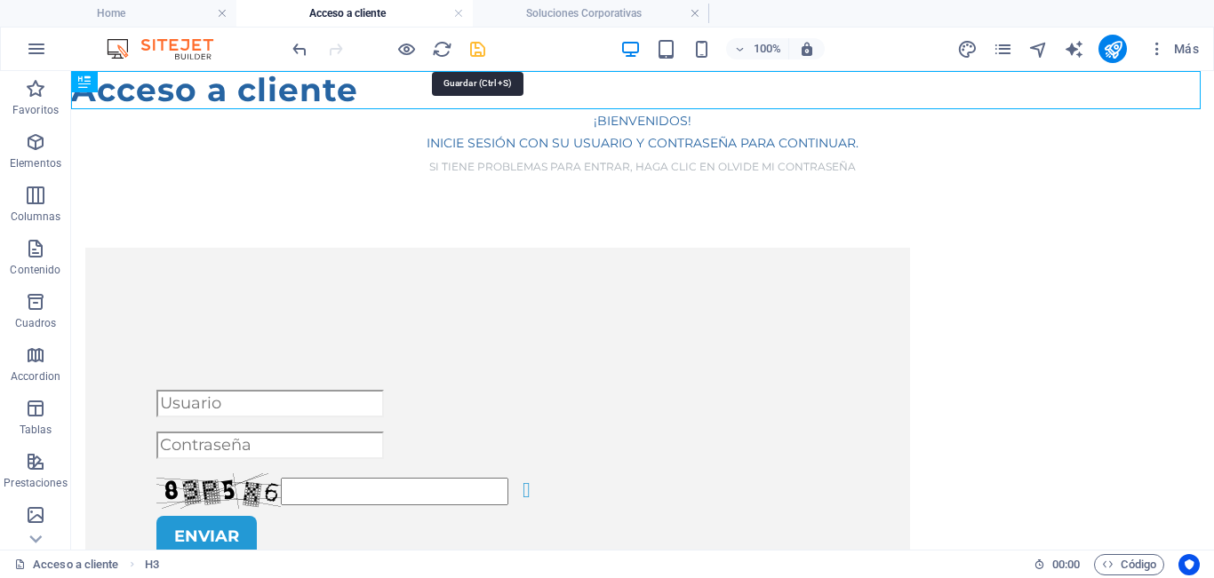
drag, startPoint x: 479, startPoint y: 51, endPoint x: 427, endPoint y: 44, distance: 52.0
click at [479, 51] on icon "save" at bounding box center [477, 49] width 20 height 20
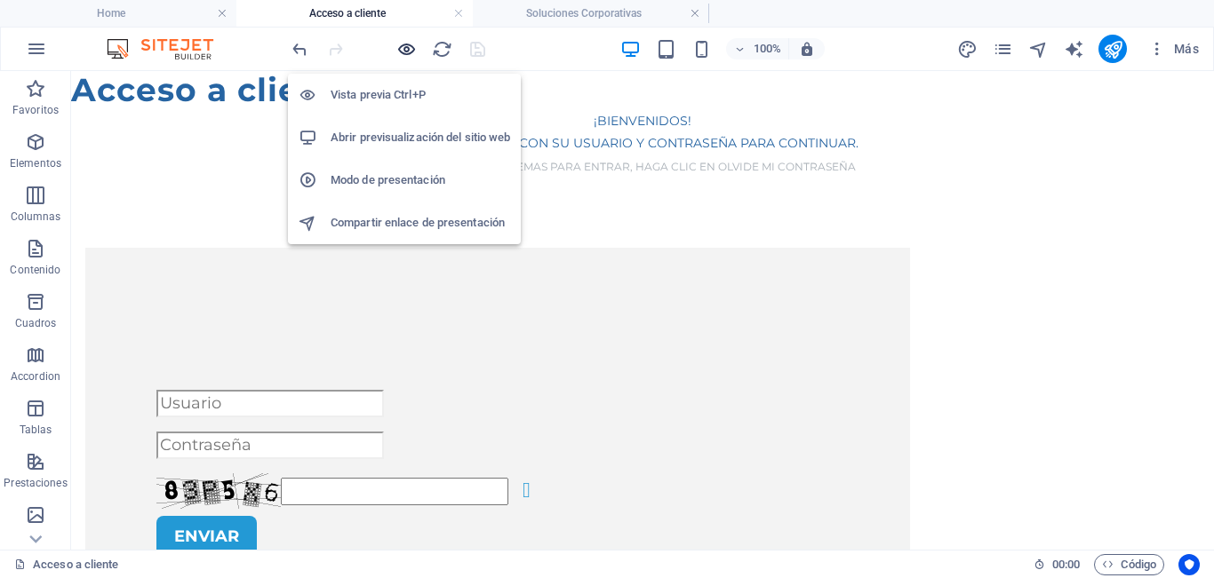
click at [398, 50] on icon "button" at bounding box center [406, 49] width 20 height 20
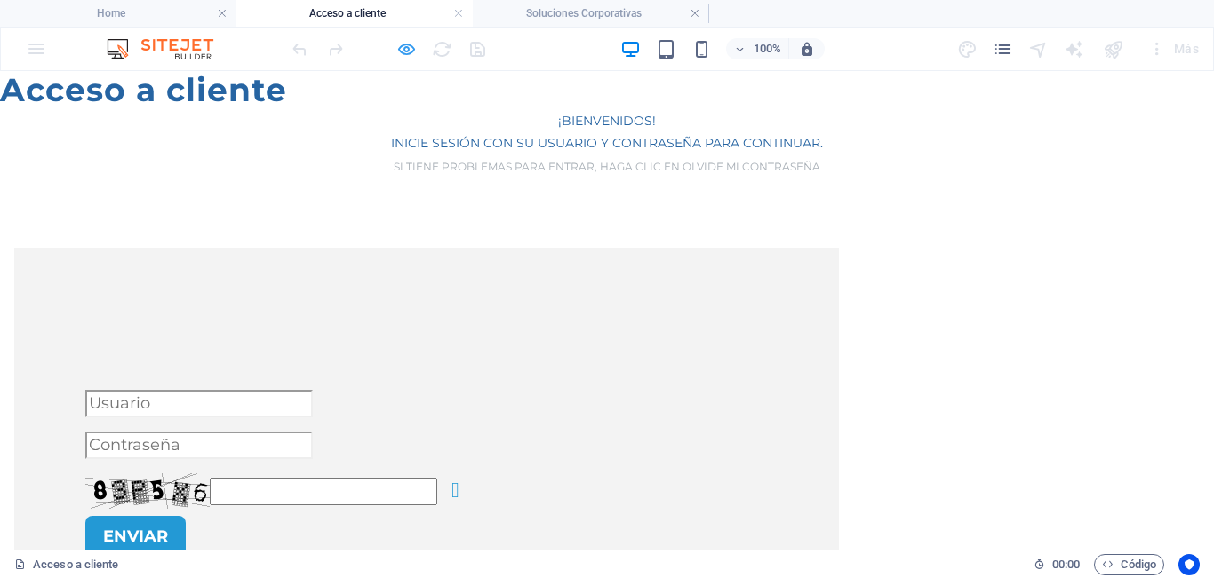
click at [410, 57] on icon "button" at bounding box center [406, 49] width 20 height 20
click at [218, 109] on h2 "Acceso a cliente" at bounding box center [607, 90] width 1214 height 38
click at [322, 100] on h2 "Acceso a cliente" at bounding box center [607, 90] width 1214 height 38
drag, startPoint x: 322, startPoint y: 100, endPoint x: 372, endPoint y: 74, distance: 56.8
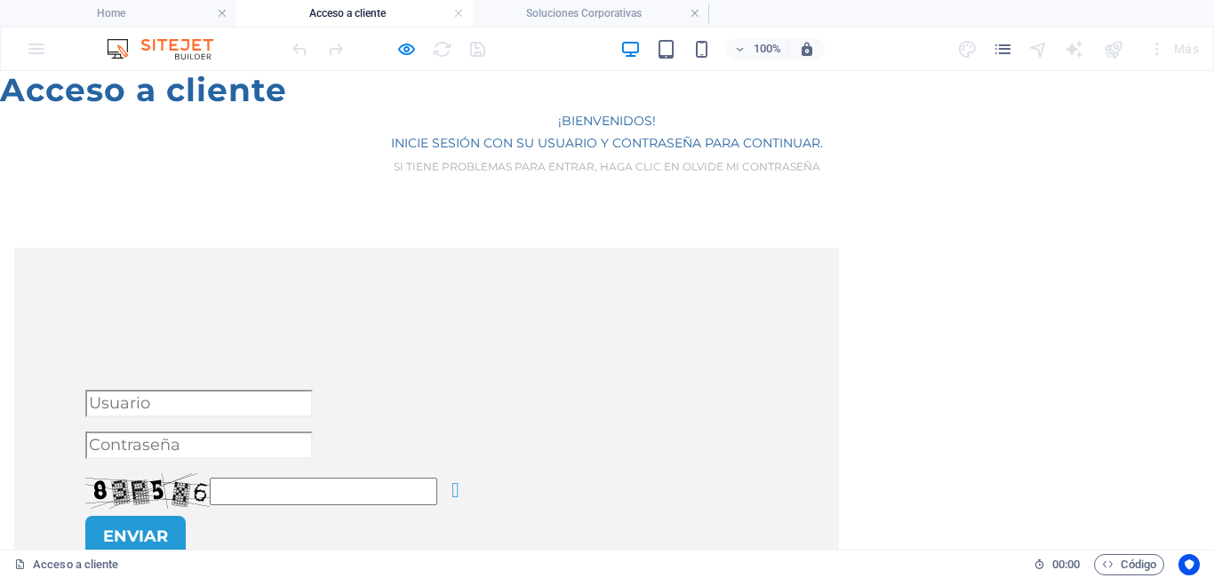
click at [323, 99] on h2 "Acceso a cliente" at bounding box center [607, 90] width 1214 height 38
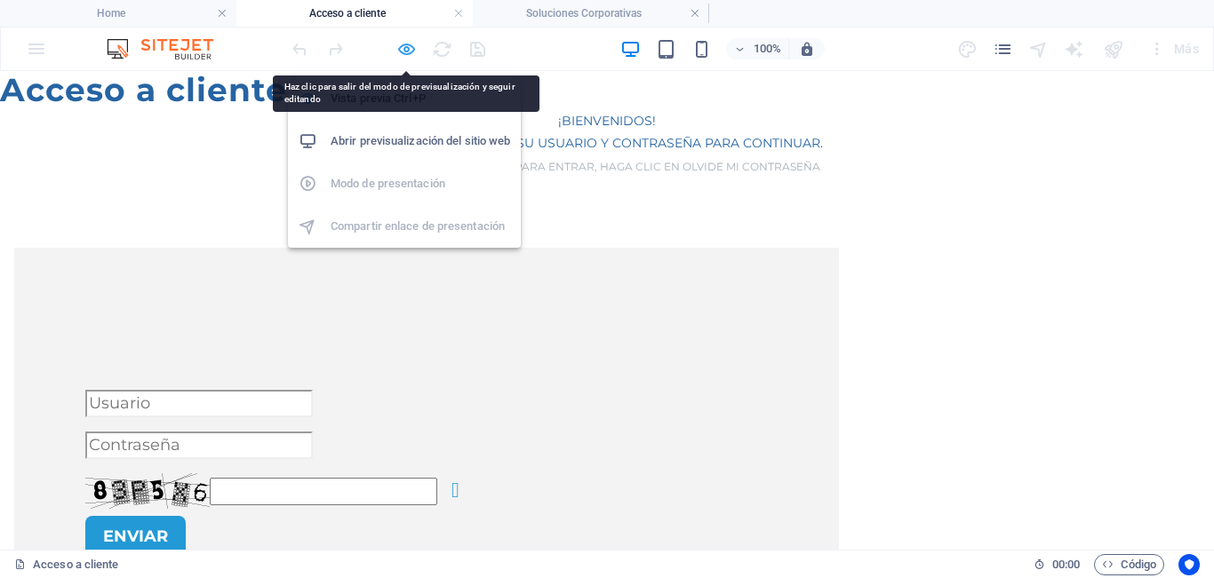
click at [398, 45] on icon "button" at bounding box center [406, 49] width 20 height 20
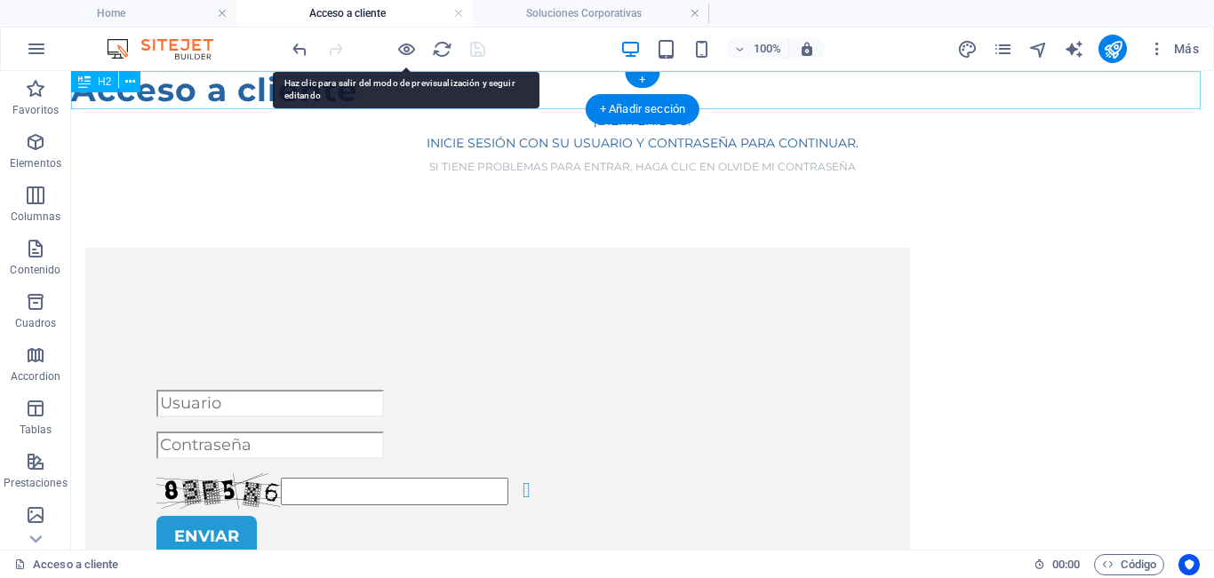
click at [235, 89] on div "Acceso a cliente" at bounding box center [642, 90] width 1143 height 38
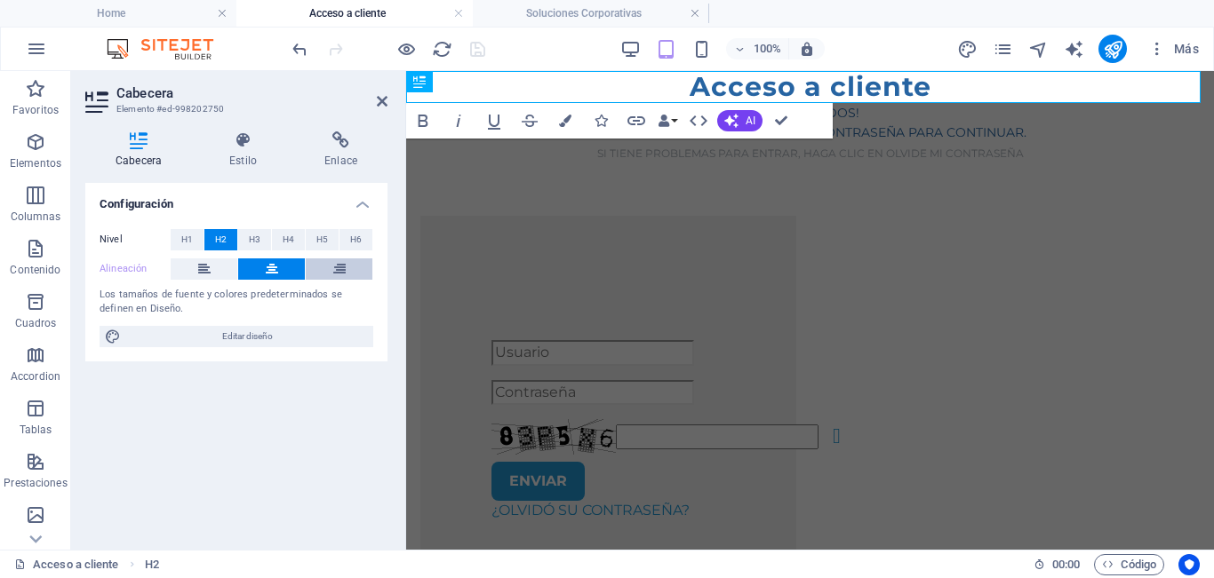
click at [341, 259] on icon at bounding box center [339, 269] width 12 height 21
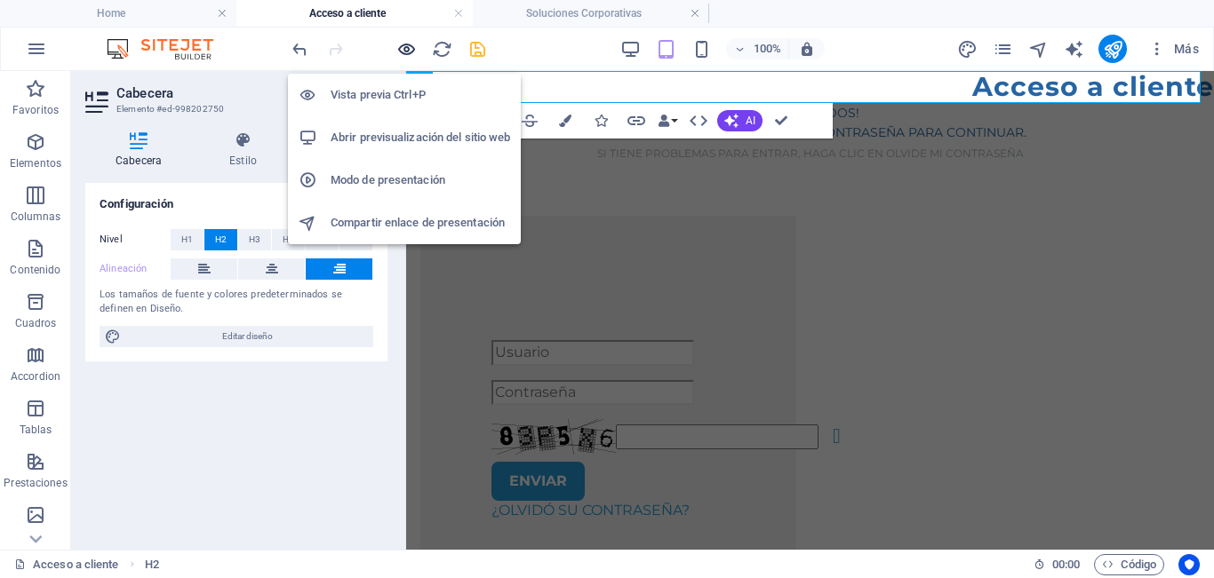
click at [402, 51] on icon "button" at bounding box center [406, 49] width 20 height 20
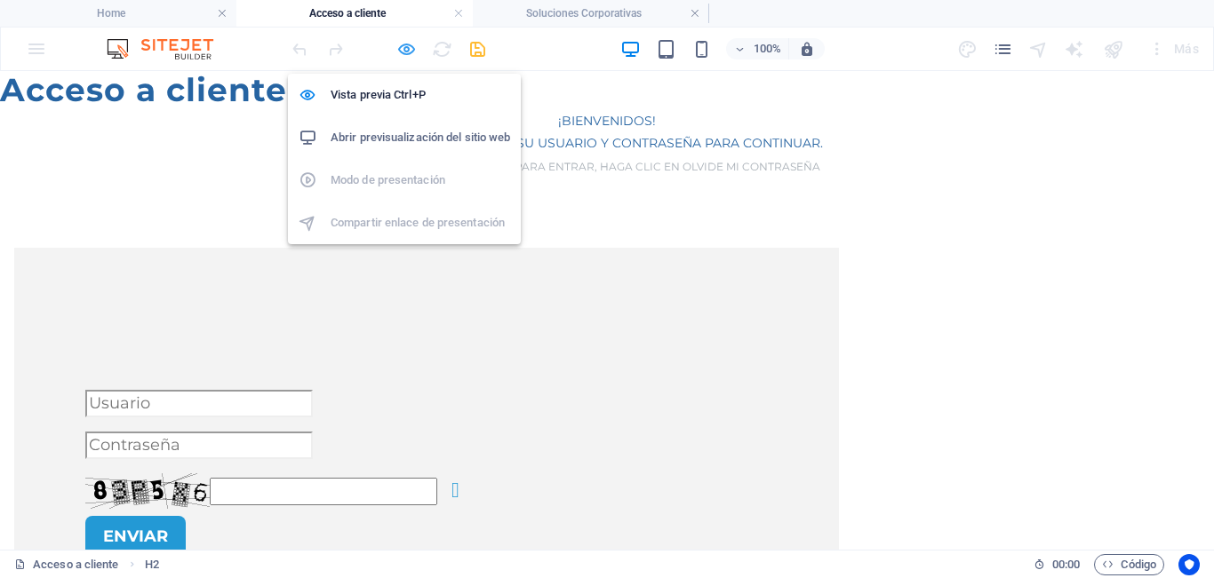
click at [400, 49] on icon "button" at bounding box center [406, 49] width 20 height 20
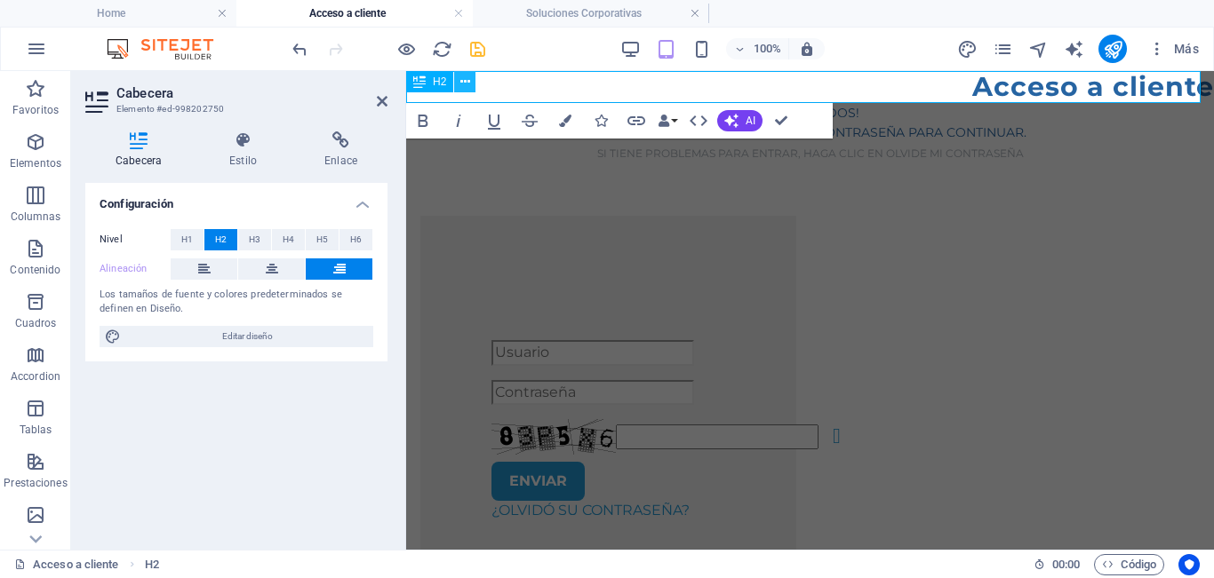
click at [467, 78] on icon at bounding box center [465, 82] width 10 height 19
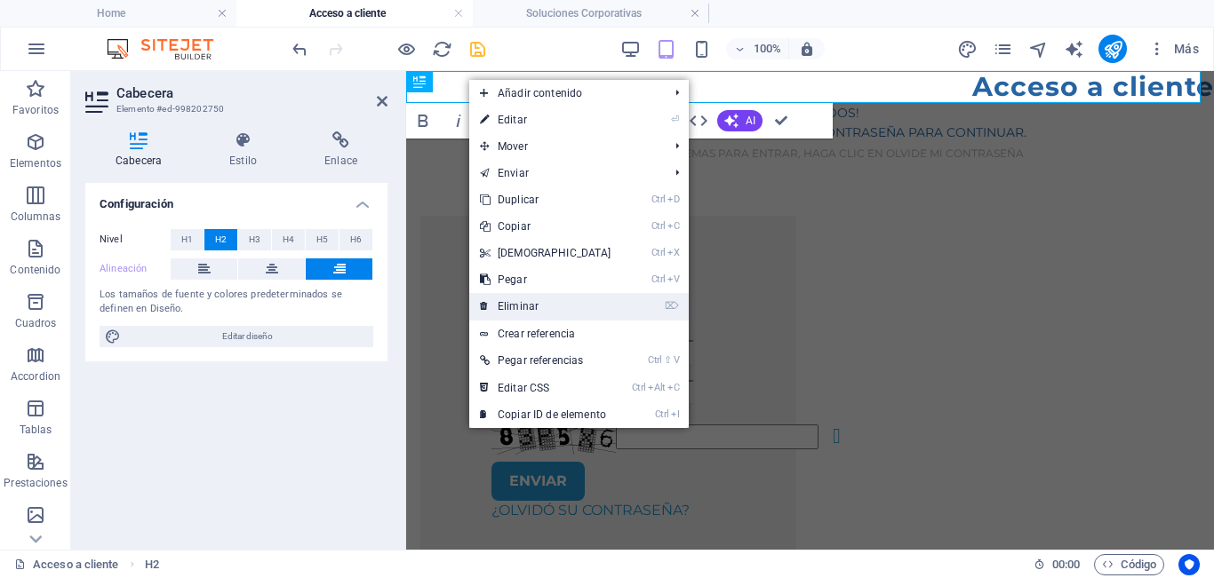
drag, startPoint x: 522, startPoint y: 315, endPoint x: 446, endPoint y: 204, distance: 134.3
click at [522, 315] on link "⌦ Eliminar" at bounding box center [545, 306] width 153 height 27
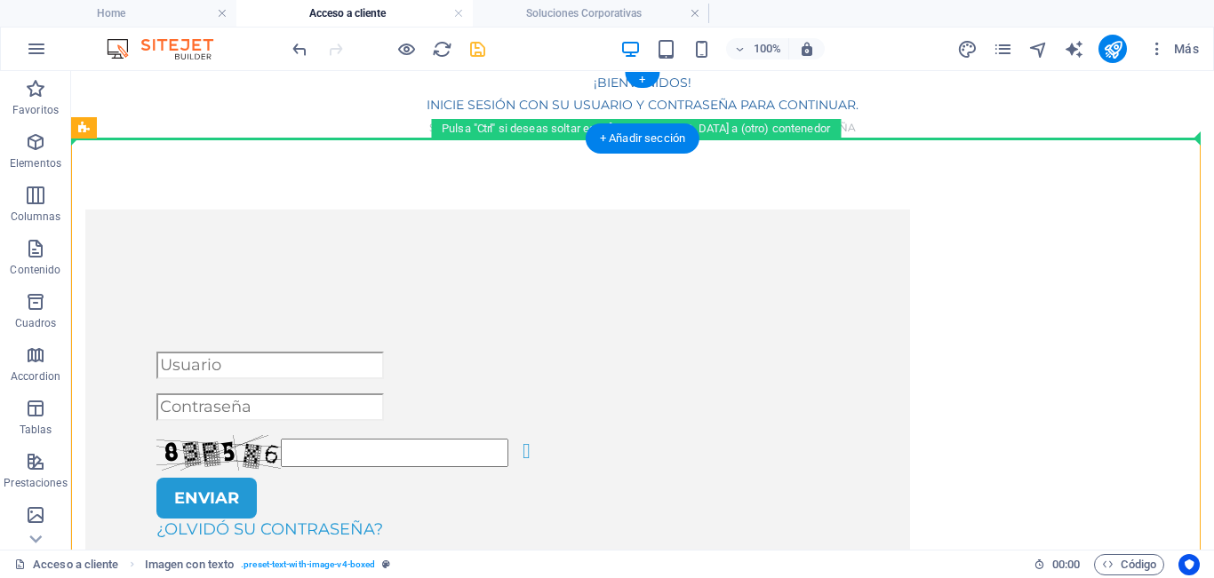
drag, startPoint x: 410, startPoint y: 229, endPoint x: 418, endPoint y: 129, distance: 100.7
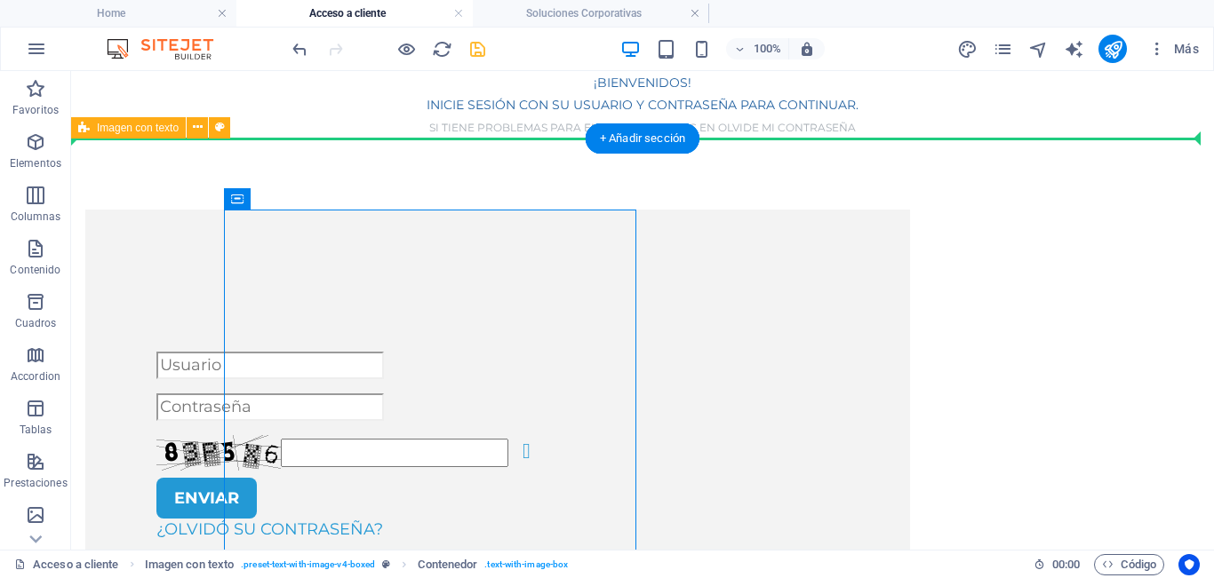
drag, startPoint x: 367, startPoint y: 259, endPoint x: 295, endPoint y: 163, distance: 120.7
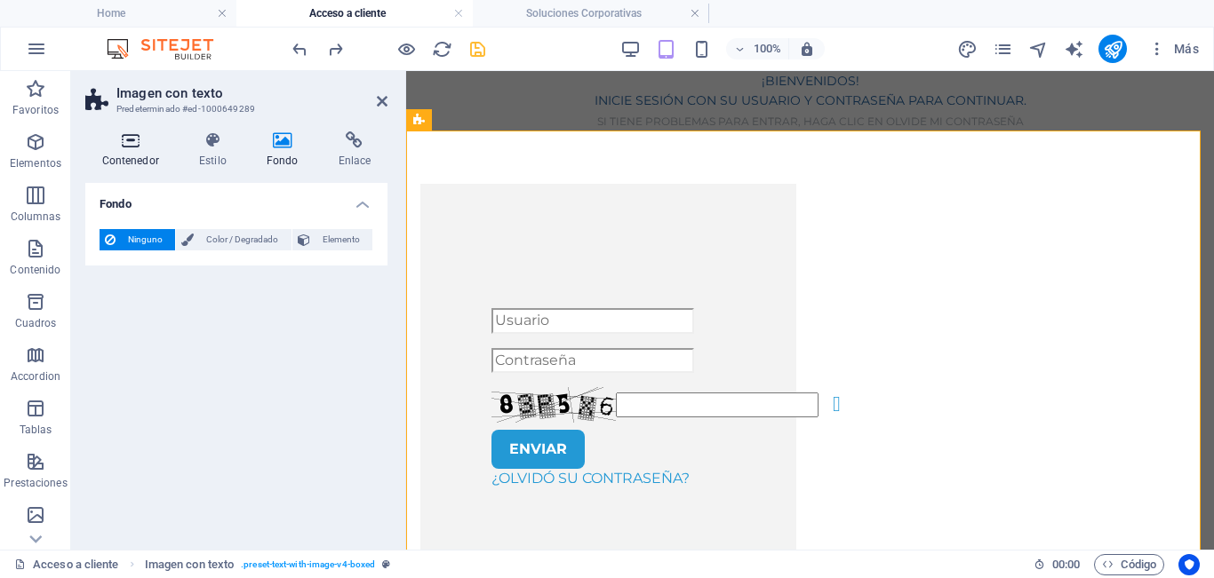
click at [202, 149] on h4 "Estilo" at bounding box center [216, 149] width 68 height 37
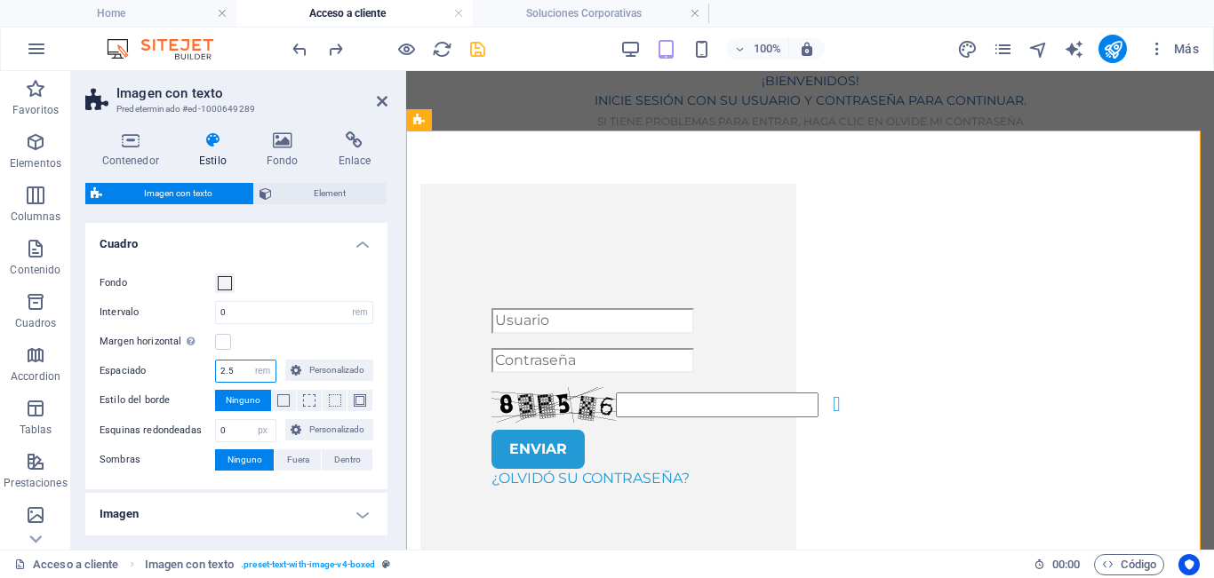
drag, startPoint x: 233, startPoint y: 369, endPoint x: 207, endPoint y: 367, distance: 25.8
click at [207, 367] on div "Espaciado 2.5 rem px % vh vw Personalizado Personalizado" at bounding box center [237, 371] width 274 height 23
type input "1"
click at [323, 169] on div "Contenedor Estilo Fondo Enlace Tamaño Altura Predeterminado px rem % vh vw Alto…" at bounding box center [236, 333] width 302 height 404
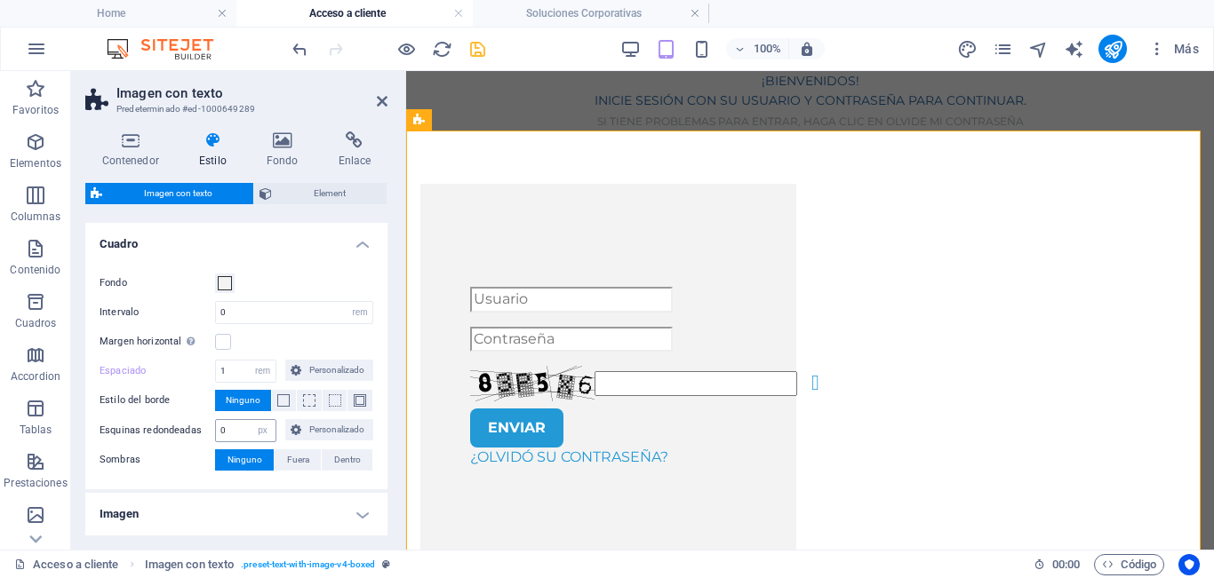
scroll to position [249, 0]
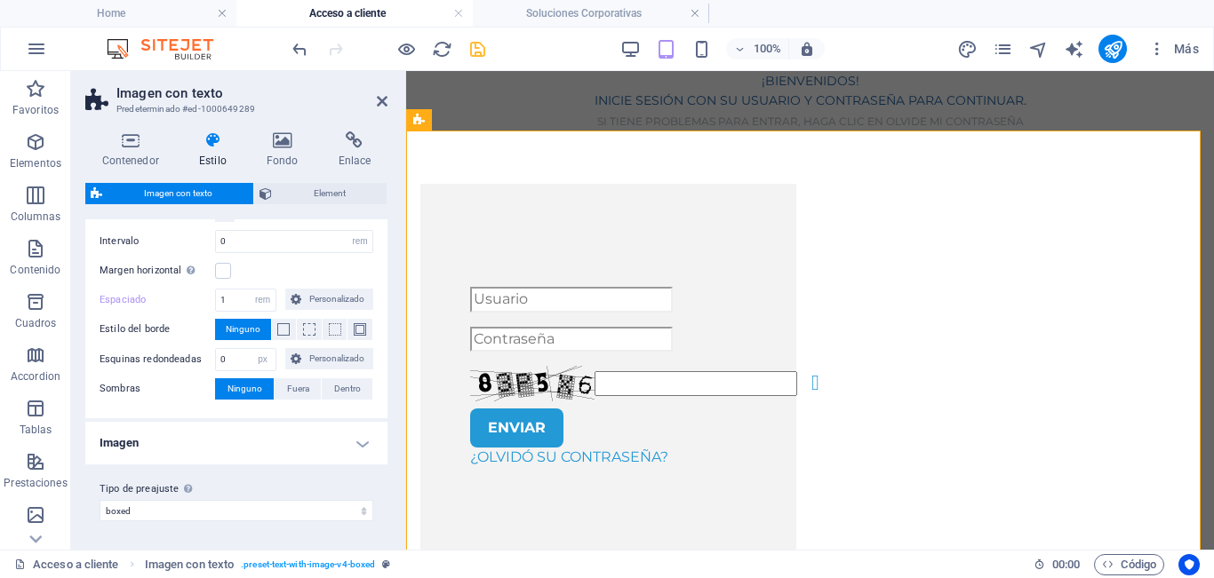
click at [264, 434] on h4 "Imagen" at bounding box center [236, 443] width 302 height 43
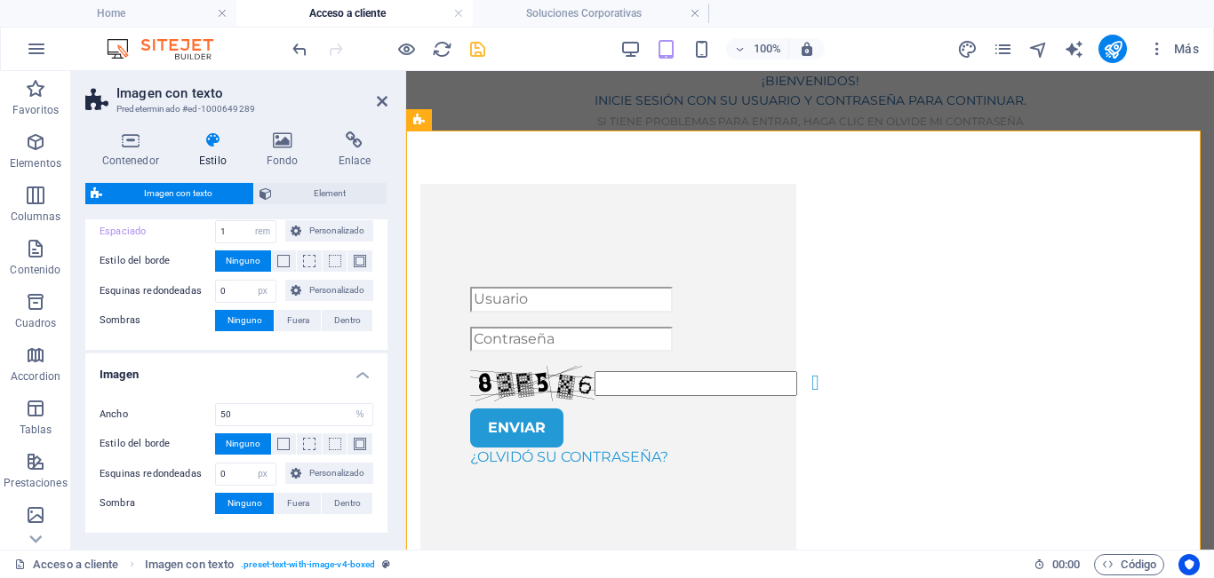
scroll to position [386, 0]
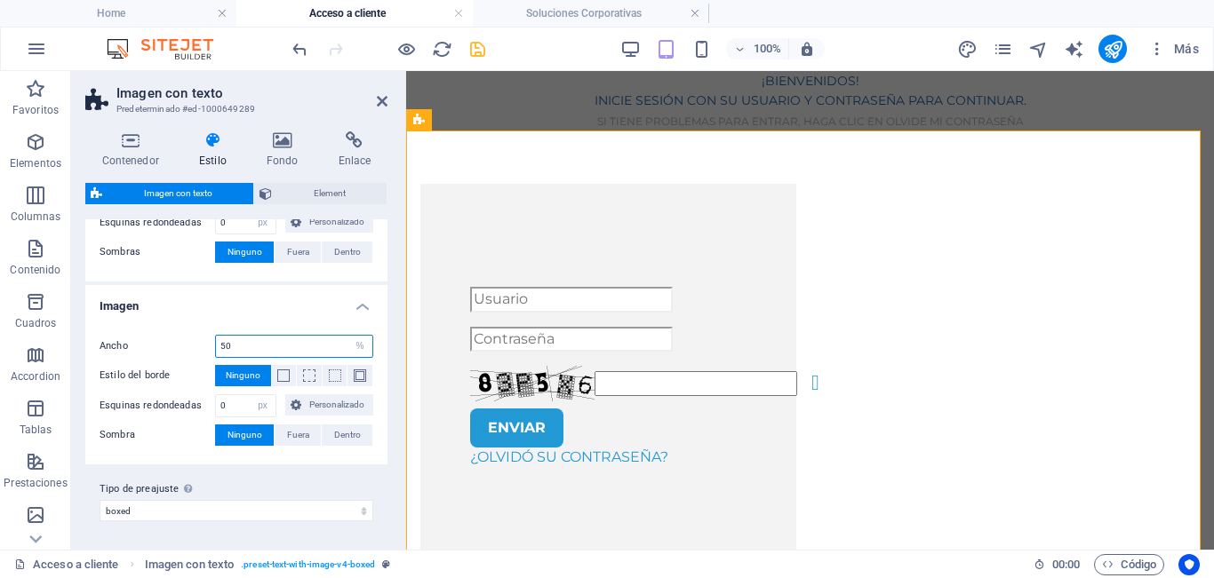
click at [281, 351] on input "50" at bounding box center [294, 346] width 156 height 21
click at [198, 308] on h4 "Imagen" at bounding box center [236, 301] width 302 height 32
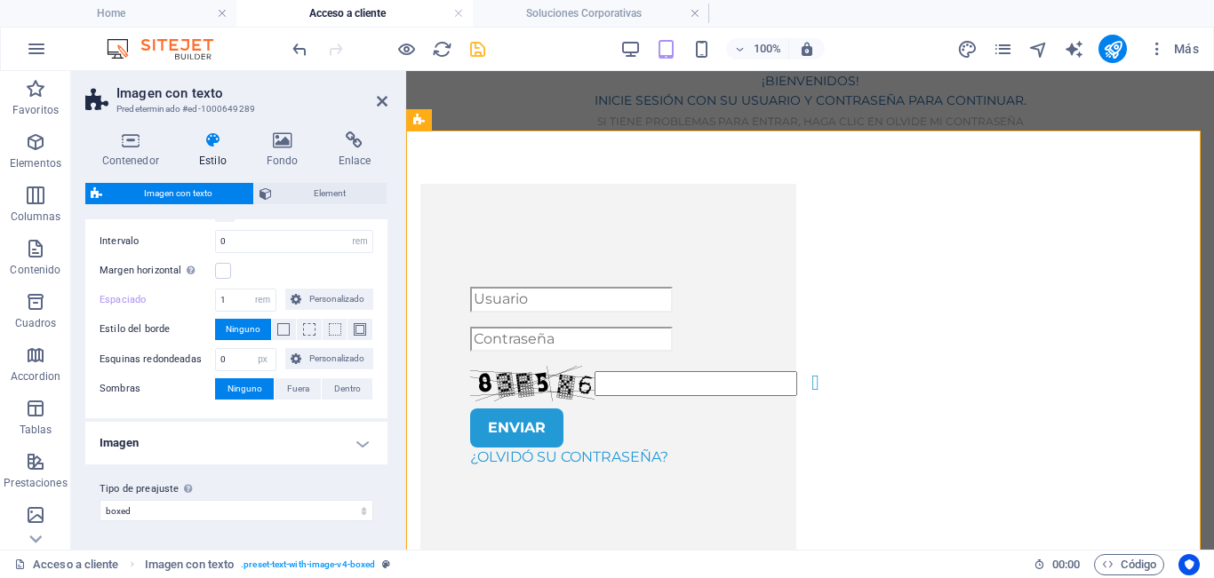
scroll to position [249, 0]
click at [308, 438] on h4 "Imagen" at bounding box center [236, 443] width 302 height 43
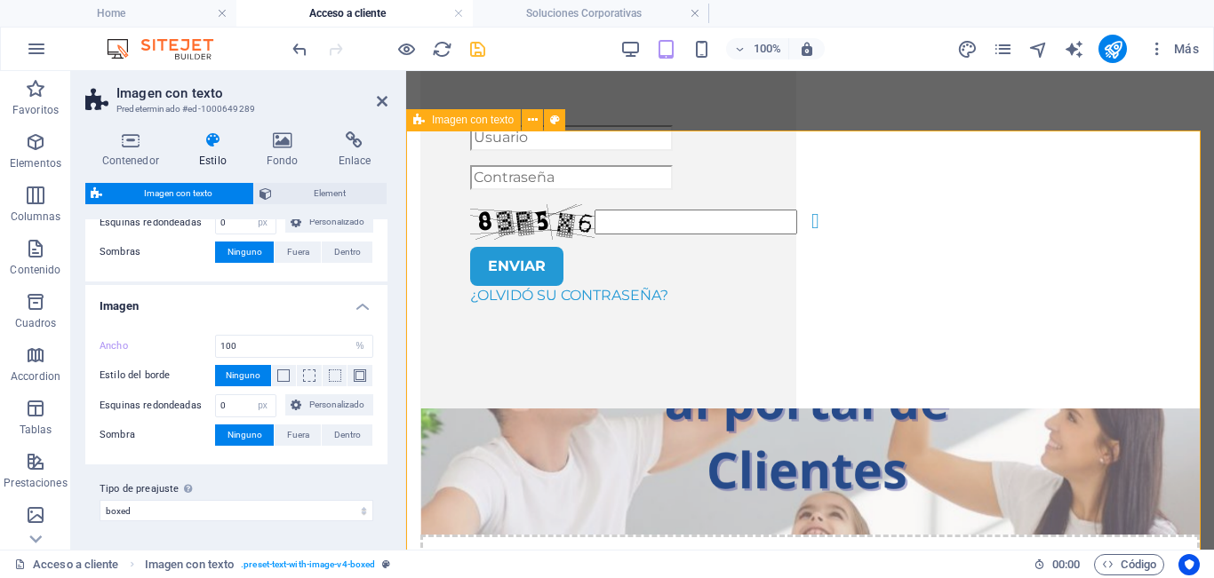
scroll to position [218, 0]
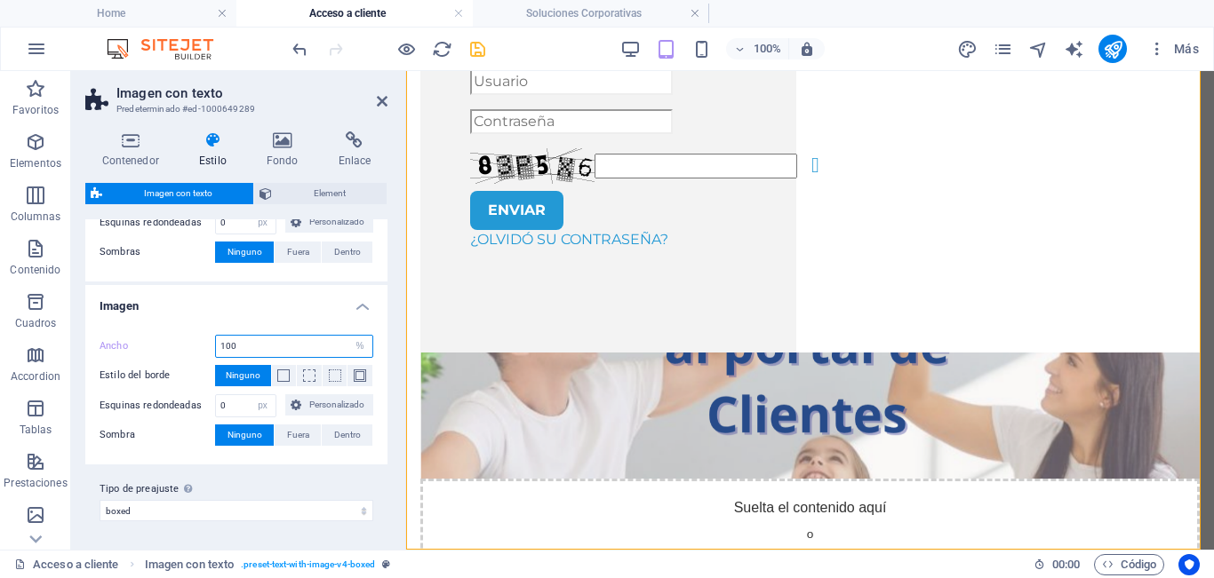
click at [275, 352] on input "100" at bounding box center [294, 346] width 156 height 21
type input "50"
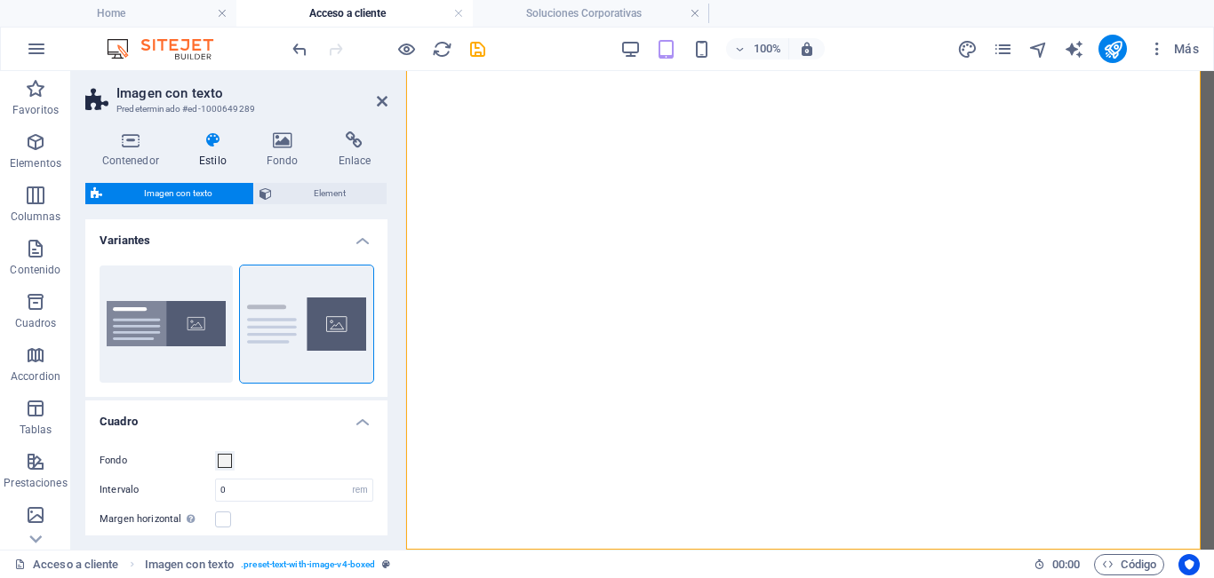
select select "rem"
select select "px"
select select "%"
select select "px"
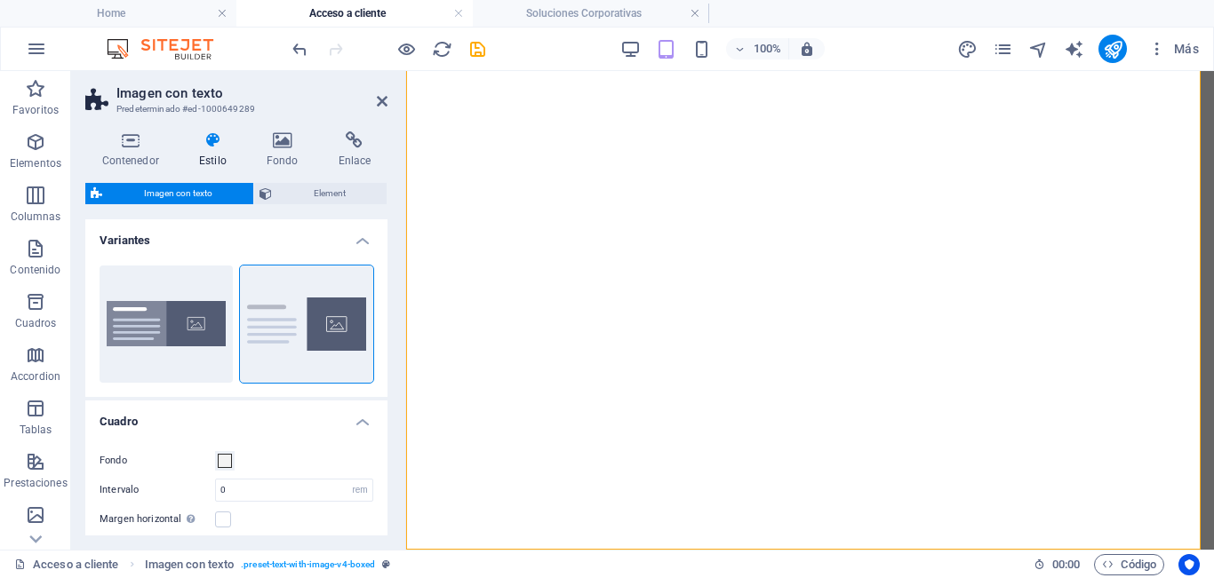
select select "preset-text-with-image-v4-boxed"
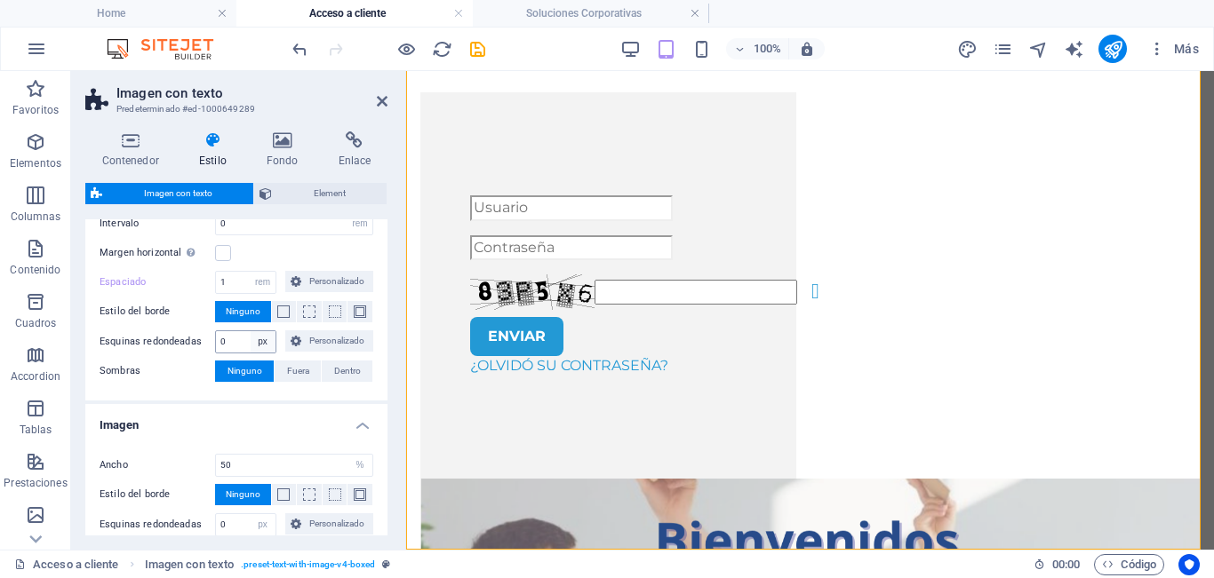
scroll to position [178, 0]
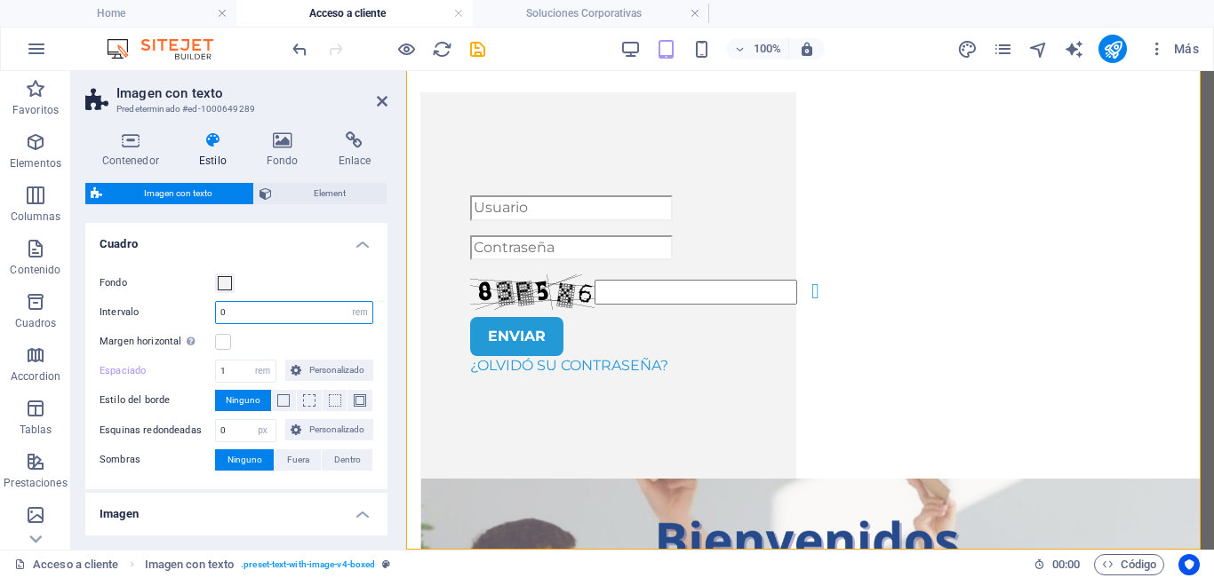
click at [307, 308] on input "0" at bounding box center [294, 312] width 156 height 21
type input "0.125"
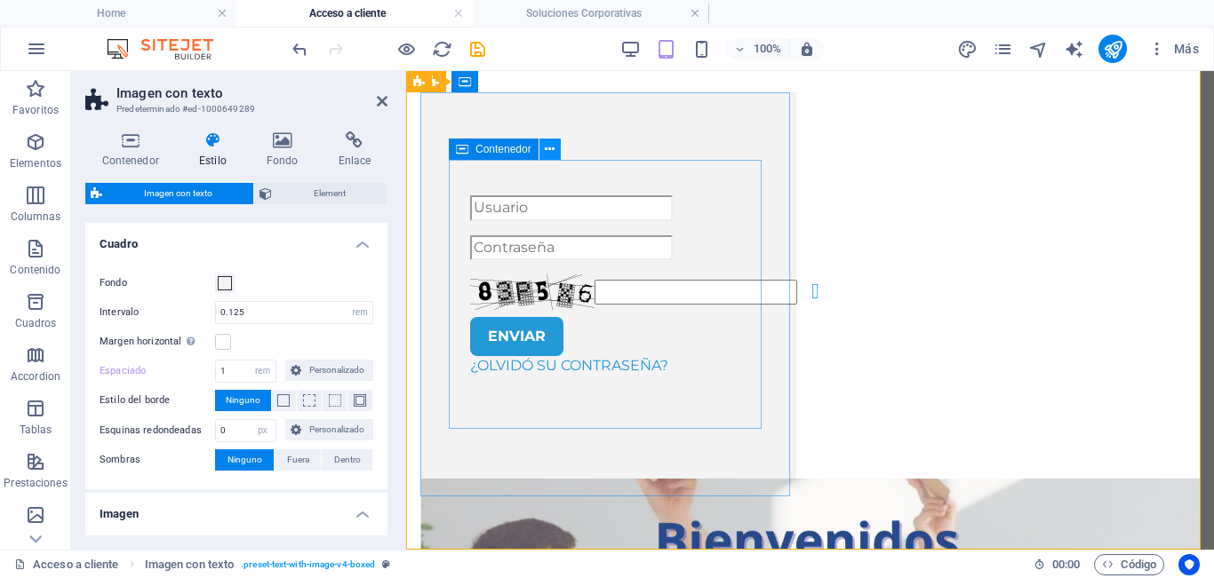
scroll to position [0, 0]
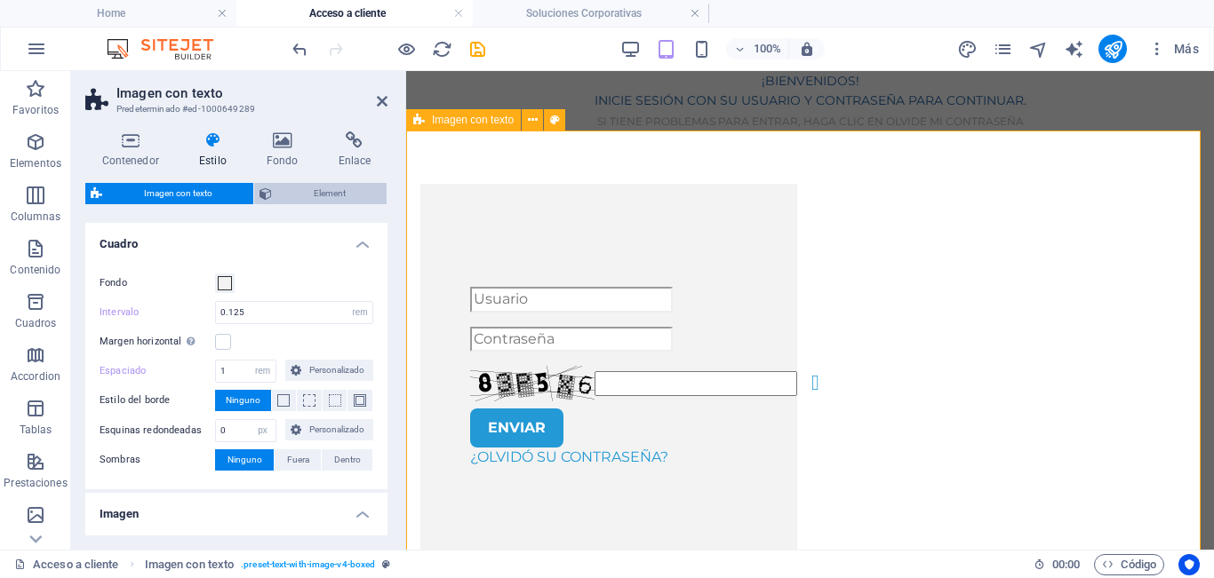
click at [323, 188] on span "Element" at bounding box center [329, 193] width 104 height 21
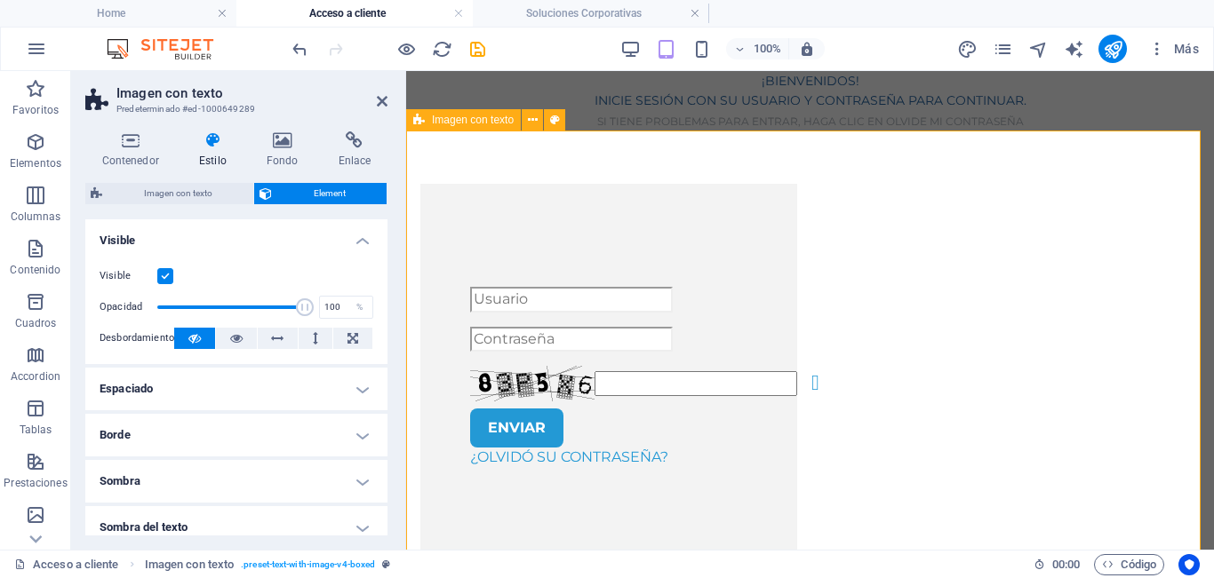
click at [257, 387] on h4 "Espaciado" at bounding box center [236, 389] width 302 height 43
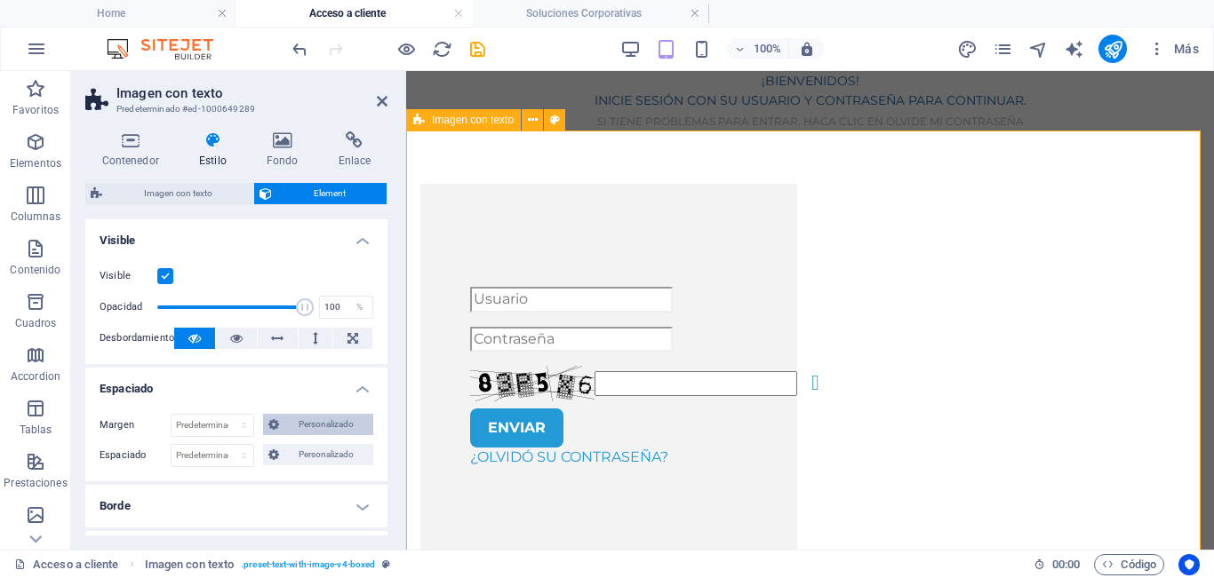
click at [290, 418] on span "Personalizado" at bounding box center [326, 424] width 84 height 21
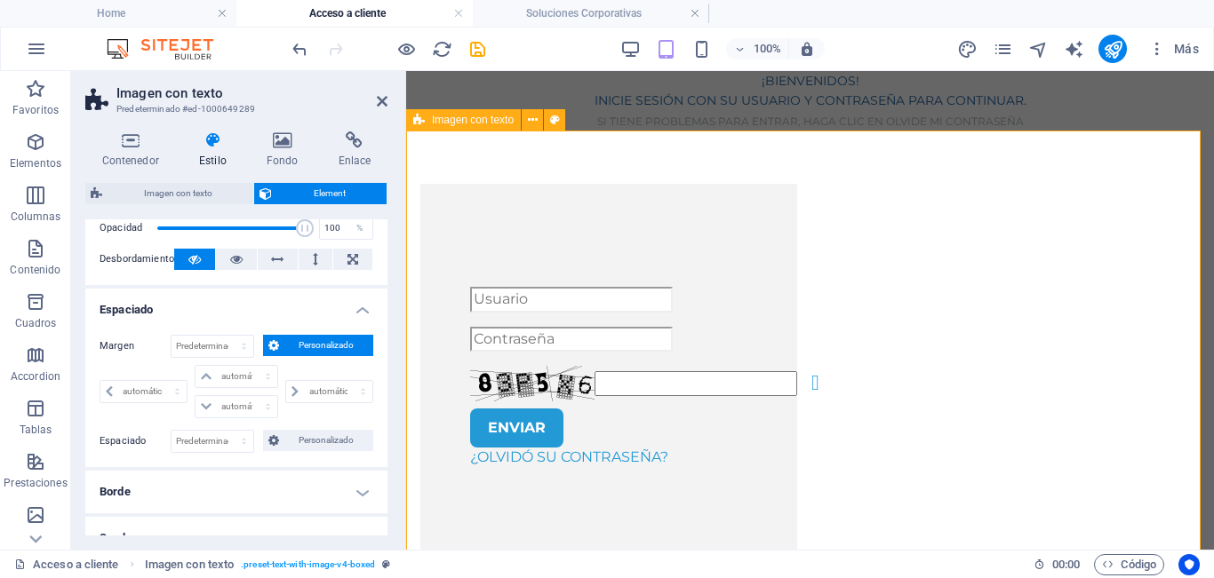
scroll to position [89, 0]
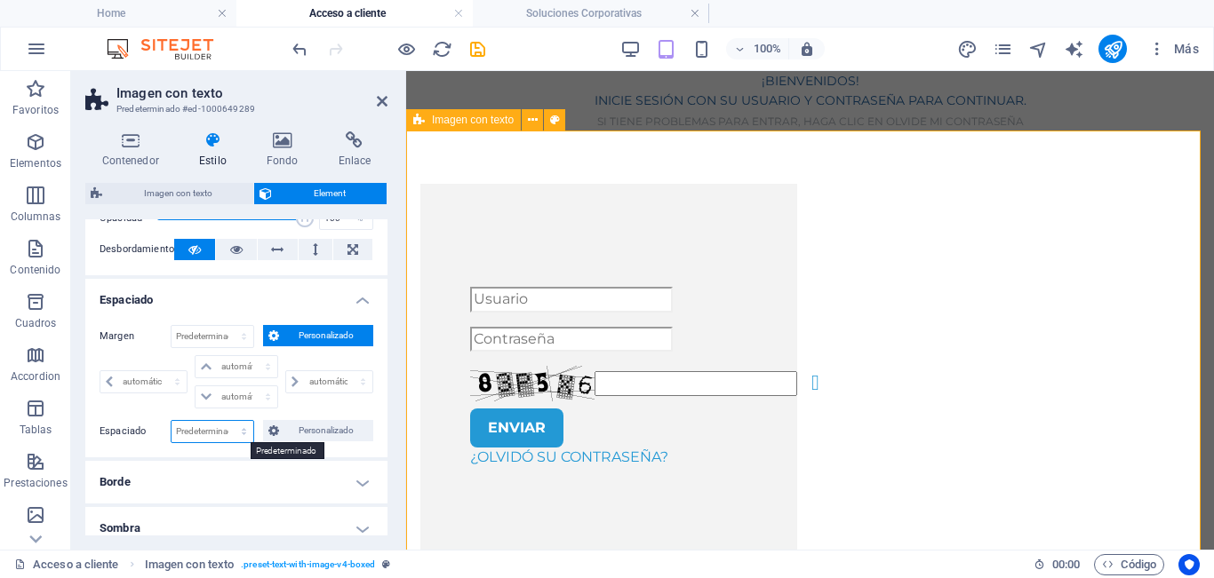
click at [233, 429] on select "Predeterminado px rem % vh vw Personalizado" at bounding box center [212, 431] width 82 height 21
select select "%"
click at [225, 421] on select "Predeterminado px rem % vh vw Personalizado" at bounding box center [212, 431] width 82 height 21
type input "100"
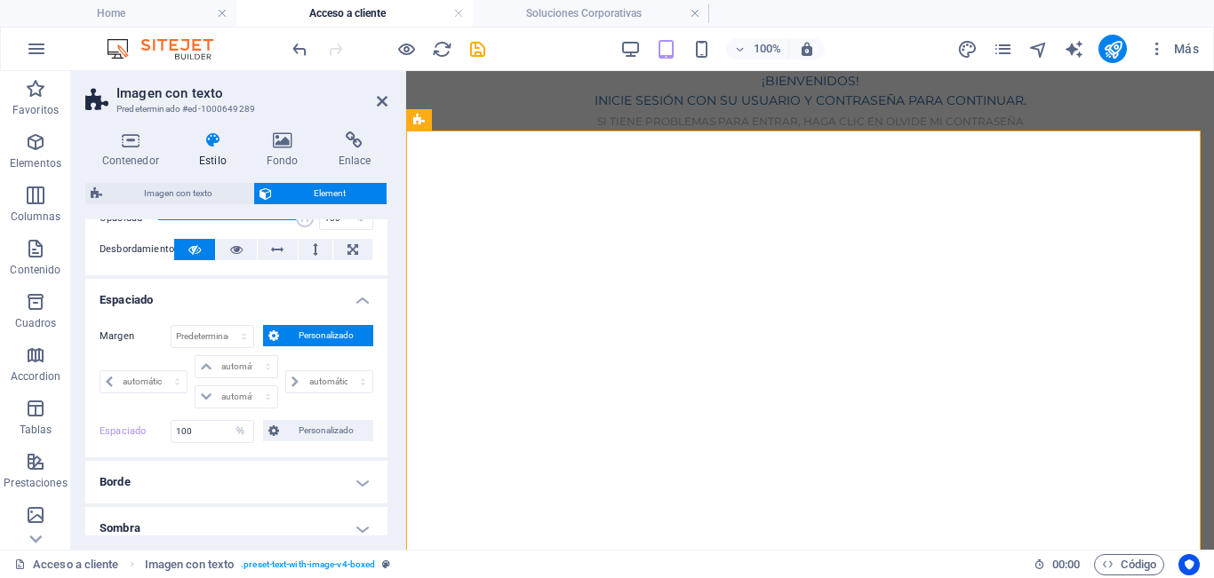
drag, startPoint x: 367, startPoint y: 107, endPoint x: 375, endPoint y: 101, distance: 9.6
click at [371, 105] on header "Imagen con texto Predeterminado #ed-1000649289" at bounding box center [236, 94] width 302 height 46
click at [378, 98] on icon at bounding box center [382, 101] width 11 height 14
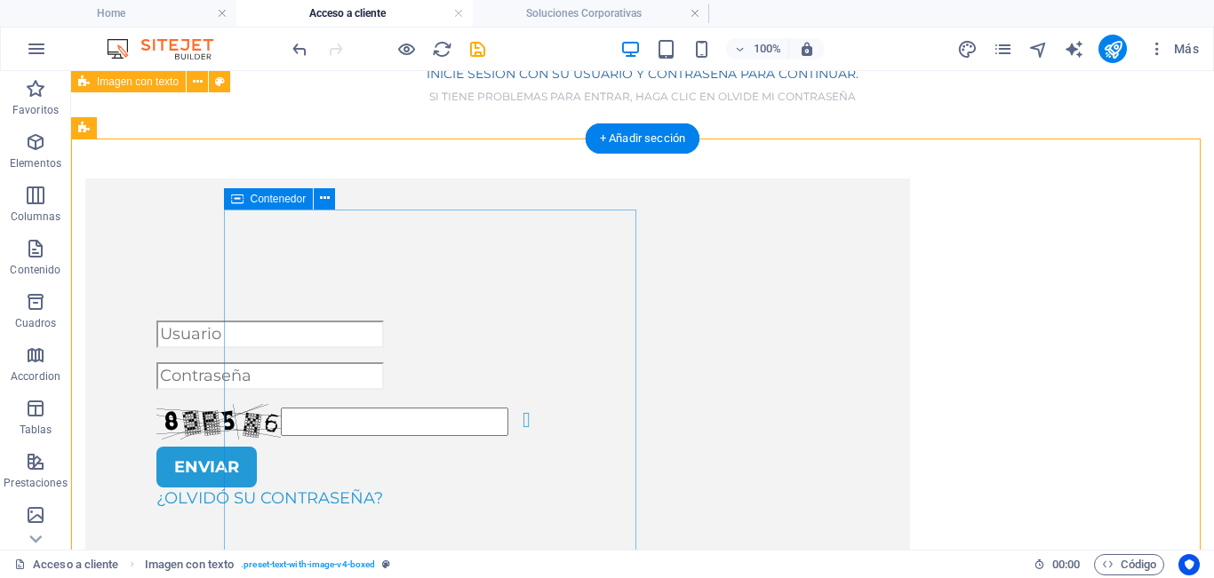
scroll to position [0, 0]
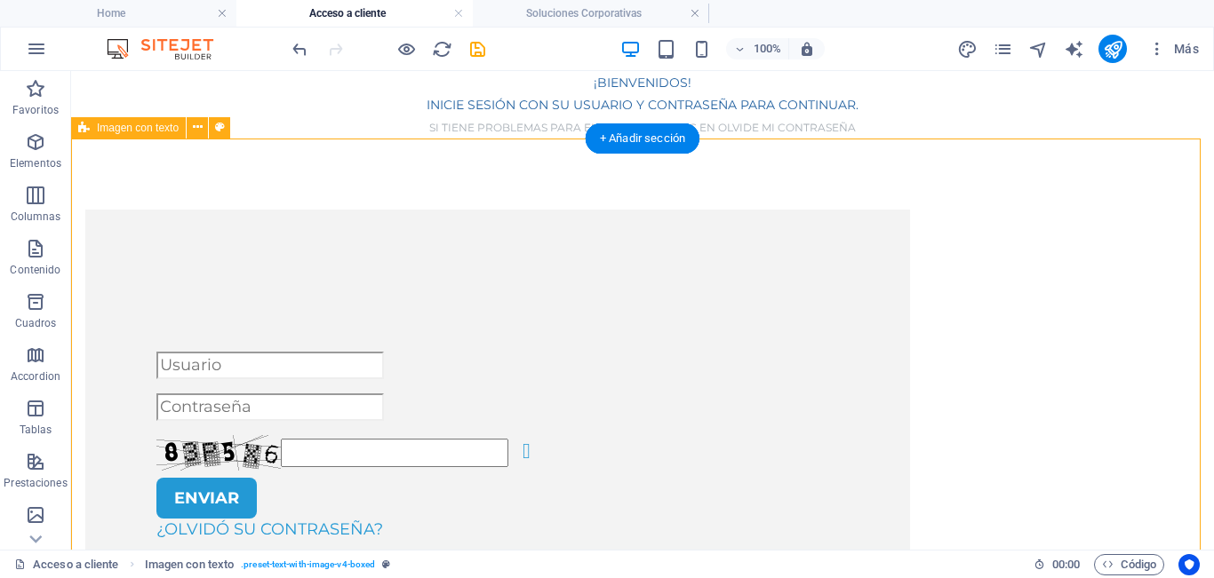
select select "%"
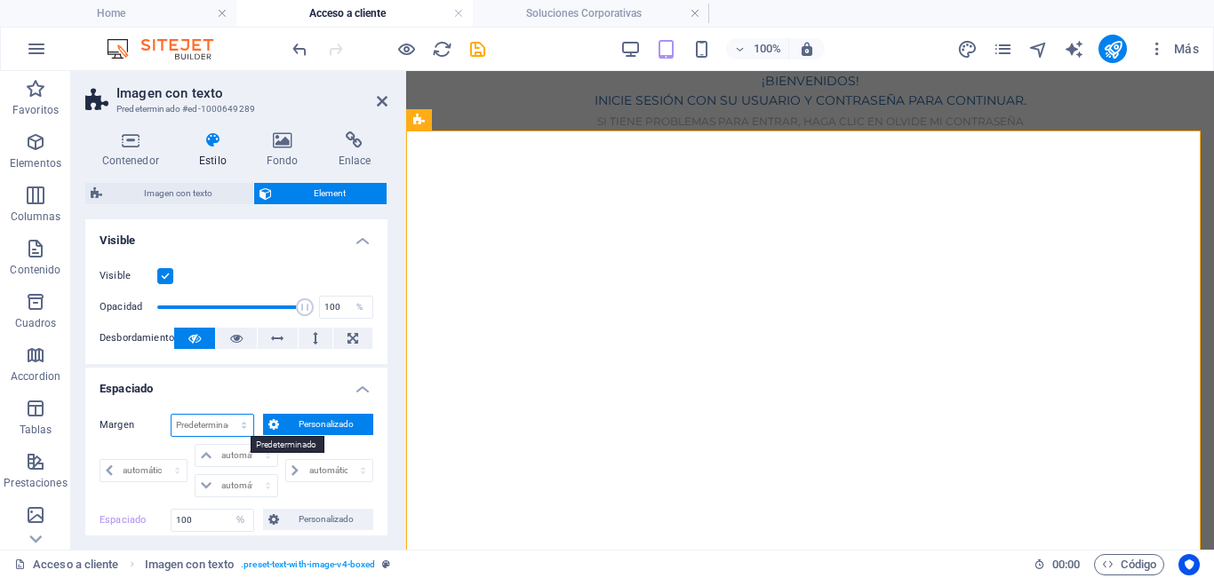
click at [202, 428] on select "Predeterminado automático px % rem vw vh Personalizado" at bounding box center [212, 425] width 82 height 21
click at [296, 513] on span "Personalizado" at bounding box center [326, 519] width 84 height 21
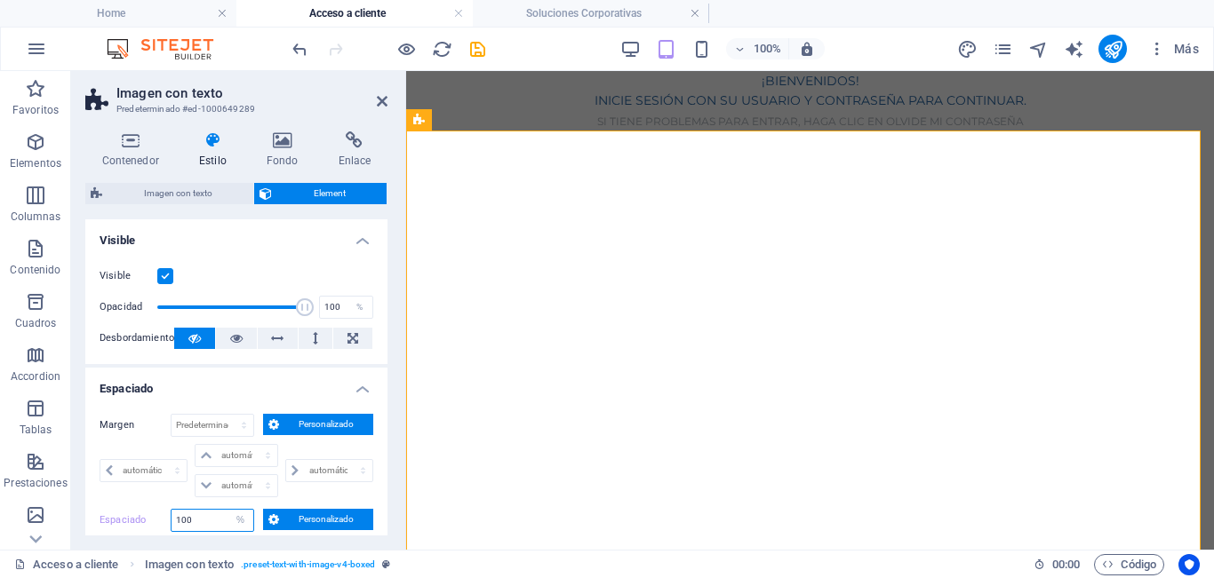
click at [219, 520] on input "100" at bounding box center [212, 520] width 82 height 21
click at [315, 526] on span "Personalizado" at bounding box center [326, 519] width 84 height 21
click at [223, 521] on input "100" at bounding box center [212, 520] width 82 height 21
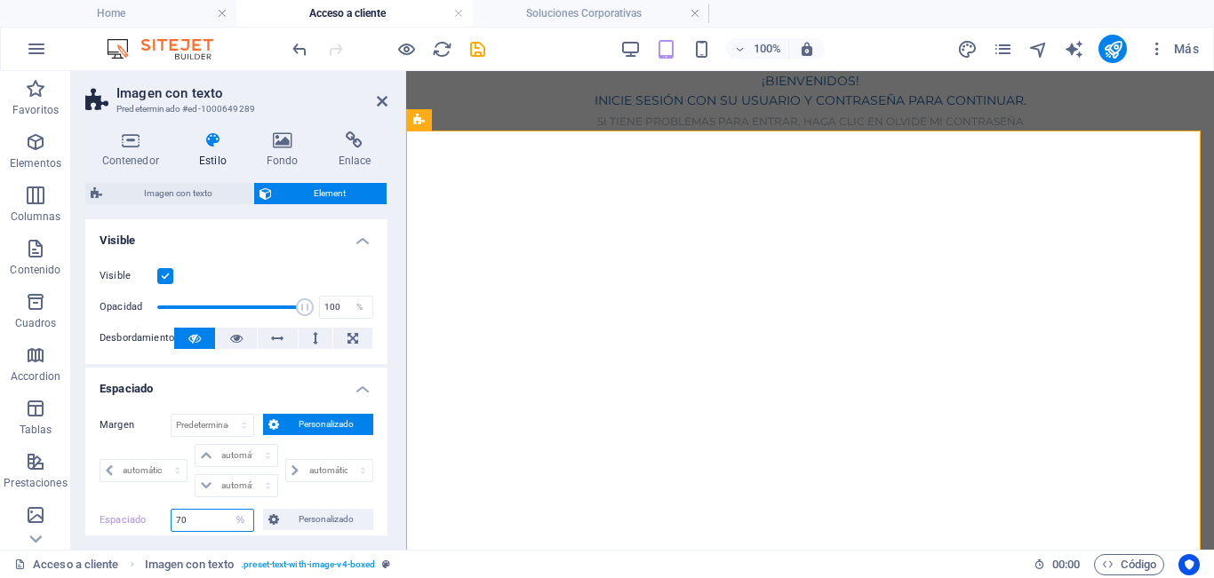
type input "70"
click at [320, 519] on span "Personalizado" at bounding box center [326, 519] width 84 height 21
click at [238, 517] on select "Predeterminado px rem % vh vw Personalizado" at bounding box center [240, 520] width 25 height 21
select select "default"
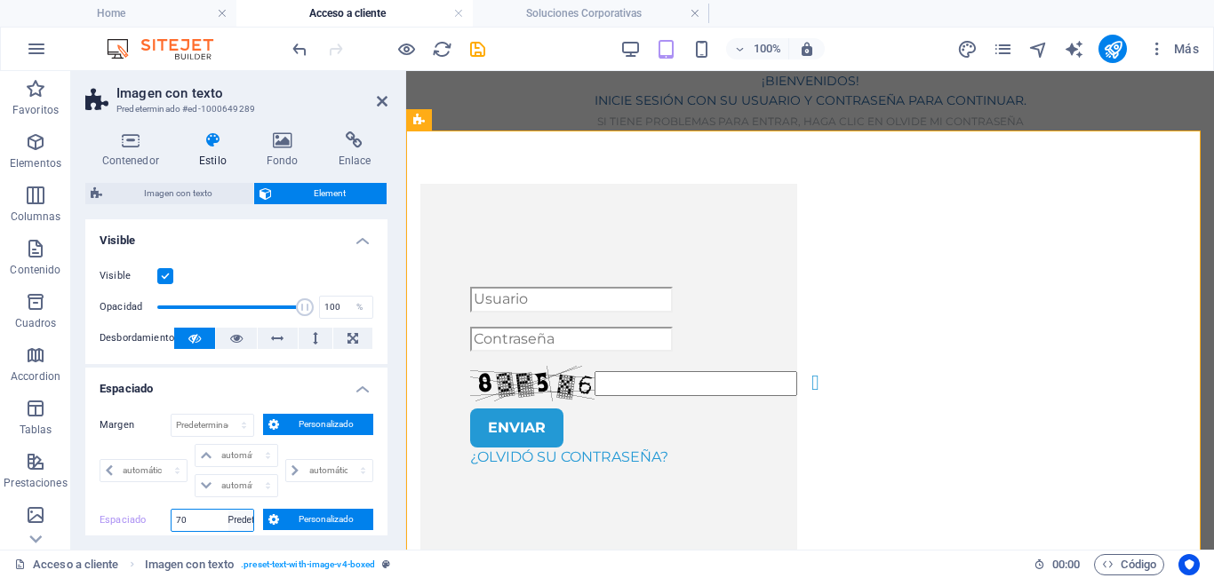
click at [228, 510] on select "Predeterminado px rem % vh vw Personalizado" at bounding box center [240, 520] width 25 height 21
select select "DISABLED_OPTION_VALUE"
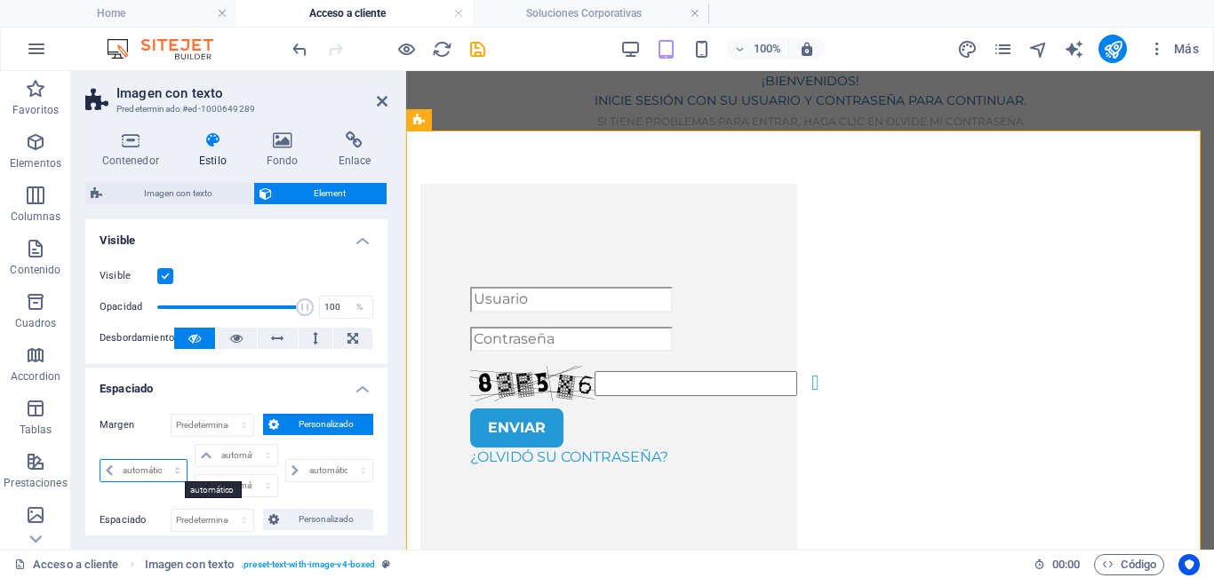
click at [169, 471] on select "automático px % rem vw vh" at bounding box center [143, 470] width 86 height 21
select select "%"
click at [160, 460] on select "automático px % rem vw vh" at bounding box center [143, 470] width 86 height 21
type input "100"
type input "0"
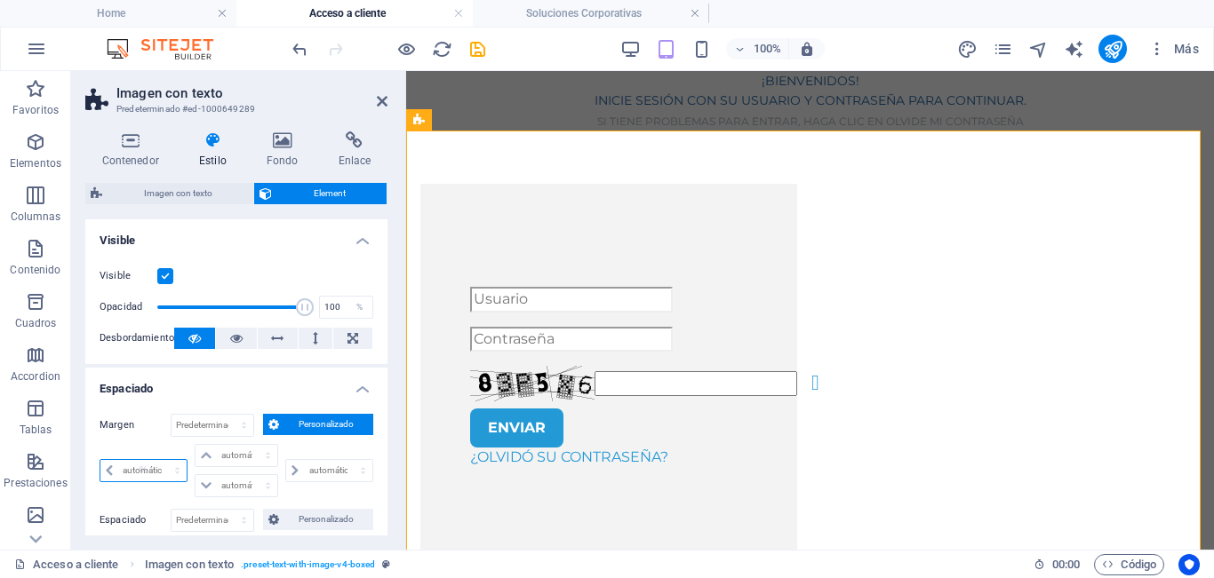
select select "px"
type input "0"
select select "px"
type input "0"
select select "px"
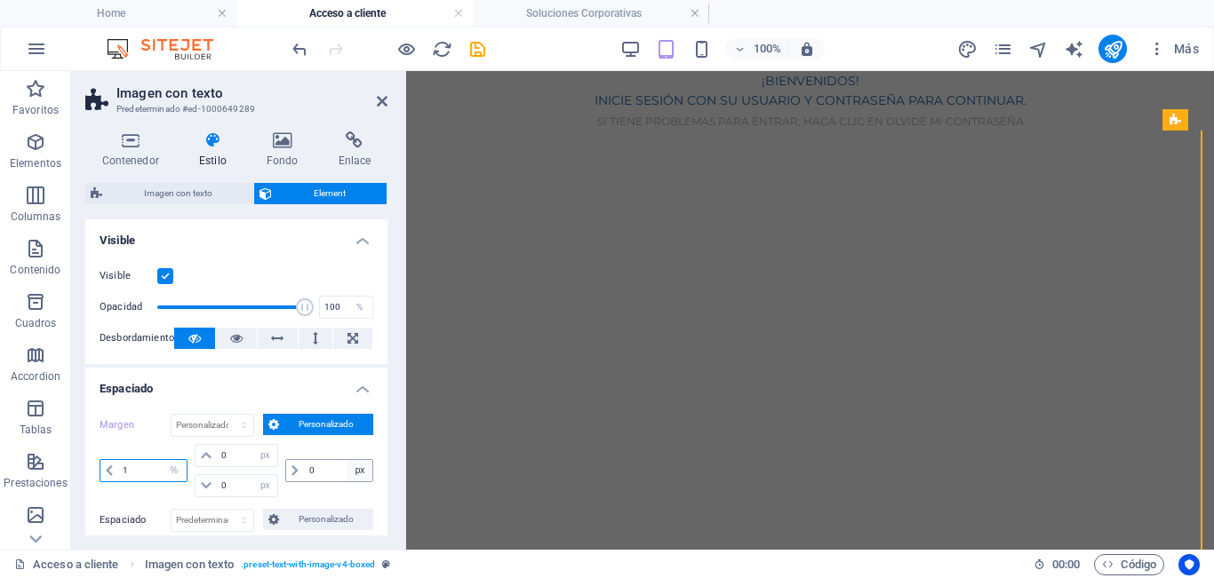
type input "1"
click at [309, 474] on input "0" at bounding box center [339, 470] width 68 height 21
click at [323, 471] on input "0" at bounding box center [339, 470] width 68 height 21
click at [362, 472] on select "automático px % rem vw vh" at bounding box center [359, 470] width 25 height 21
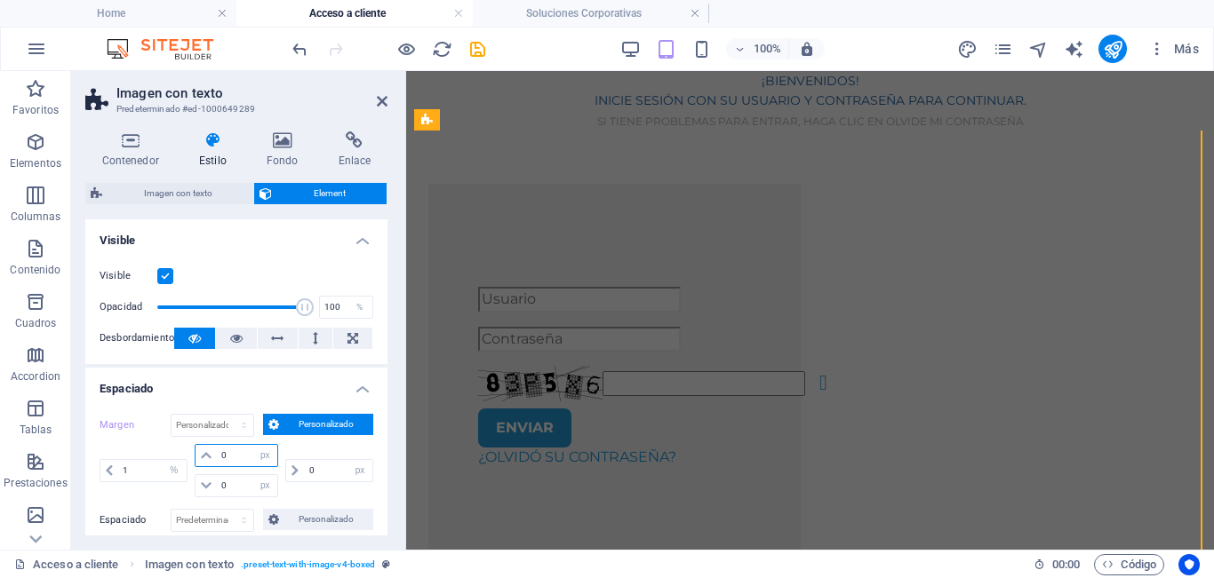
click at [243, 448] on input "0" at bounding box center [247, 455] width 61 height 21
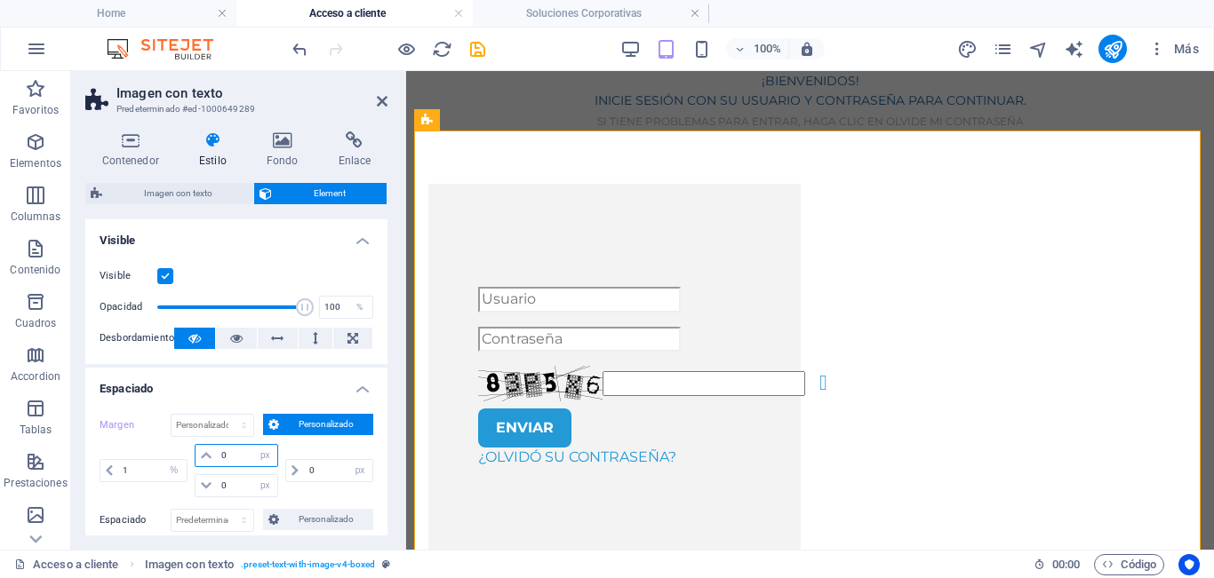
click at [239, 454] on input "0" at bounding box center [247, 455] width 61 height 21
type input "1"
click at [232, 483] on input "0" at bounding box center [247, 485] width 61 height 21
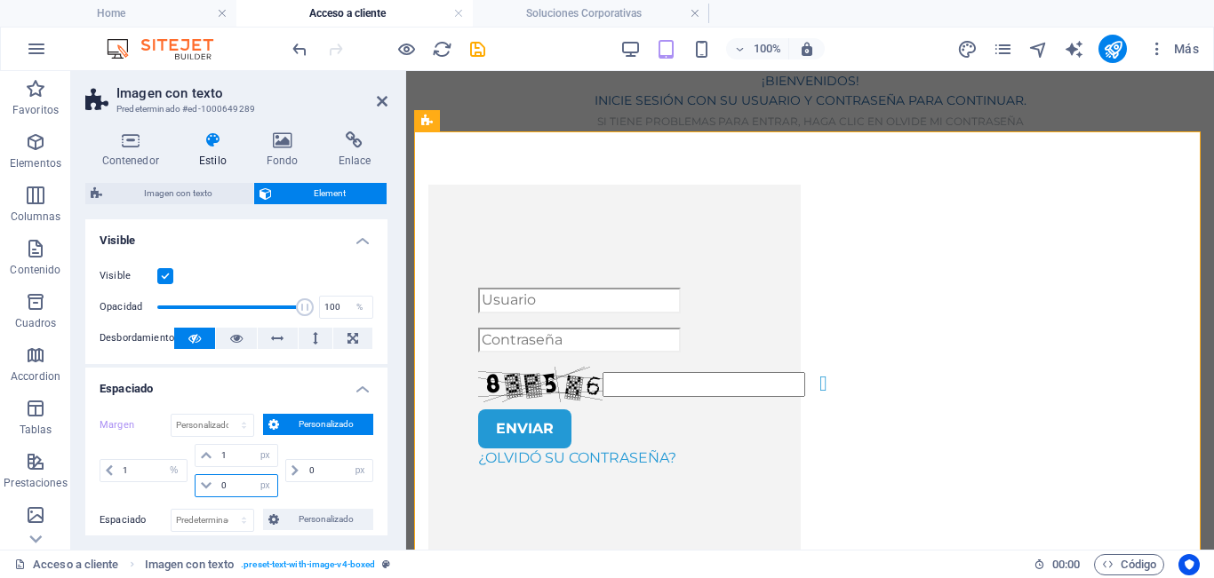
click at [238, 483] on input "0" at bounding box center [247, 485] width 61 height 21
type input "1"
click at [342, 442] on div "Margen Predeterminado automático px % rem vw vh Personalizado Personalizado 1 a…" at bounding box center [237, 458] width 274 height 88
click at [317, 472] on input "0" at bounding box center [339, 470] width 68 height 21
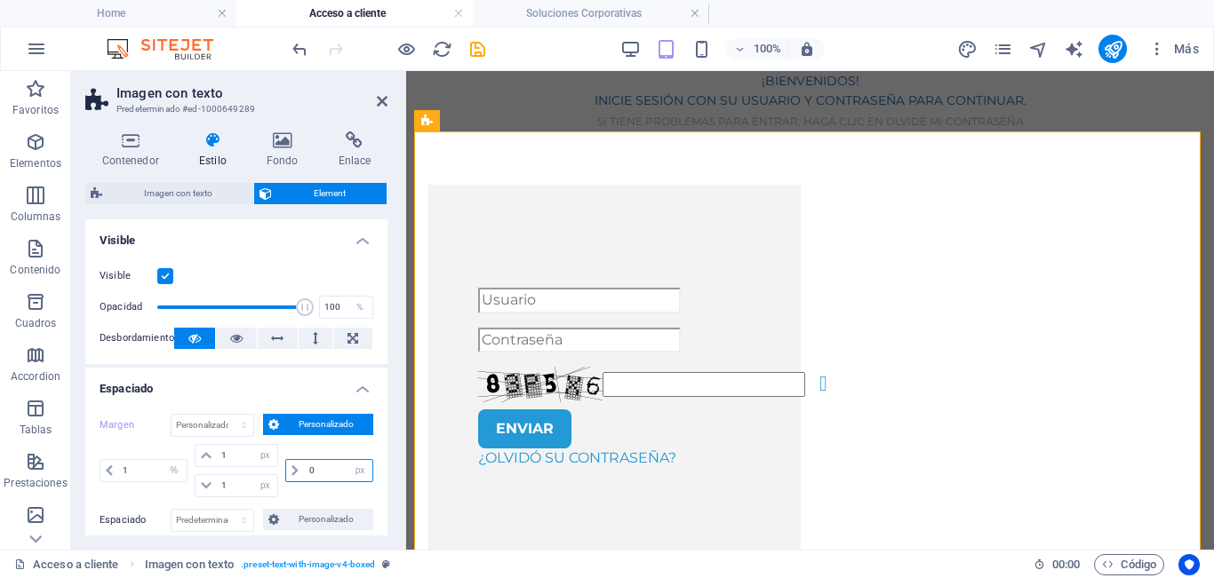
click at [317, 472] on input "0" at bounding box center [339, 470] width 68 height 21
type input "1"
click at [265, 378] on h4 "Espaciado" at bounding box center [236, 384] width 302 height 32
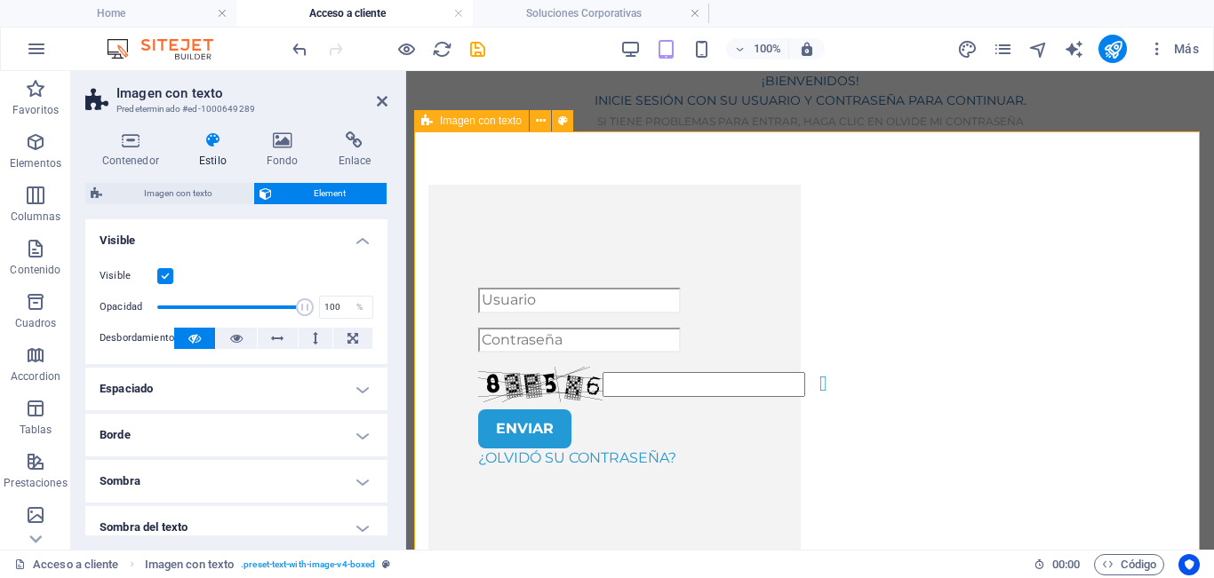
click at [317, 395] on h4 "Espaciado" at bounding box center [236, 389] width 302 height 43
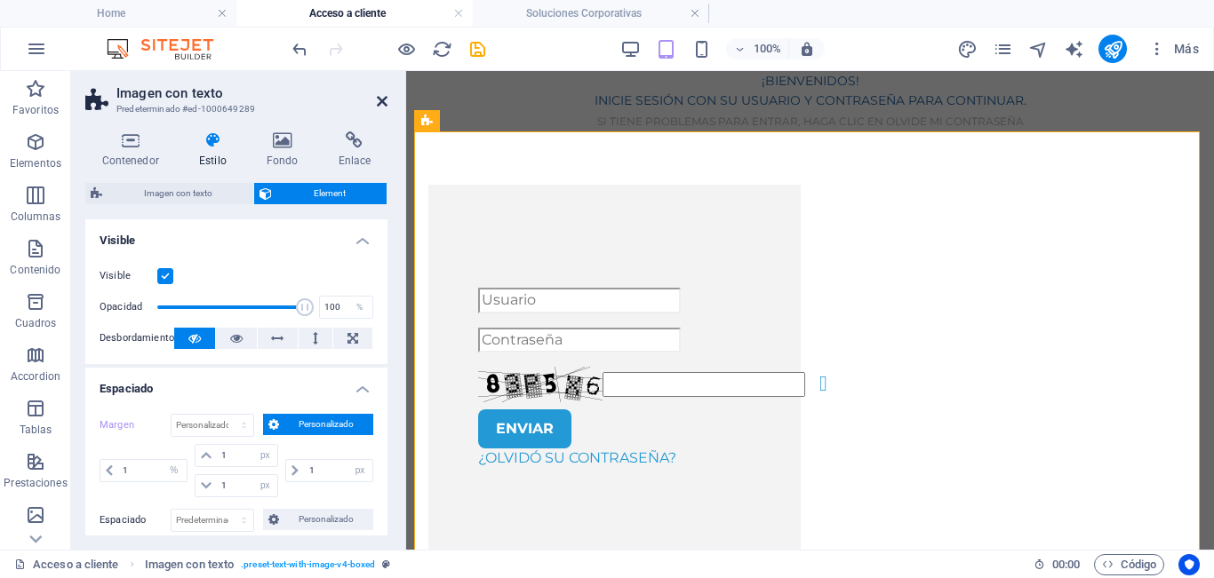
drag, startPoint x: 386, startPoint y: 106, endPoint x: 313, endPoint y: 34, distance: 102.4
click at [386, 106] on icon at bounding box center [382, 101] width 11 height 14
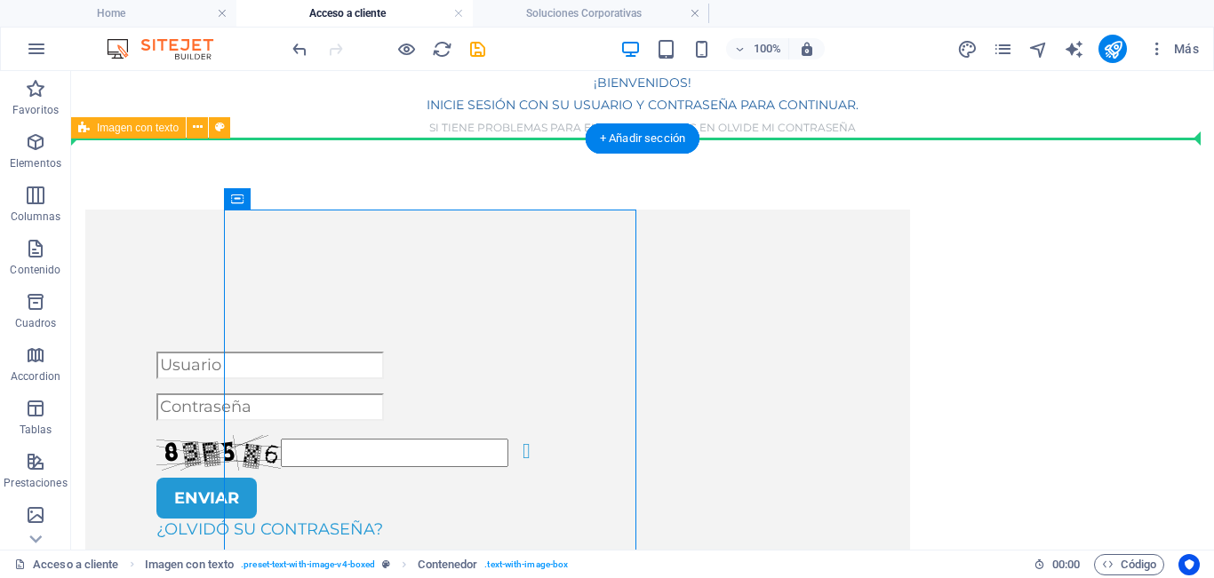
drag, startPoint x: 358, startPoint y: 266, endPoint x: 298, endPoint y: 165, distance: 117.2
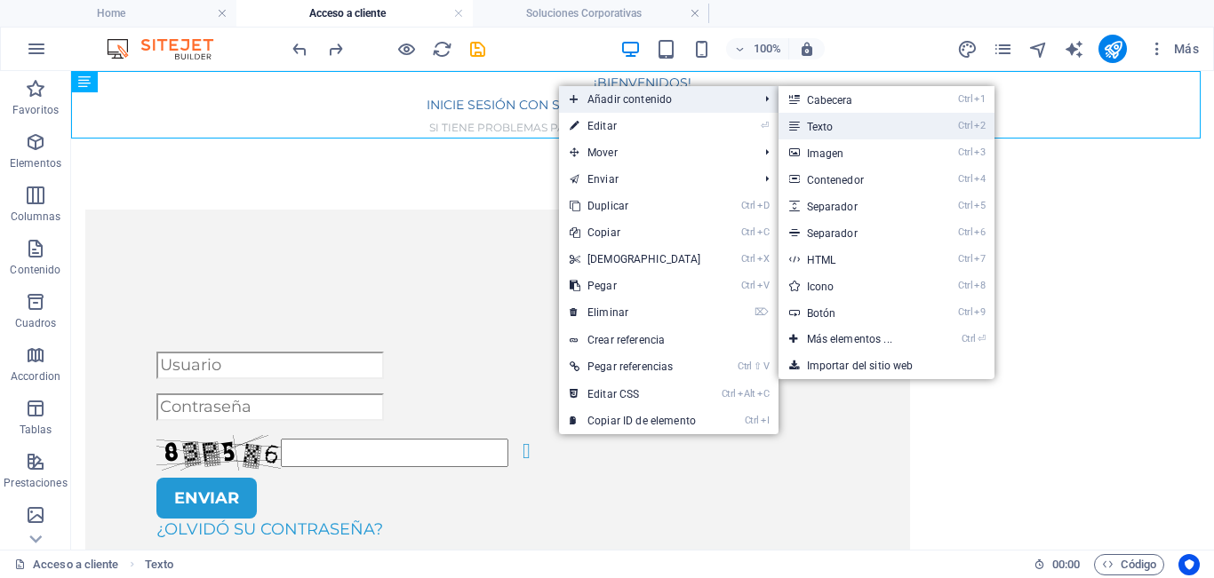
click at [851, 123] on link "Ctrl 2 Texto" at bounding box center [852, 126] width 149 height 27
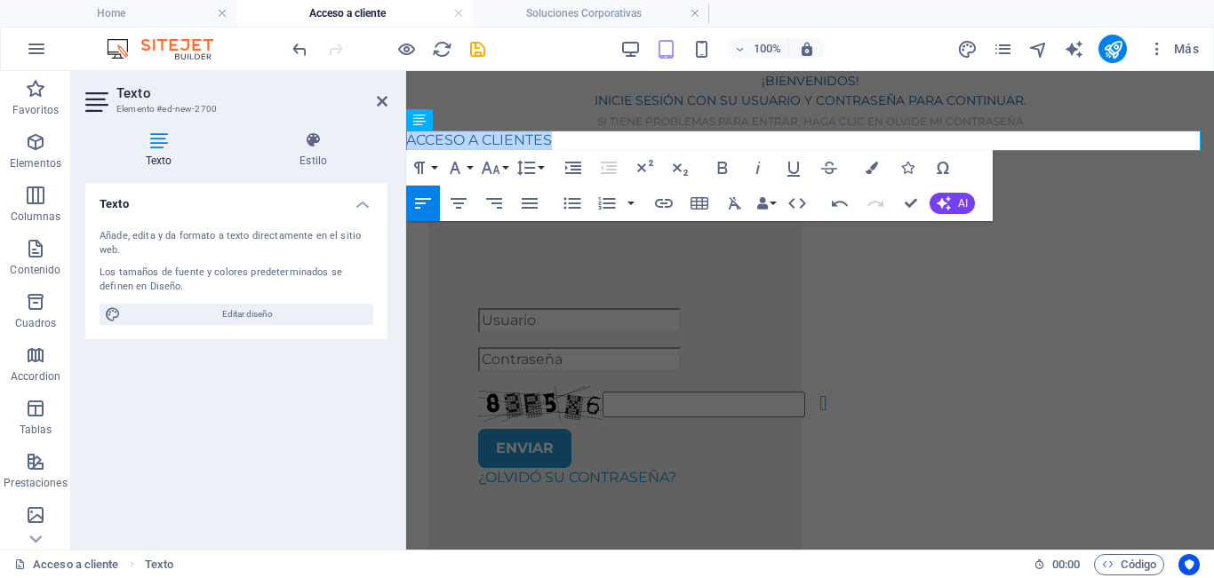
drag, startPoint x: 579, startPoint y: 141, endPoint x: 805, endPoint y: 203, distance: 233.8
click at [453, 171] on icon "button" at bounding box center [454, 167] width 21 height 21
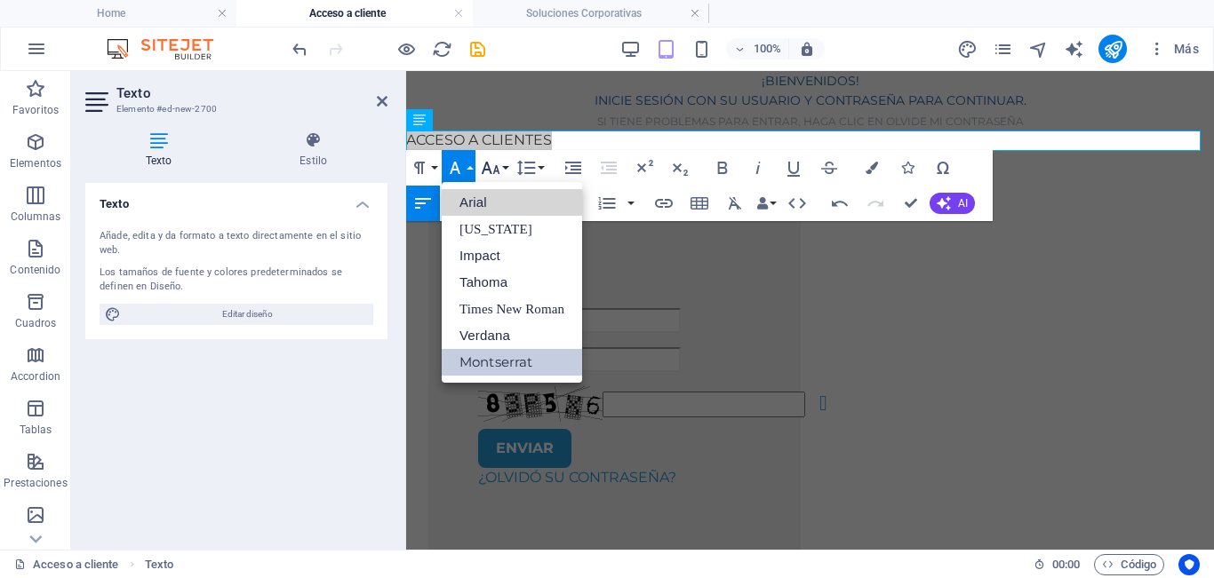
drag, startPoint x: 532, startPoint y: 211, endPoint x: 503, endPoint y: 181, distance: 41.5
click at [535, 209] on link "Arial" at bounding box center [512, 202] width 140 height 27
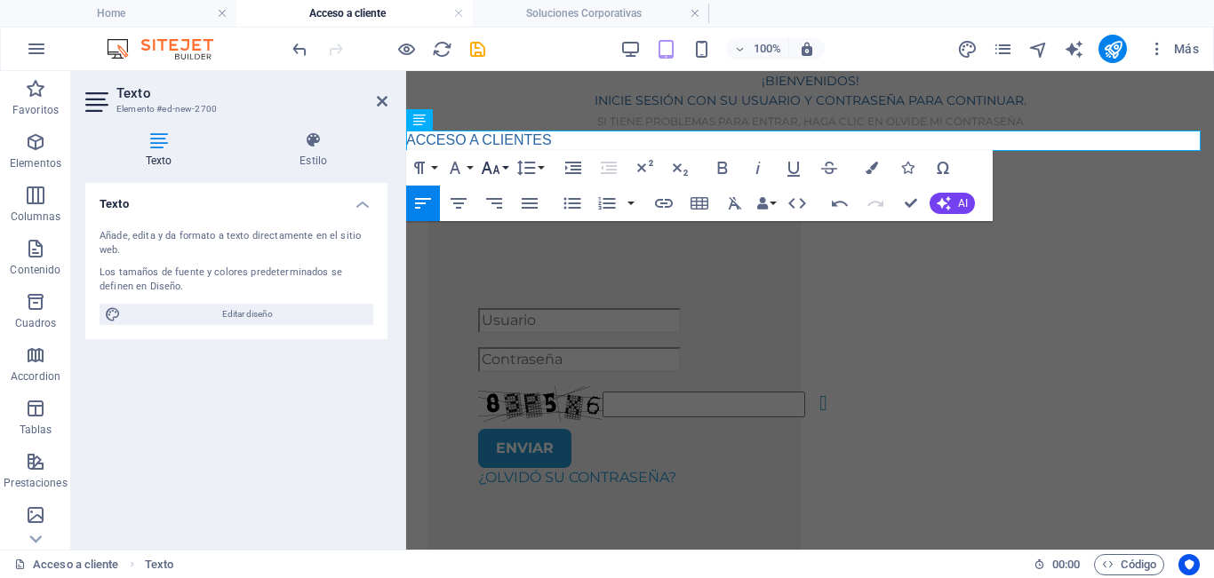
drag, startPoint x: 497, startPoint y: 166, endPoint x: 500, endPoint y: 178, distance: 12.1
click at [498, 166] on icon "button" at bounding box center [490, 167] width 21 height 21
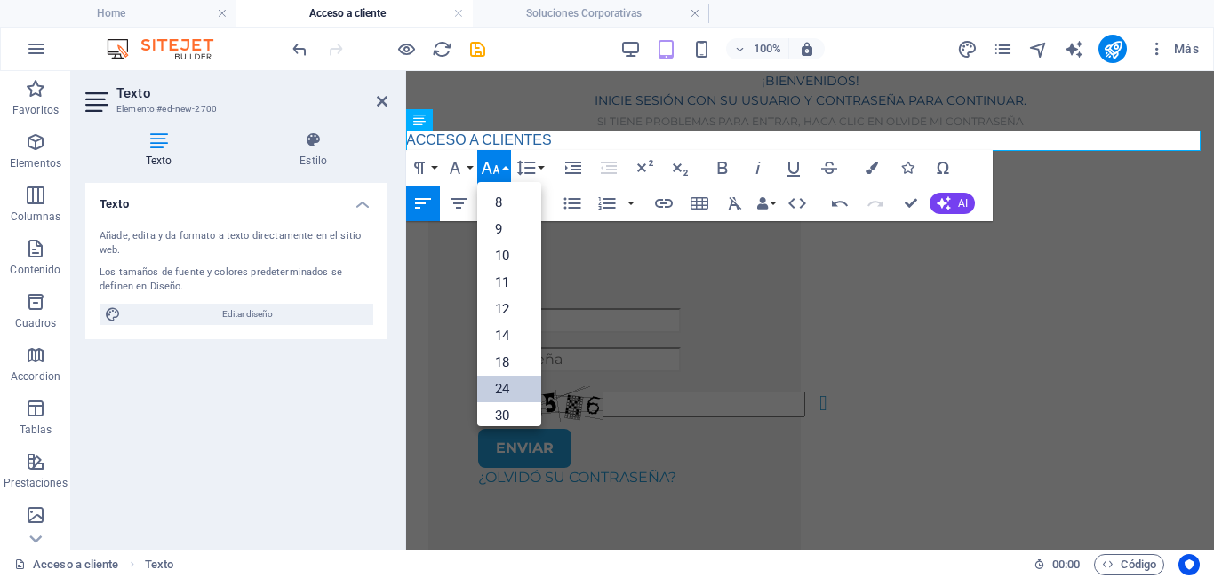
click at [502, 380] on link "24" at bounding box center [509, 389] width 64 height 27
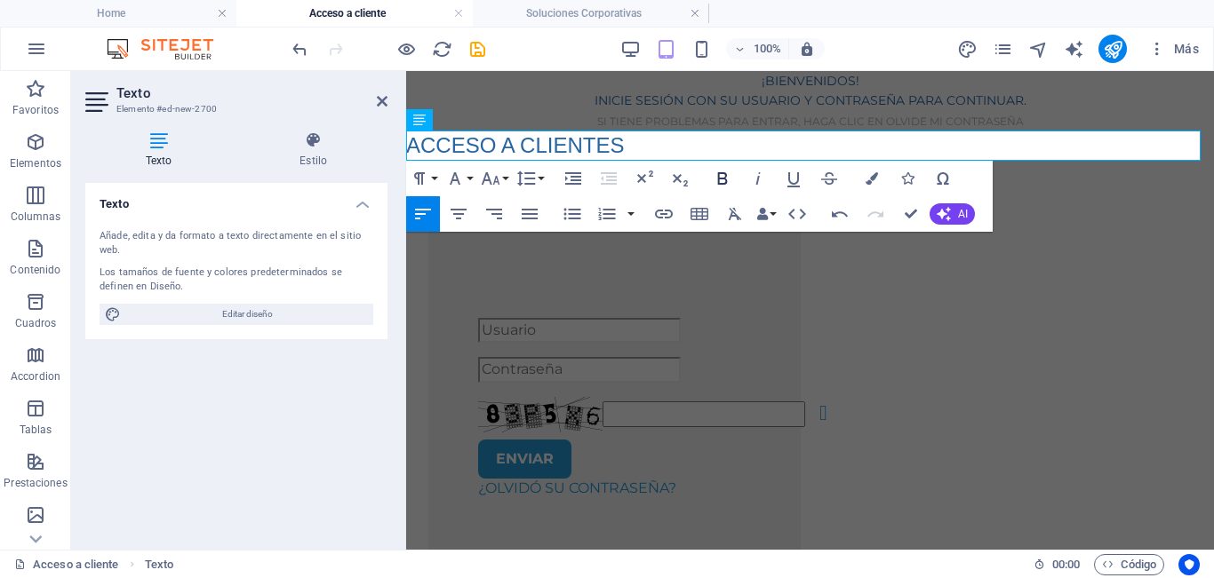
click at [722, 181] on icon "button" at bounding box center [722, 178] width 21 height 21
click at [486, 178] on icon "button" at bounding box center [490, 178] width 21 height 21
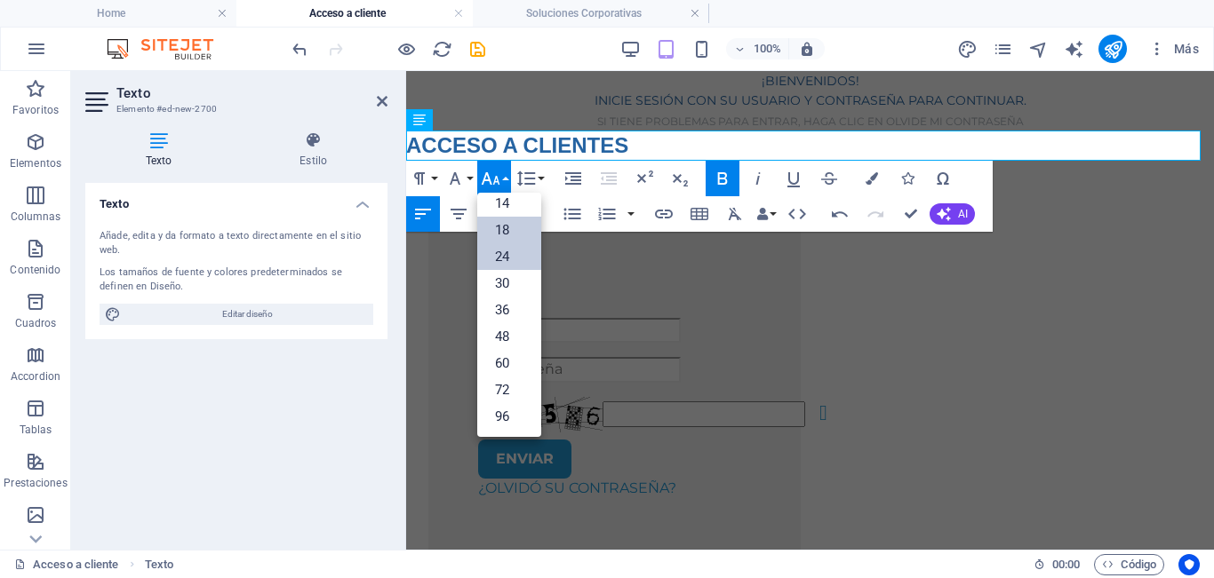
scroll to position [143, 0]
click at [516, 235] on link "18" at bounding box center [509, 230] width 64 height 27
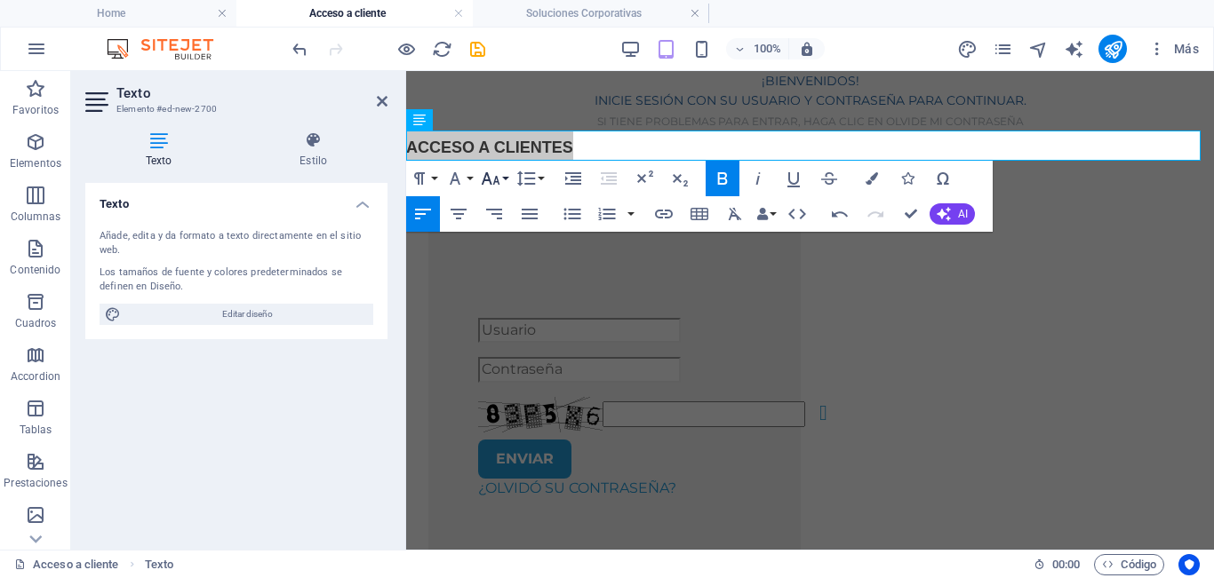
click at [498, 187] on icon "button" at bounding box center [490, 178] width 21 height 21
click at [500, 186] on icon "button" at bounding box center [490, 178] width 21 height 21
click at [497, 182] on icon "button" at bounding box center [491, 178] width 19 height 12
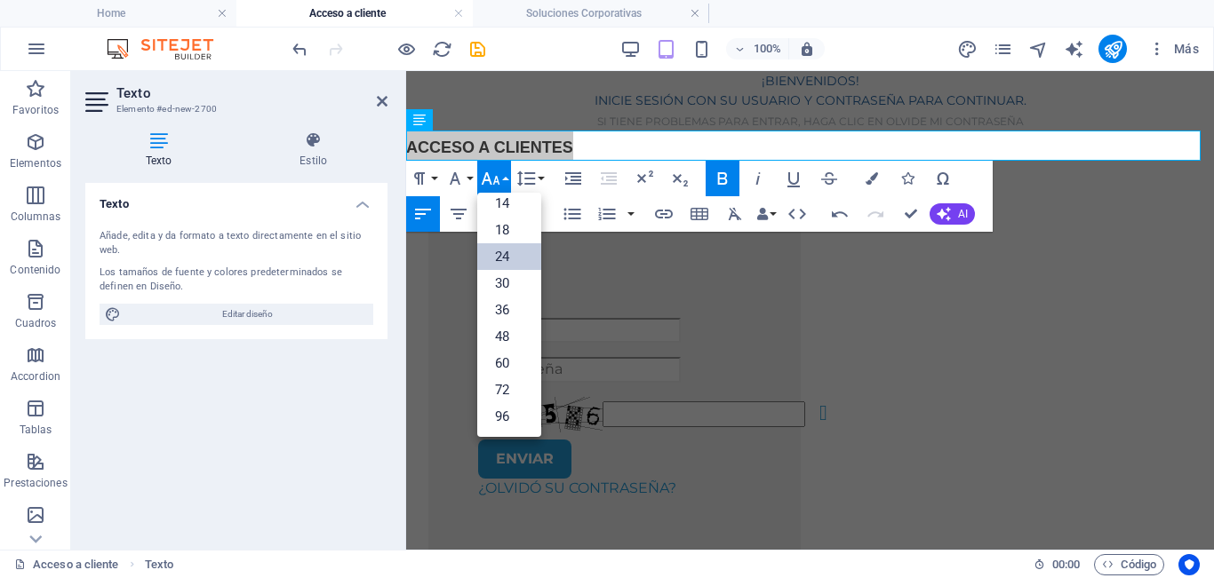
drag, startPoint x: 503, startPoint y: 267, endPoint x: 148, endPoint y: 176, distance: 365.9
click at [504, 267] on link "24" at bounding box center [509, 256] width 64 height 27
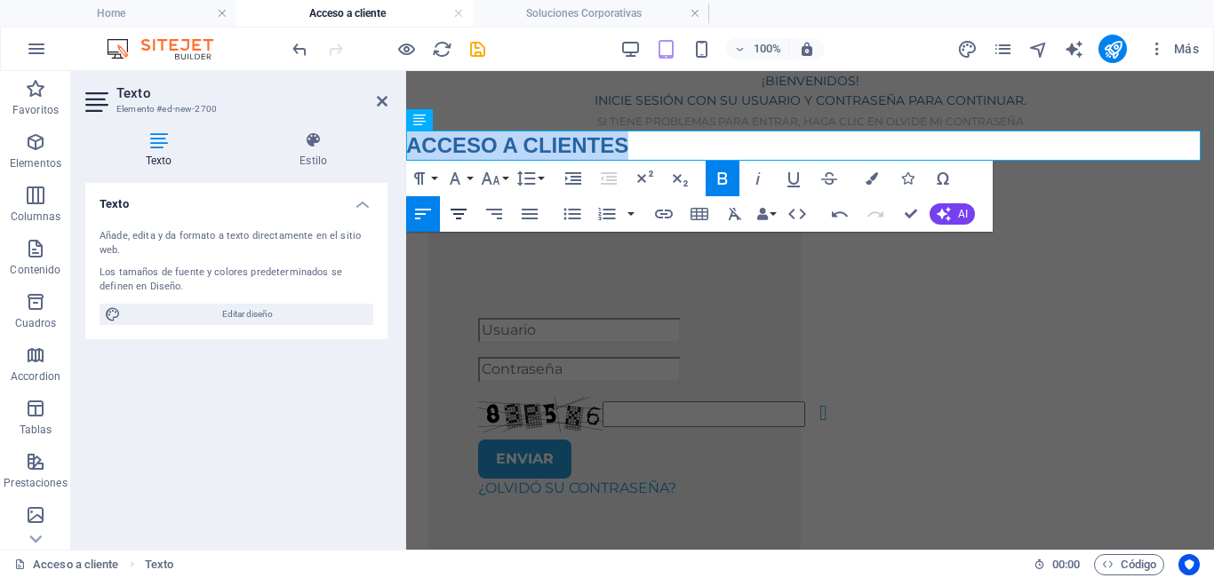
click at [472, 213] on button "Align Center" at bounding box center [459, 214] width 34 height 36
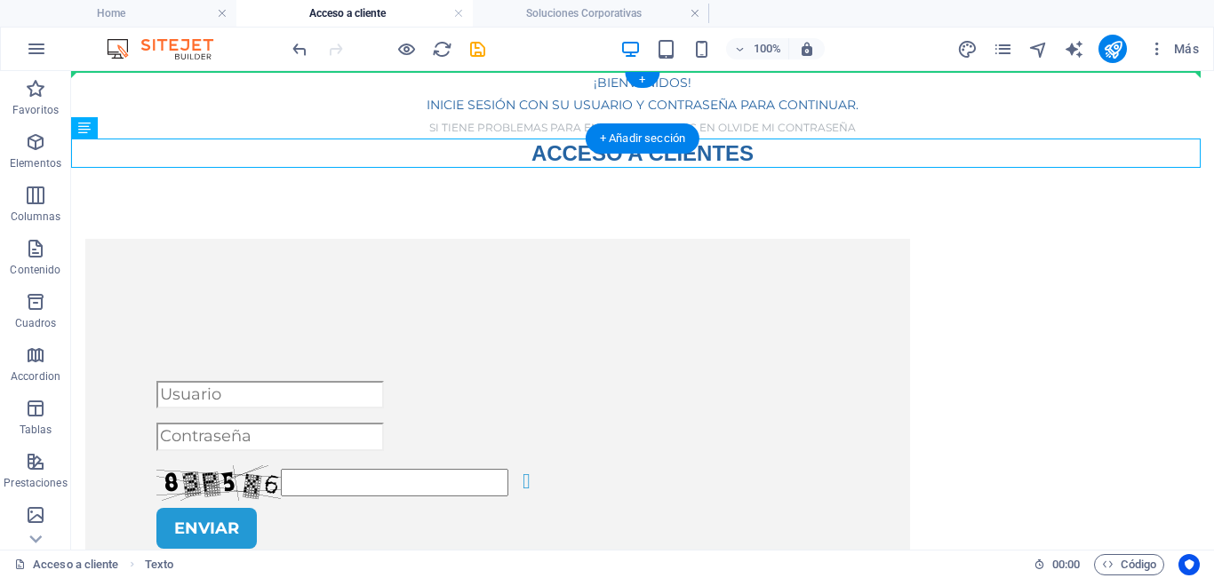
drag, startPoint x: 491, startPoint y: 153, endPoint x: 507, endPoint y: 89, distance: 65.9
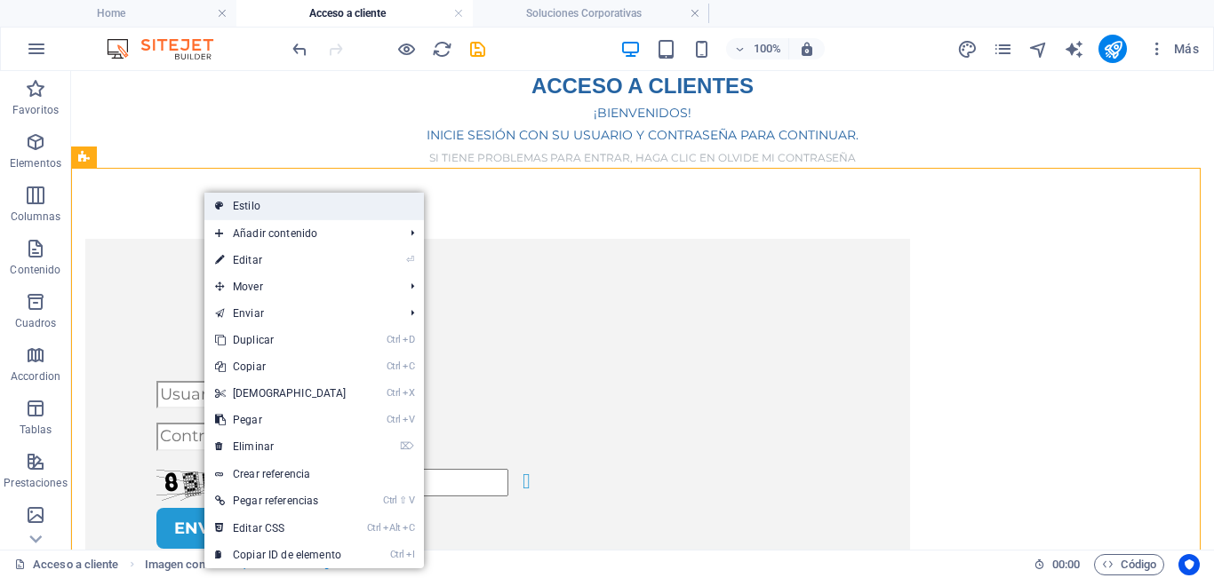
click at [288, 206] on link "Estilo" at bounding box center [313, 206] width 219 height 27
select select "rem"
select select "px"
select select "%"
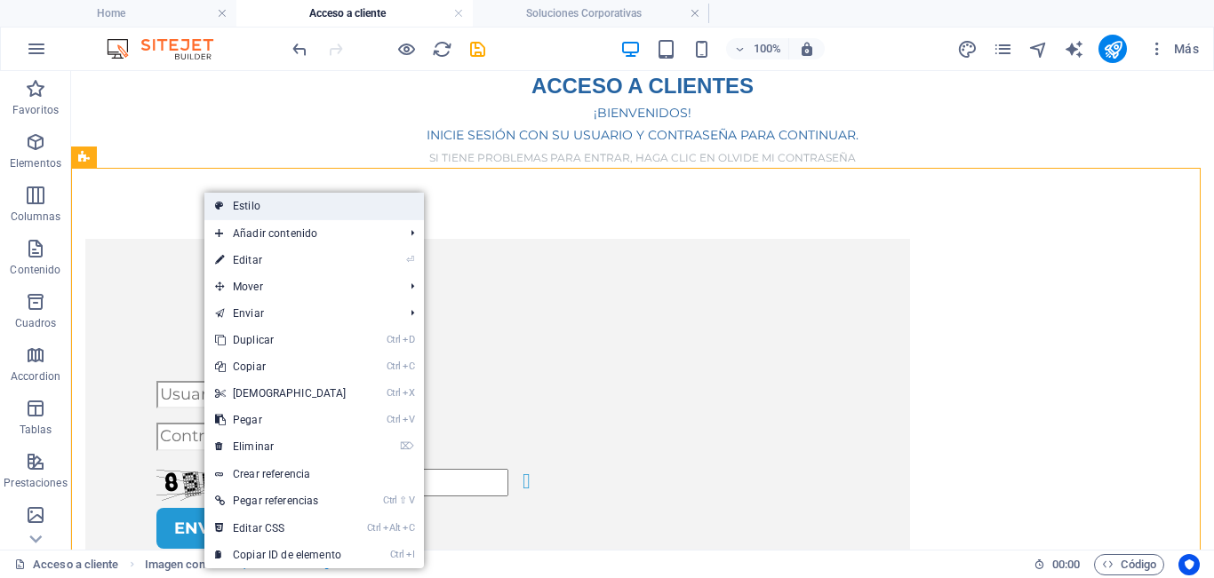
select select "px"
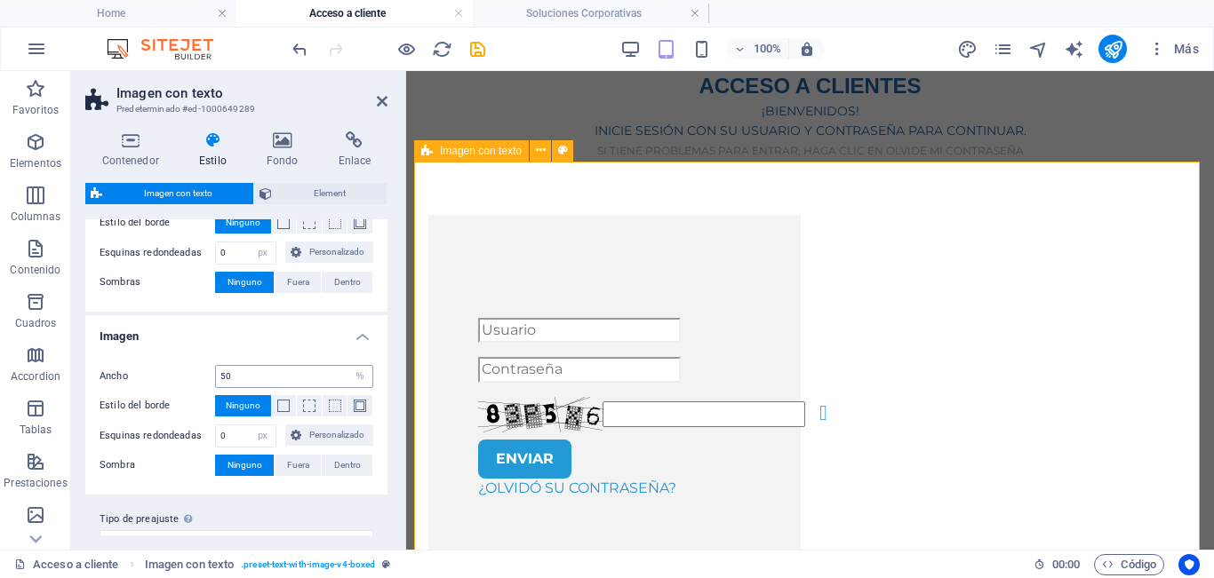
scroll to position [386, 0]
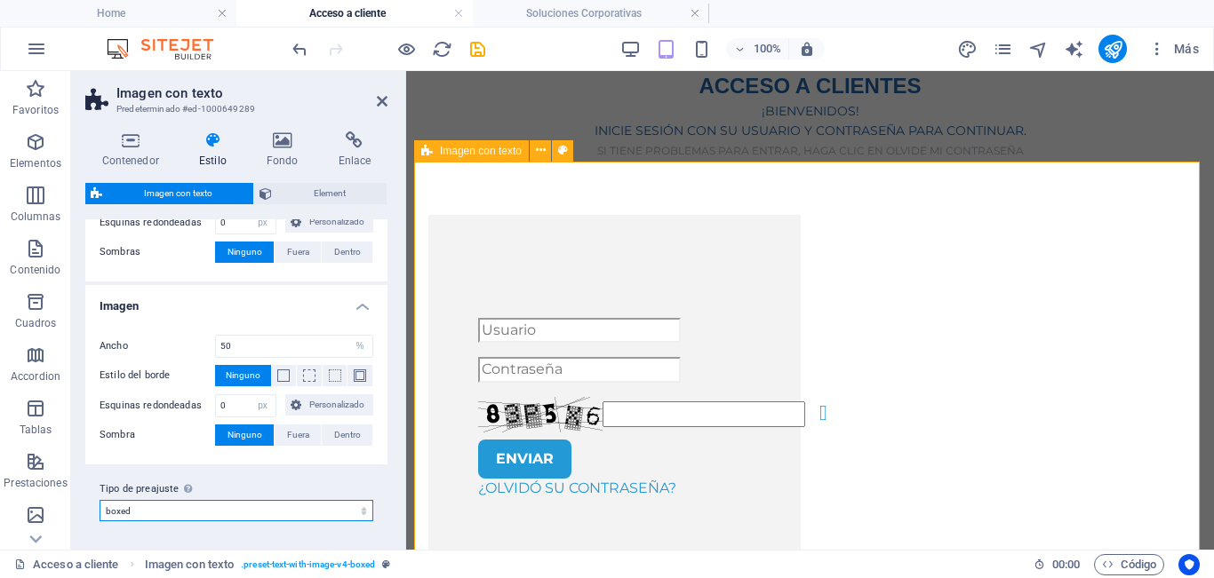
click at [284, 510] on select "consulting-dark consulting-blog boxed Añadir tipo de preajuste" at bounding box center [237, 510] width 274 height 21
select select "preset-text-with-image-v4-consulting-dark"
click at [100, 500] on select "consulting-dark consulting-blog boxed Añadir tipo de preajuste" at bounding box center [237, 510] width 274 height 21
type input "0"
select select "DISABLED_OPTION_VALUE"
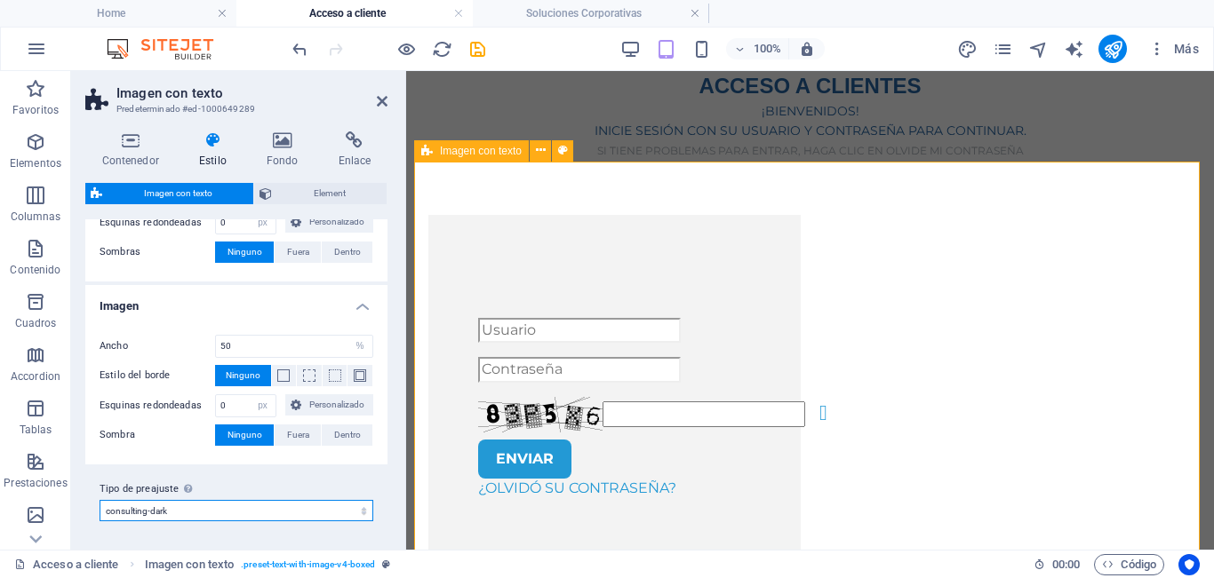
type input "3"
type input "2.25"
type input "3"
type input "57"
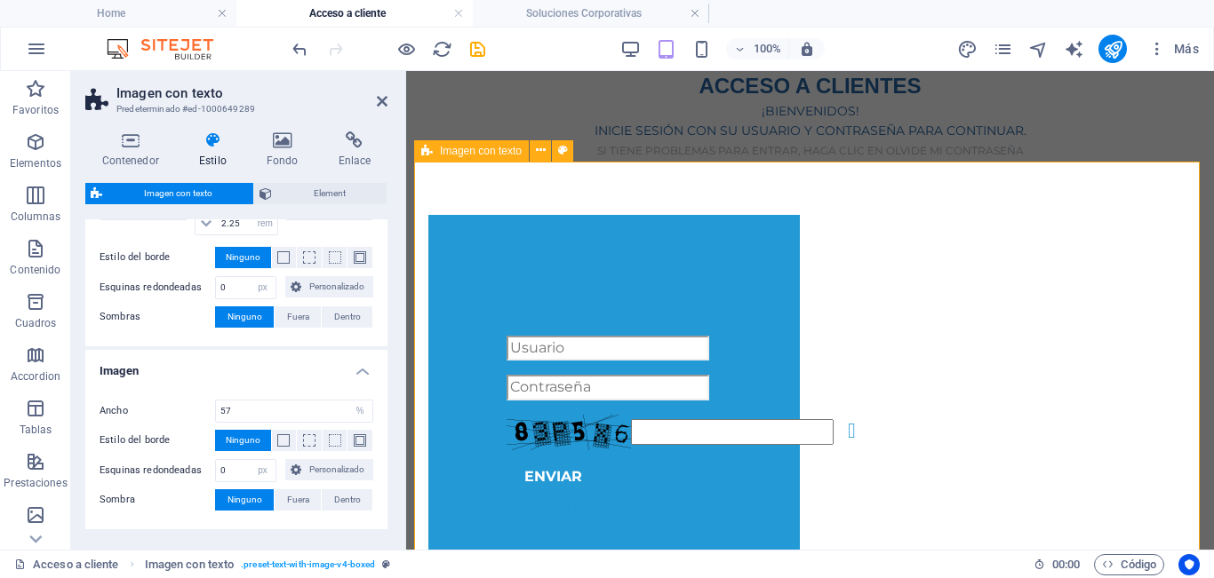
scroll to position [450, 0]
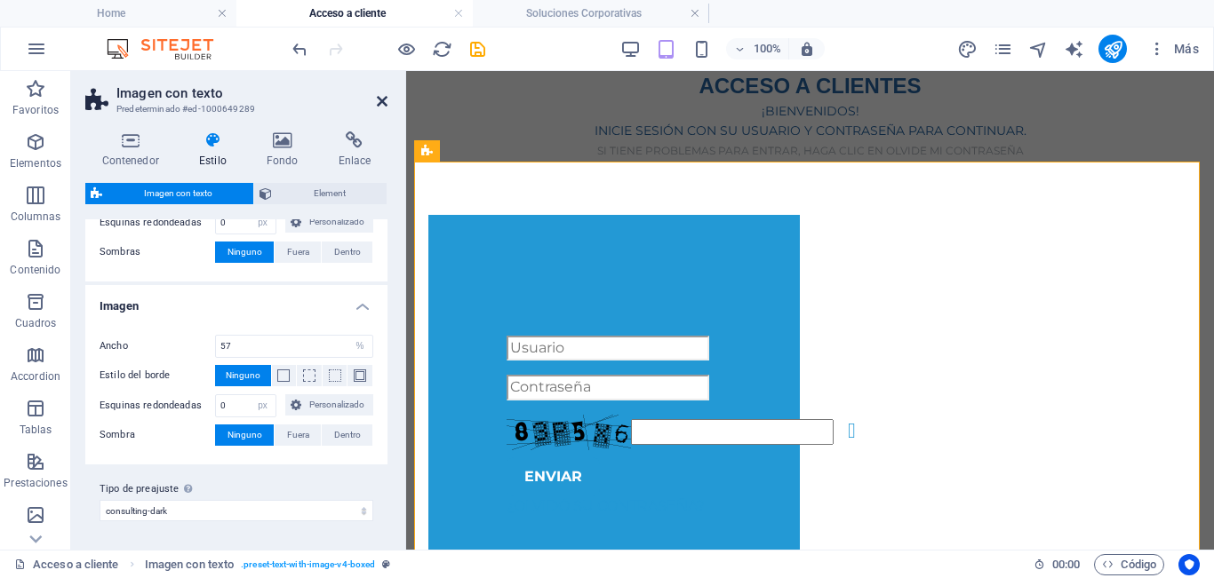
click at [380, 106] on icon at bounding box center [382, 101] width 11 height 14
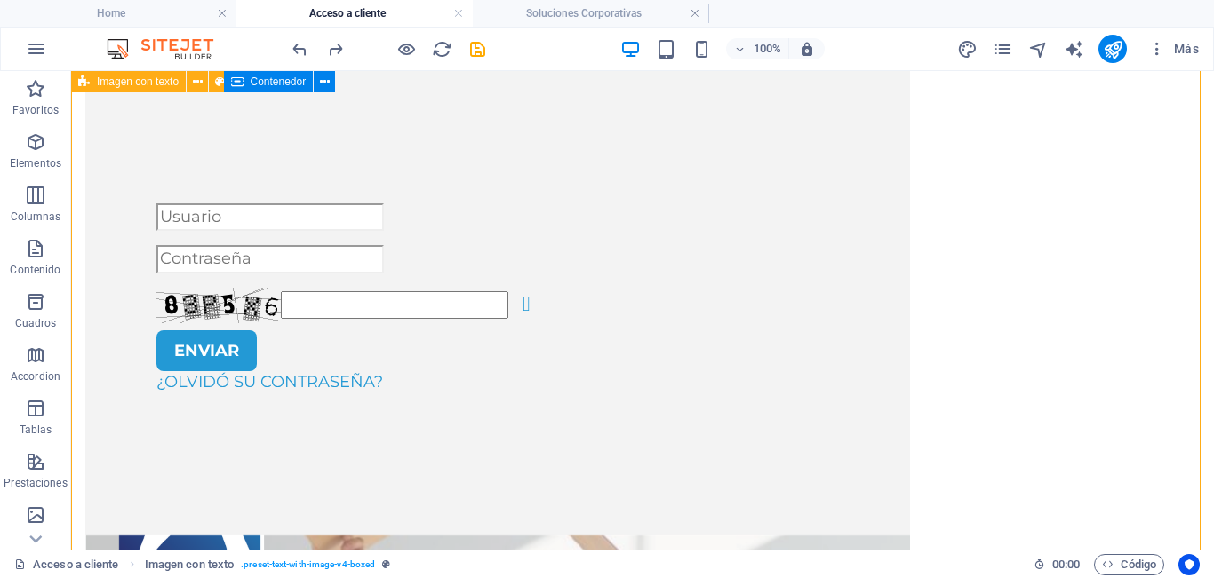
scroll to position [89, 0]
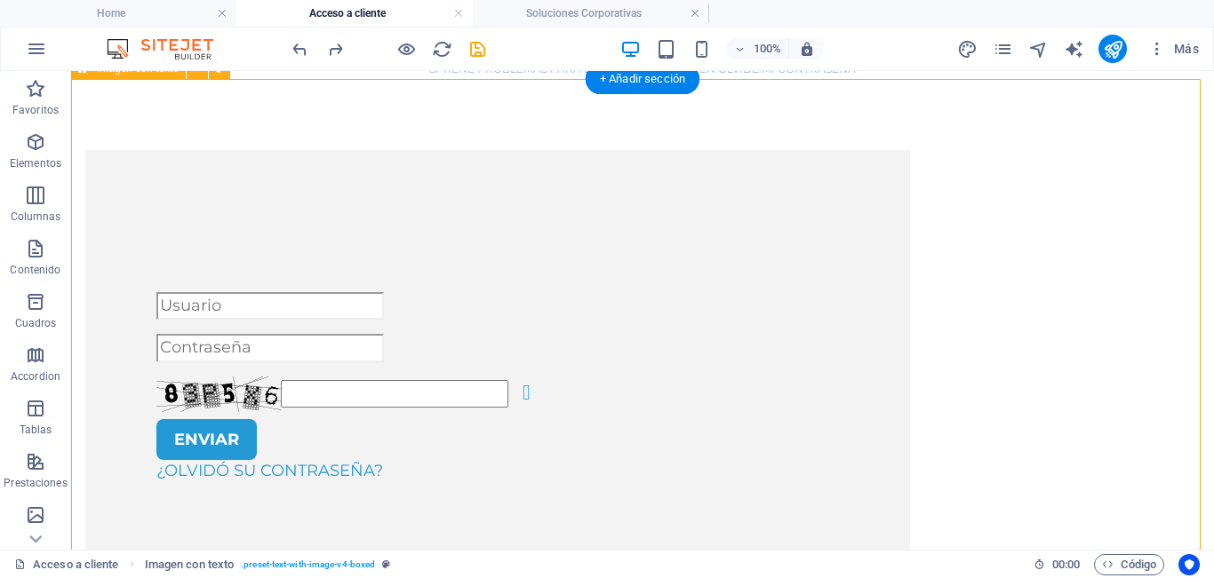
select select "rem"
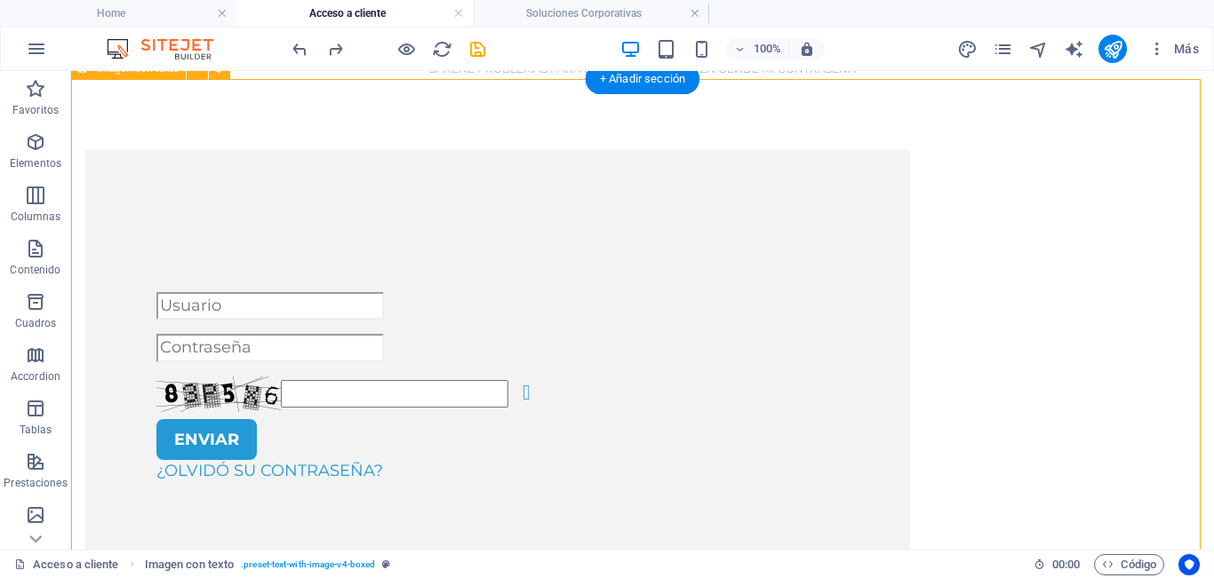
select select "rem"
select select "px"
select select "%"
select select "px"
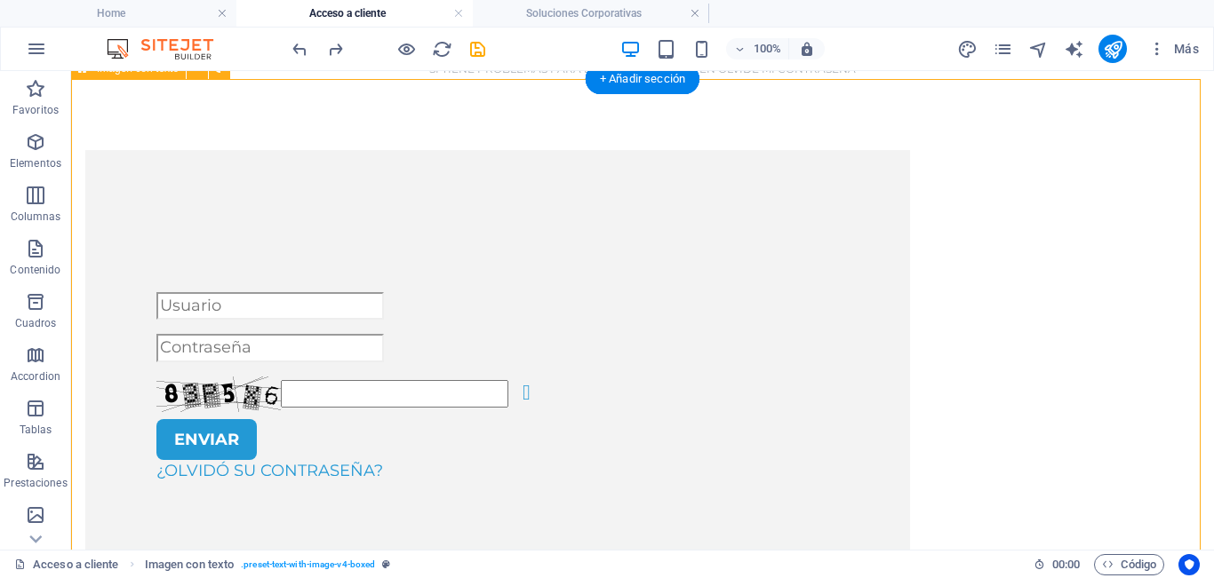
select select "preset-text-with-image-v4-boxed"
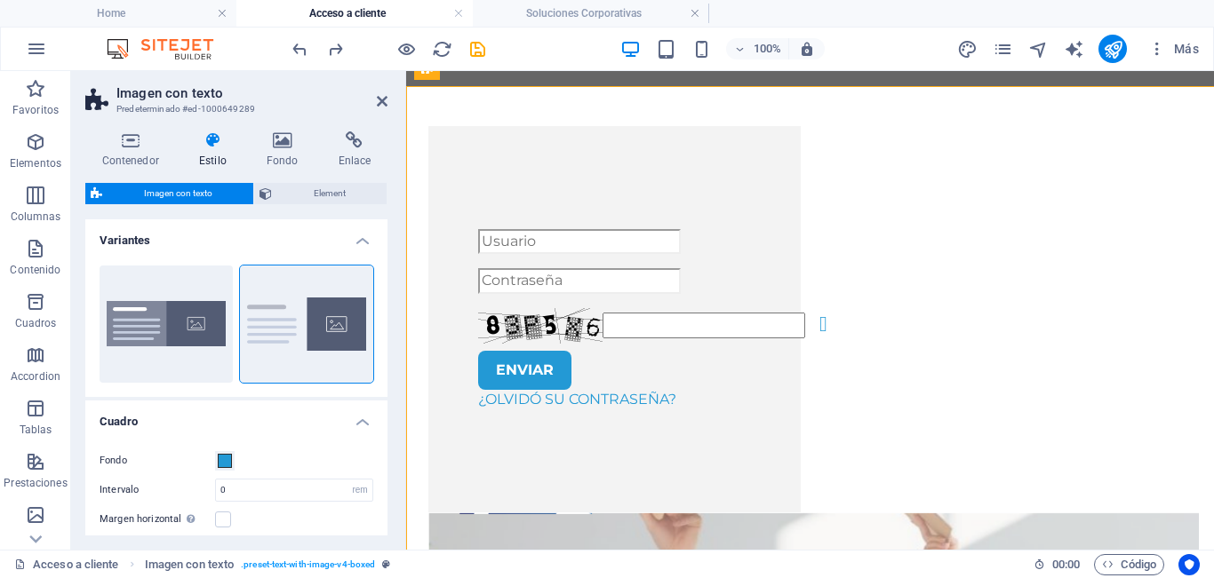
scroll to position [82, 0]
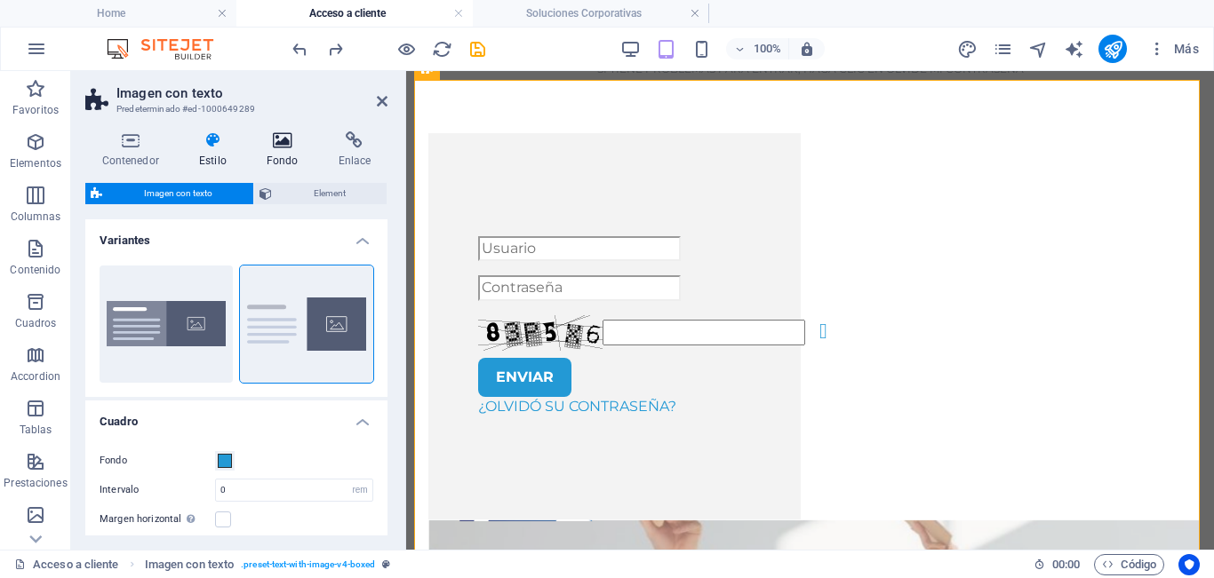
click at [283, 148] on icon at bounding box center [282, 140] width 65 height 18
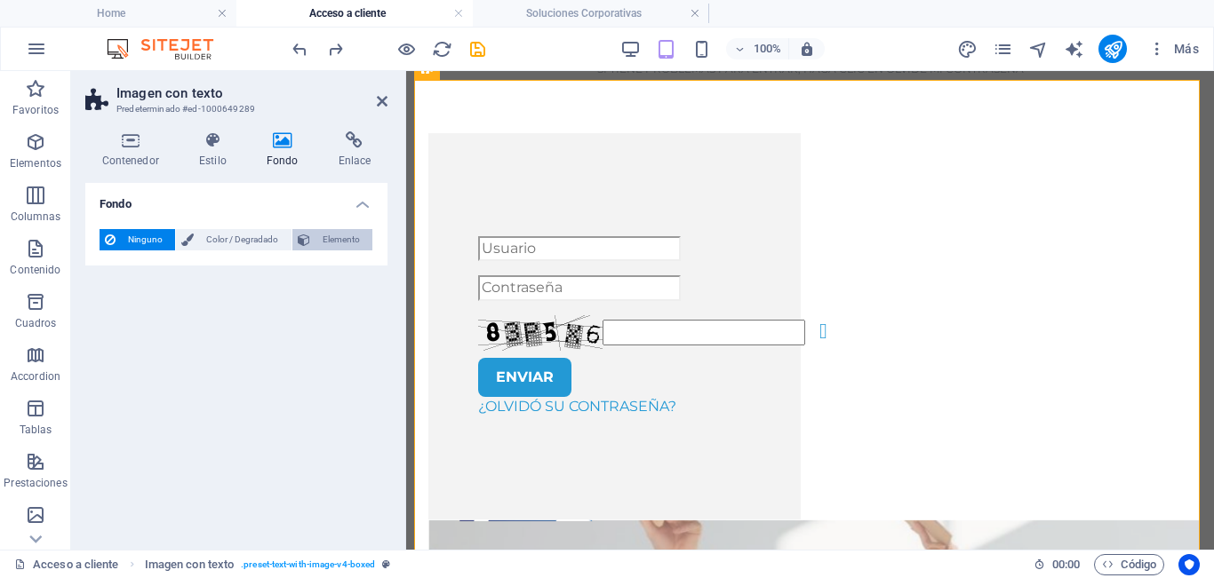
click at [340, 234] on span "Elemento" at bounding box center [341, 239] width 52 height 21
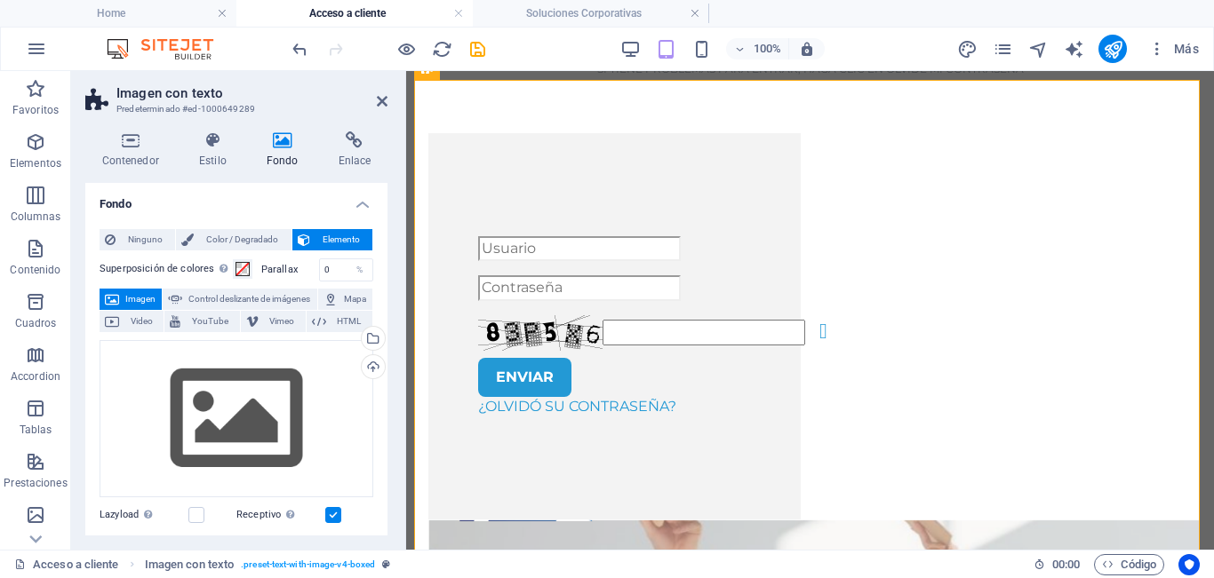
click at [342, 245] on span "Elemento" at bounding box center [341, 239] width 52 height 21
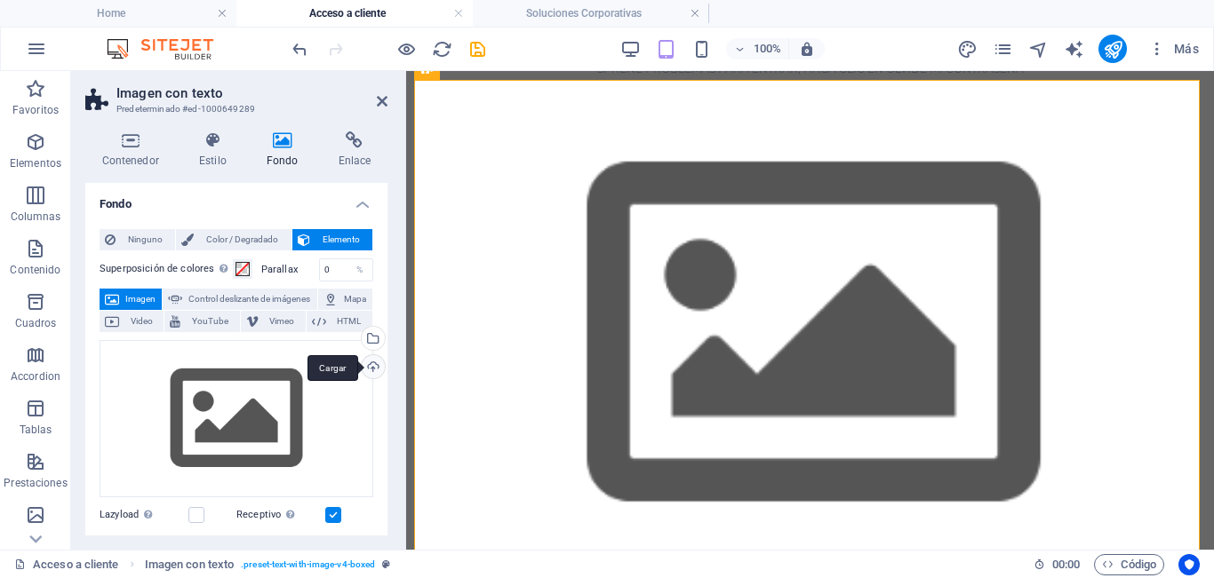
click at [363, 359] on div "Cargar" at bounding box center [371, 368] width 27 height 27
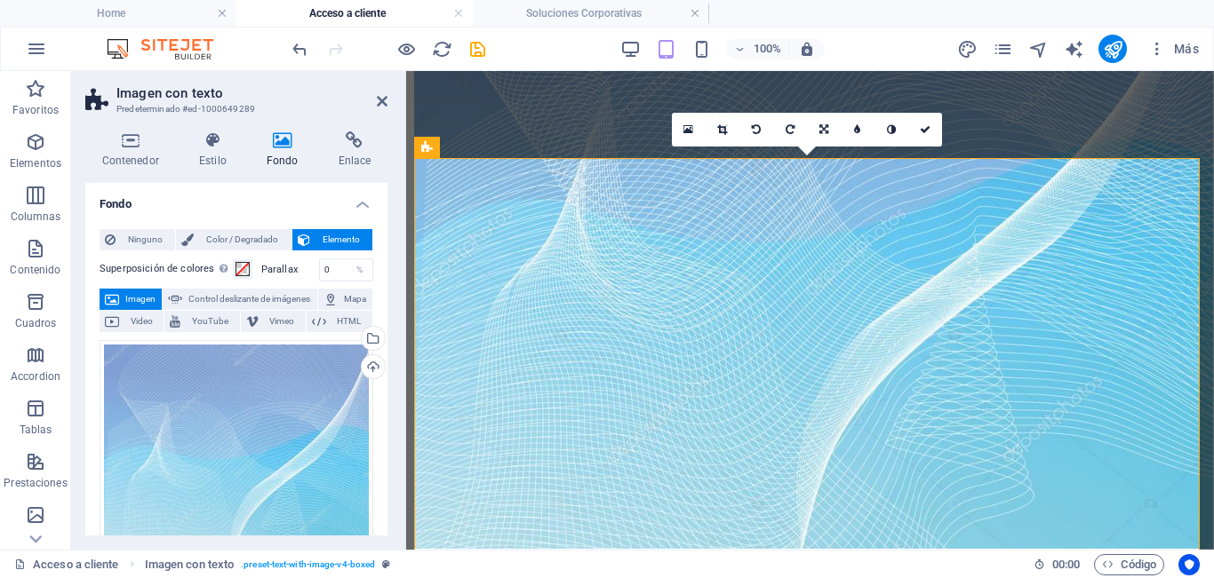
scroll to position [0, 0]
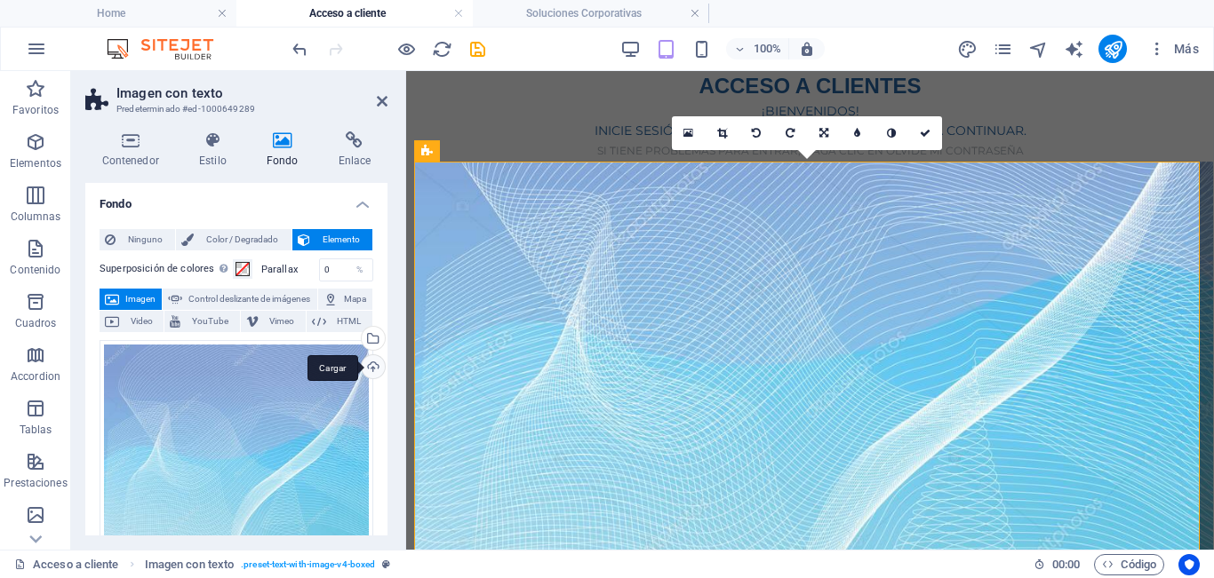
click at [372, 370] on div "Cargar" at bounding box center [371, 368] width 27 height 27
click at [367, 366] on div "Cargar" at bounding box center [371, 368] width 27 height 27
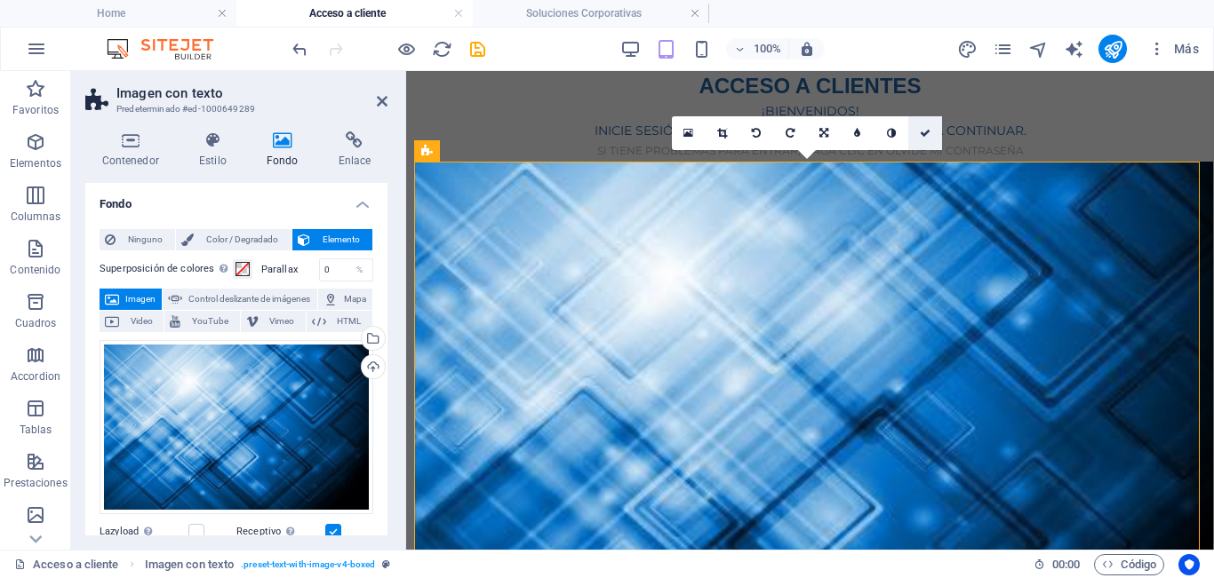
click at [920, 129] on icon at bounding box center [925, 133] width 11 height 11
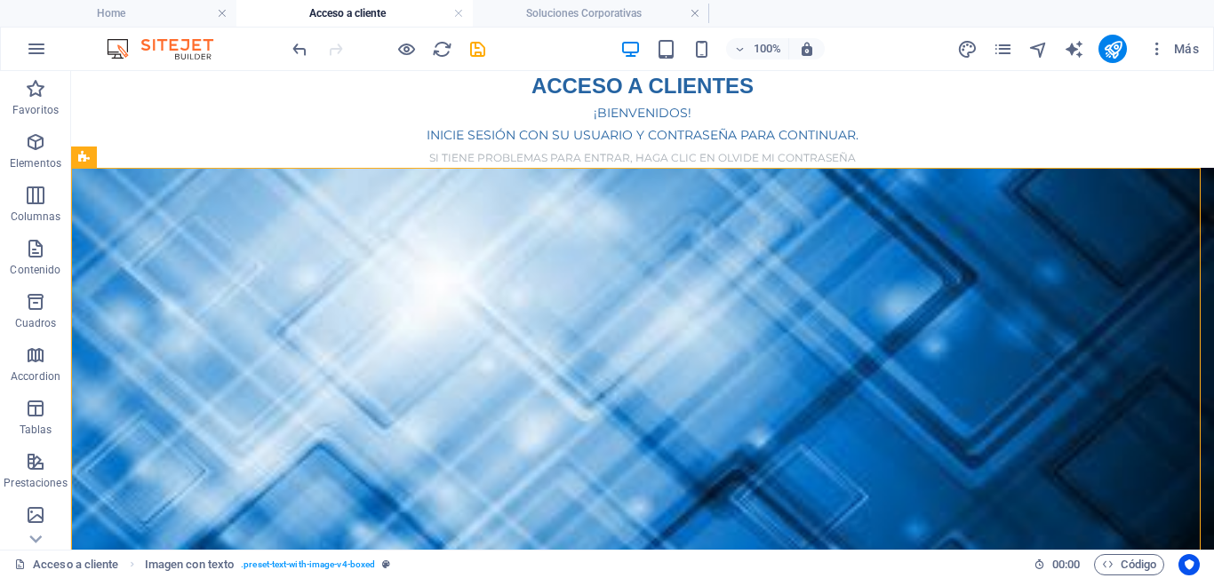
drag, startPoint x: 646, startPoint y: 22, endPoint x: 504, endPoint y: 57, distance: 146.3
click at [482, 55] on icon "save" at bounding box center [477, 49] width 20 height 20
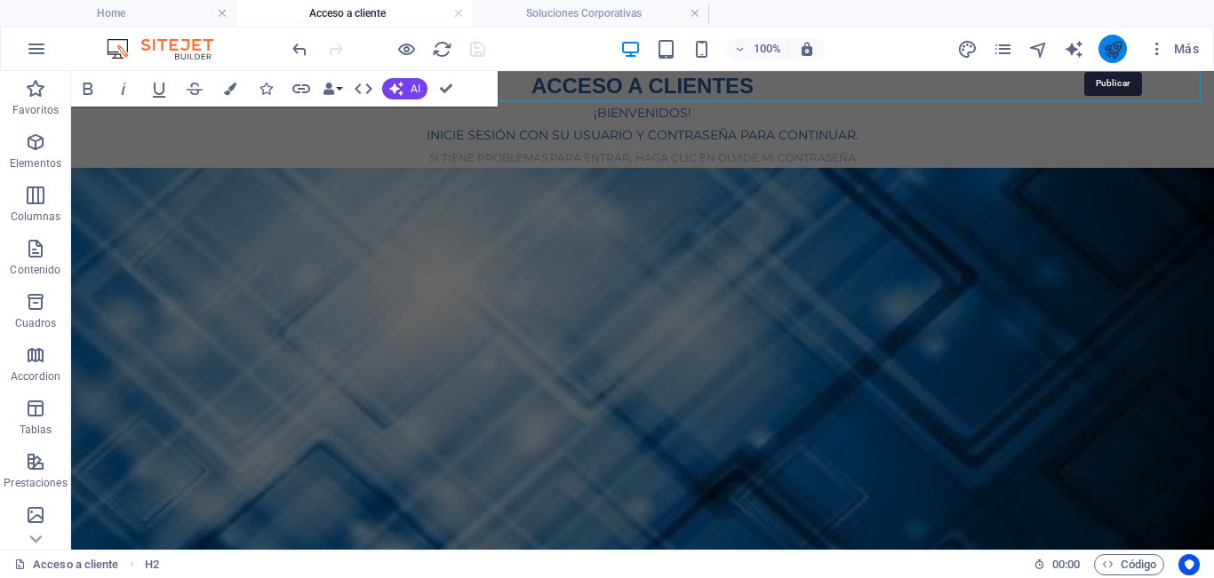
click at [1108, 48] on icon "publish" at bounding box center [1113, 49] width 20 height 20
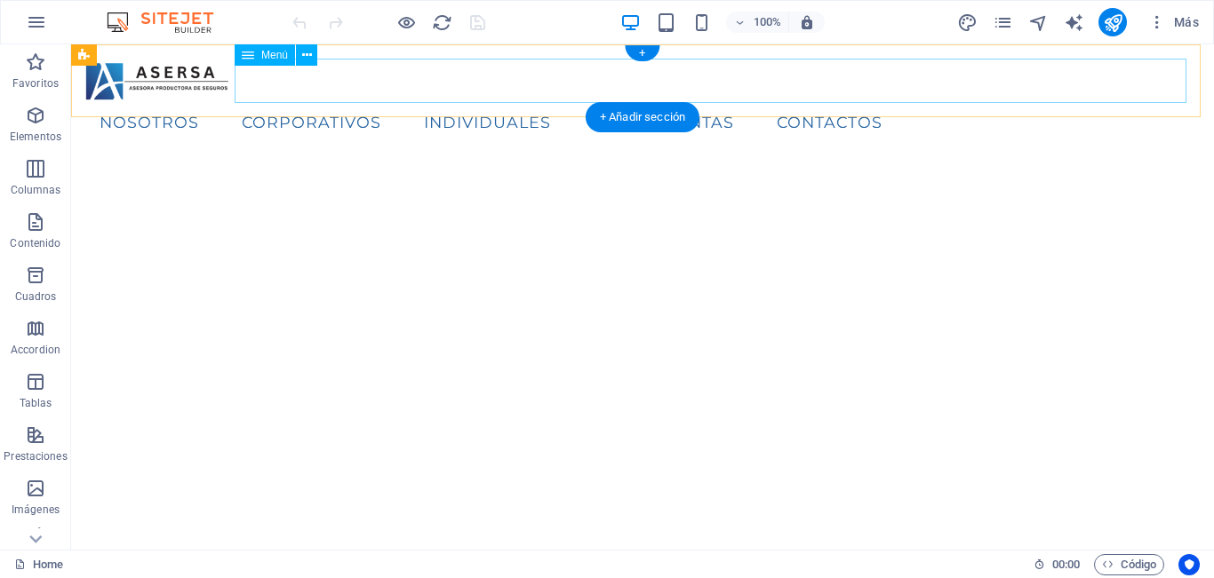
click at [424, 100] on nav "Nosotros Corporativos Individuales Herramientas Contactos" at bounding box center [642, 122] width 1114 height 44
select select "1"
select select
select select "2"
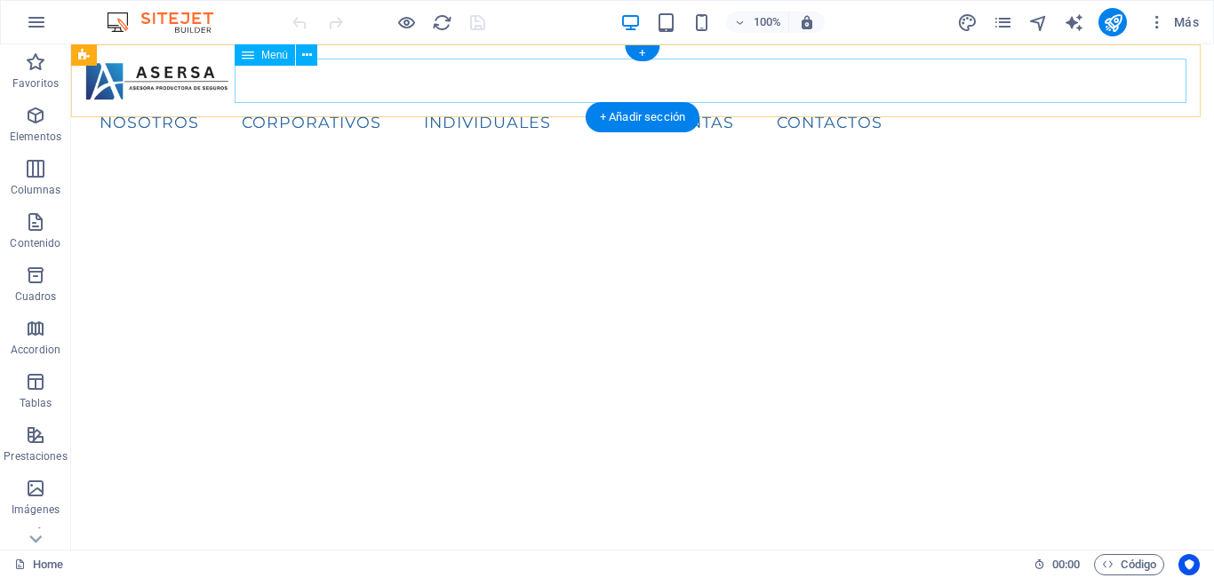
select select
select select "3"
select select
select select "4"
select select
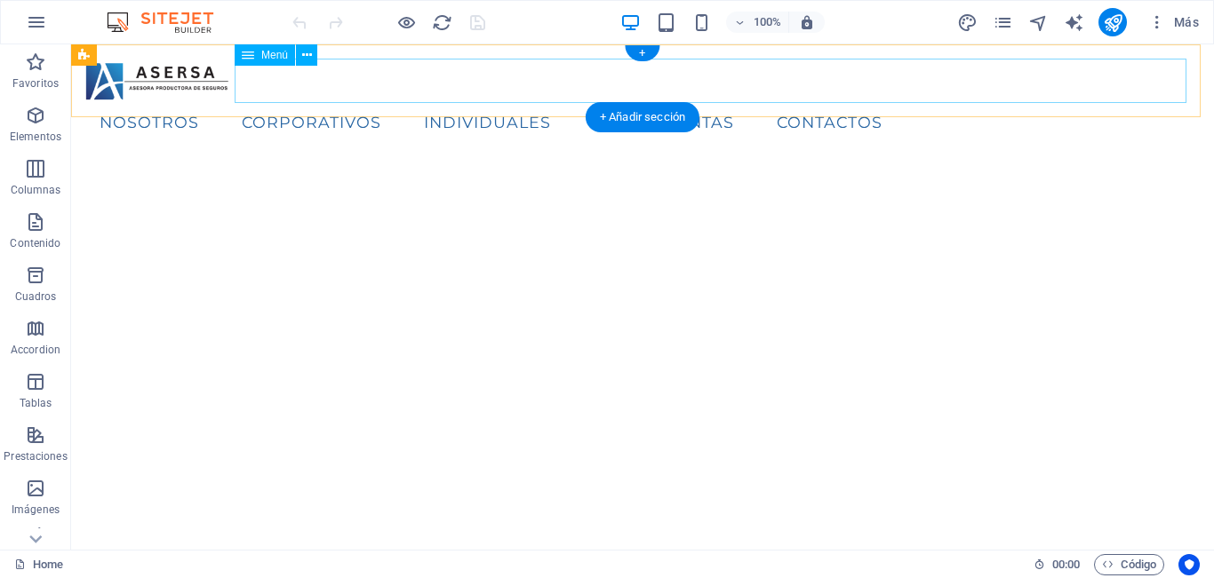
select select "5"
select select
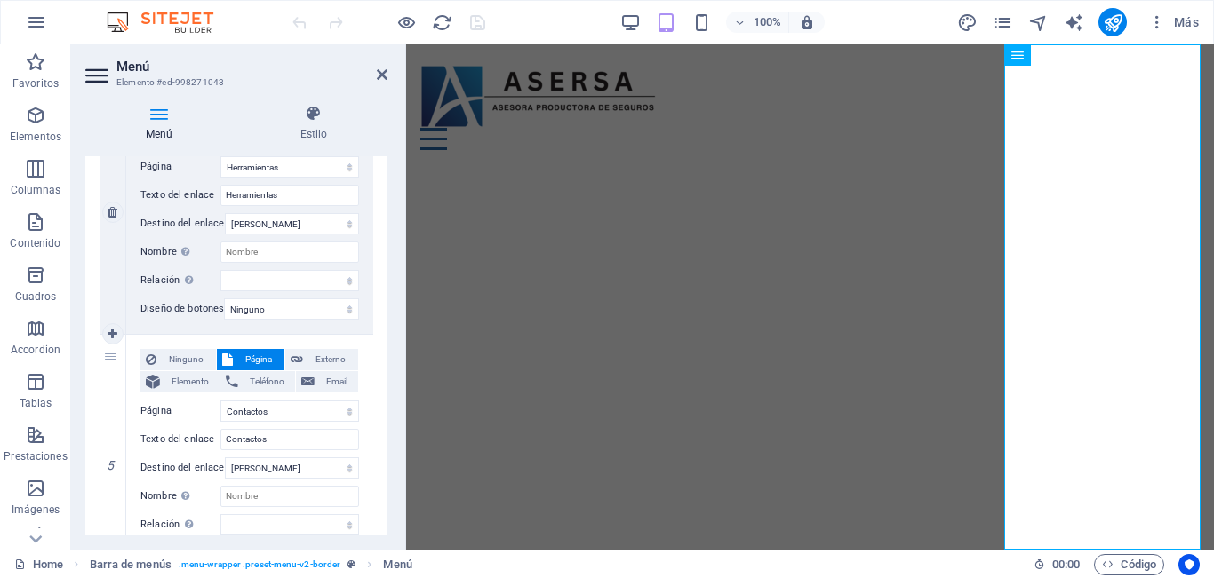
scroll to position [1071, 0]
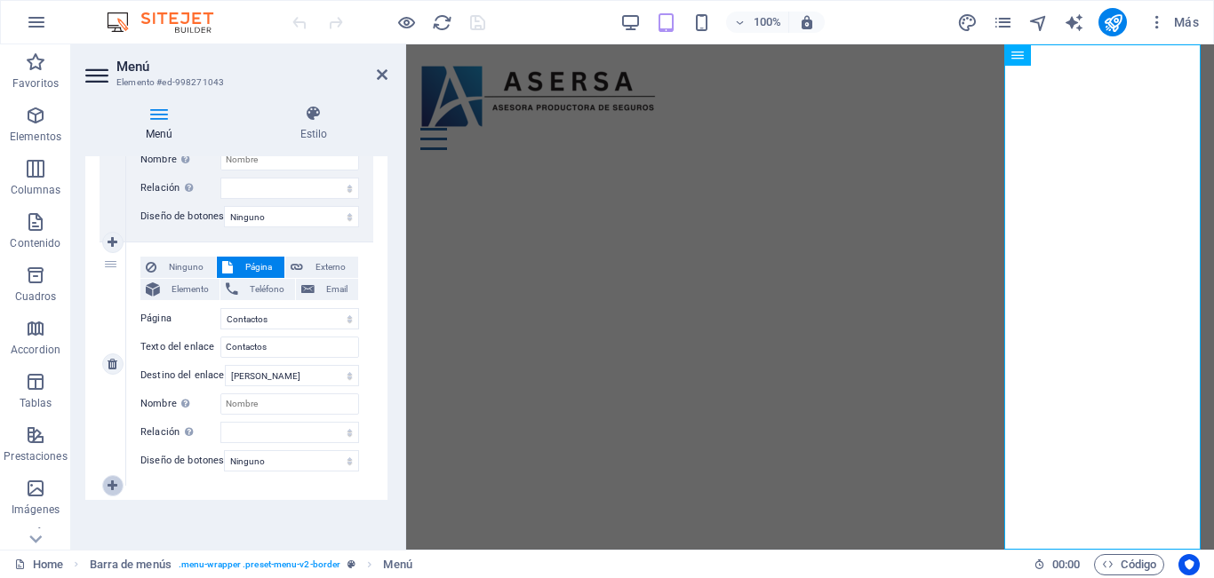
click at [108, 475] on link at bounding box center [112, 485] width 21 height 21
select select
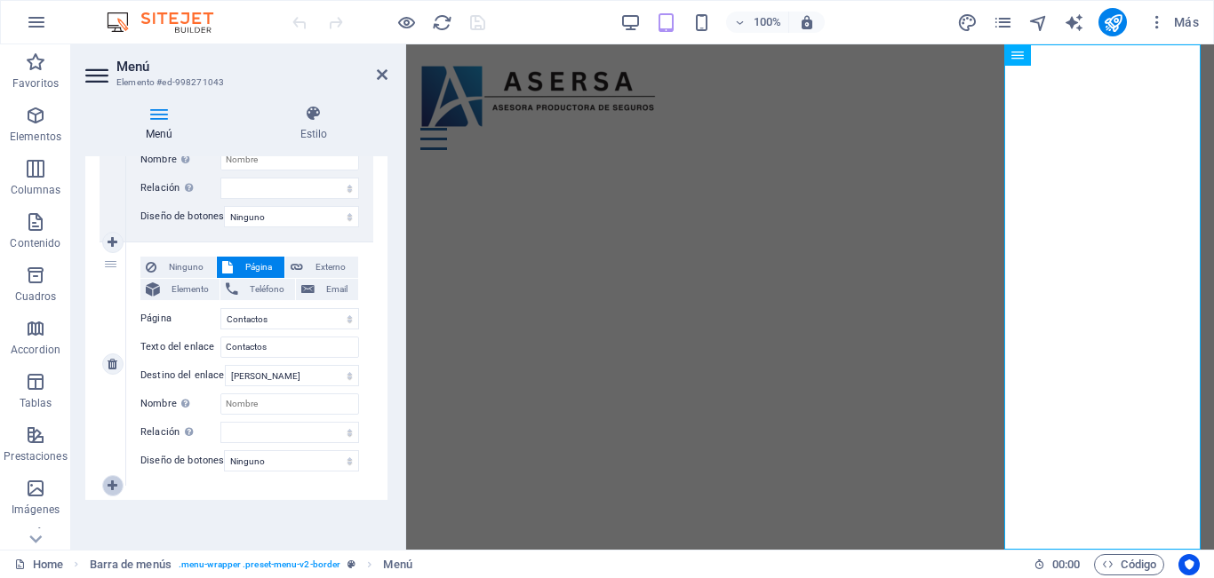
select select
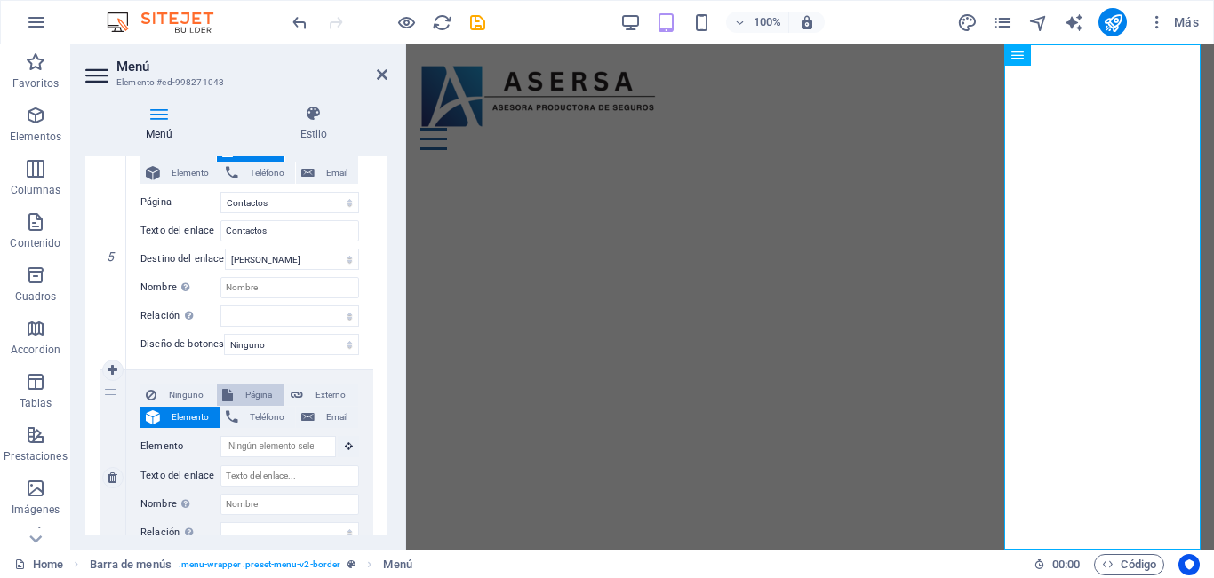
scroll to position [1288, 0]
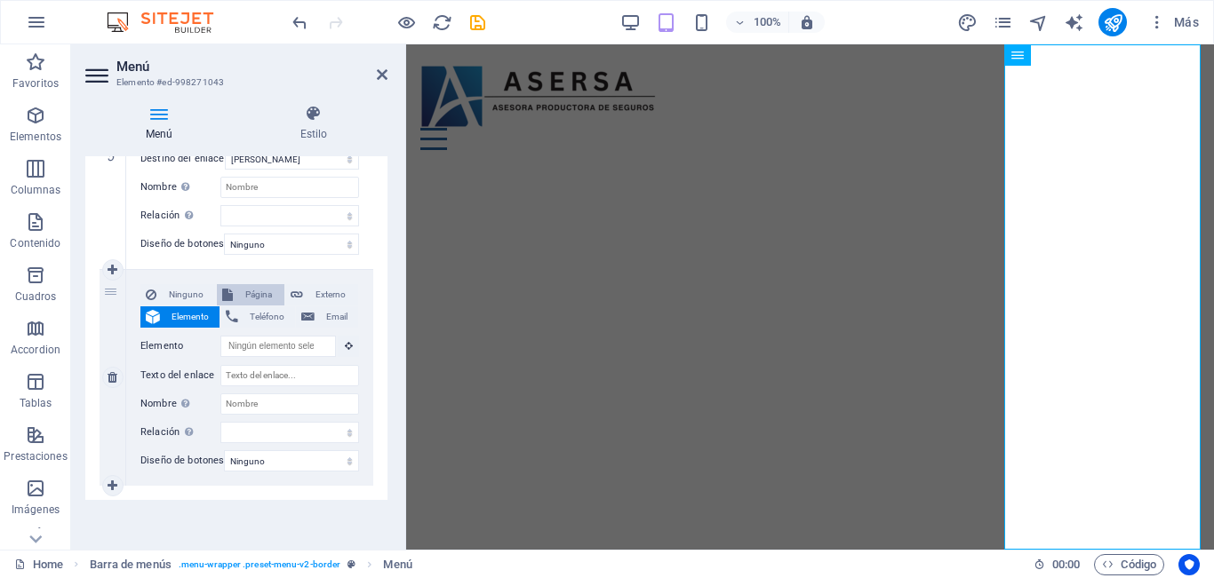
click at [262, 284] on span "Página" at bounding box center [258, 294] width 41 height 21
select select
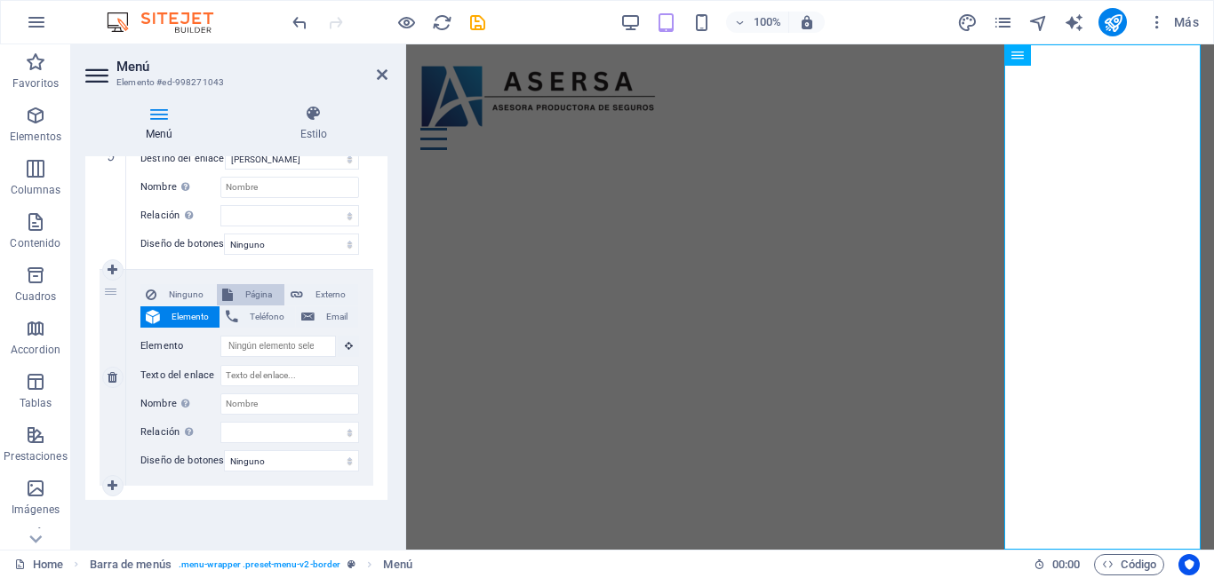
select select
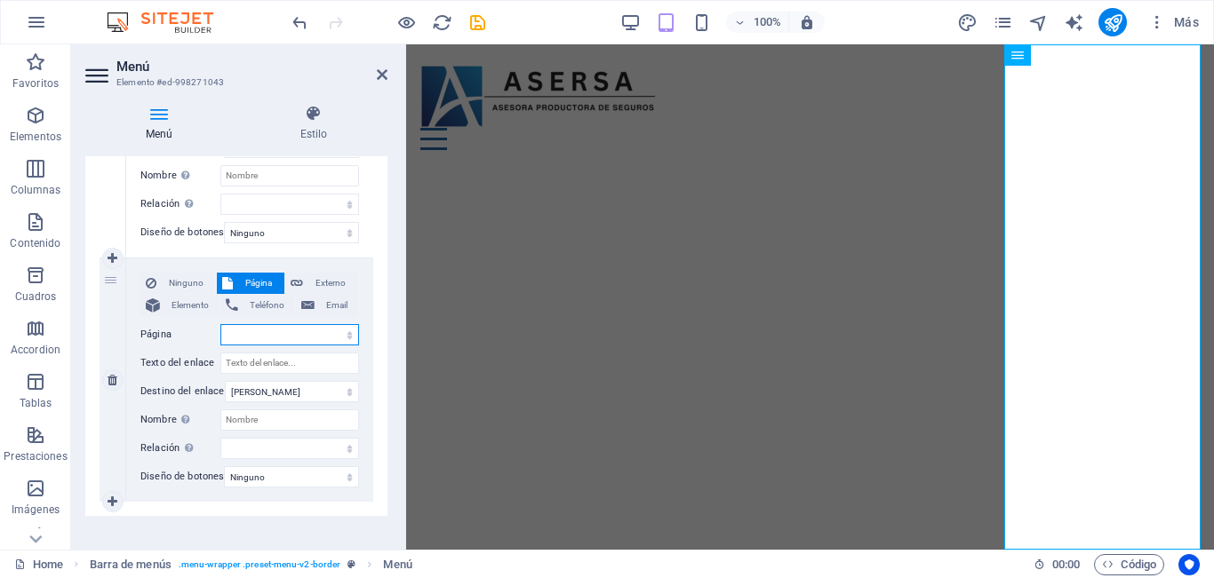
click at [297, 329] on select "Home Nosotros Soluciones Corporativas Soluciones Individuales Herramientas Cont…" at bounding box center [289, 334] width 139 height 21
click at [337, 279] on span "Externo" at bounding box center [330, 283] width 44 height 21
select select
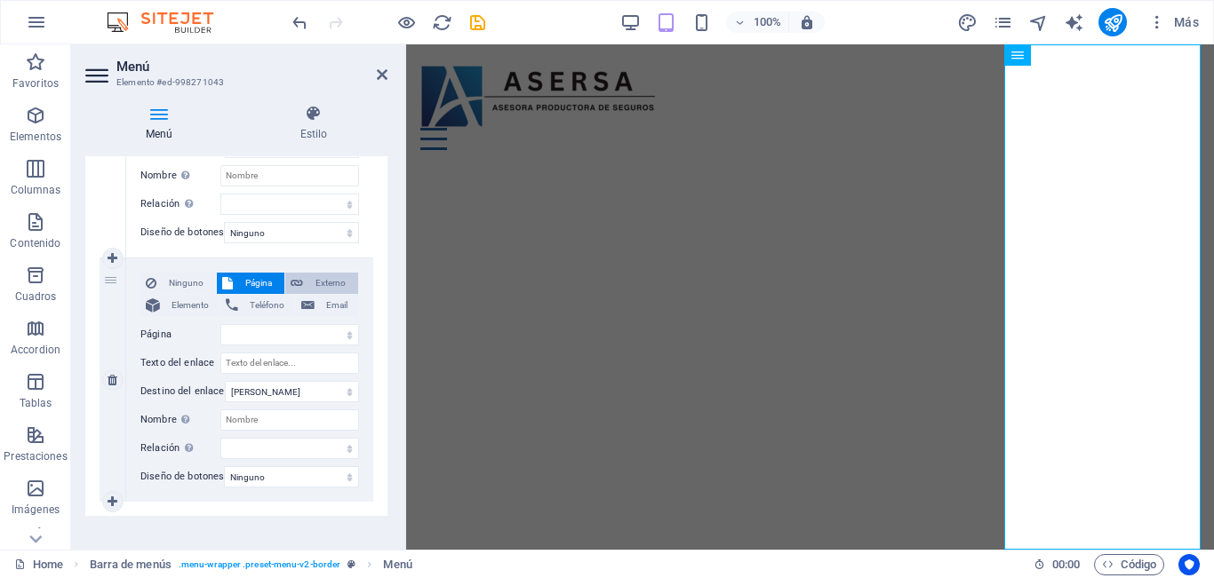
select select
select select "blank"
select select
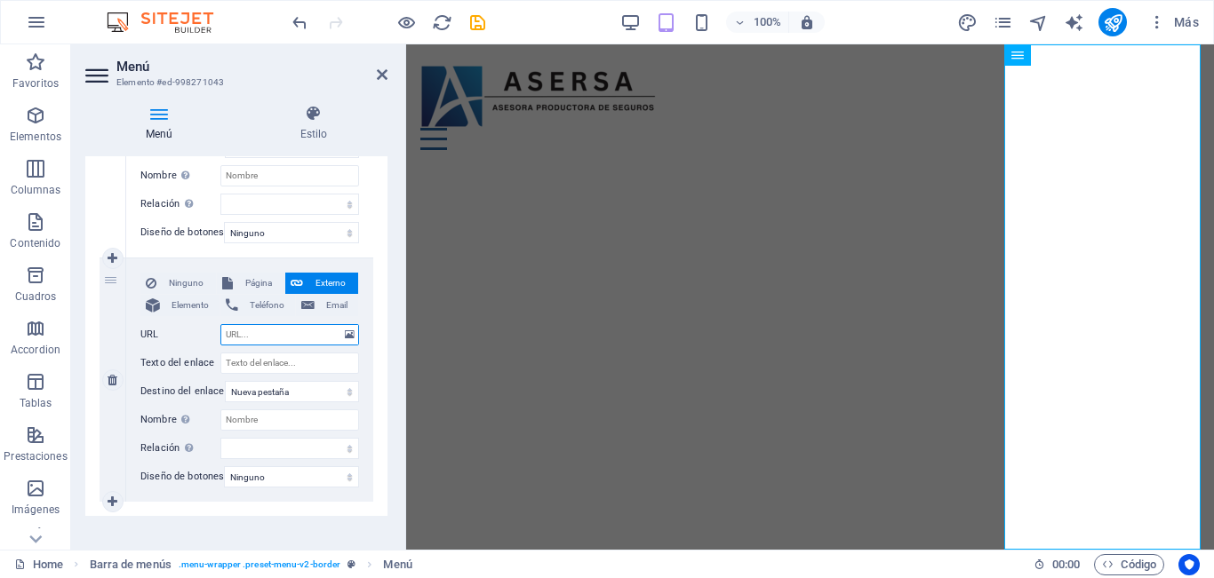
click at [283, 335] on input "URL" at bounding box center [289, 334] width 139 height 21
click at [123, 371] on div "6" at bounding box center [113, 380] width 27 height 243
click at [109, 385] on icon at bounding box center [113, 380] width 10 height 12
select select
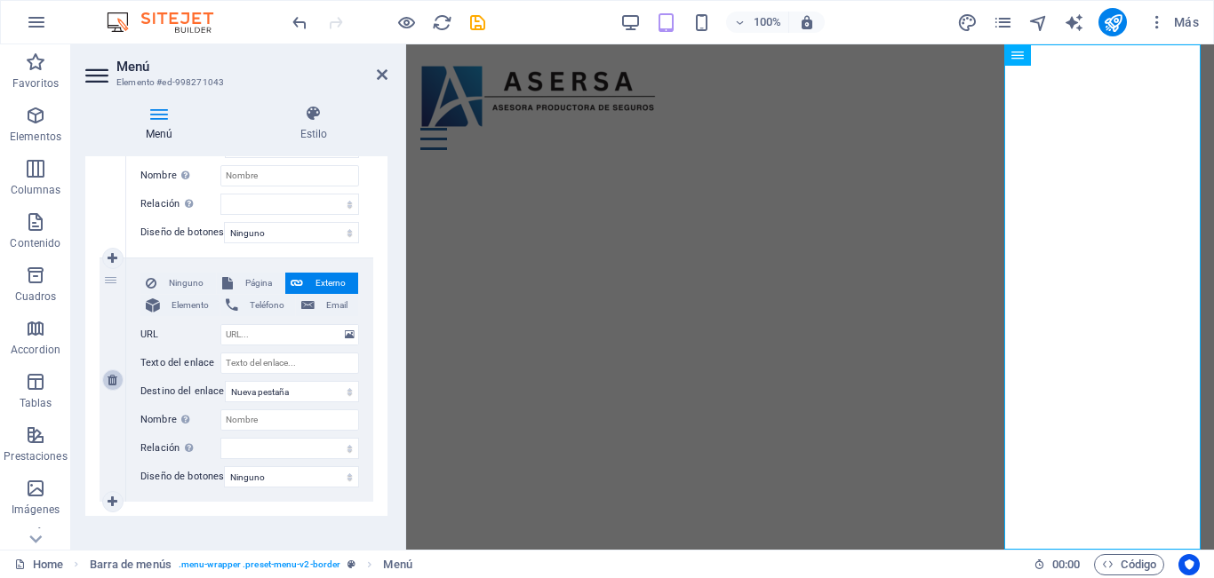
select select
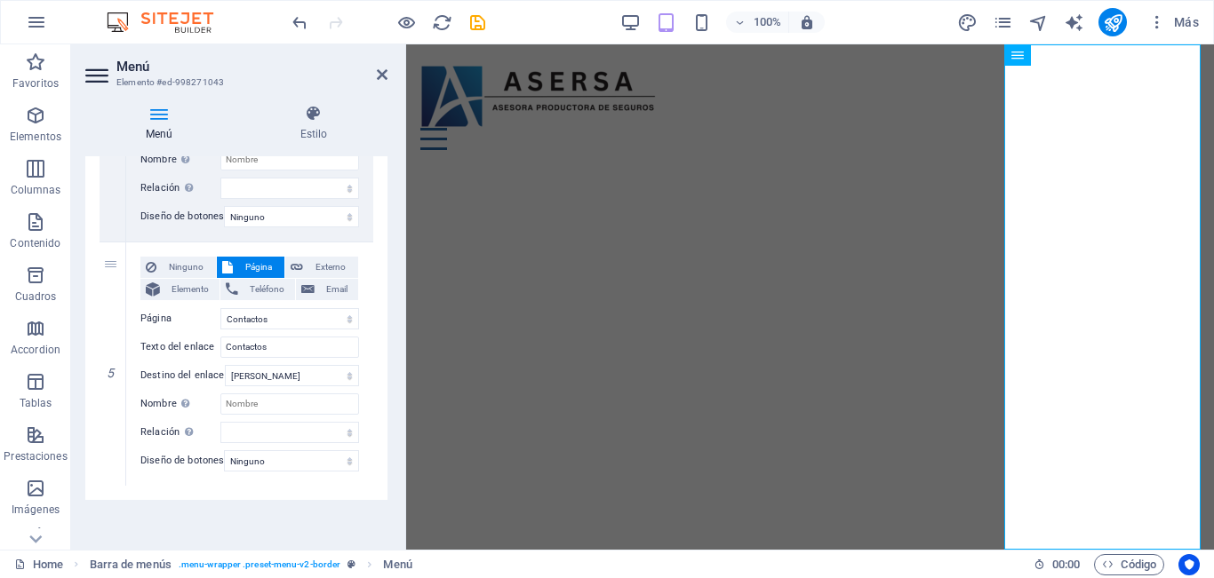
scroll to position [1071, 0]
